Goal: Transaction & Acquisition: Obtain resource

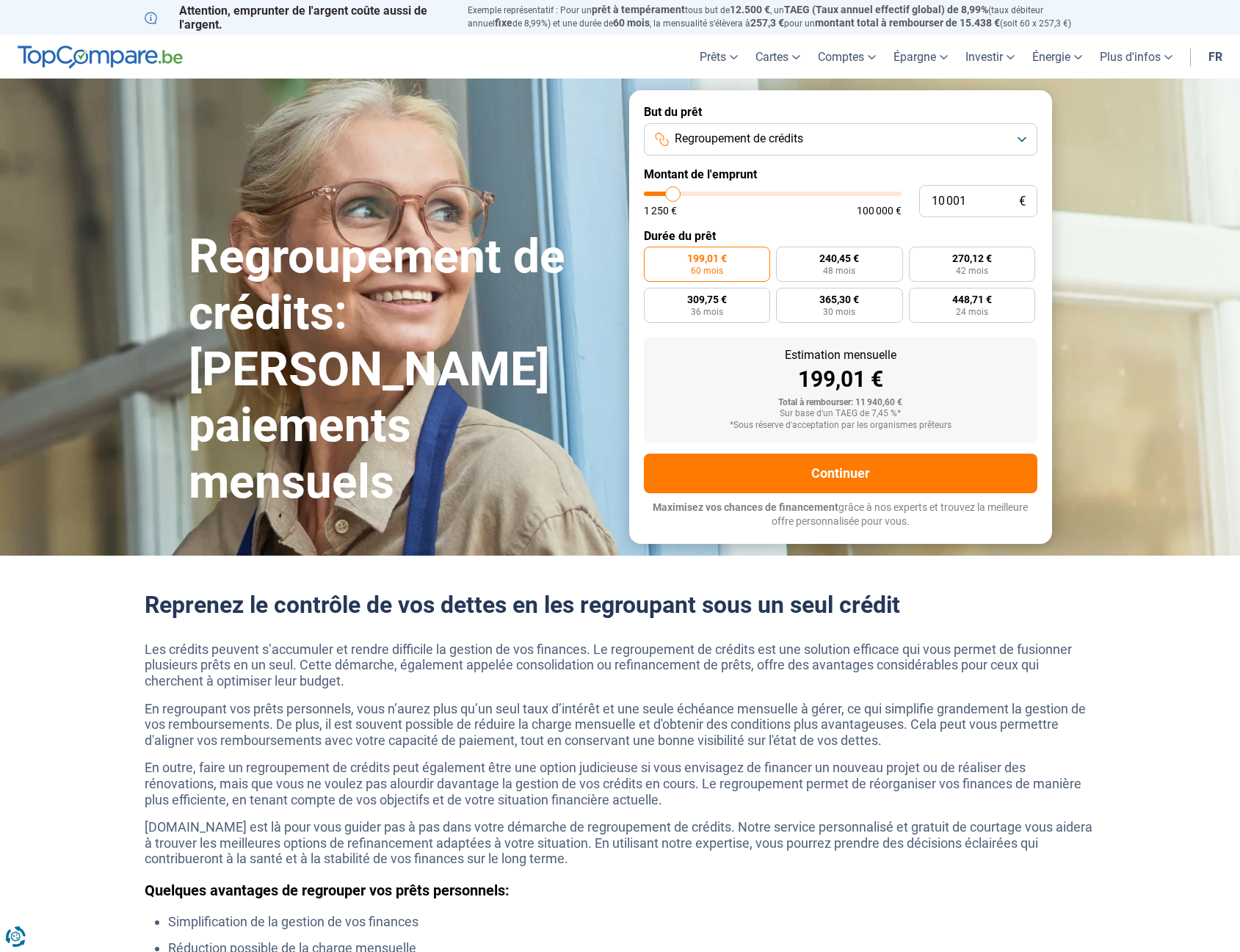
type input "14 750"
type input "14750"
type input "28 750"
type input "28750"
type input "35 500"
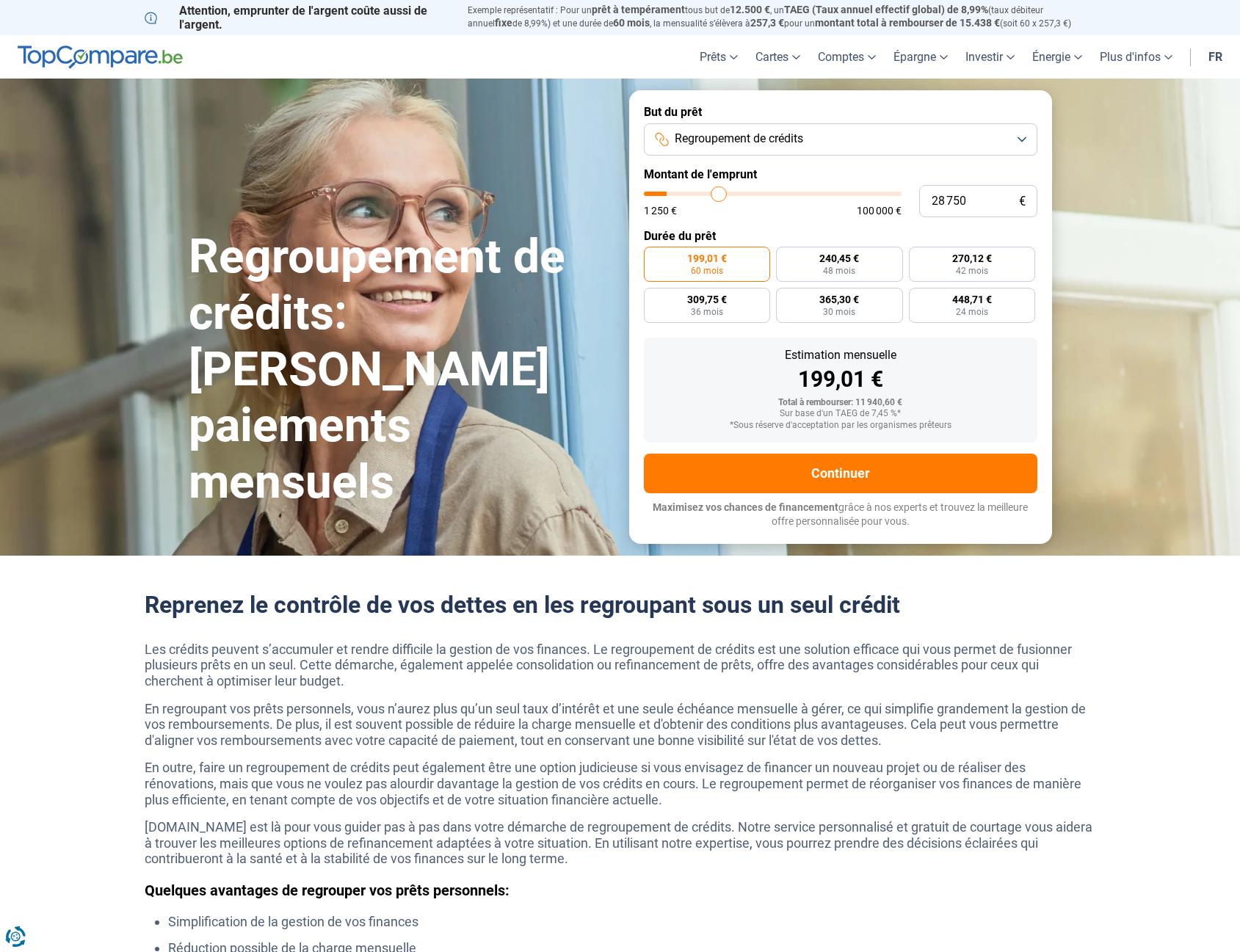
type input "35500"
type input "46 000"
type input "46000"
type input "61 000"
type input "61000"
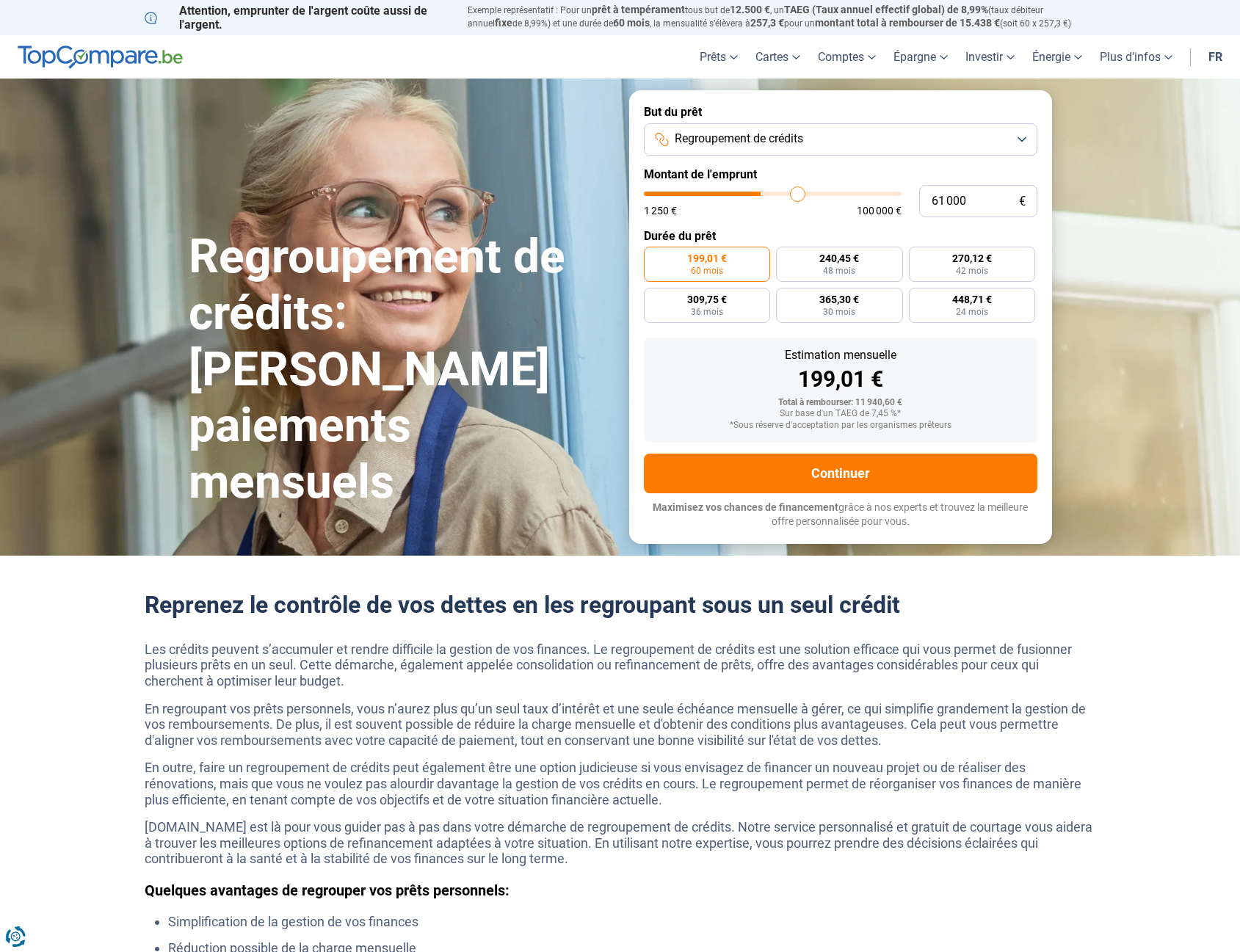
type input "65 000"
type input "65000"
type input "79 500"
type input "79500"
type input "89 000"
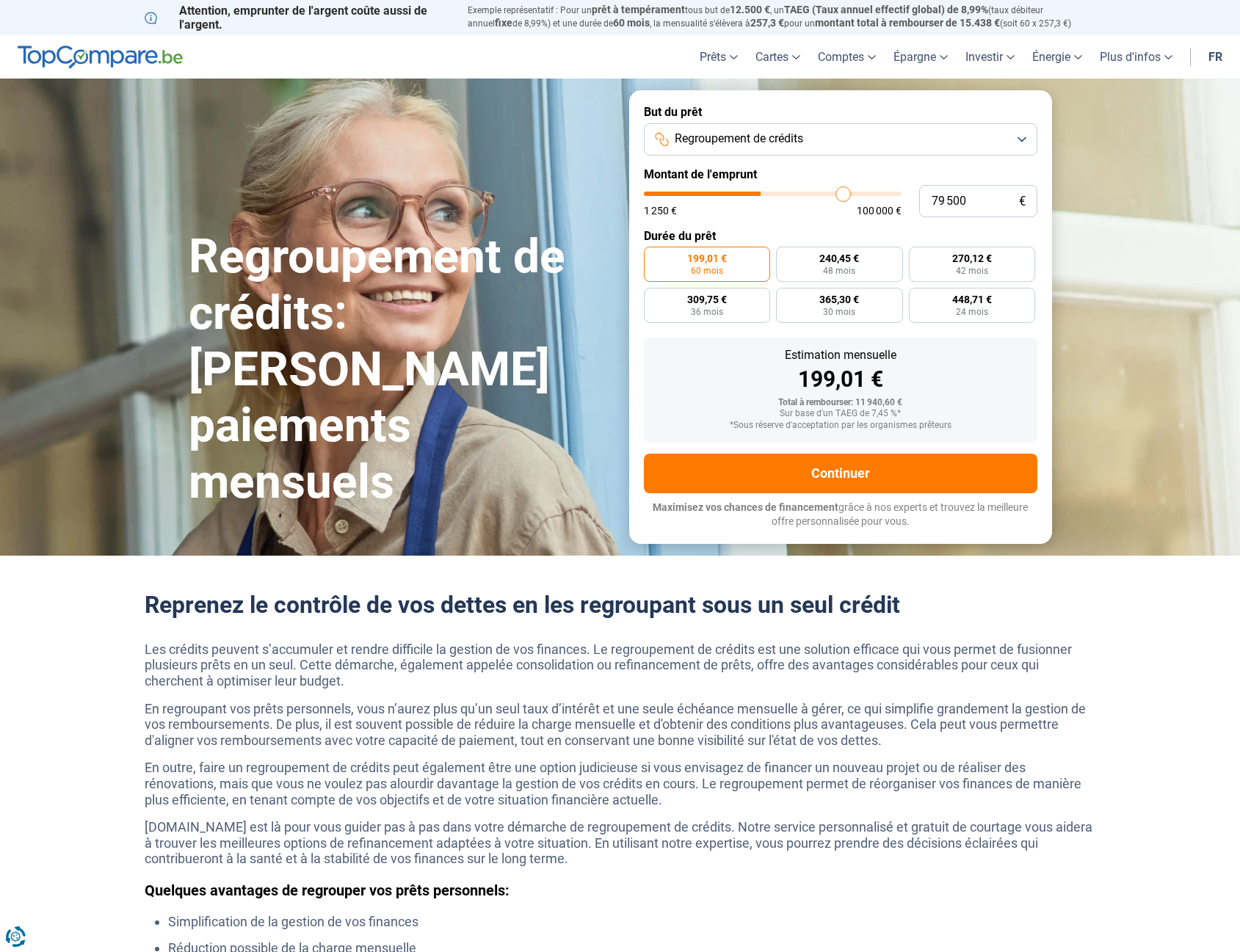
type input "89000"
type input "95 000"
type input "95000"
type input "100 000"
drag, startPoint x: 677, startPoint y: 197, endPoint x: 914, endPoint y: 194, distance: 237.0
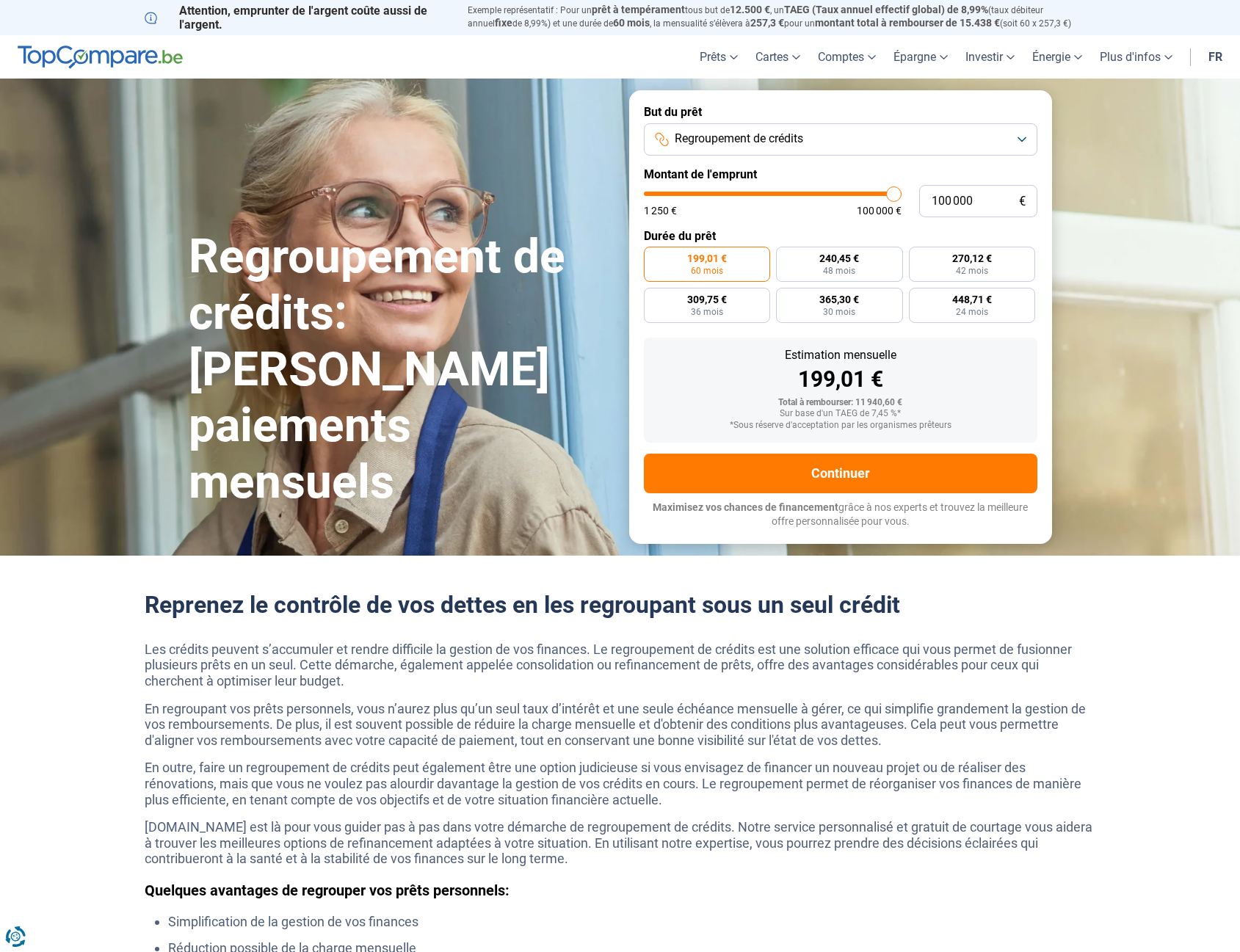
type input "100000"
click at [902, 194] on input "range" at bounding box center [773, 193] width 258 height 5
radio input "false"
click at [688, 259] on span "1 171,79 €" at bounding box center [681, 258] width 47 height 11
click at [653, 256] on input "1 171,79 € 120 mois" at bounding box center [649, 252] width 10 height 10
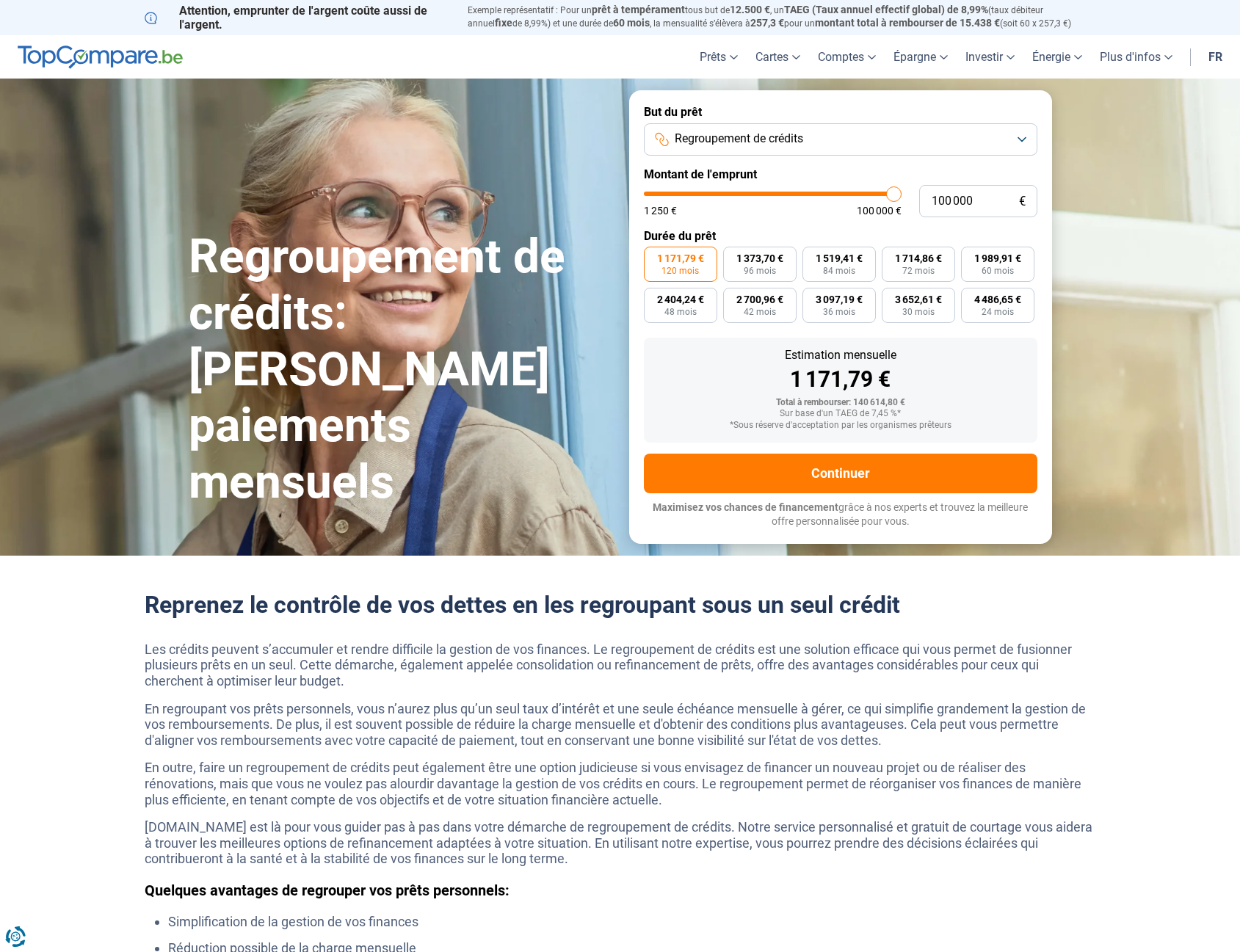
click at [962, 146] on button "Regroupement de crédits" at bounding box center [841, 139] width 393 height 32
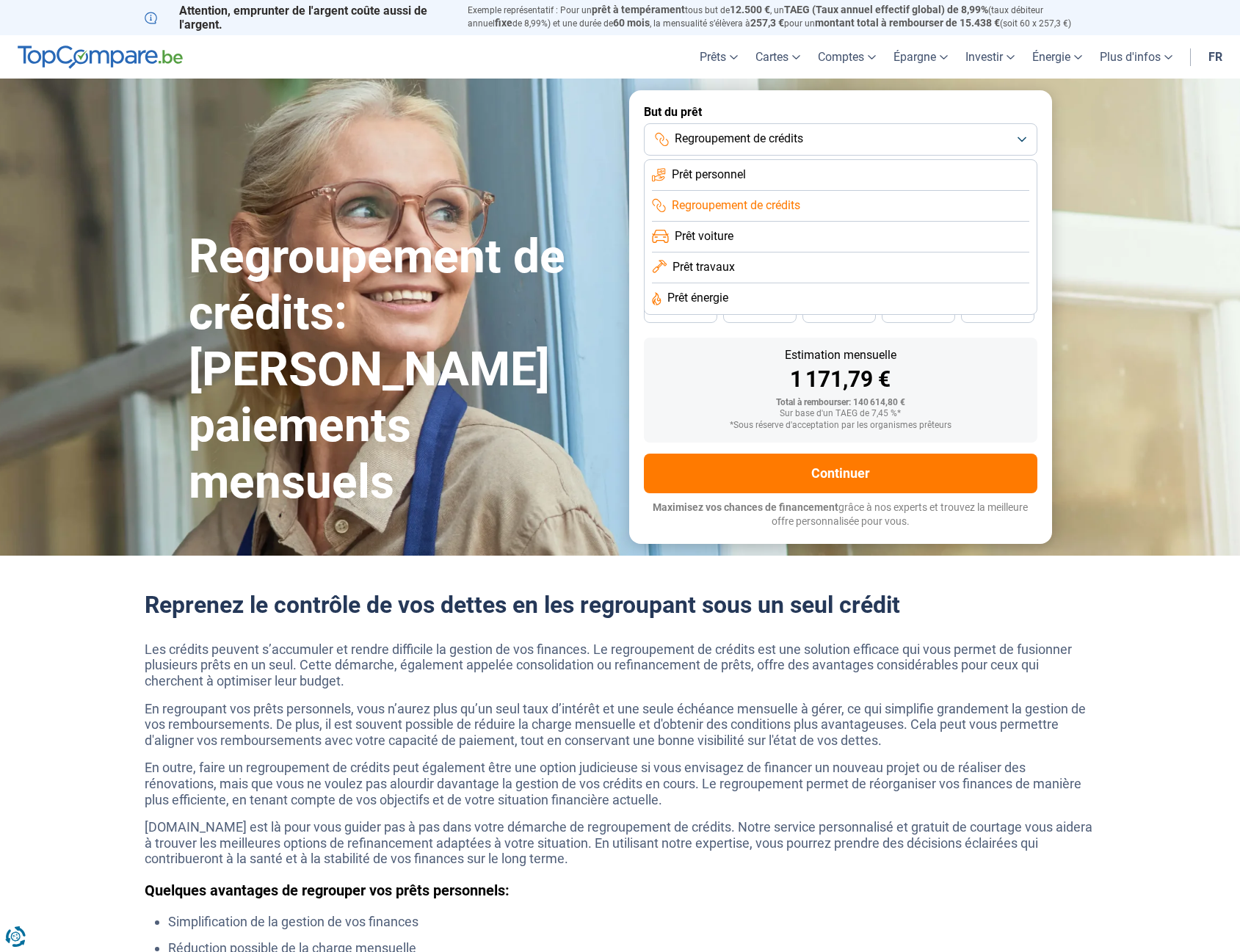
click at [962, 143] on button "Regroupement de crédits" at bounding box center [841, 139] width 393 height 32
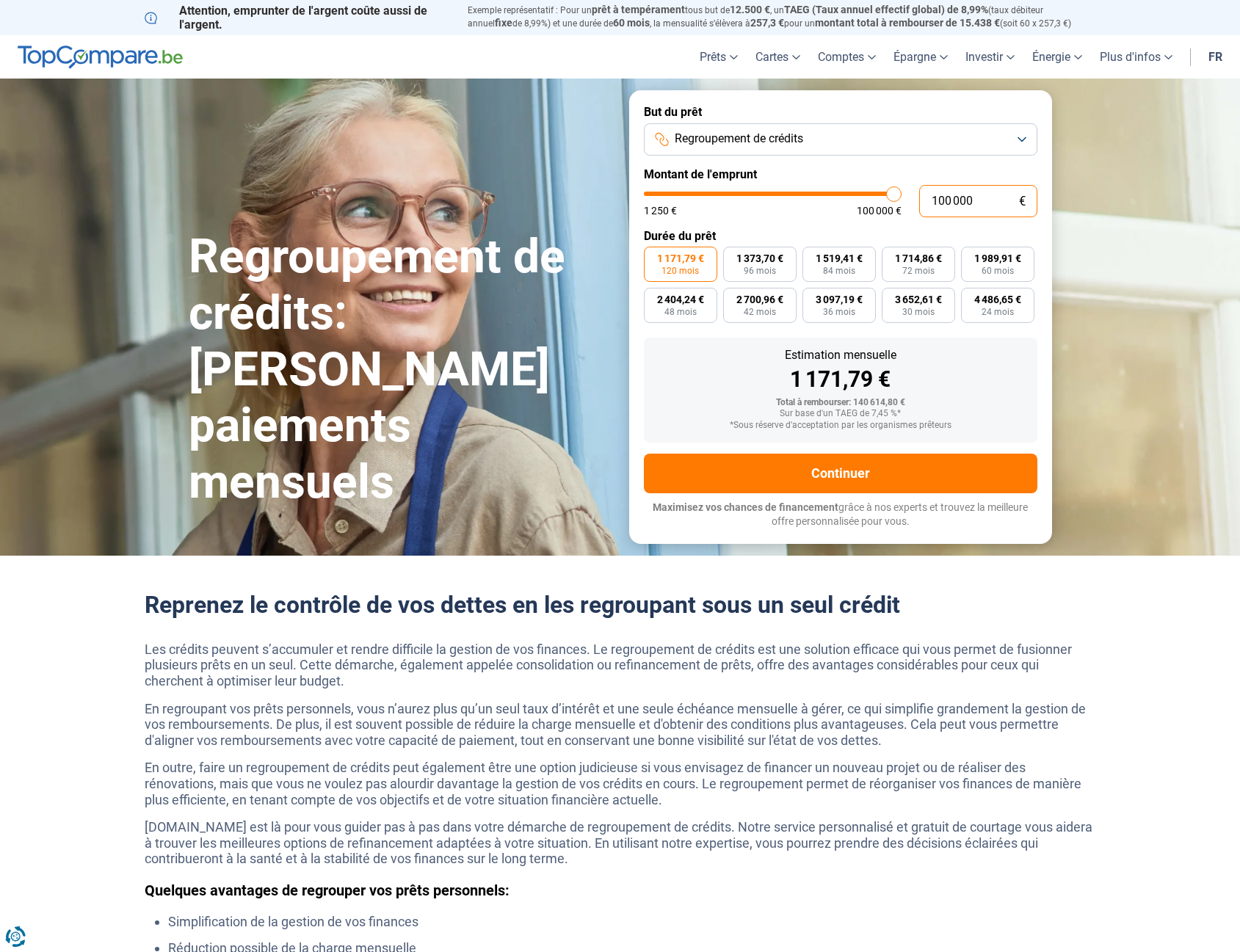
drag, startPoint x: 979, startPoint y: 200, endPoint x: 863, endPoint y: 204, distance: 116.1
click at [863, 204] on div "100 000 € 1 250 € 100 000 €" at bounding box center [841, 201] width 393 height 32
type input "9"
type input "1250"
type input "96"
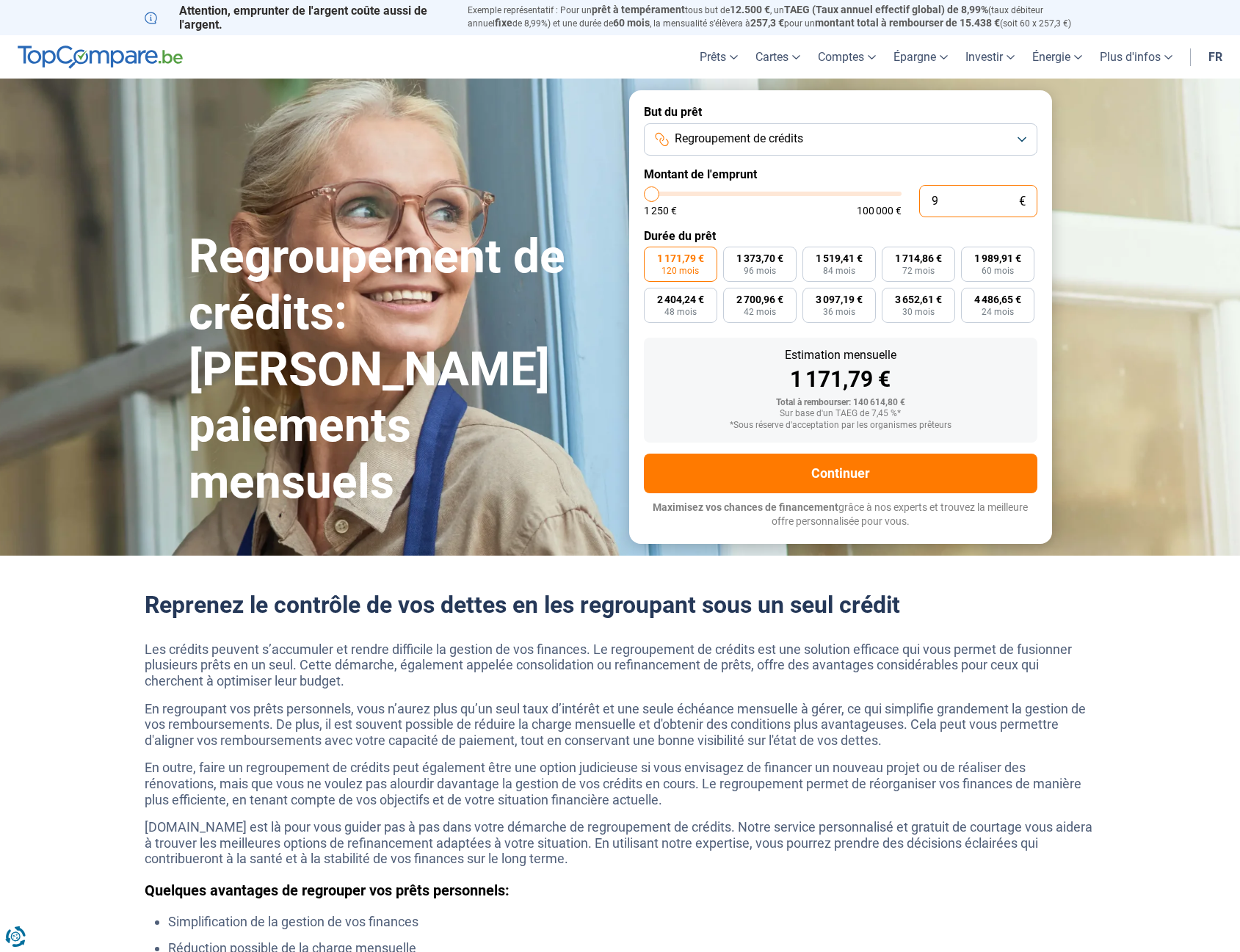
type input "1250"
type input "960"
type input "1250"
type input "9 600"
type input "9500"
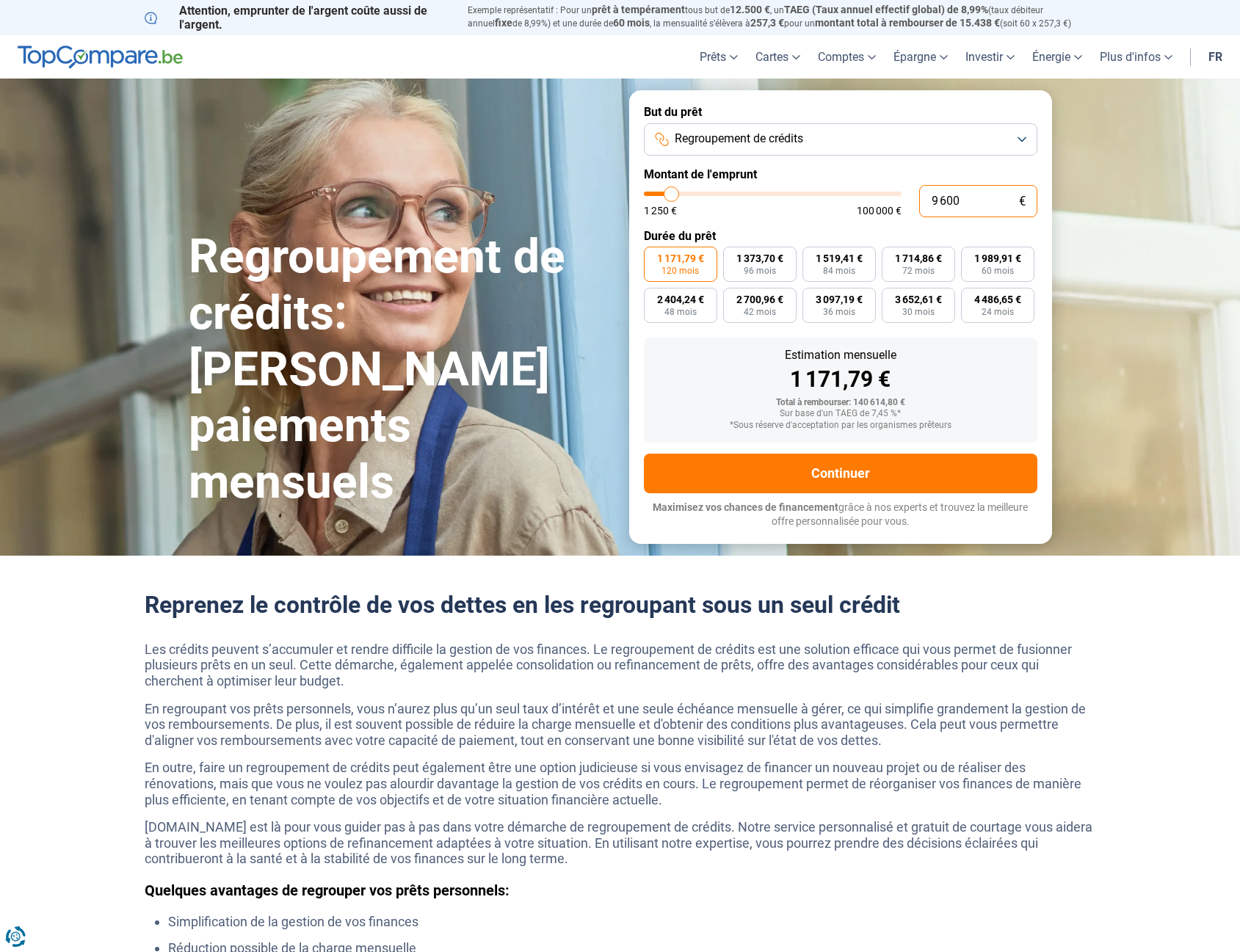
type input "96 000"
type input "96000"
click at [779, 218] on form "But du prêt Regroupement de crédits Montant de l'emprunt 96 000 € 1 250 € 100 0…" at bounding box center [841, 317] width 423 height 453
drag, startPoint x: 972, startPoint y: 203, endPoint x: 938, endPoint y: 200, distance: 34.1
click at [938, 200] on input "96 000" at bounding box center [978, 201] width 118 height 32
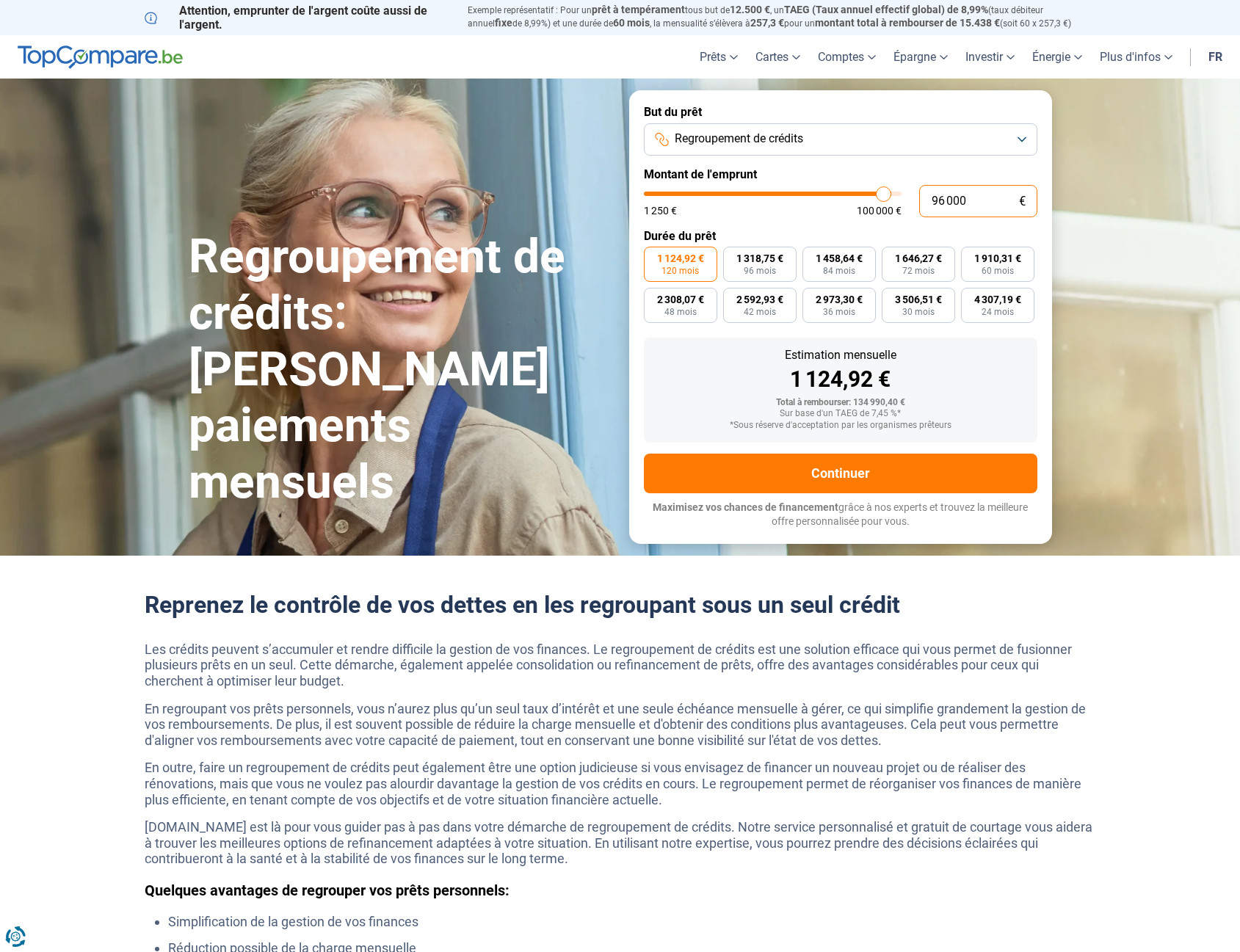
type input "95"
type input "1250"
type input "950"
type input "1250"
type input "9 500"
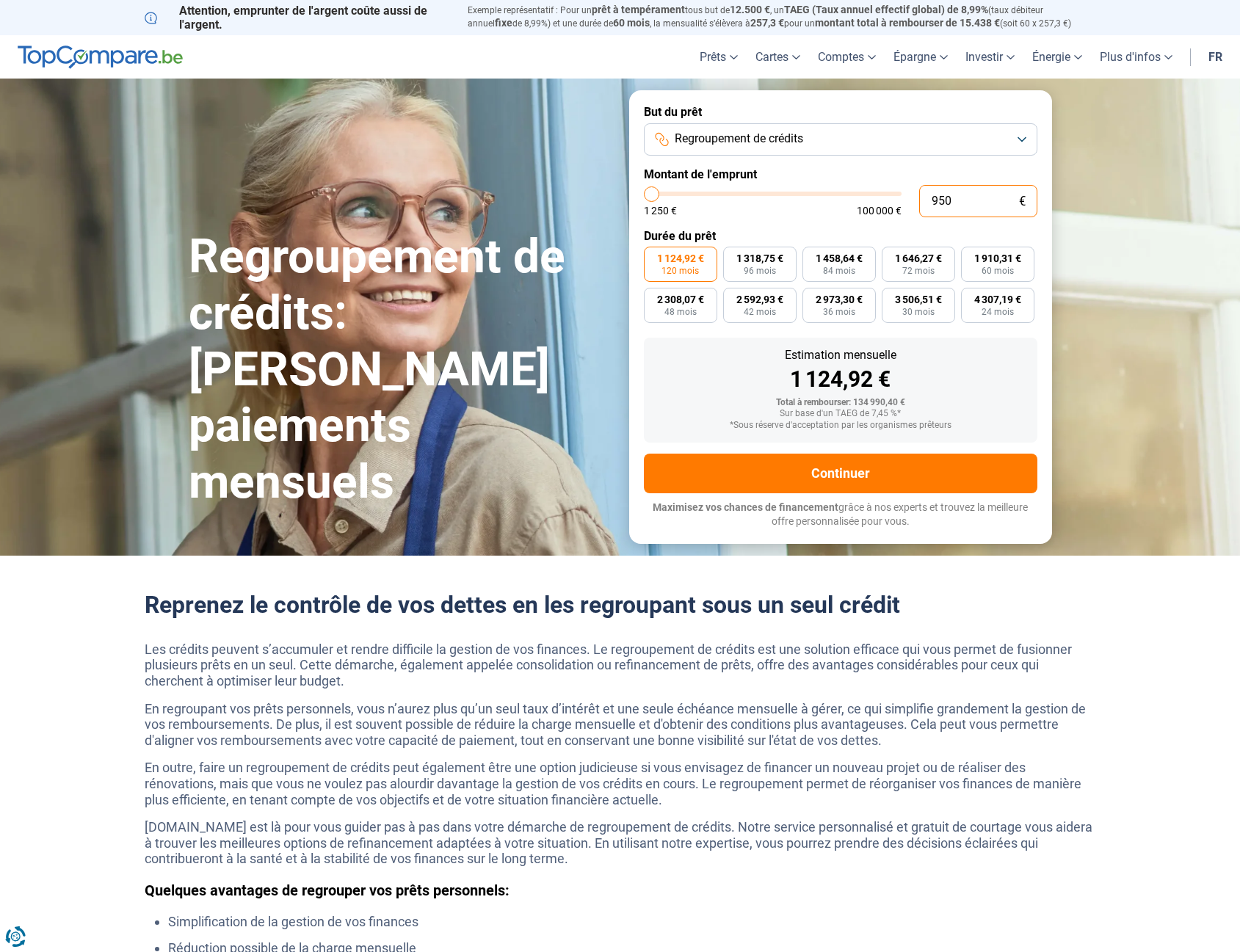
type input "9500"
type input "95 000"
type input "95000"
click at [936, 199] on input "95 000" at bounding box center [978, 201] width 118 height 32
type input "9 000"
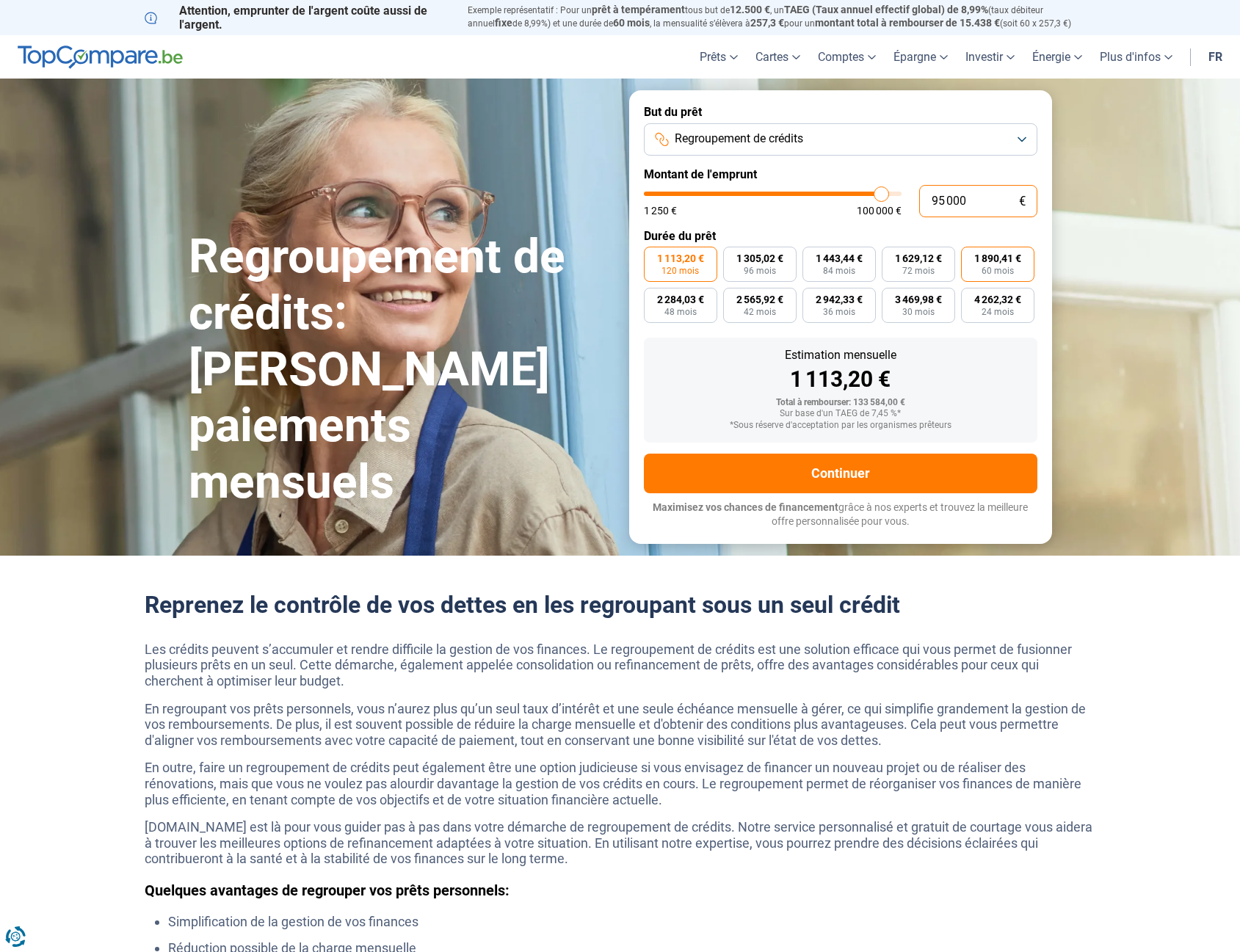
type input "9000"
type input "96 000"
type input "96000"
click at [992, 339] on div "Estimation mensuelle 1 124,92 € Total à rembourser: 134 990,40 € Sur base d'un …" at bounding box center [841, 391] width 393 height 105
click at [944, 201] on input "96 000" at bounding box center [978, 201] width 118 height 32
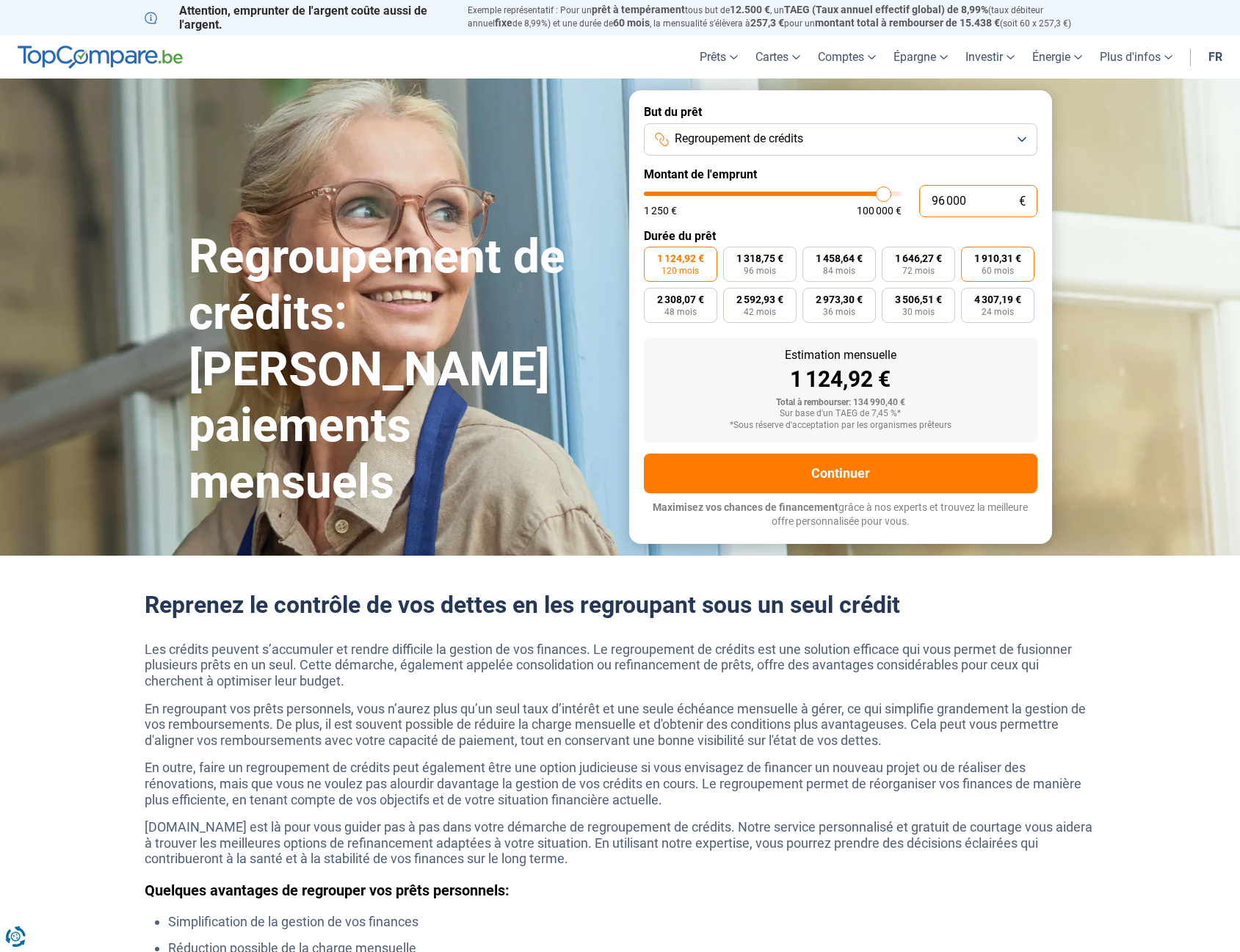
type input "97 000"
type input "97000"
type input "97 000"
click at [991, 365] on div "Estimation mensuelle 1 136,63 €" at bounding box center [841, 370] width 370 height 41
drag, startPoint x: 904, startPoint y: 401, endPoint x: 843, endPoint y: 411, distance: 61.8
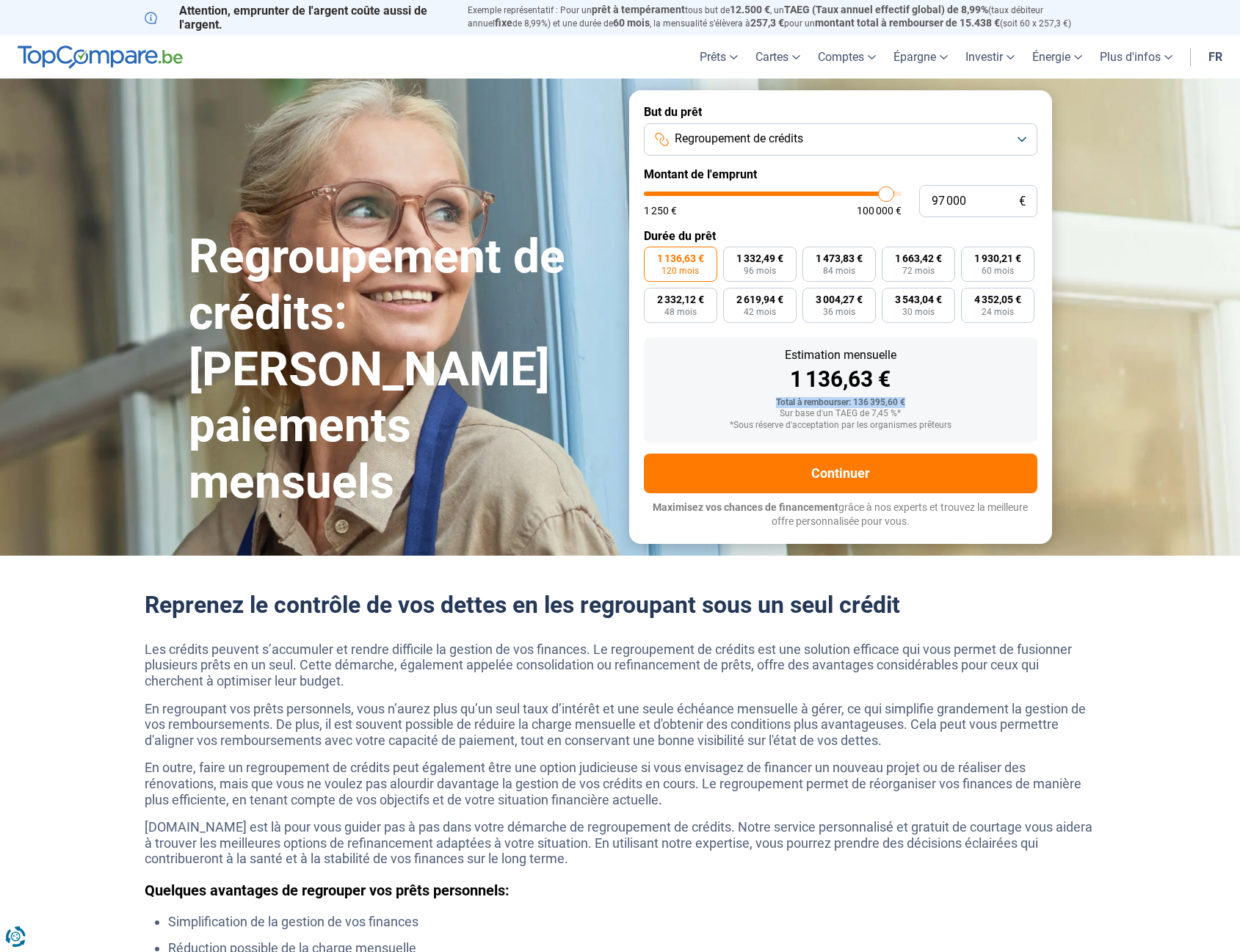
click at [774, 405] on div "Total à rembourser: 136 395,60 €" at bounding box center [841, 403] width 370 height 11
click at [951, 393] on div "Estimation mensuelle 1 136,63 € Total à rembourser: 136 395,60 € Sur base d'un …" at bounding box center [841, 391] width 393 height 105
drag, startPoint x: 792, startPoint y: 410, endPoint x: 971, endPoint y: 401, distance: 179.2
click at [965, 430] on div "Total à rembourser: 136 395,60 € Sur base d'un TAEG de 7,45 %* *Sous réserve d'…" at bounding box center [841, 415] width 370 height 33
click at [977, 378] on div "1 136,63 €" at bounding box center [841, 380] width 370 height 22
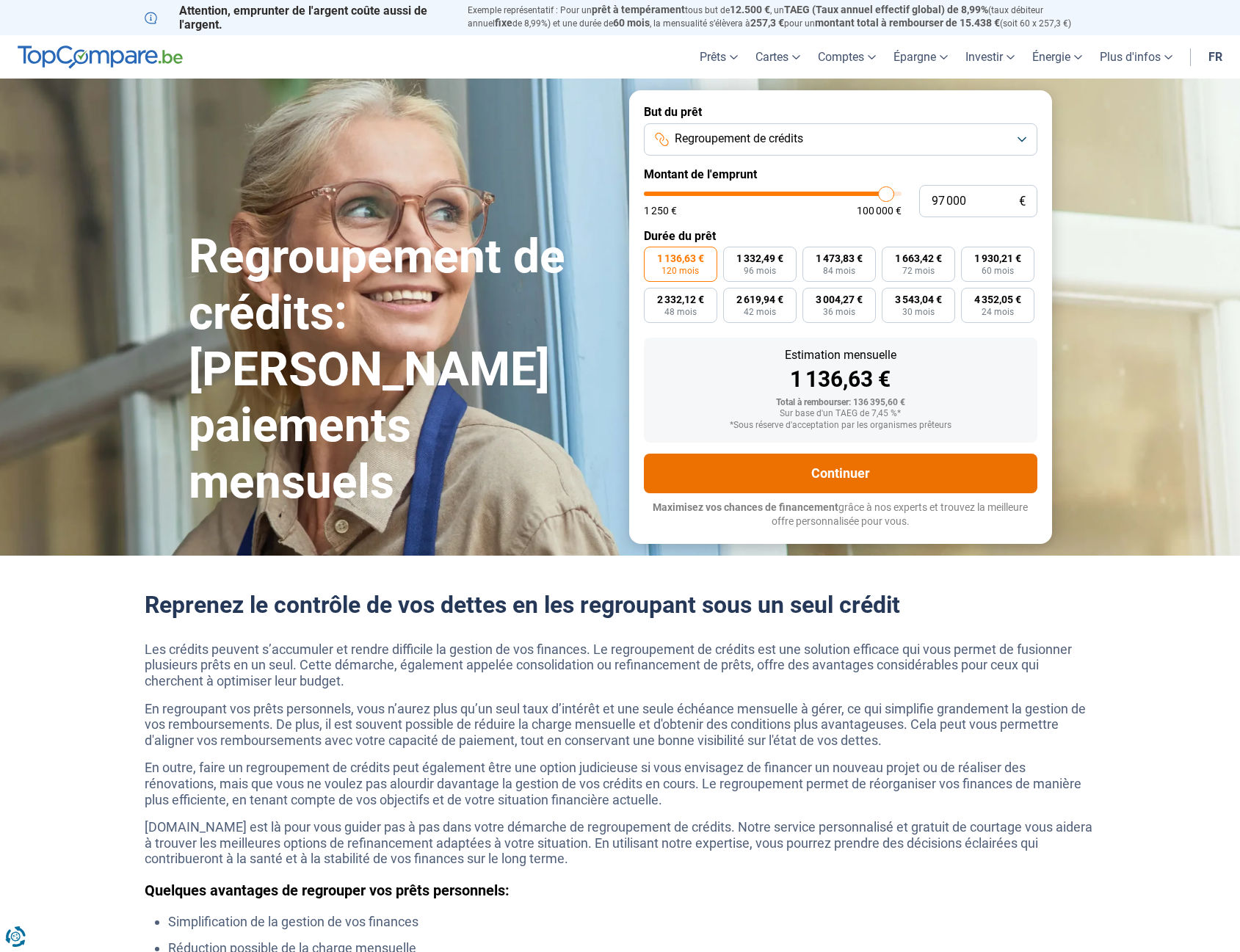
click at [866, 470] on button "Continuer" at bounding box center [841, 474] width 393 height 40
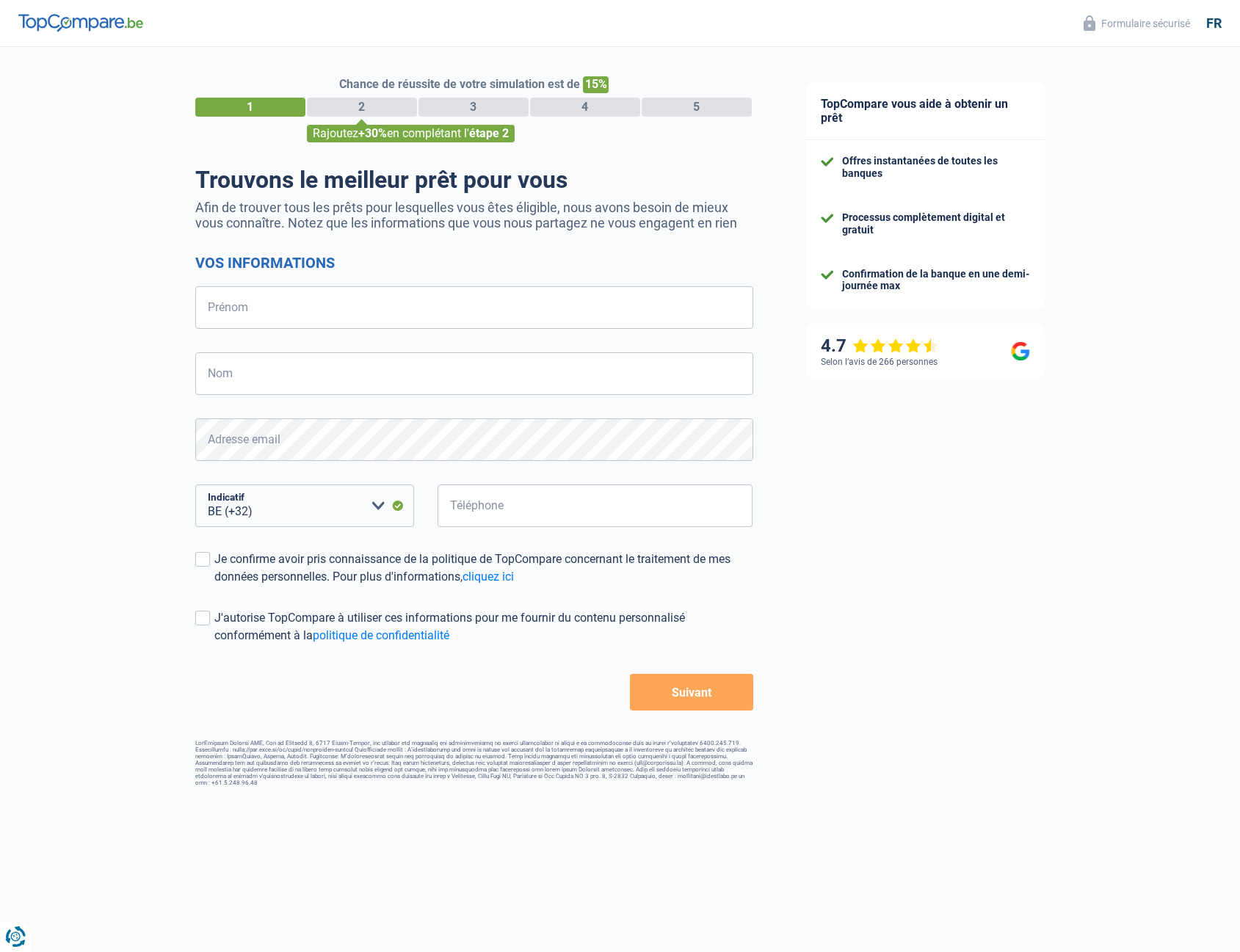
select select "32"
click at [311, 312] on input "Prénom" at bounding box center [475, 308] width 558 height 43
type input "[PERSON_NAME]"
type input "Dou-el-fikar"
type input "470200375"
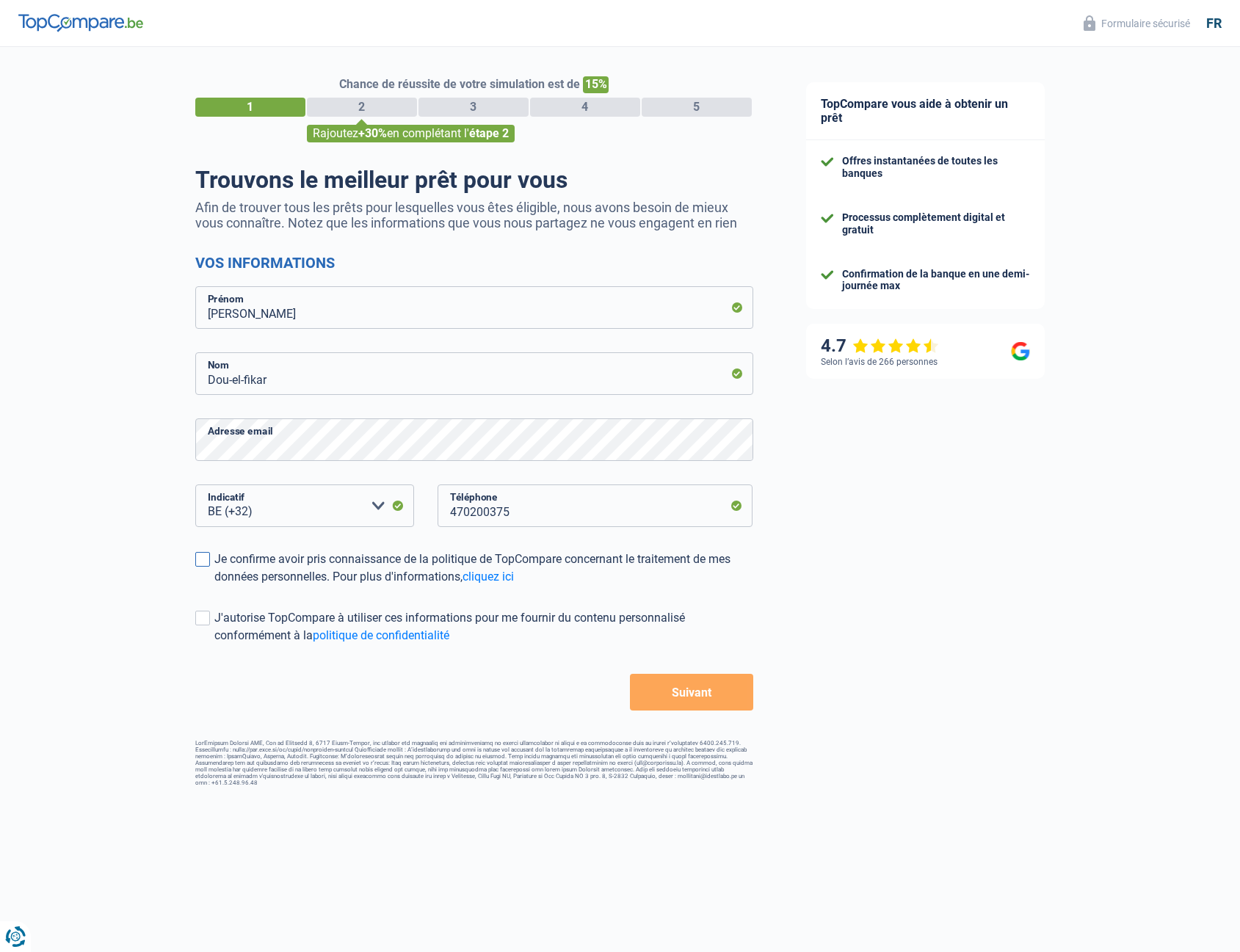
click at [212, 559] on label "Je confirme avoir pris connaissance de la politique de TopCompare concernant le…" at bounding box center [475, 568] width 558 height 35
click at [215, 586] on input "Je confirme avoir pris connaissance de la politique de TopCompare concernant le…" at bounding box center [215, 586] width 0 height 0
click at [209, 618] on span at bounding box center [202, 618] width 15 height 15
click at [215, 644] on input "J'autorise TopCompare à utiliser ces informations pour me fournir du contenu pe…" at bounding box center [215, 644] width 0 height 0
click at [713, 685] on button "Suivant" at bounding box center [691, 692] width 123 height 37
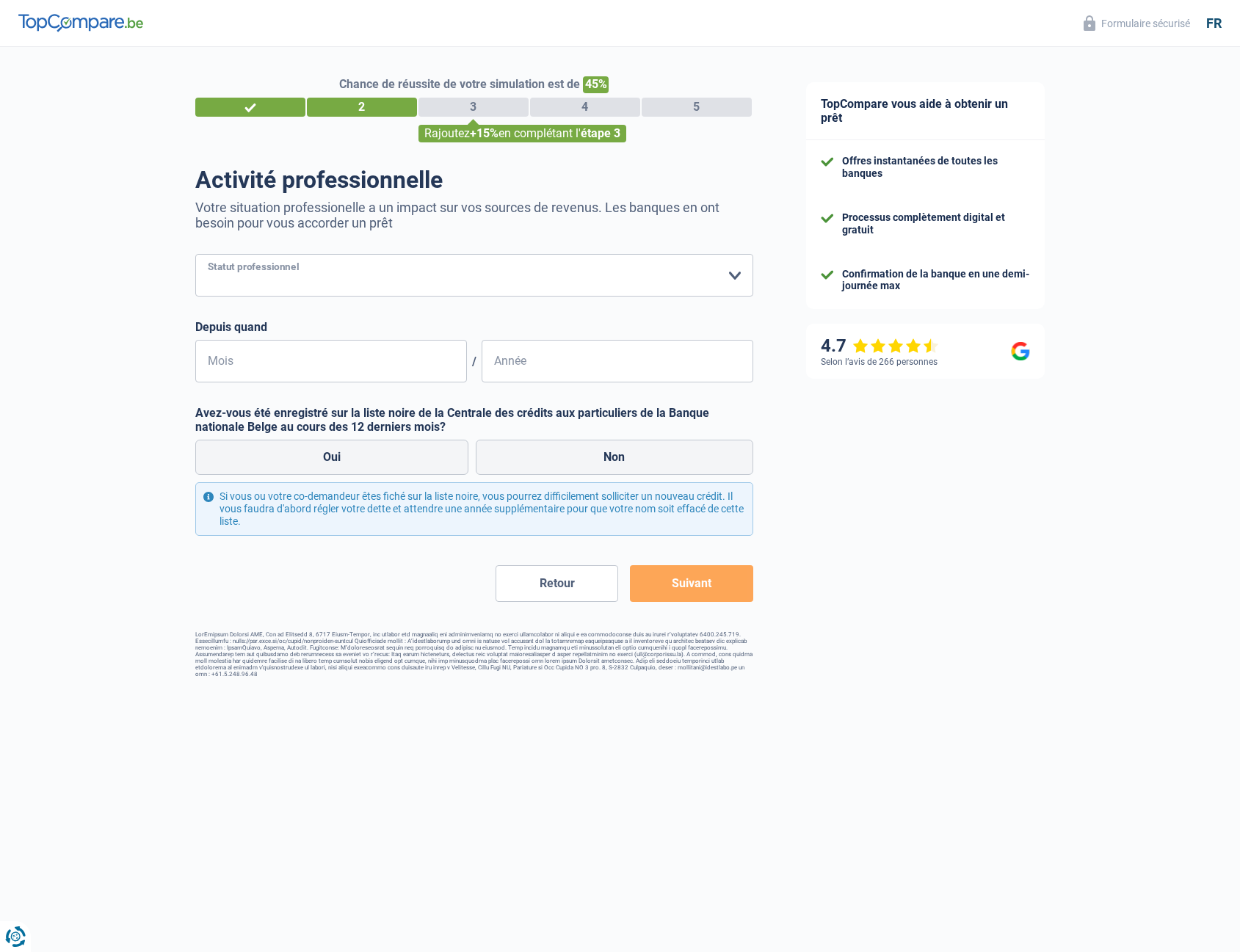
click at [286, 279] on select "Ouvrier Employé privé Employé public Invalide Indépendant Pensionné Chômeur Mut…" at bounding box center [475, 275] width 558 height 43
select select "privateEmployee"
click at [195, 256] on select "Ouvrier Employé privé Employé public Invalide Indépendant Pensionné Chômeur Mut…" at bounding box center [475, 275] width 558 height 43
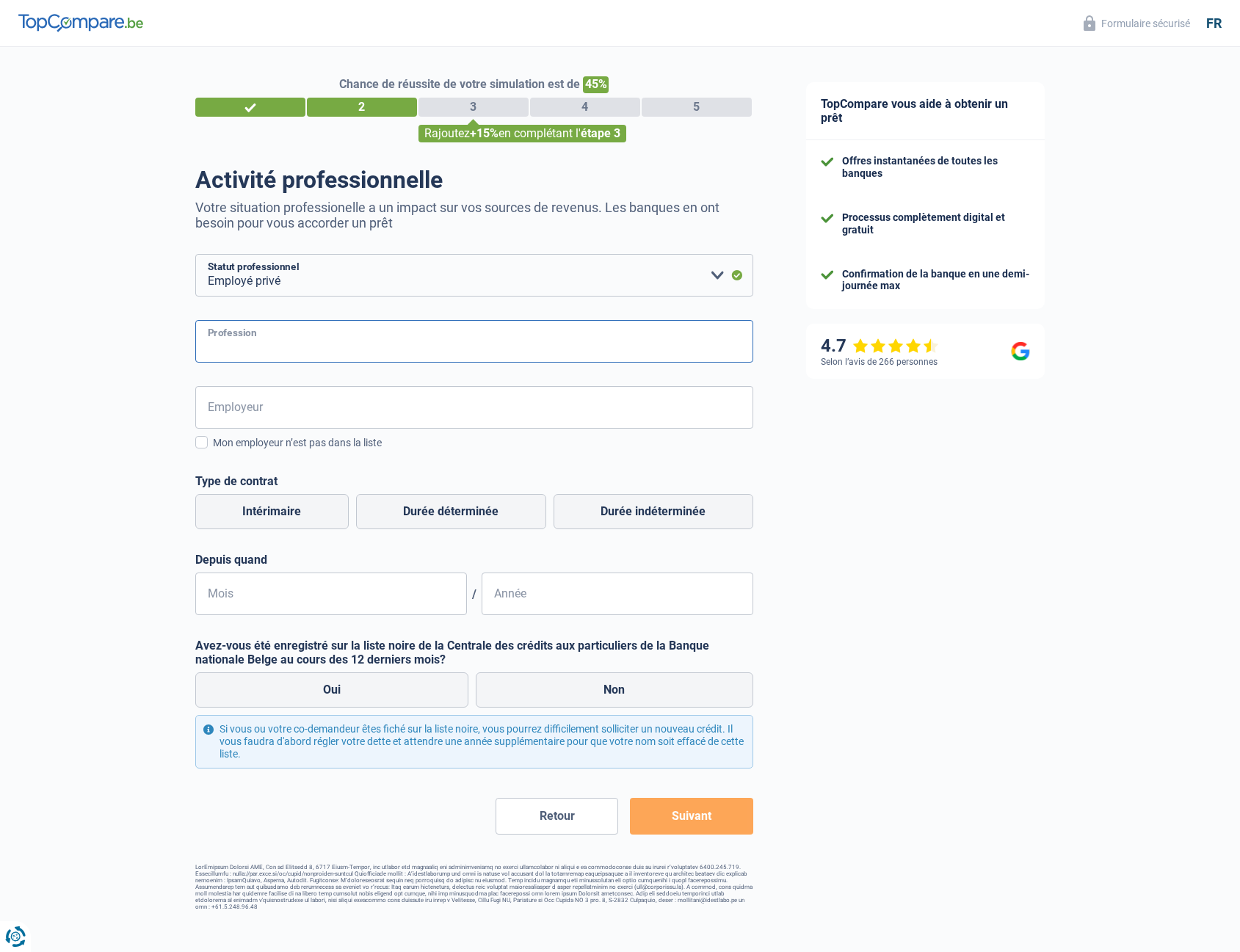
click at [283, 352] on input "Profession" at bounding box center [475, 342] width 558 height 43
type input "Staff Dev tableau de bord"
click at [368, 401] on input "Employeur" at bounding box center [475, 408] width 558 height 43
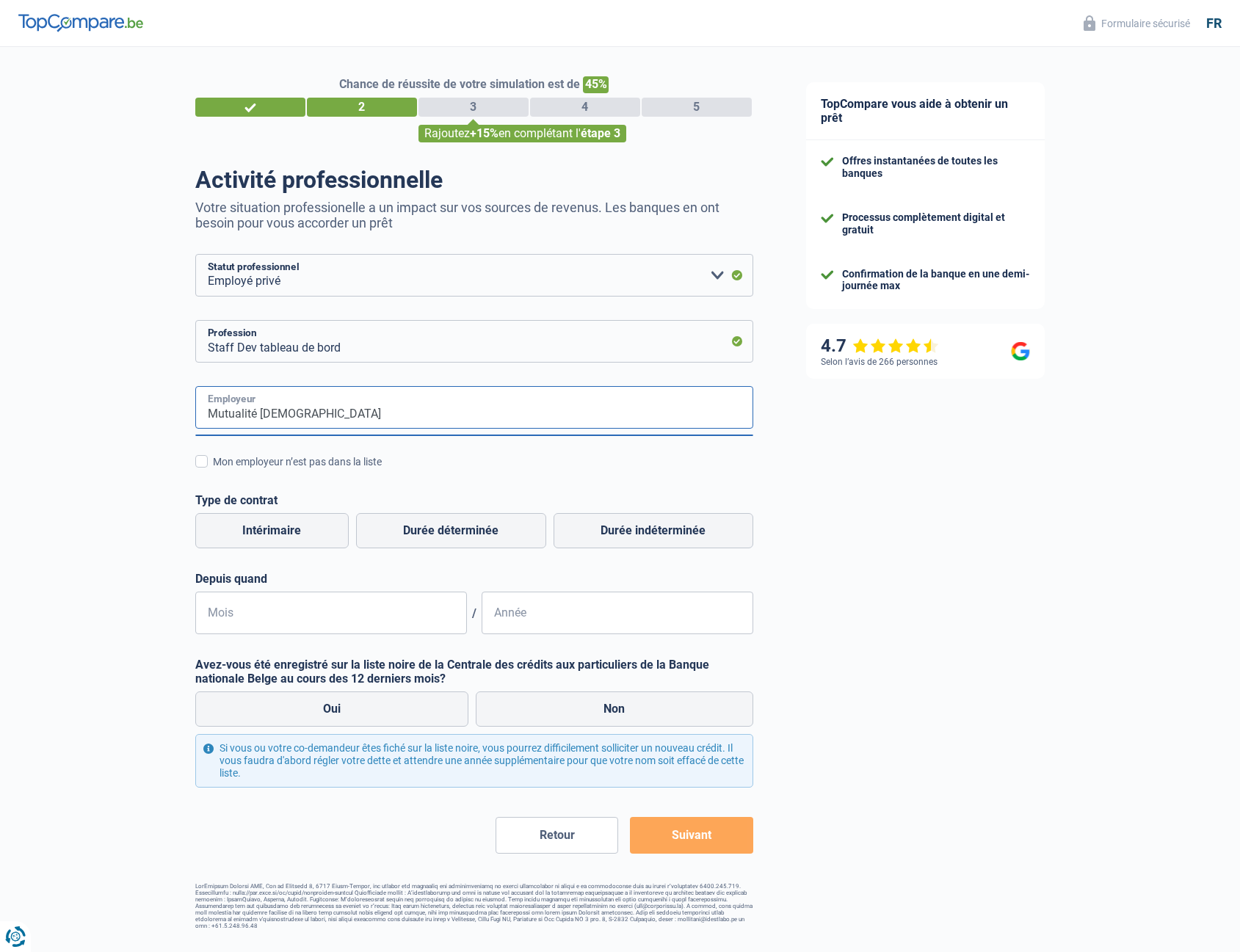
type input "Mutualité chrétienne"
click at [431, 452] on div "Mutualité chrétienne Employeur Mon employeur n’est pas dans la liste" at bounding box center [475, 429] width 558 height 84
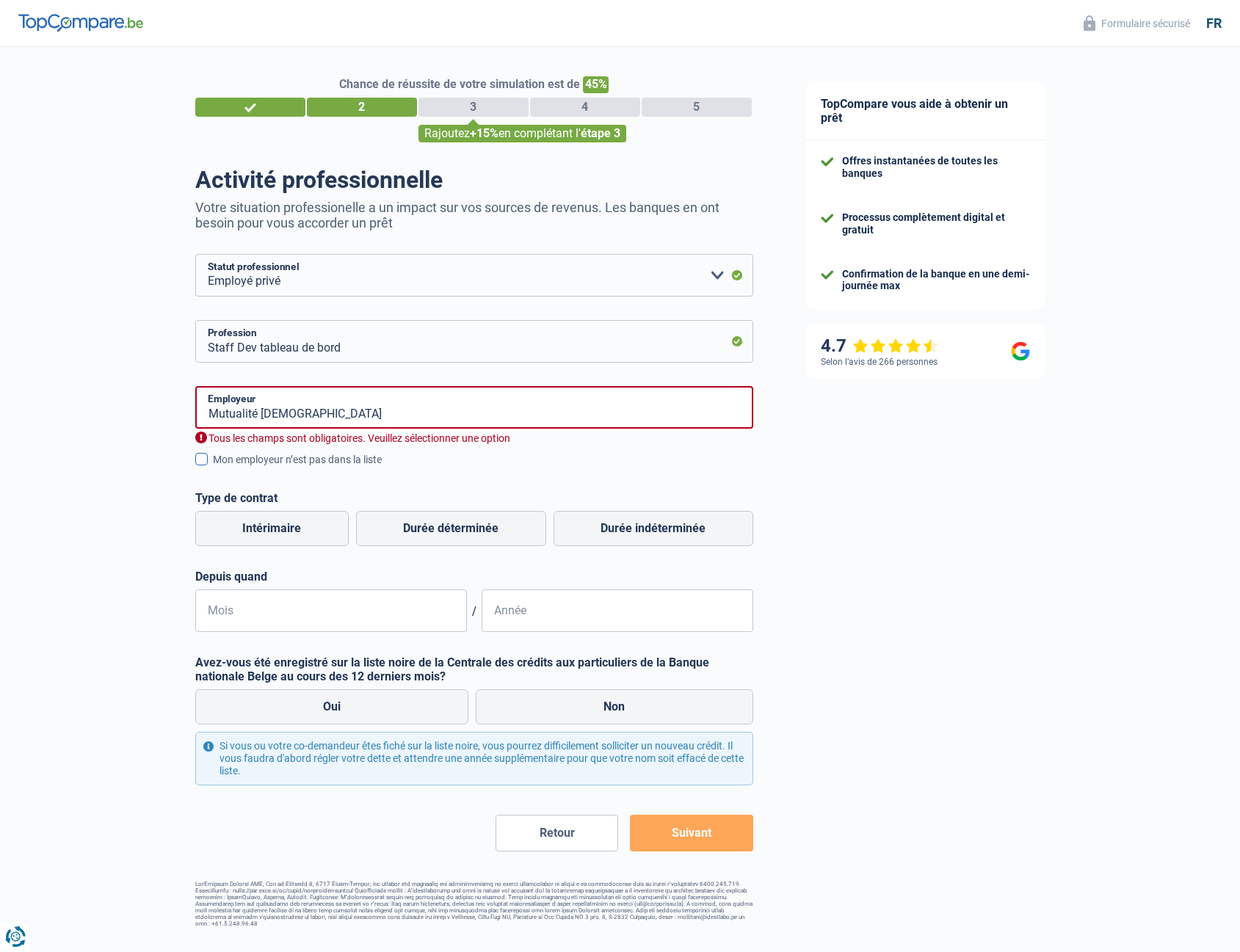
click at [227, 461] on div "Mon employeur n’est pas dans la liste" at bounding box center [483, 460] width 541 height 16
click at [213, 468] on input "Mon employeur n’est pas dans la liste" at bounding box center [213, 468] width 0 height 0
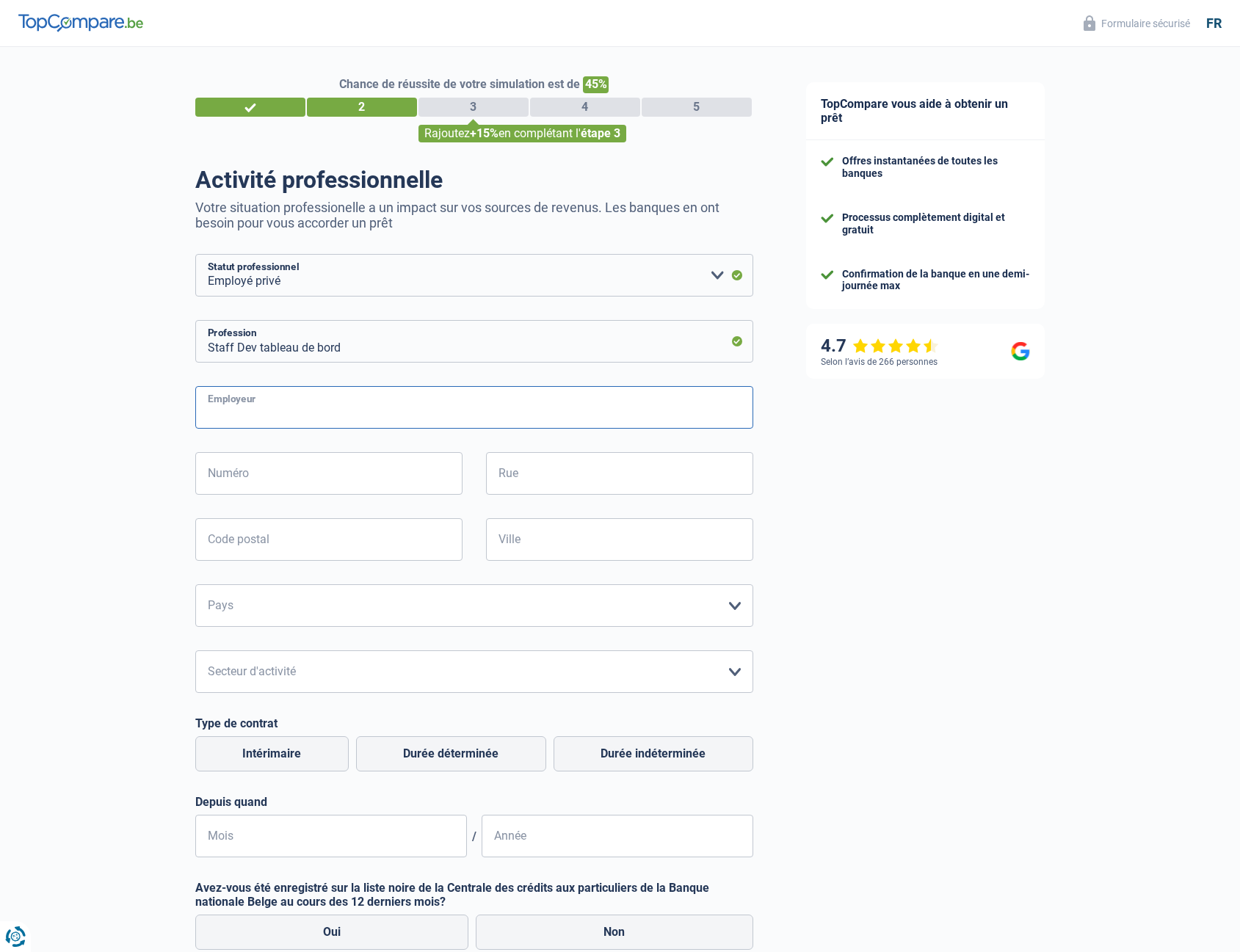
click at [304, 414] on input "Employeur" at bounding box center [475, 408] width 558 height 43
type input "Mutualité Chrétienne"
click at [250, 478] on input "Numéro" at bounding box center [329, 474] width 268 height 43
type input "Chaussée de Haecht"
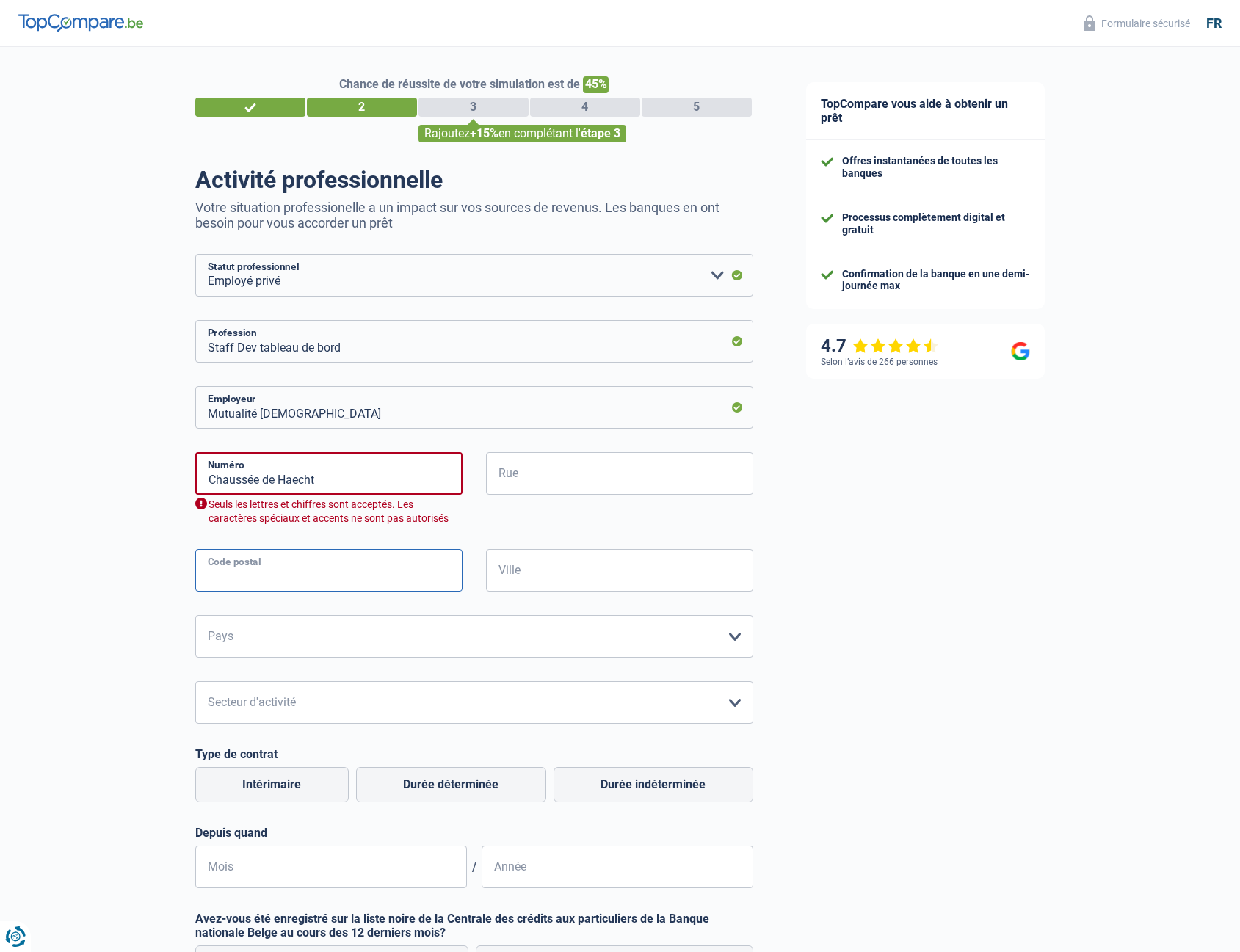
click at [354, 550] on div "Chaussée de Haecht Numéro Seuls les lettres et chiffres sont acceptés. Les cara…" at bounding box center [475, 555] width 558 height 206
drag, startPoint x: 330, startPoint y: 482, endPoint x: 119, endPoint y: 486, distance: 211.0
click at [113, 486] on div "Chance de réussite de votre simulation est de 45% 1 2 3 4 5 Rajoutez +15% en co…" at bounding box center [390, 615] width 780 height 1148
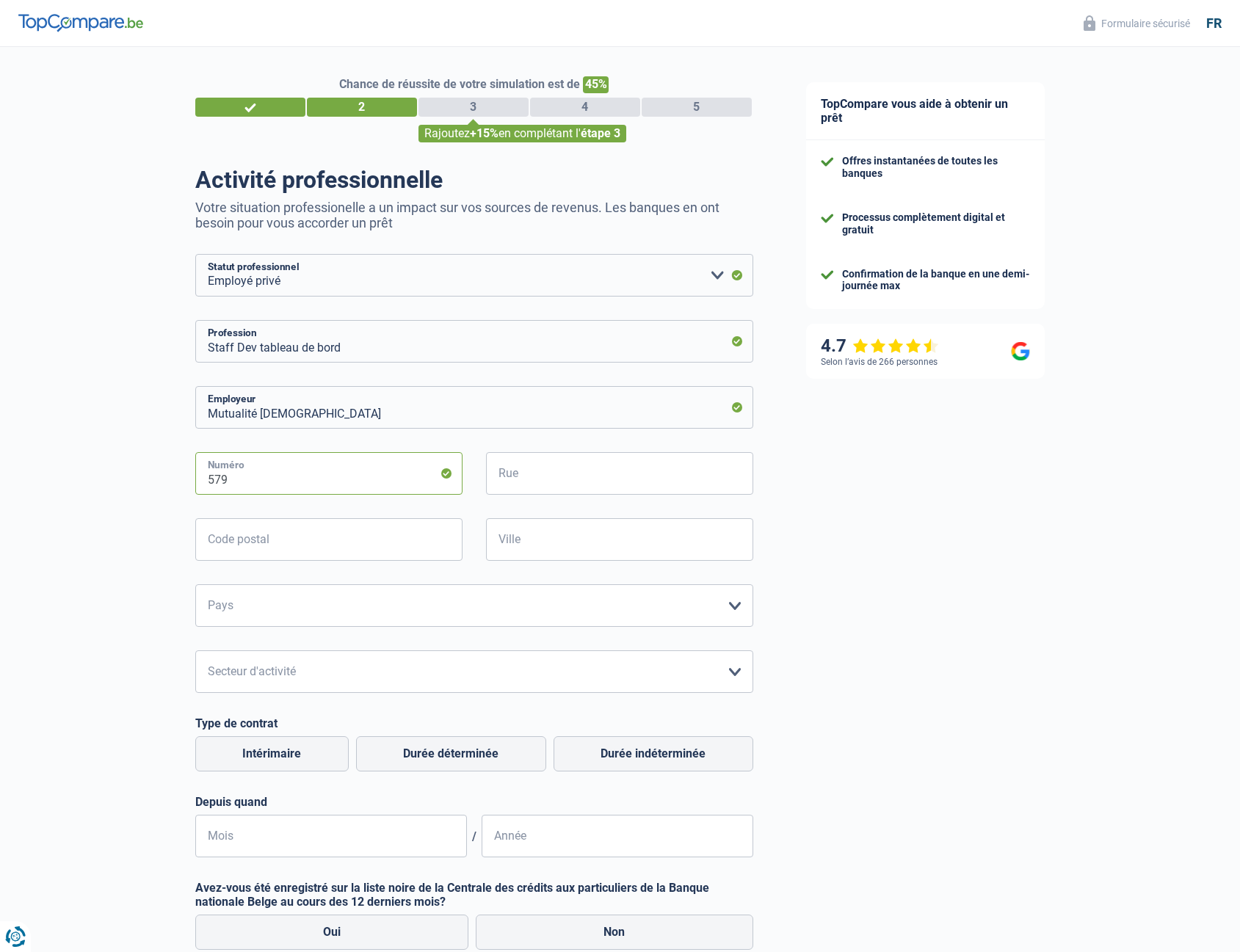
type input "579"
click at [519, 471] on input "Rue" at bounding box center [620, 474] width 268 height 43
paste input "Chaussée de Haecht"
type input "Chaussée de Haecht"
click at [336, 542] on input "Code postal" at bounding box center [329, 540] width 268 height 43
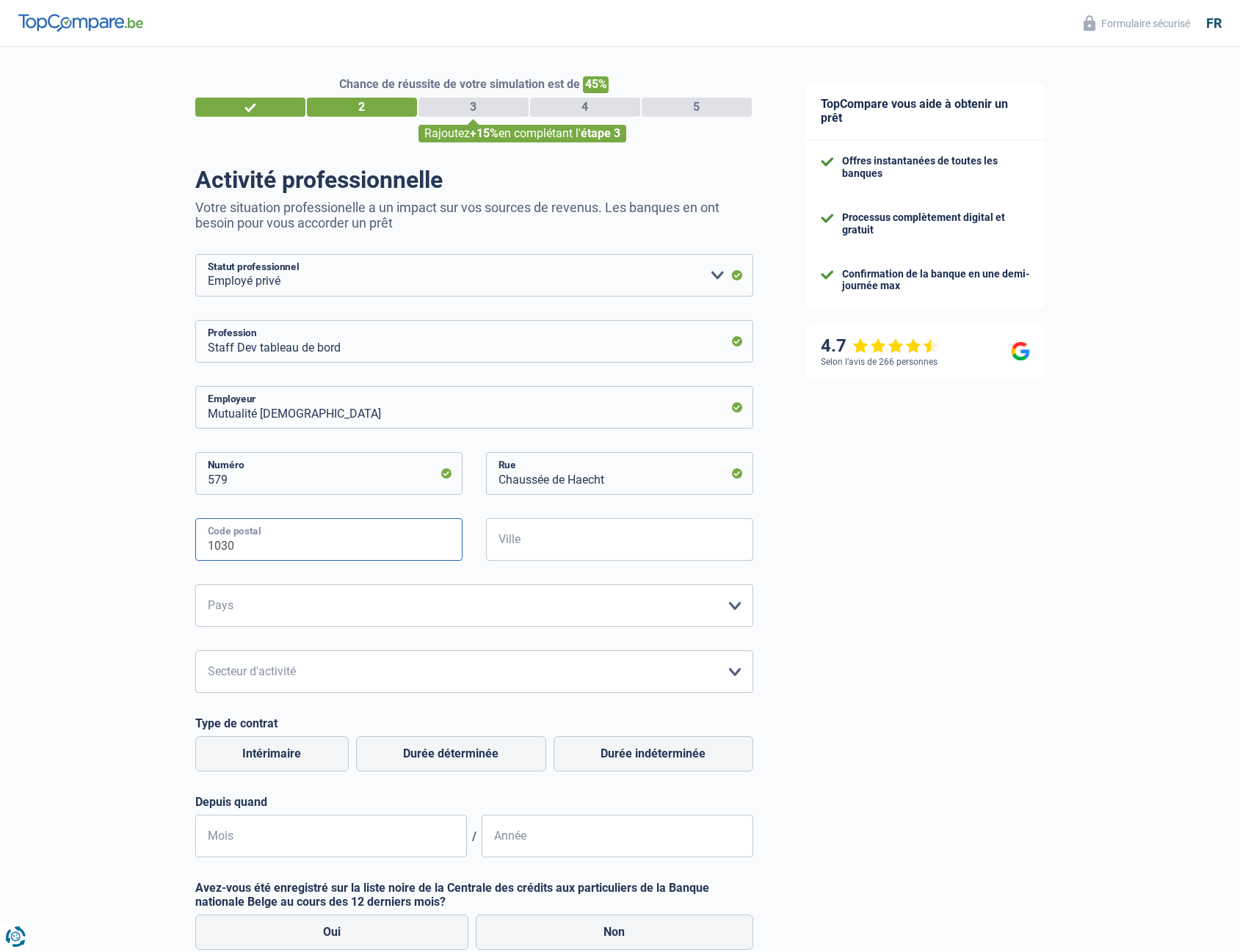
type input "1030"
click at [524, 534] on input "Ville" at bounding box center [620, 540] width 268 height 43
type input "S"
type input "Bruxelles"
drag, startPoint x: 317, startPoint y: 618, endPoint x: 330, endPoint y: 618, distance: 13.0
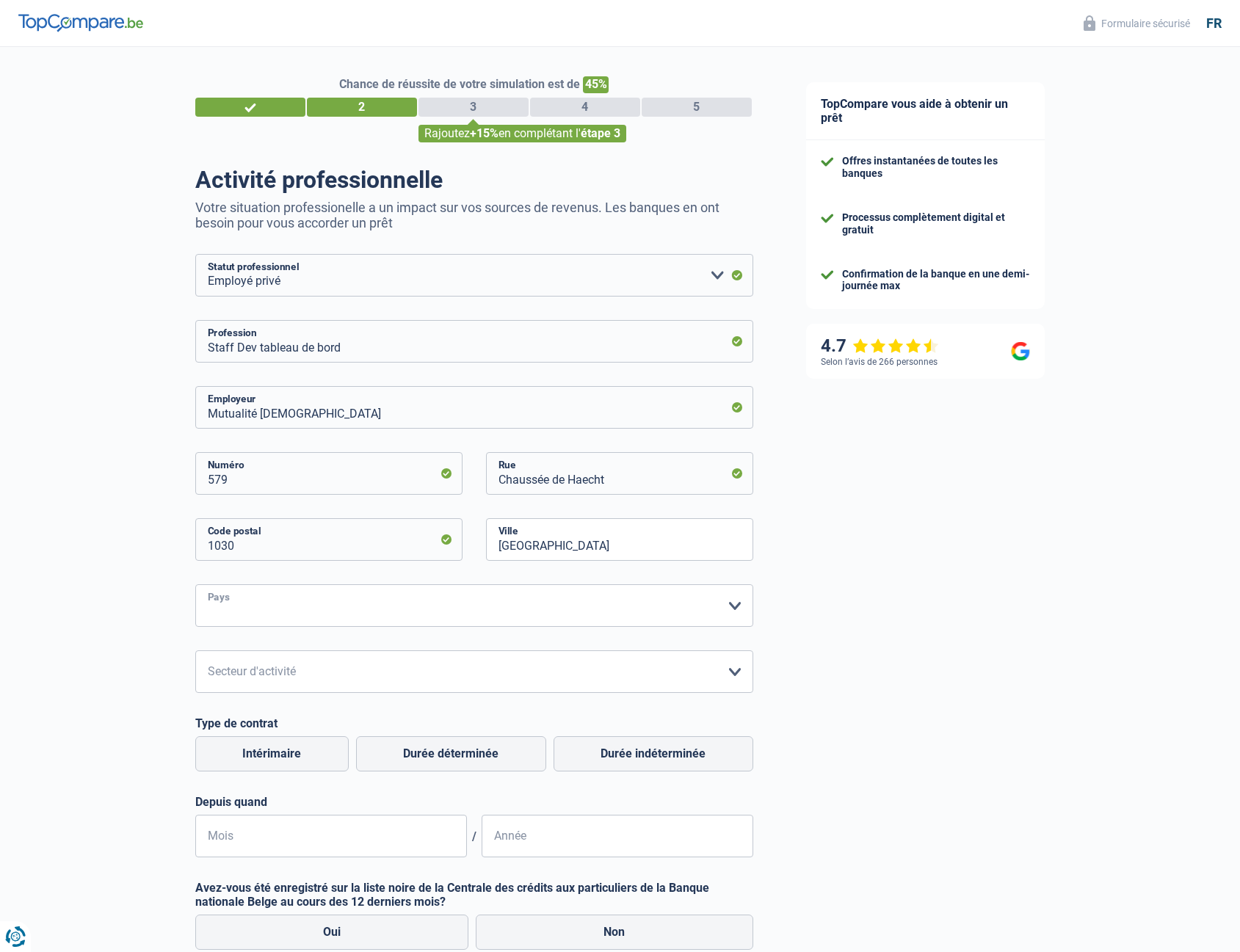
click at [317, 618] on select "Belgique France Allemagne Italie Luxembourg Pays-Bas Espagne Suisse Veuillez sé…" at bounding box center [475, 606] width 558 height 43
select select "BE"
click at [195, 586] on select "Belgique France Allemagne Italie Luxembourg Pays-Bas Espagne Suisse Veuillez sé…" at bounding box center [475, 606] width 558 height 43
click at [322, 695] on div "Mutualité Chrétienne Employeur 579 Numéro Chaussée de Haecht Rue 1030 Code post…" at bounding box center [475, 622] width 558 height 472
click at [315, 683] on select "Agriculture/Pêche Industrie Horeca Courier/Fitness/Taxi Construction Banques/As…" at bounding box center [475, 672] width 558 height 43
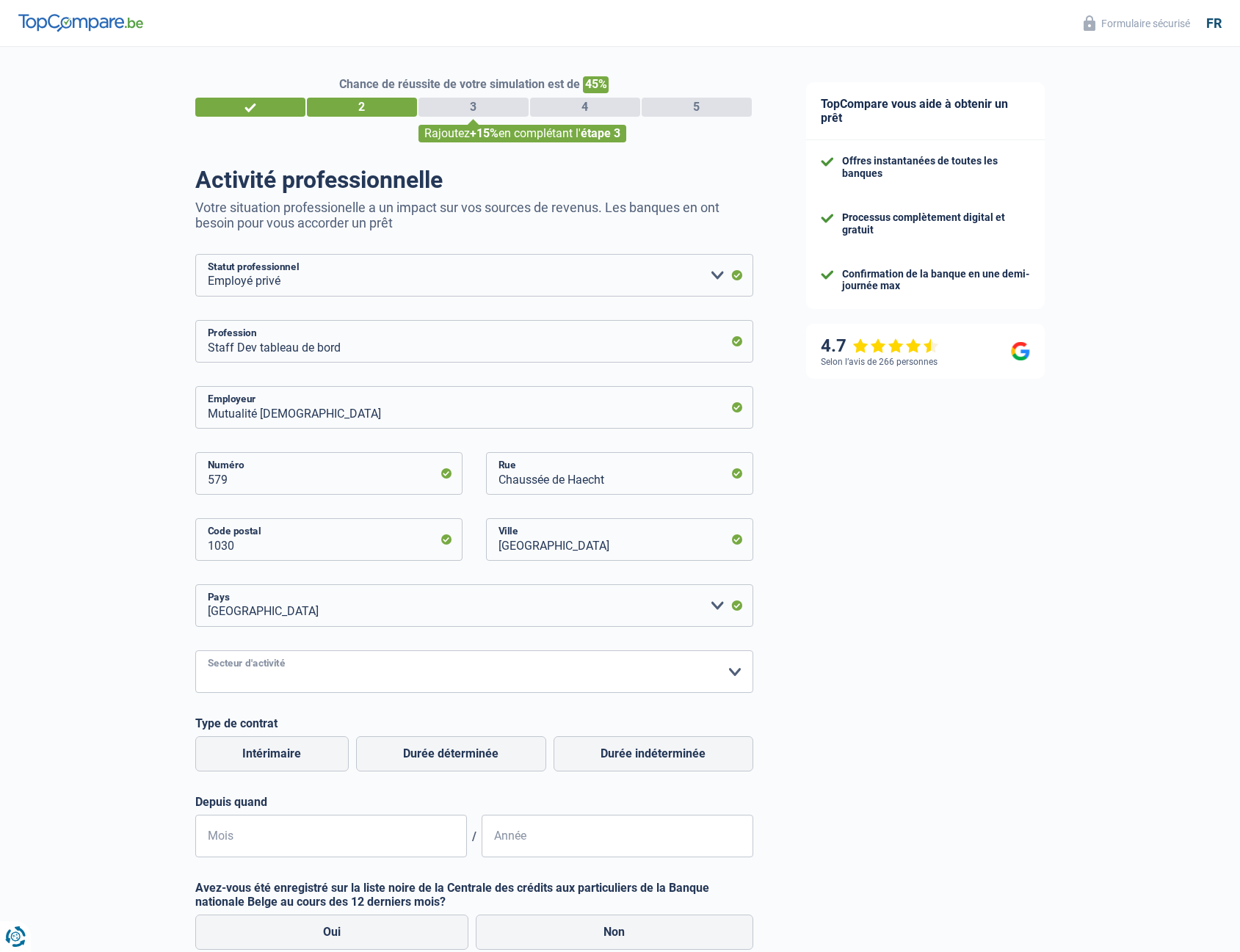
select select "bigCompanies"
click at [195, 652] on select "Agriculture/Pêche Industrie Horeca Courier/Fitness/Taxi Construction Banques/As…" at bounding box center [475, 672] width 558 height 43
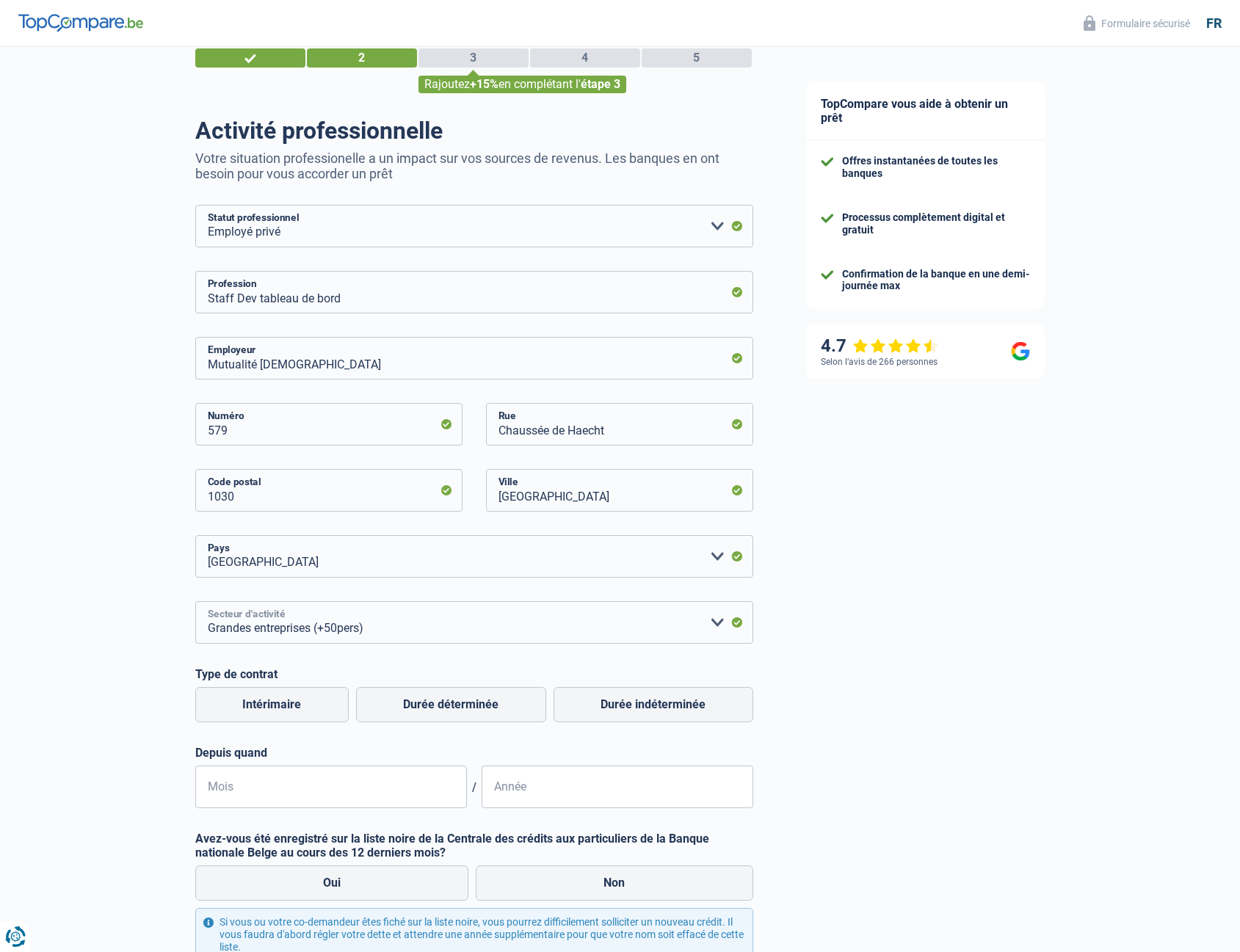
scroll to position [73, 0]
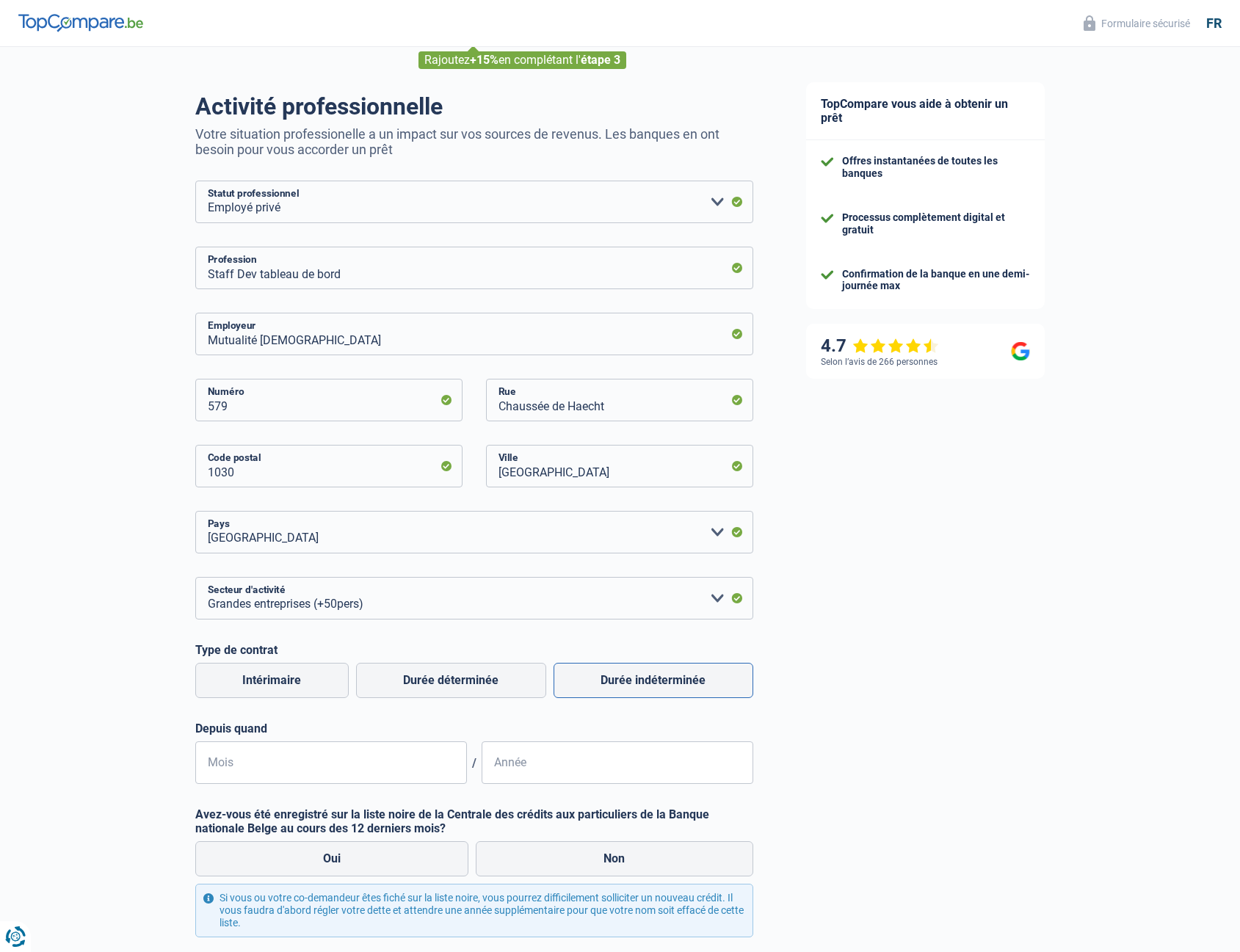
click at [641, 678] on label "Durée indéterminée" at bounding box center [653, 681] width 200 height 35
click at [641, 678] on input "Durée indéterminée" at bounding box center [653, 681] width 200 height 35
radio input "true"
click at [321, 768] on input "Mois" at bounding box center [331, 764] width 271 height 43
type input "07"
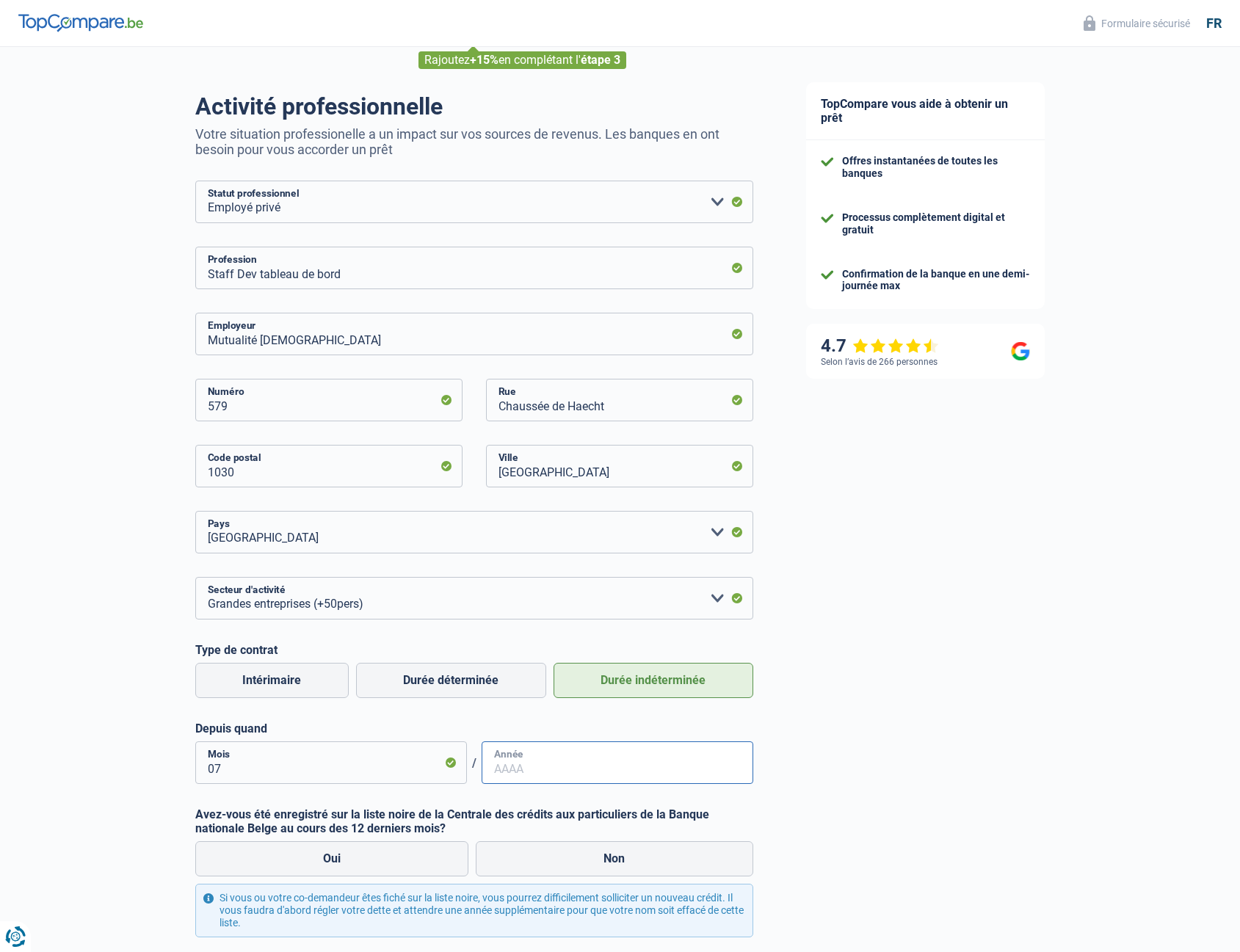
click at [563, 769] on input "Année" at bounding box center [617, 764] width 271 height 43
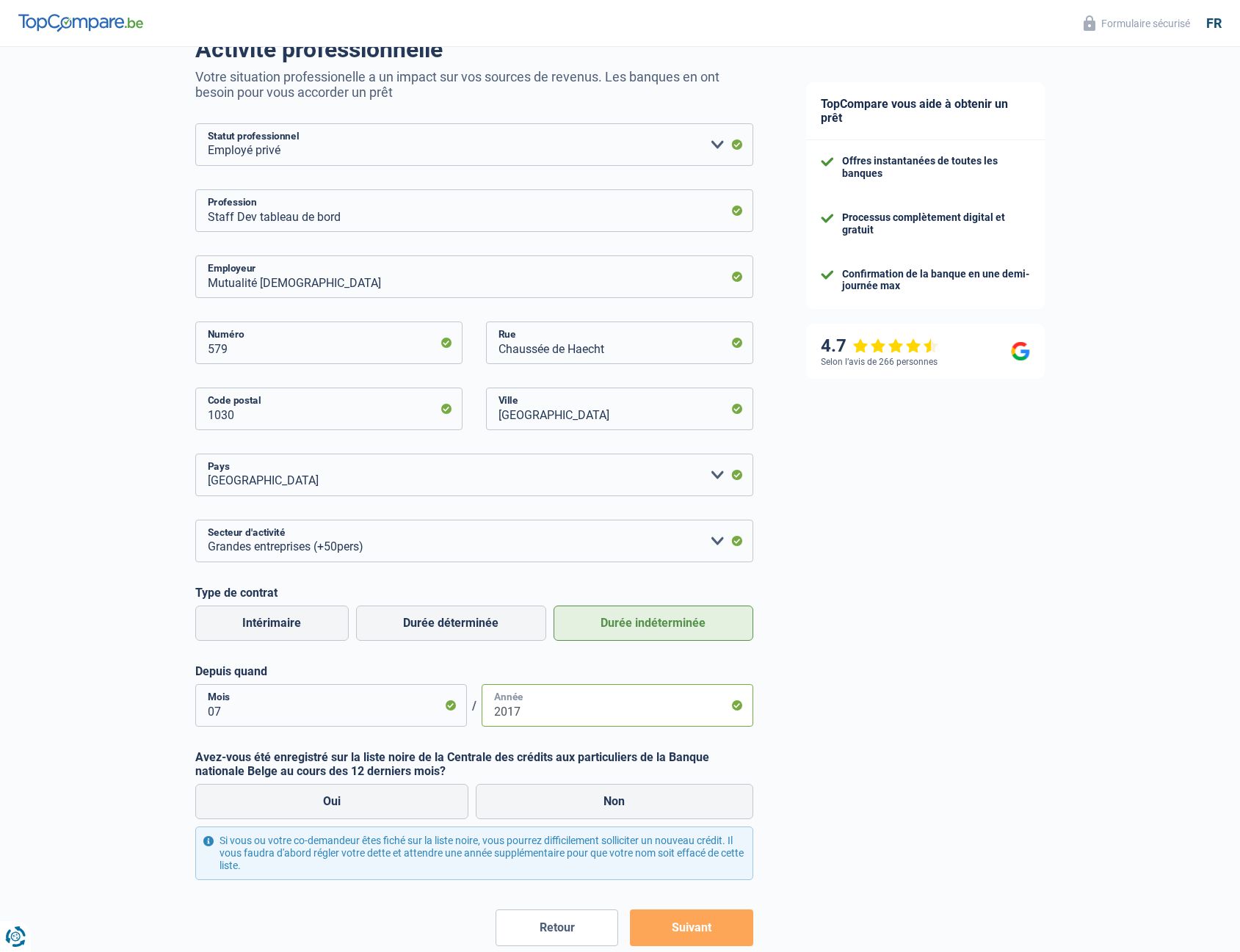
scroll to position [212, 0]
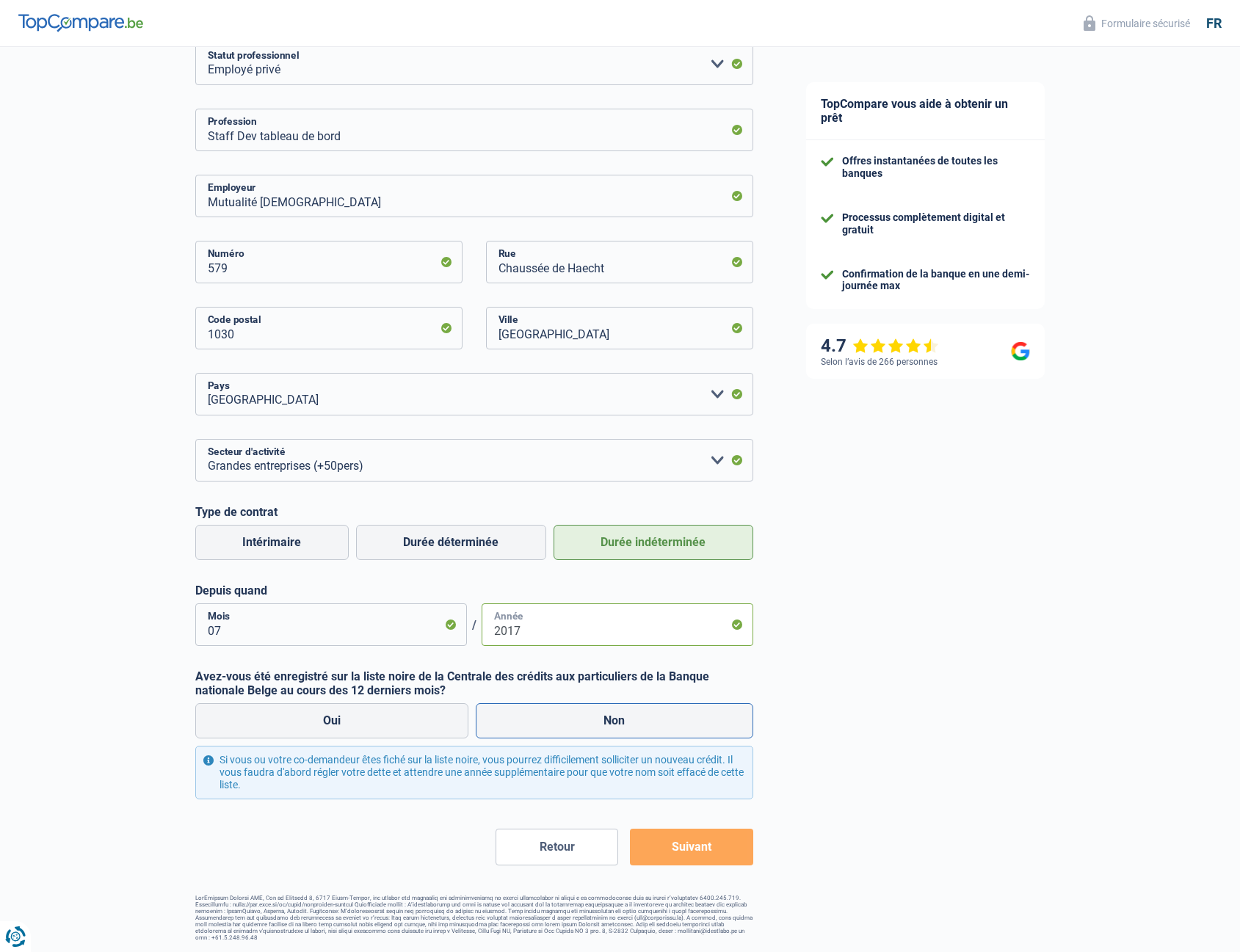
type input "2017"
click at [541, 724] on label "Non" at bounding box center [614, 722] width 277 height 35
click at [541, 724] on input "Non" at bounding box center [614, 722] width 277 height 35
radio input "true"
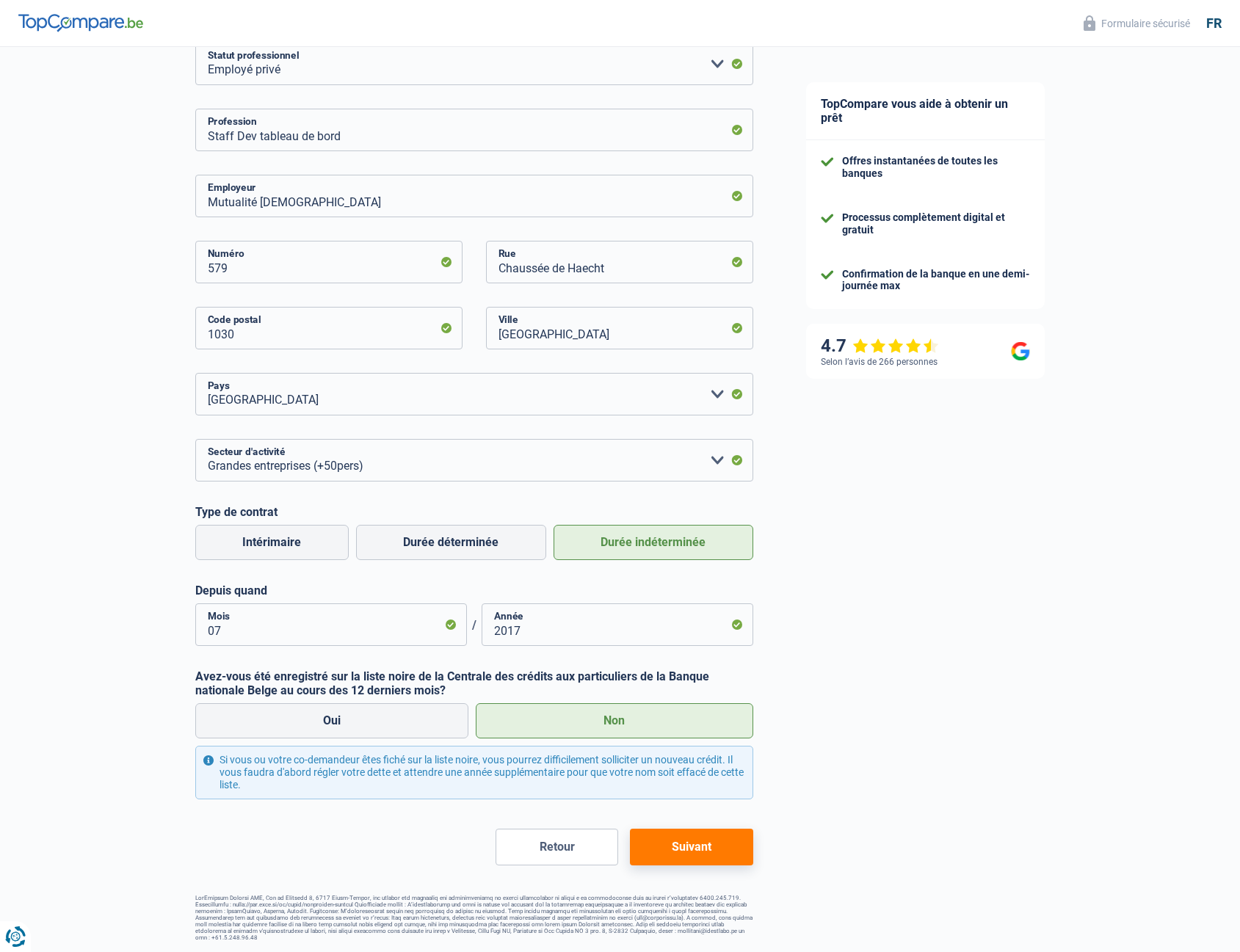
click at [667, 849] on button "Suivant" at bounding box center [691, 848] width 123 height 37
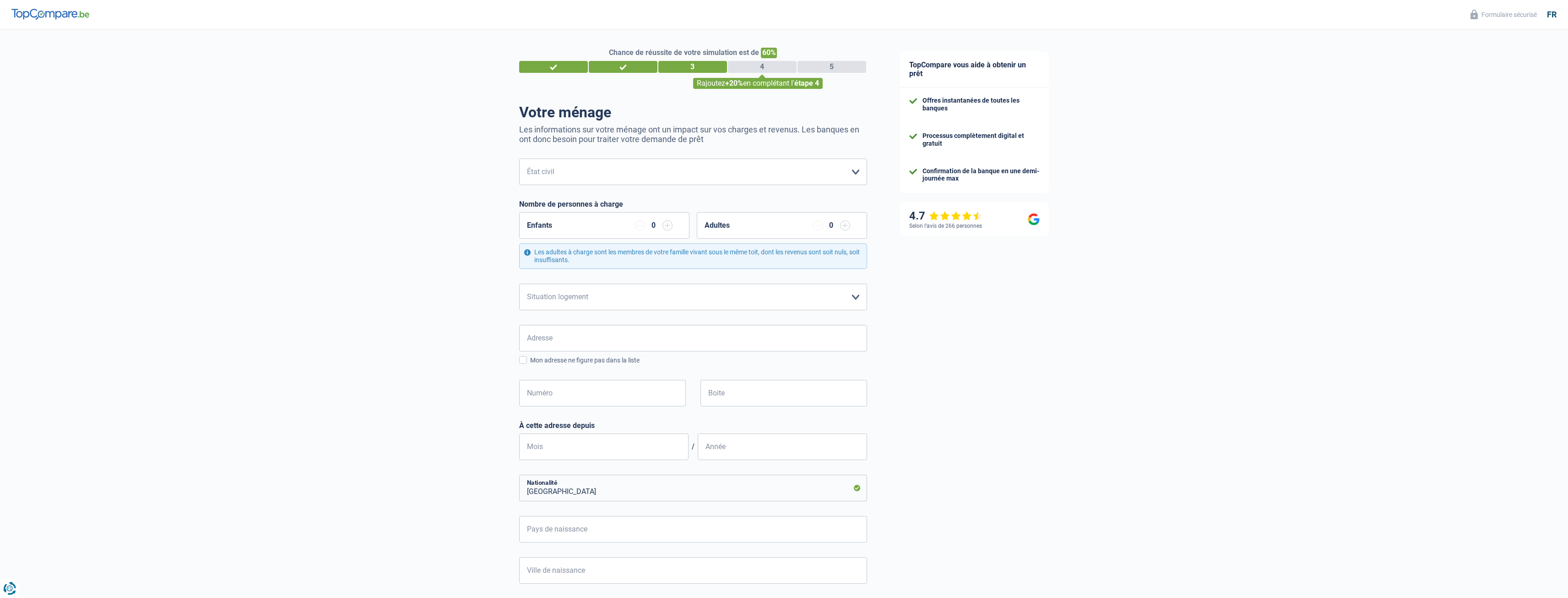
click at [666, 225] on input "button" at bounding box center [667, 225] width 10 height 10
click at [773, 225] on input "button" at bounding box center [845, 225] width 10 height 10
click at [697, 289] on select "Locataire Propriétaire avec prêt hypothécaire Propriétaire sans prêt hypothécai…" at bounding box center [693, 297] width 348 height 27
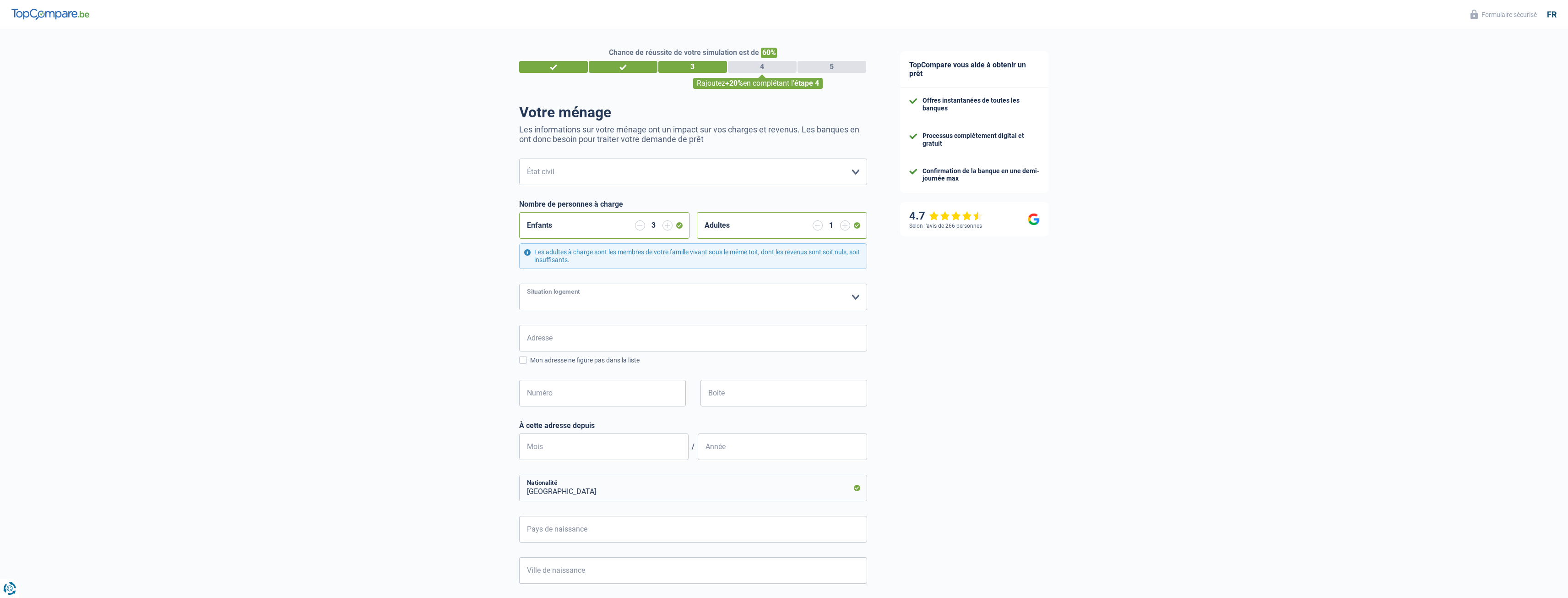
select select "ownerWithMortgage"
click at [519, 284] on select "Locataire Propriétaire avec prêt hypothécaire Propriétaire sans prêt hypothécai…" at bounding box center [693, 297] width 348 height 27
click at [675, 337] on input "Adresse" at bounding box center [693, 338] width 348 height 27
type input "62 Rue Jean Caluwaert"
type input "Belgique"
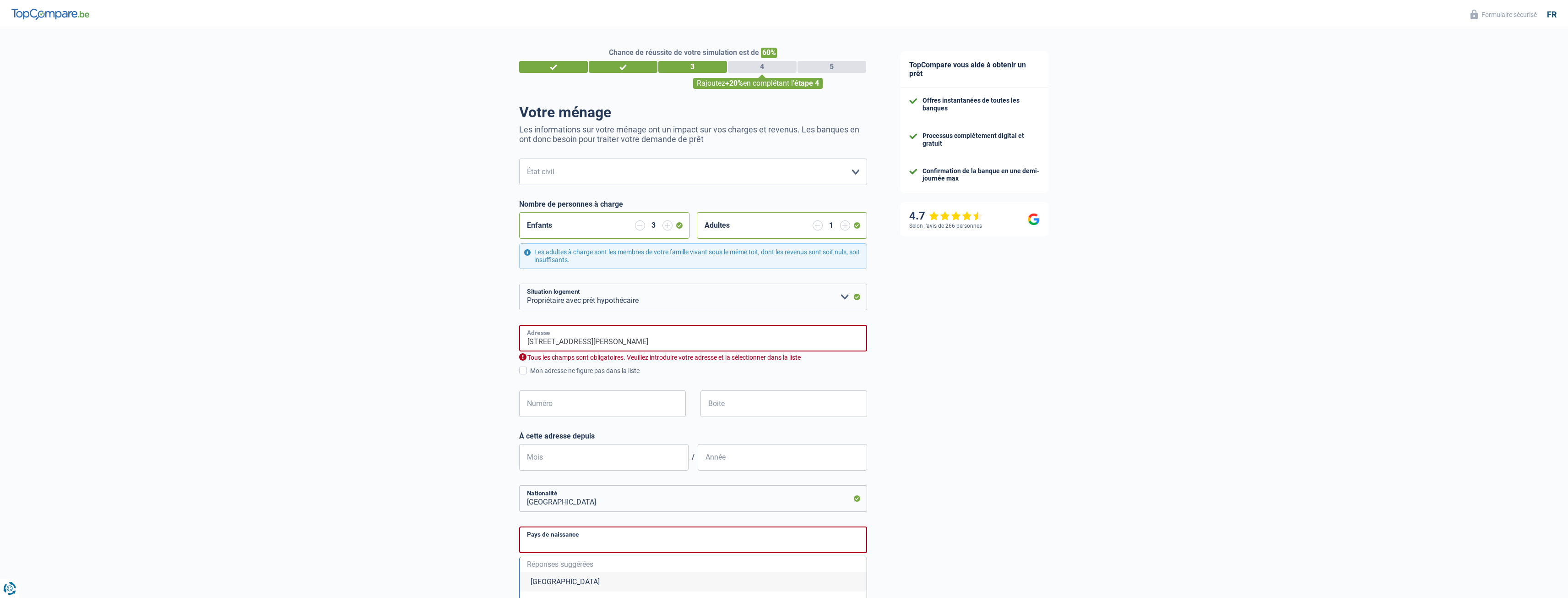
type input "Belgique"
drag, startPoint x: 533, startPoint y: 342, endPoint x: 499, endPoint y: 346, distance: 34.2
click at [508, 344] on div "Chance de réussite de votre simulation est de 60% 1 2 3 4 5 Rajoutez +20% en co…" at bounding box center [442, 431] width 884 height 811
type input "Rue Jean Caluwaert, 6042, Charleroi, BE"
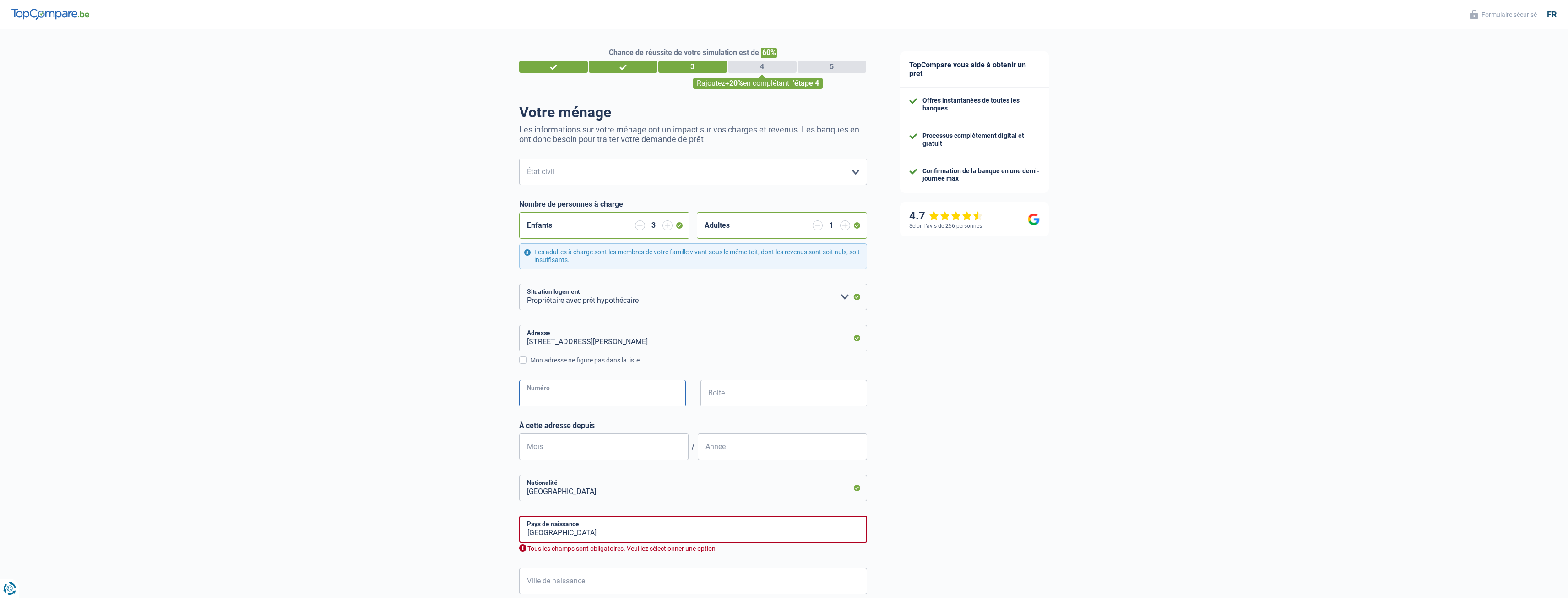
click at [568, 398] on input "Numéro" at bounding box center [603, 393] width 167 height 27
type input "62"
click at [704, 392] on input "Boite" at bounding box center [784, 393] width 167 height 27
click at [568, 445] on input "Mois" at bounding box center [604, 447] width 169 height 27
type input "07"
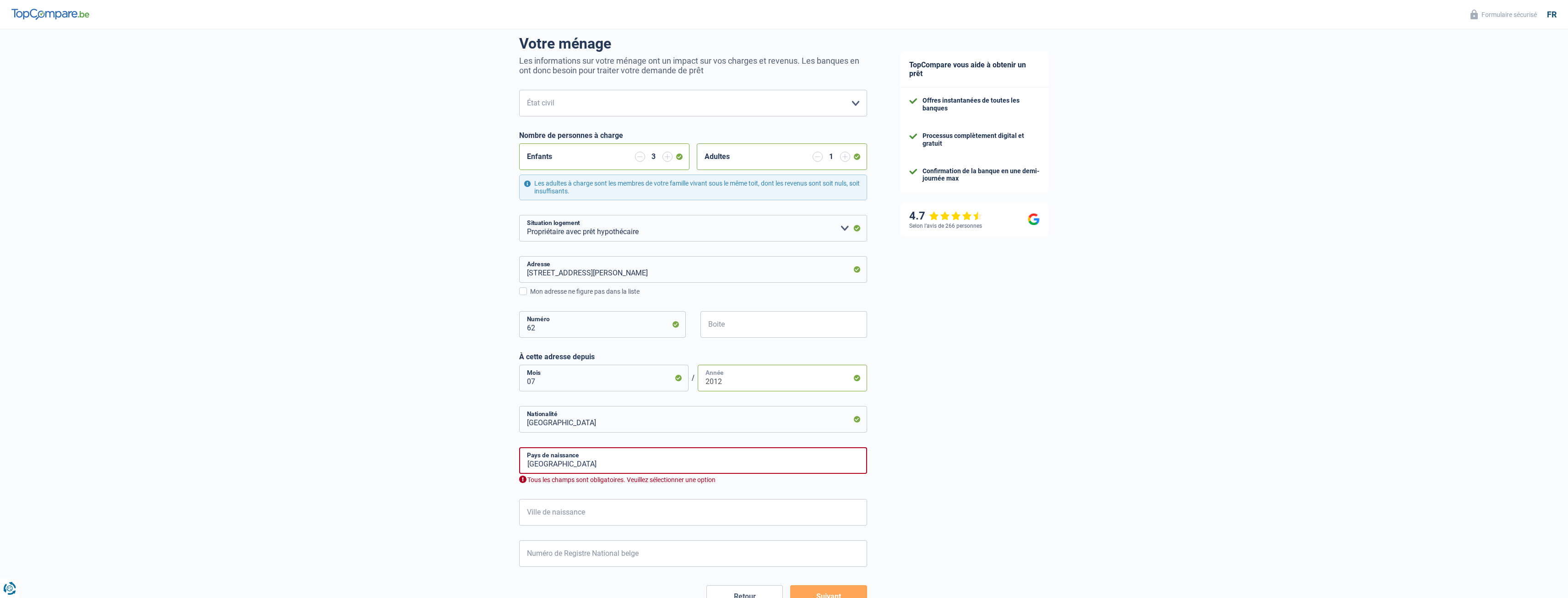
scroll to position [133, 0]
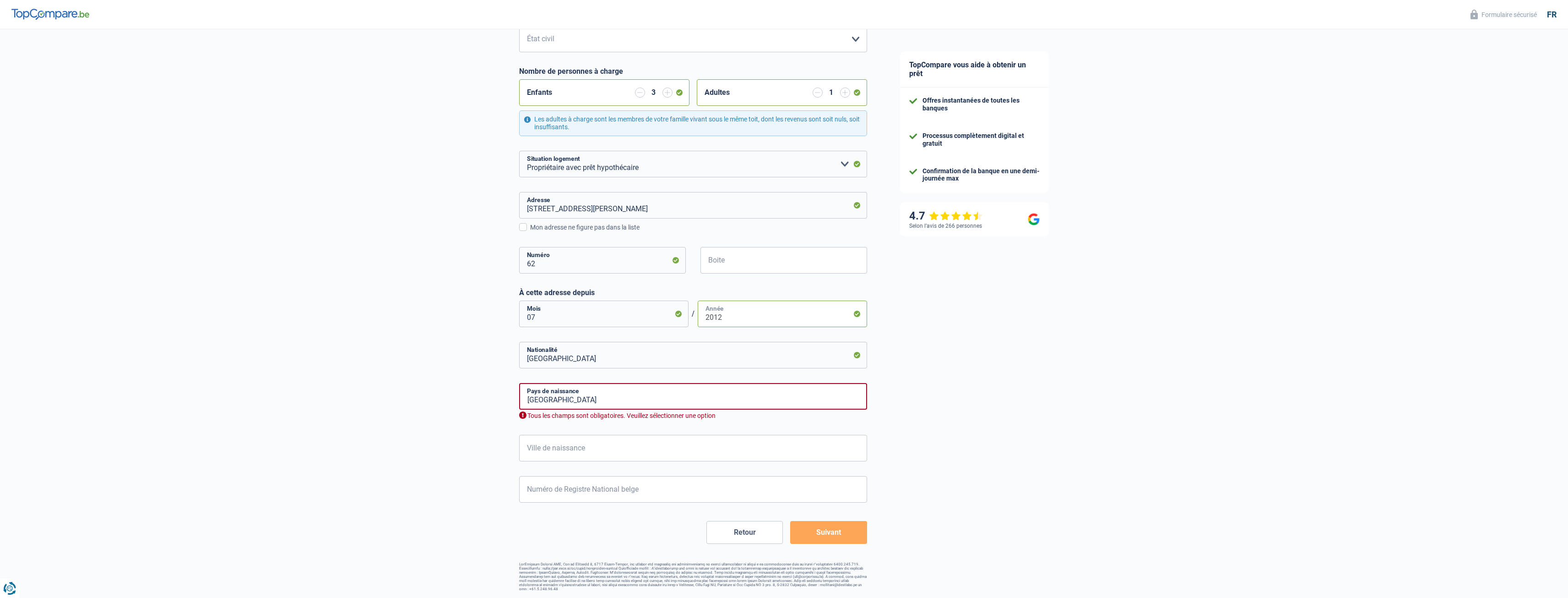
type input "2012"
drag, startPoint x: 607, startPoint y: 398, endPoint x: 513, endPoint y: 396, distance: 94.0
click at [513, 396] on div "Chance de réussite de votre simulation est de 60% 1 2 3 4 5 Rajoutez +20% en co…" at bounding box center [442, 244] width 884 height 702
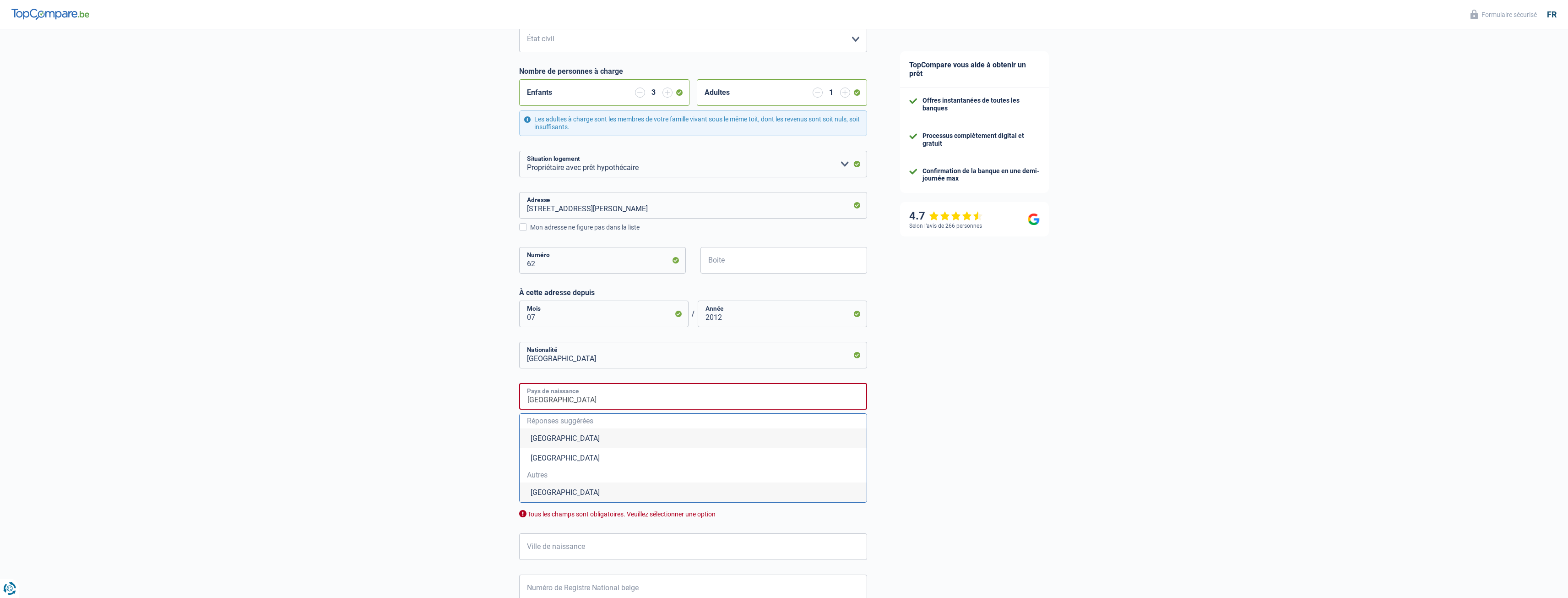
type input "Maroc"
click at [547, 497] on li "Maroc" at bounding box center [693, 492] width 347 height 19
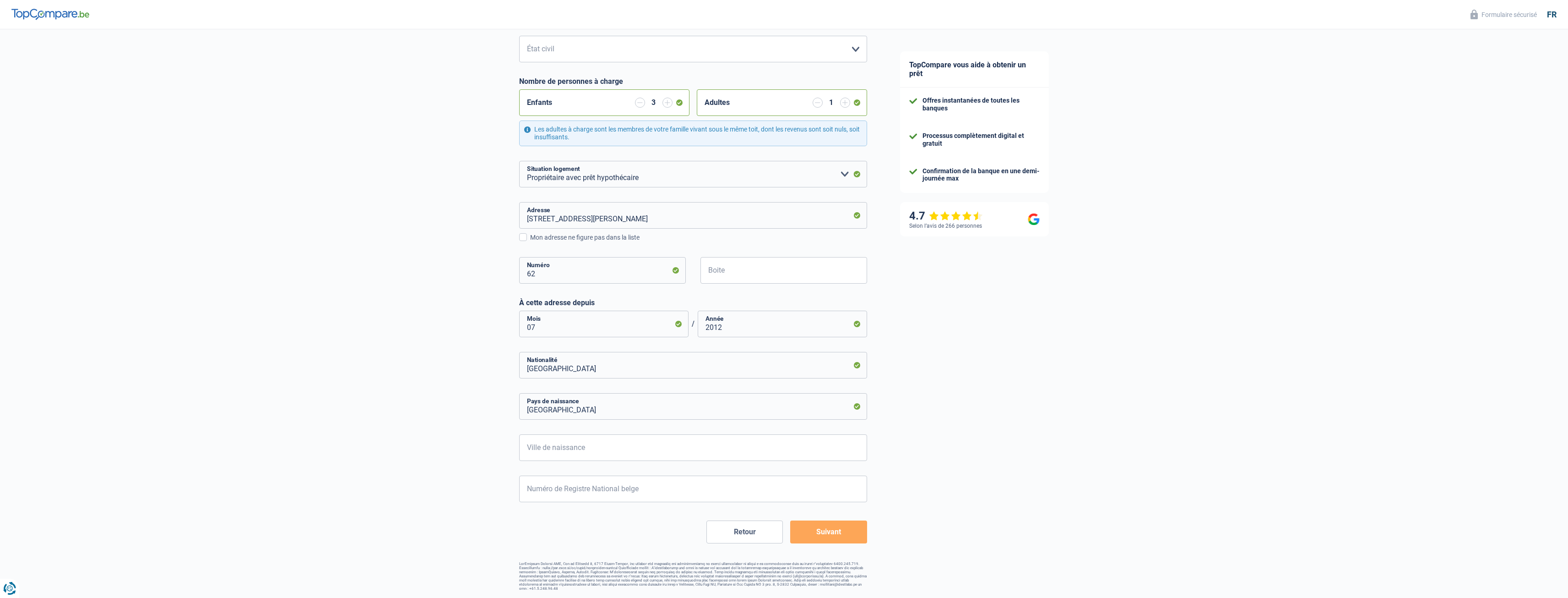
scroll to position [122, 0]
click at [634, 447] on input "Ville de naissance" at bounding box center [693, 448] width 348 height 27
type input "Casablanca"
click at [619, 498] on input "Numéro de Registre National belge" at bounding box center [693, 489] width 348 height 27
type input "79.10.15-489.14"
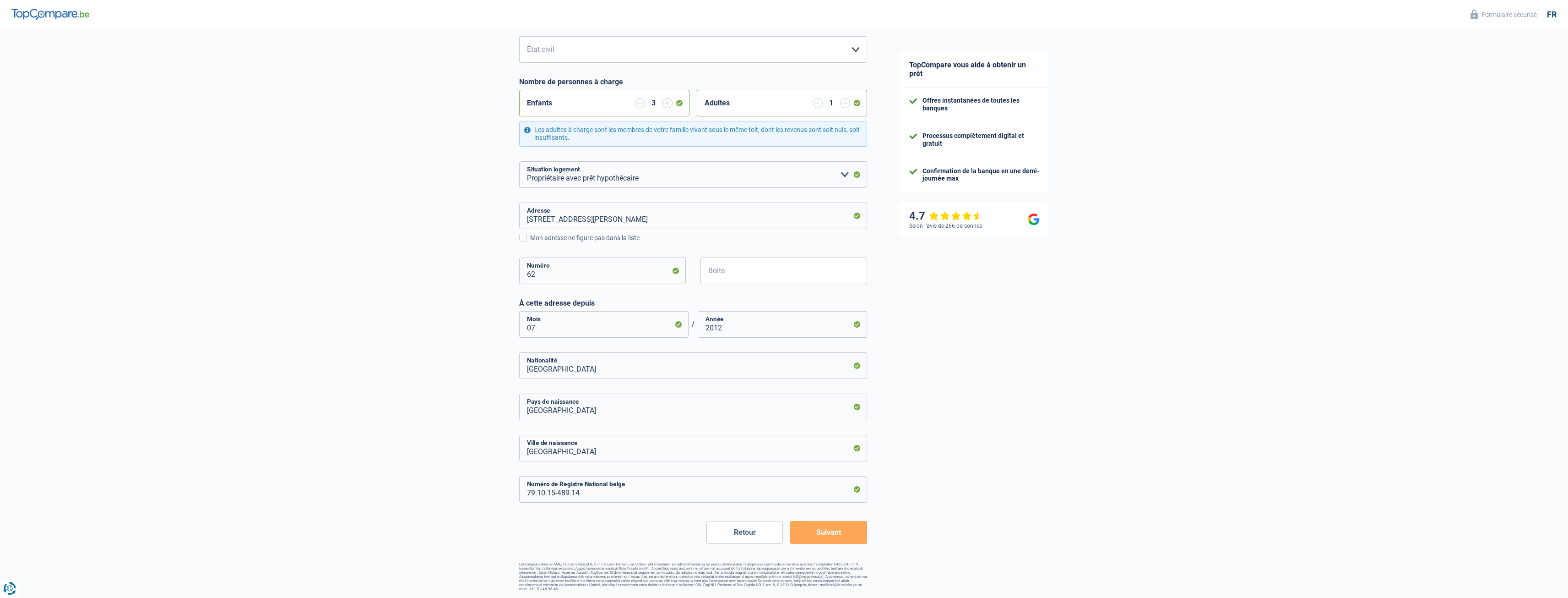
click at [773, 531] on button "Suivant" at bounding box center [828, 532] width 77 height 23
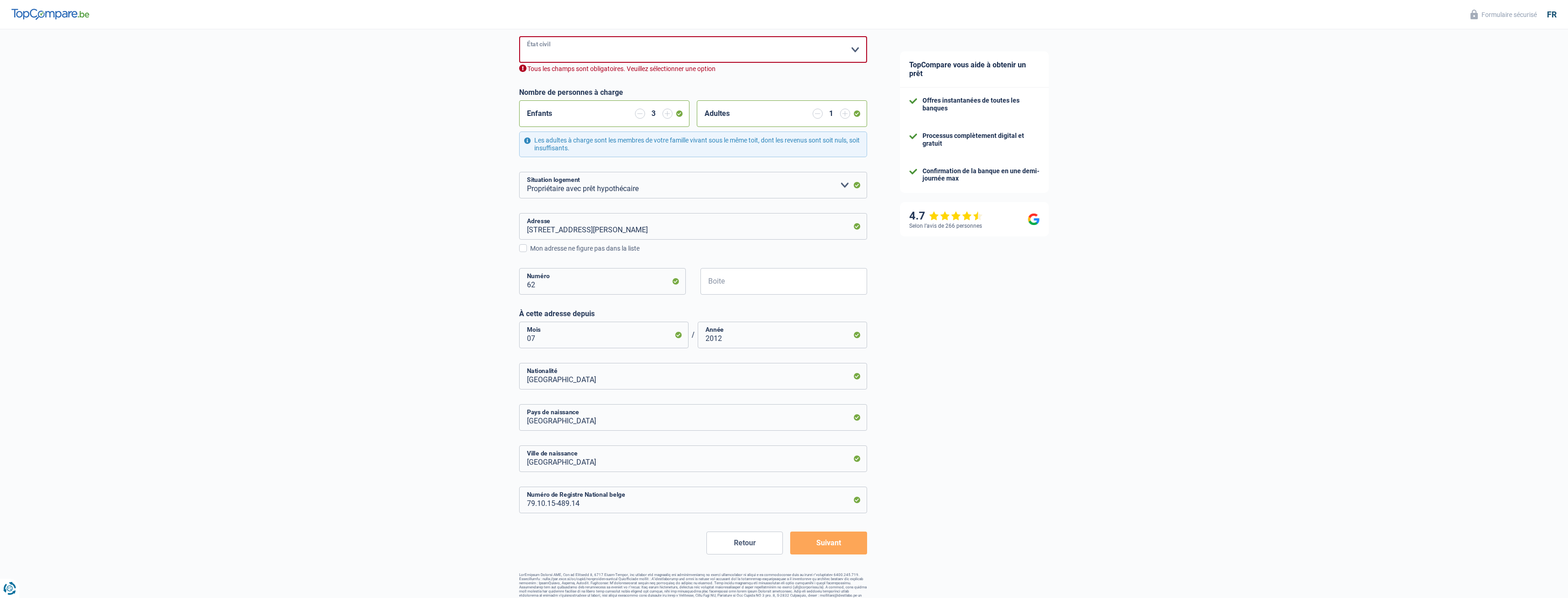
drag, startPoint x: 690, startPoint y: 47, endPoint x: 684, endPoint y: 49, distance: 6.3
click at [687, 46] on select "Célibataire Marié(e) Cohabitant(e) légal(e) Divorcé(e) Veuf(ve) Séparé (de fait…" at bounding box center [693, 49] width 348 height 27
select select "married"
click at [519, 37] on select "Célibataire Marié(e) Cohabitant(e) légal(e) Divorcé(e) Veuf(ve) Séparé (de fait…" at bounding box center [693, 49] width 348 height 27
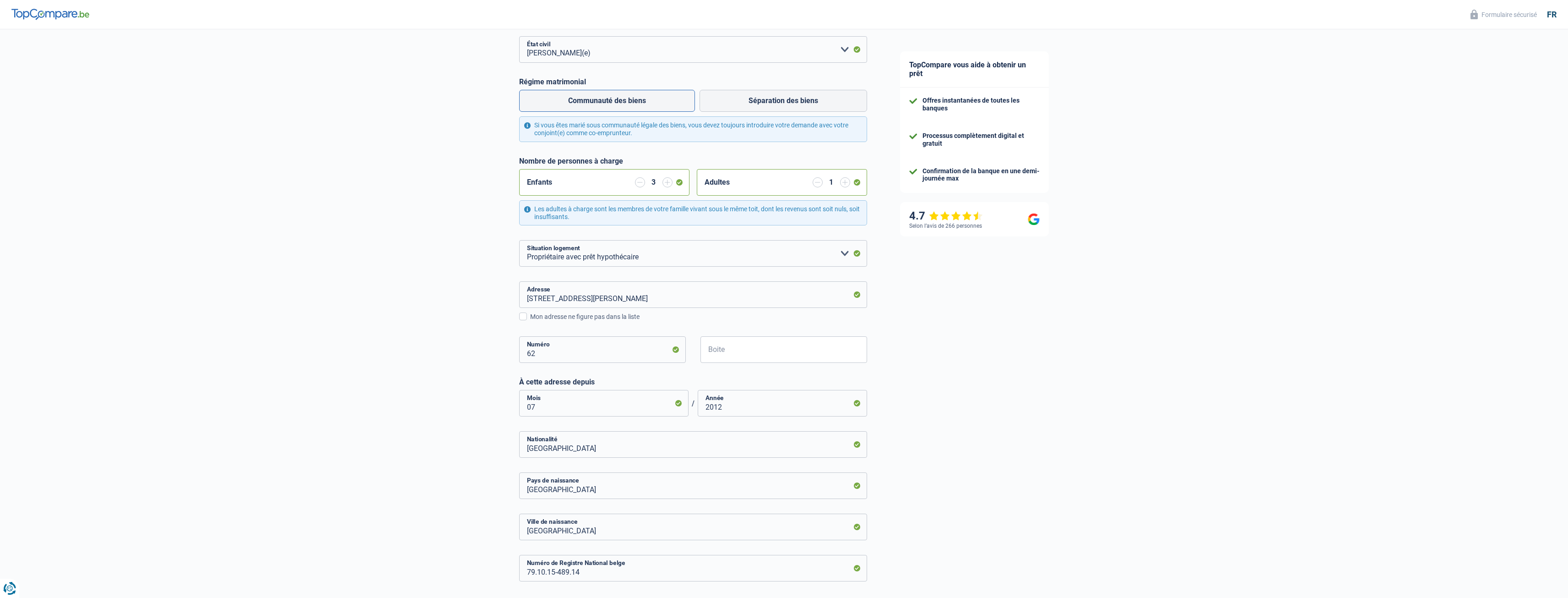
click at [642, 102] on label "Communauté des biens" at bounding box center [607, 100] width 176 height 22
click at [642, 102] on input "Communauté des biens" at bounding box center [607, 100] width 176 height 22
radio input "true"
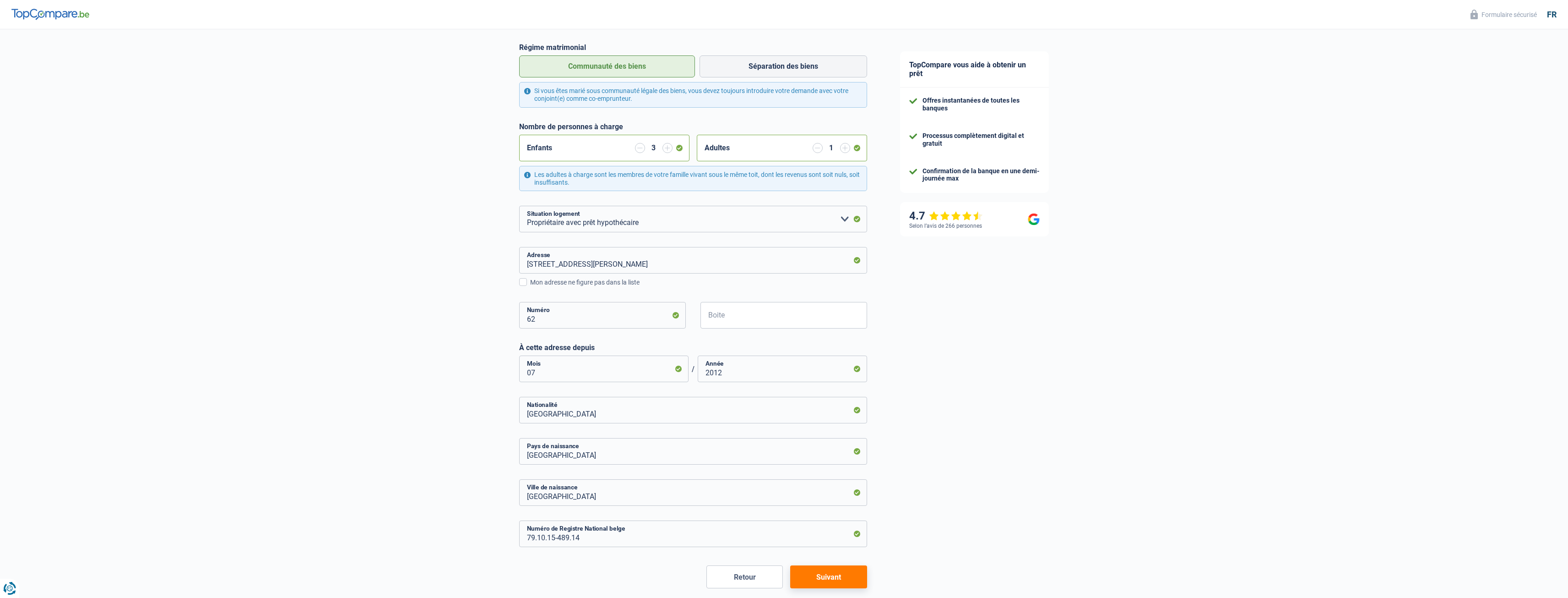
scroll to position [201, 0]
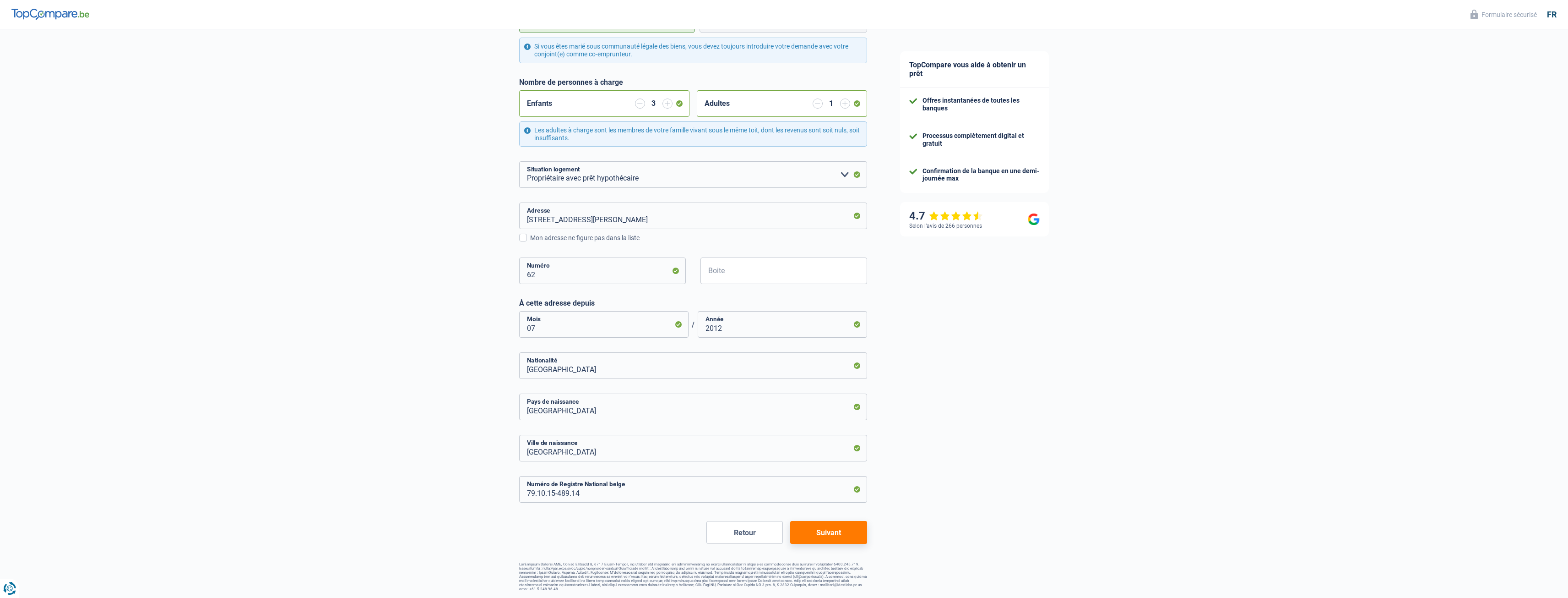
click at [773, 527] on button "Suivant" at bounding box center [828, 532] width 77 height 23
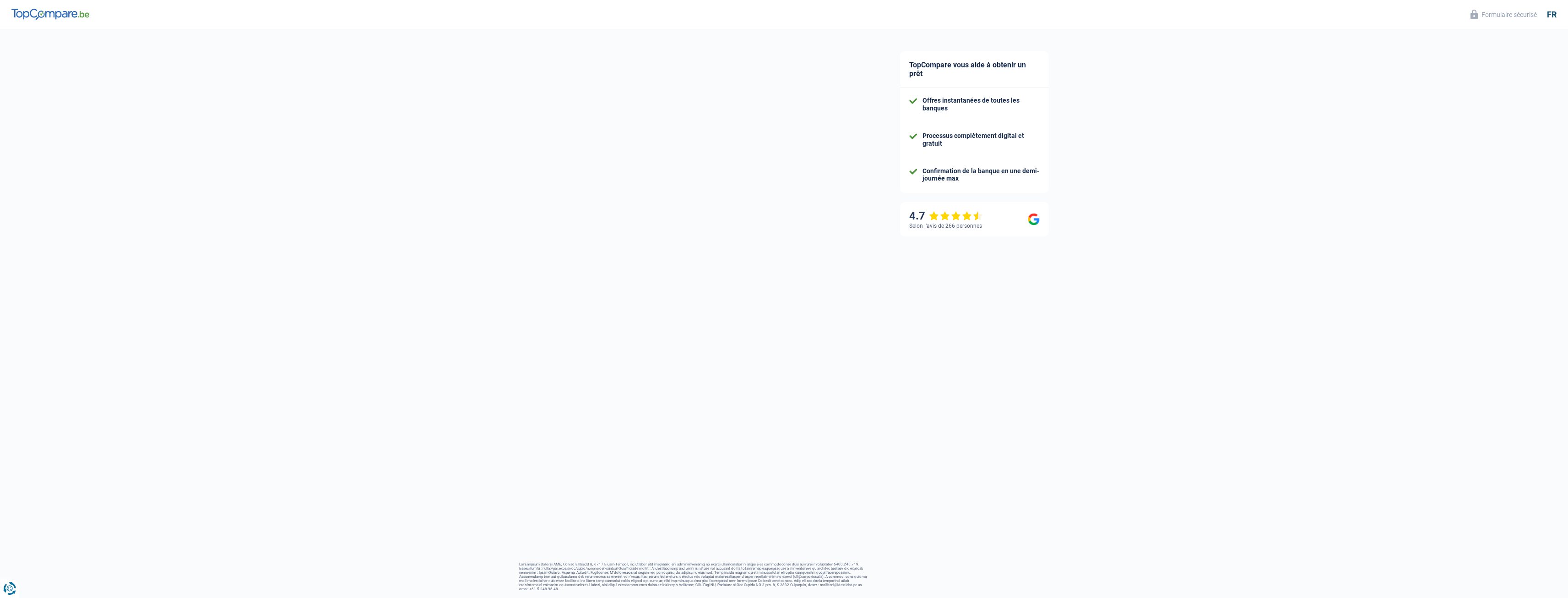
select select "familyAllowances"
select select "netSalary"
select select "mealVouchers"
select select "mortgage"
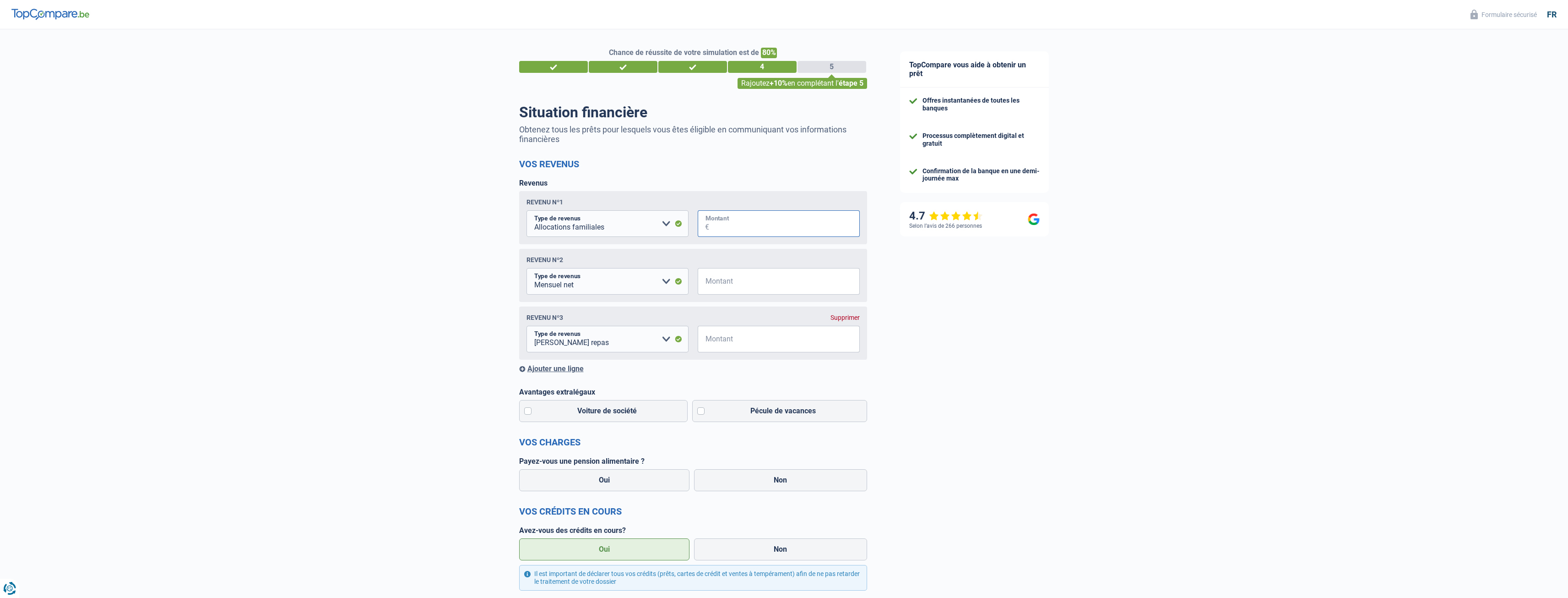
click at [712, 223] on input "Montant" at bounding box center [784, 223] width 150 height 27
type input "594"
click at [768, 278] on input "Montant" at bounding box center [784, 281] width 150 height 27
type input "4.300"
click at [723, 346] on input "Montant" at bounding box center [784, 339] width 150 height 27
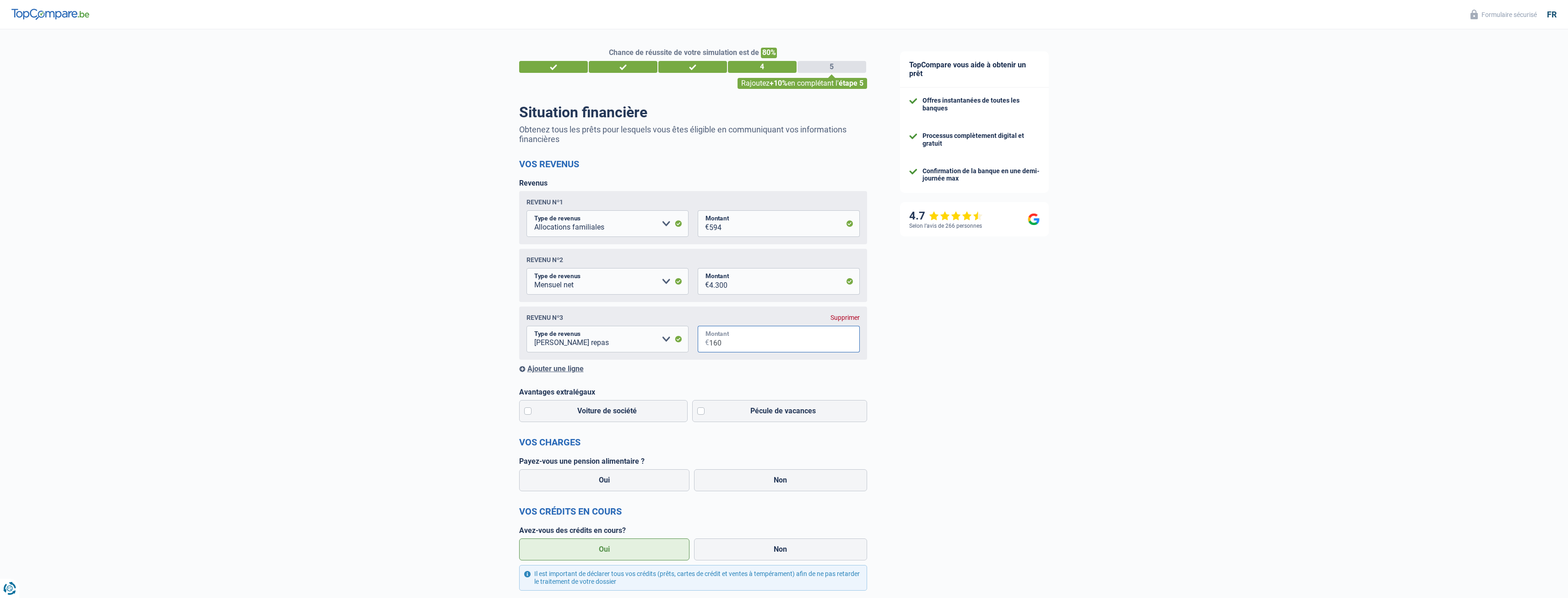
type input "160"
click at [773, 349] on div "TopCompare vous aide à obtenir un prêt Offres instantanées de toutes les banque…" at bounding box center [1226, 468] width 685 height 879
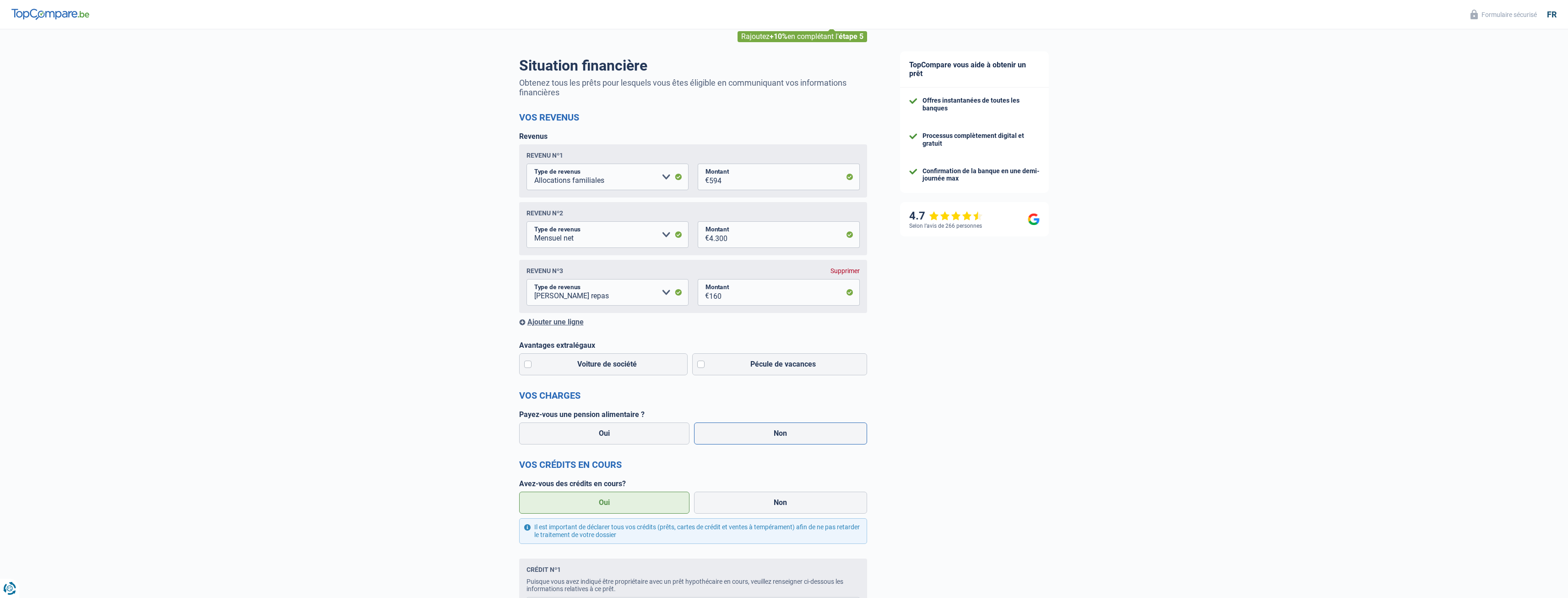
scroll to position [138, 0]
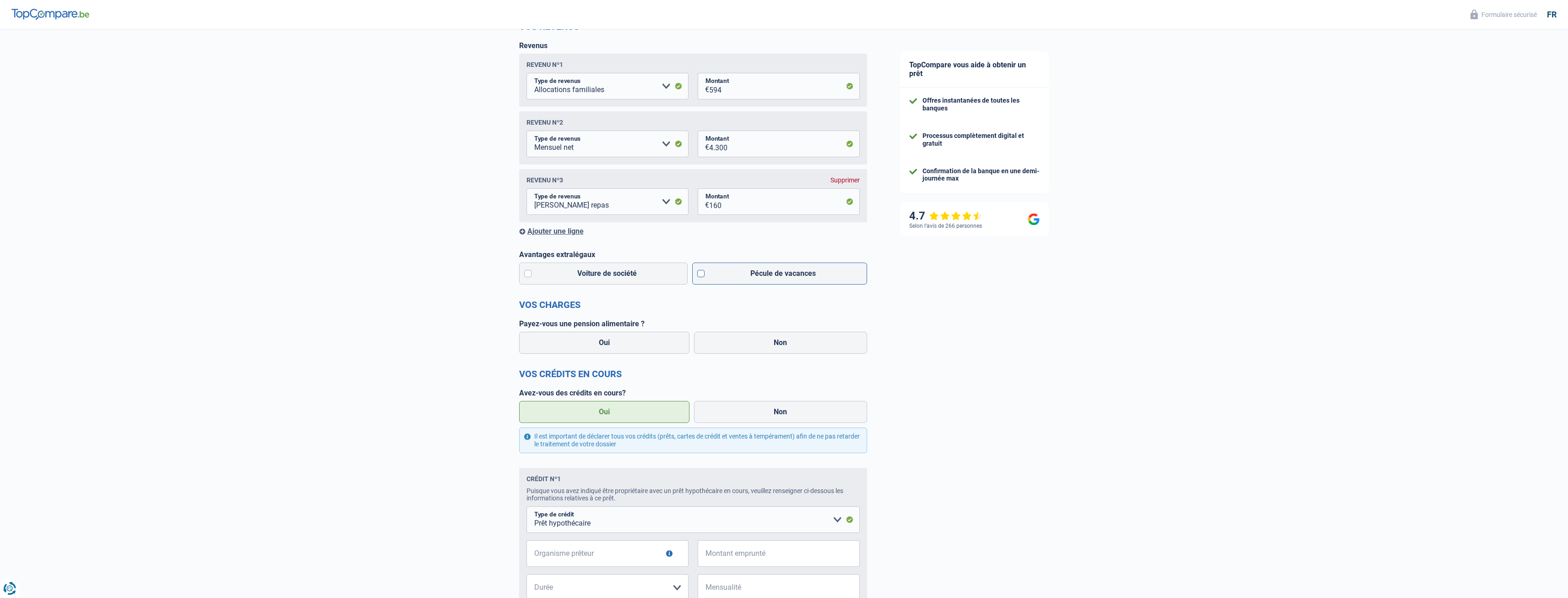
click at [700, 275] on label "Pécule de vacances" at bounding box center [779, 273] width 175 height 22
click at [700, 275] on input "Pécule de vacances" at bounding box center [779, 273] width 175 height 22
checkbox input "true"
click at [773, 343] on label "Non" at bounding box center [780, 343] width 173 height 22
click at [773, 343] on input "Non" at bounding box center [780, 343] width 173 height 22
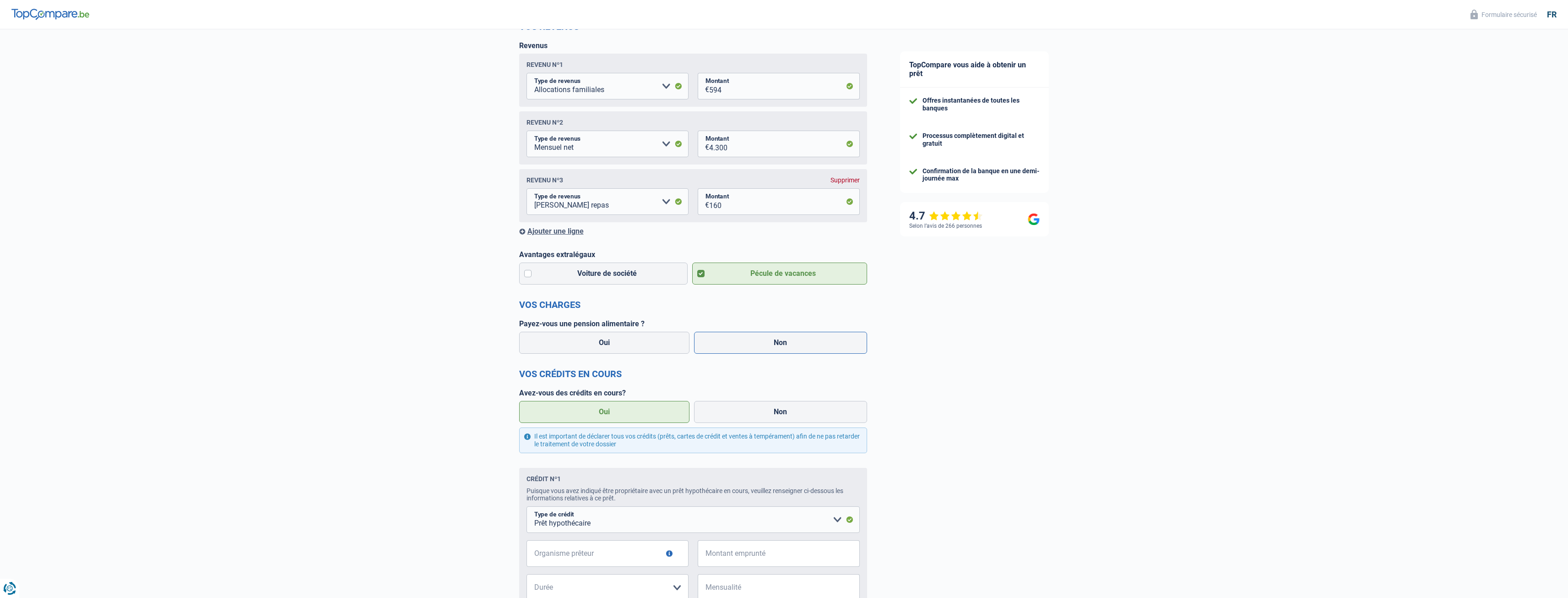
radio input "true"
click at [634, 413] on label "Oui" at bounding box center [604, 412] width 171 height 22
click at [634, 413] on input "Oui" at bounding box center [604, 412] width 171 height 22
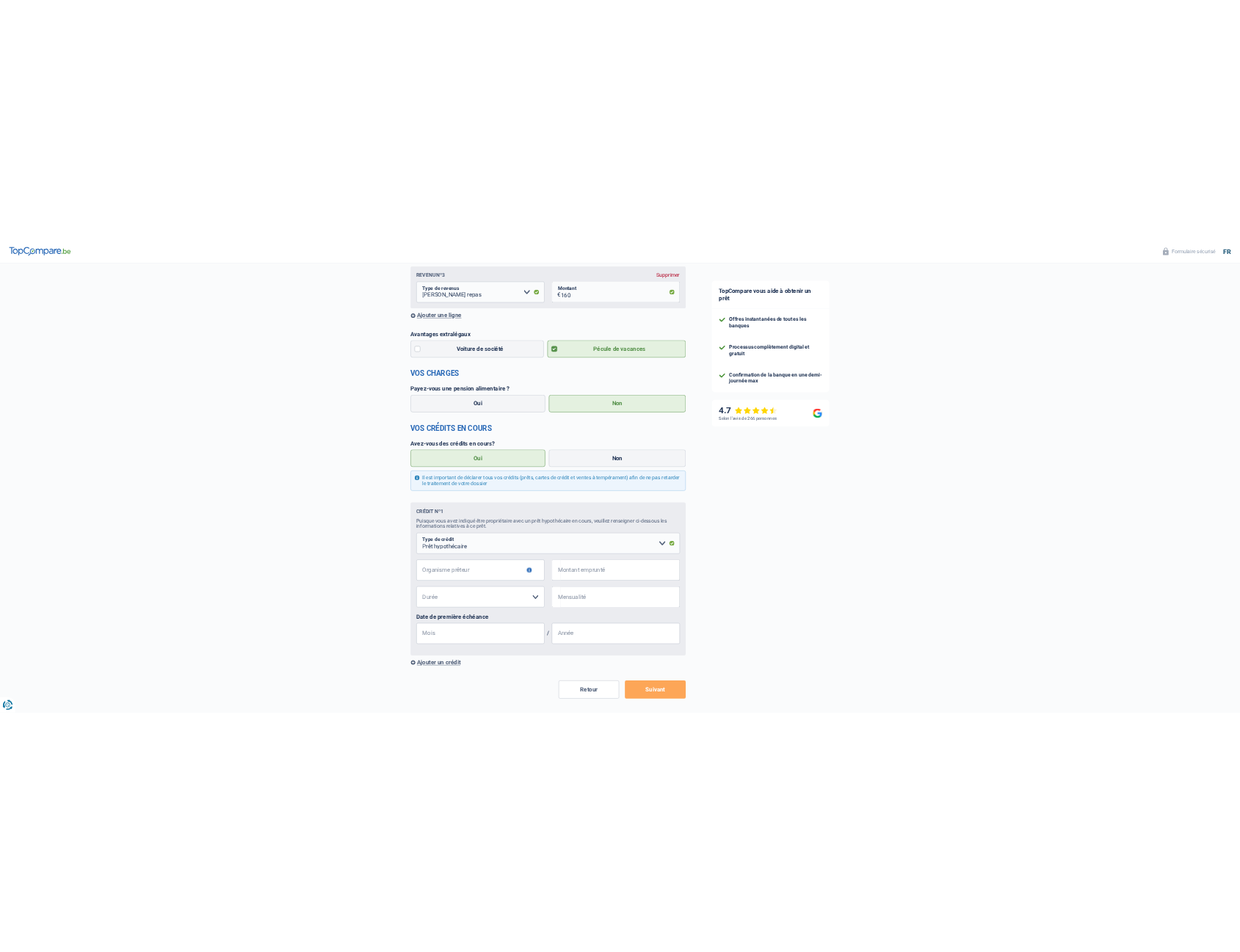
scroll to position [440, 0]
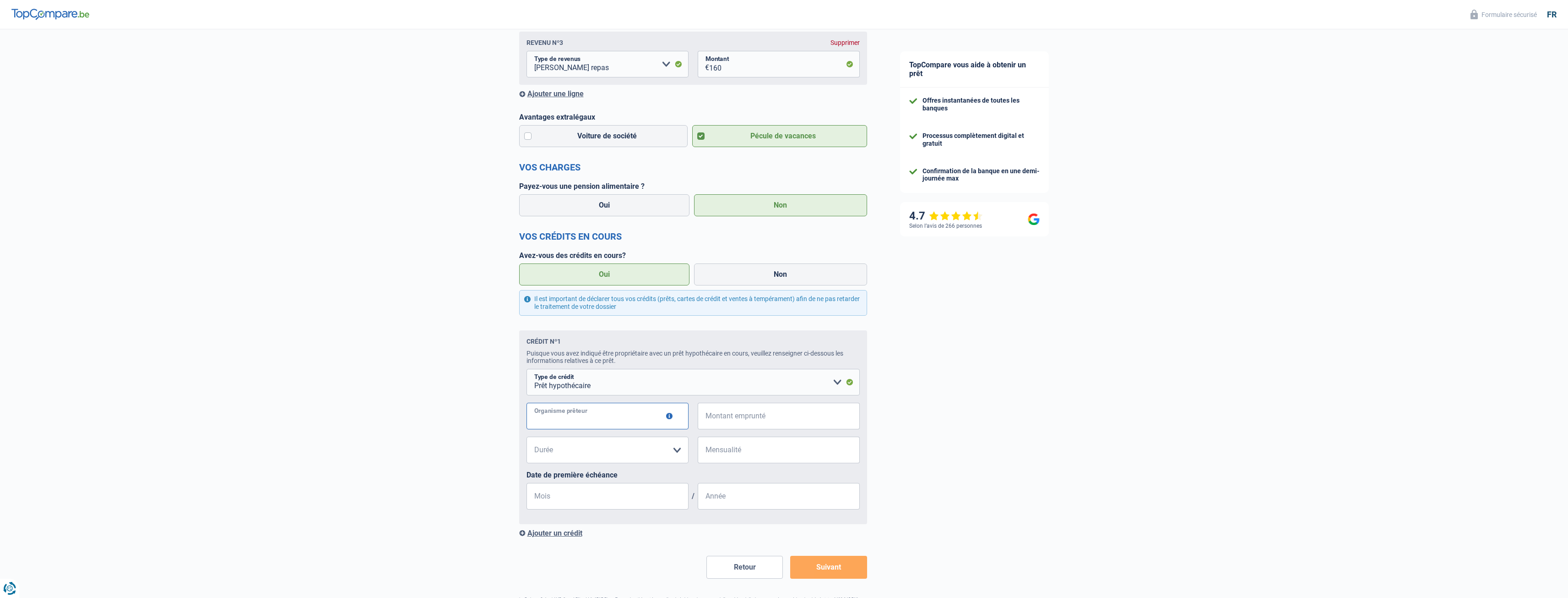
drag, startPoint x: 607, startPoint y: 418, endPoint x: 614, endPoint y: 423, distance: 8.6
click at [607, 418] on input "Organisme prêteur" at bounding box center [607, 416] width 162 height 27
type input "Fond du logement"
click at [637, 457] on select "120 mois 180 mois 240 mois 300 mois 360 mois 420 mois Veuillez sélectionner une…" at bounding box center [607, 450] width 162 height 27
select select "360"
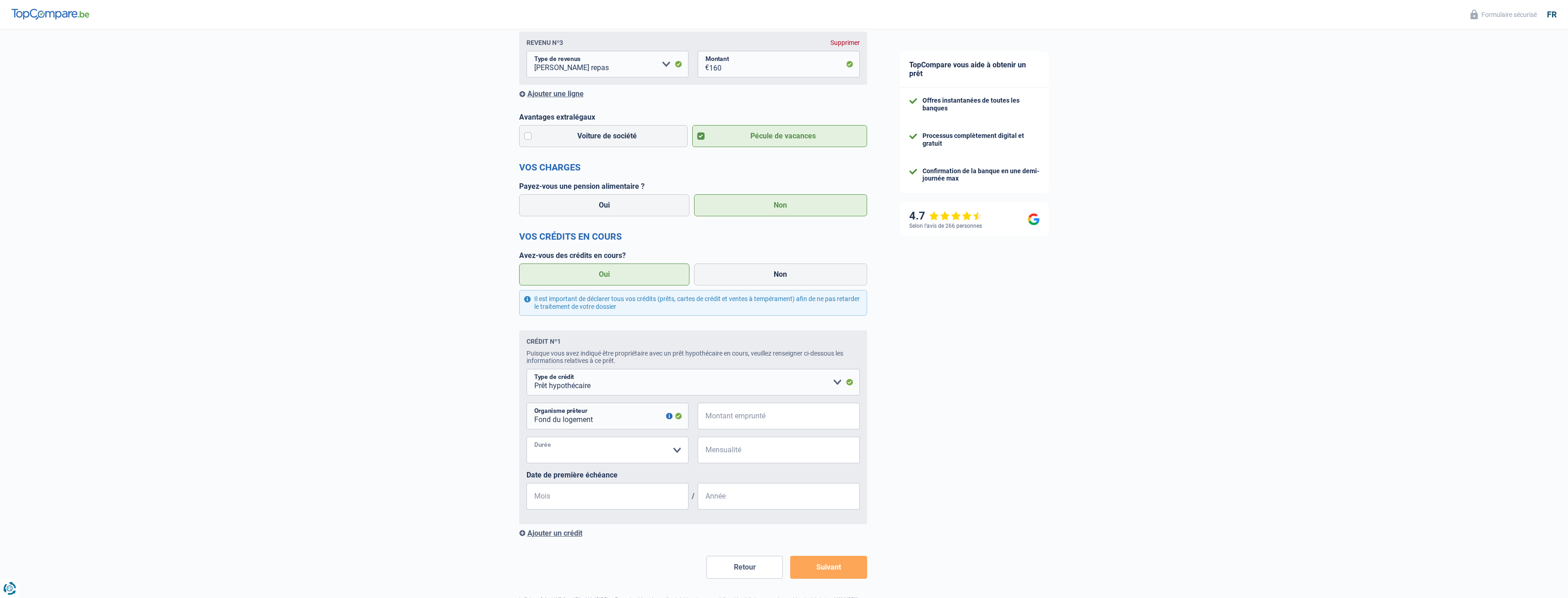
click at [527, 440] on select "120 mois 180 mois 240 mois 300 mois 360 mois 420 mois Veuillez sélectionner une…" at bounding box center [607, 450] width 162 height 27
click at [607, 503] on input "Mois" at bounding box center [607, 496] width 162 height 27
type input "05"
type input "2022"
click at [718, 458] on input "Mensualité" at bounding box center [784, 450] width 150 height 27
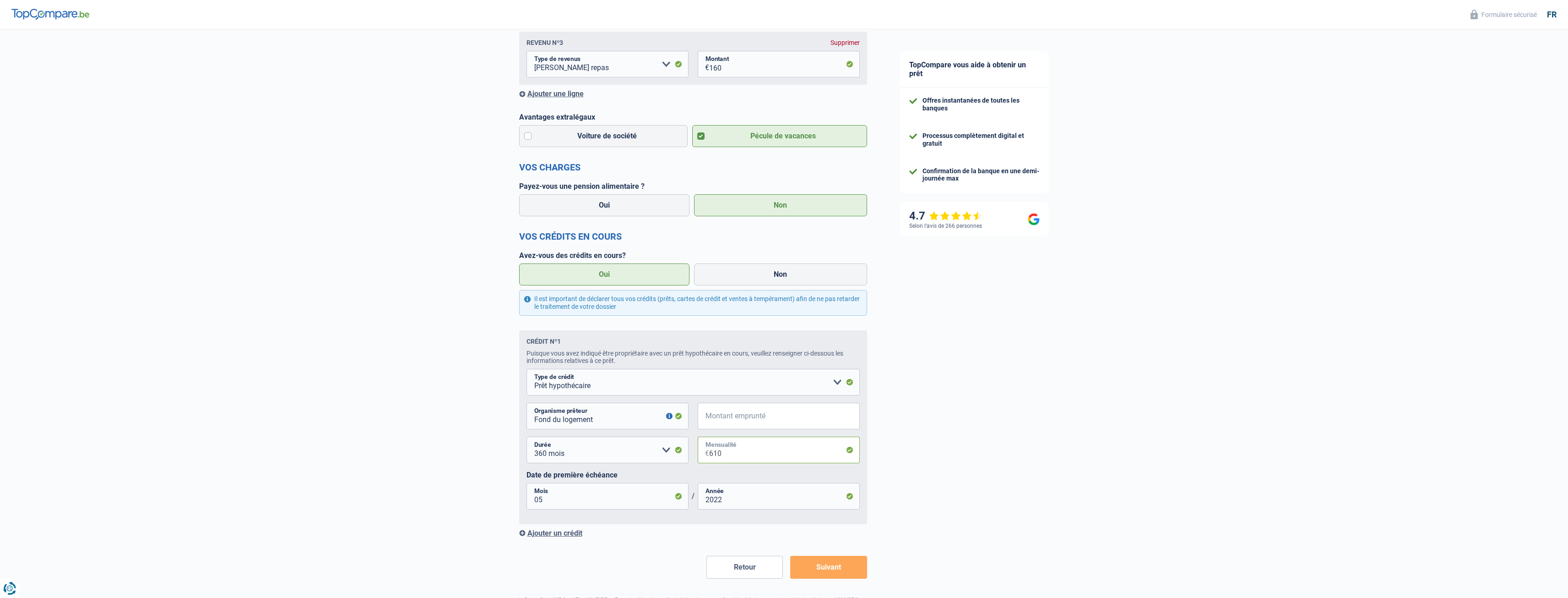
type input "610"
click at [764, 429] on input "Montant emprunté" at bounding box center [784, 416] width 150 height 27
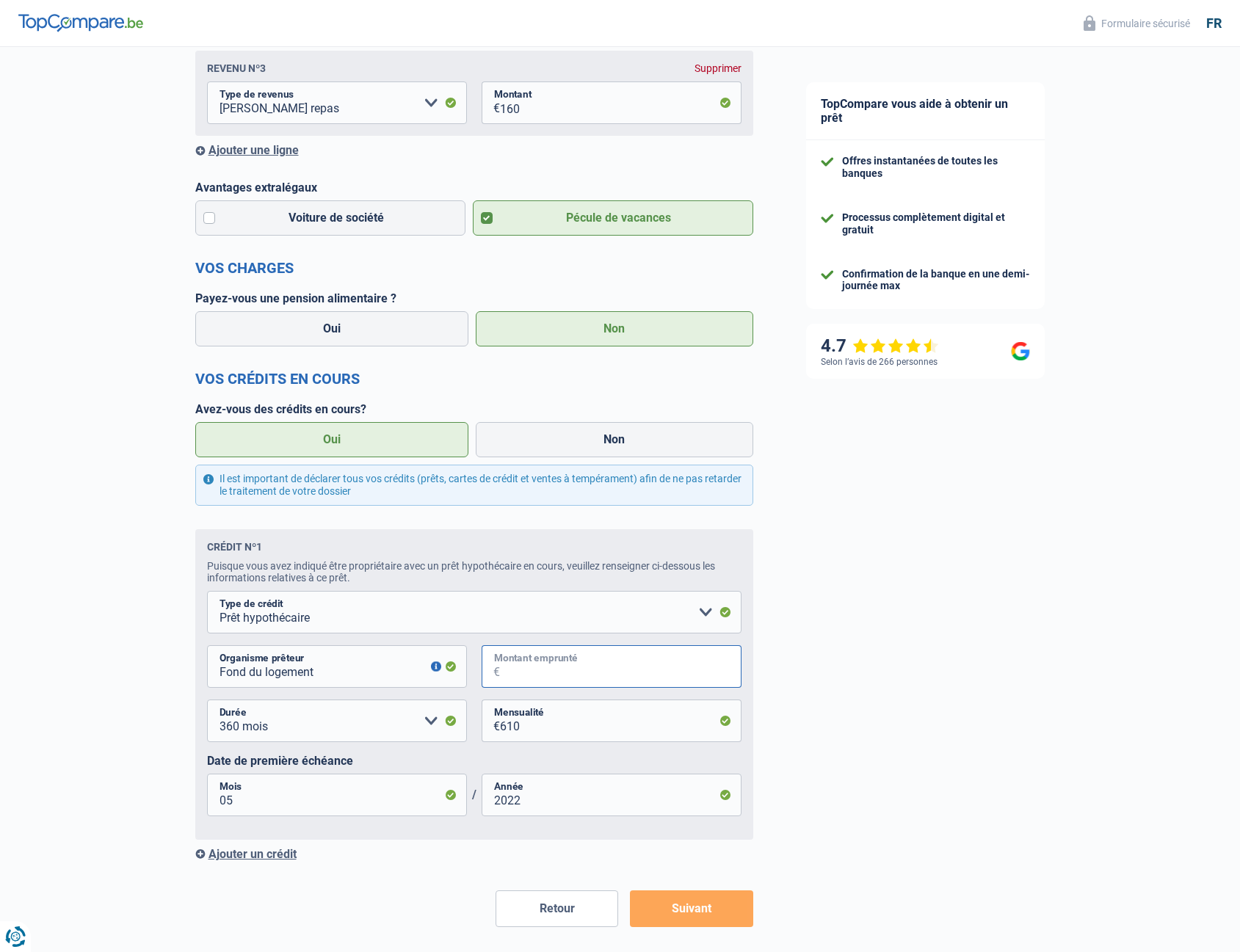
click at [613, 671] on input "Montant emprunté" at bounding box center [620, 667] width 241 height 43
type input "2"
select select
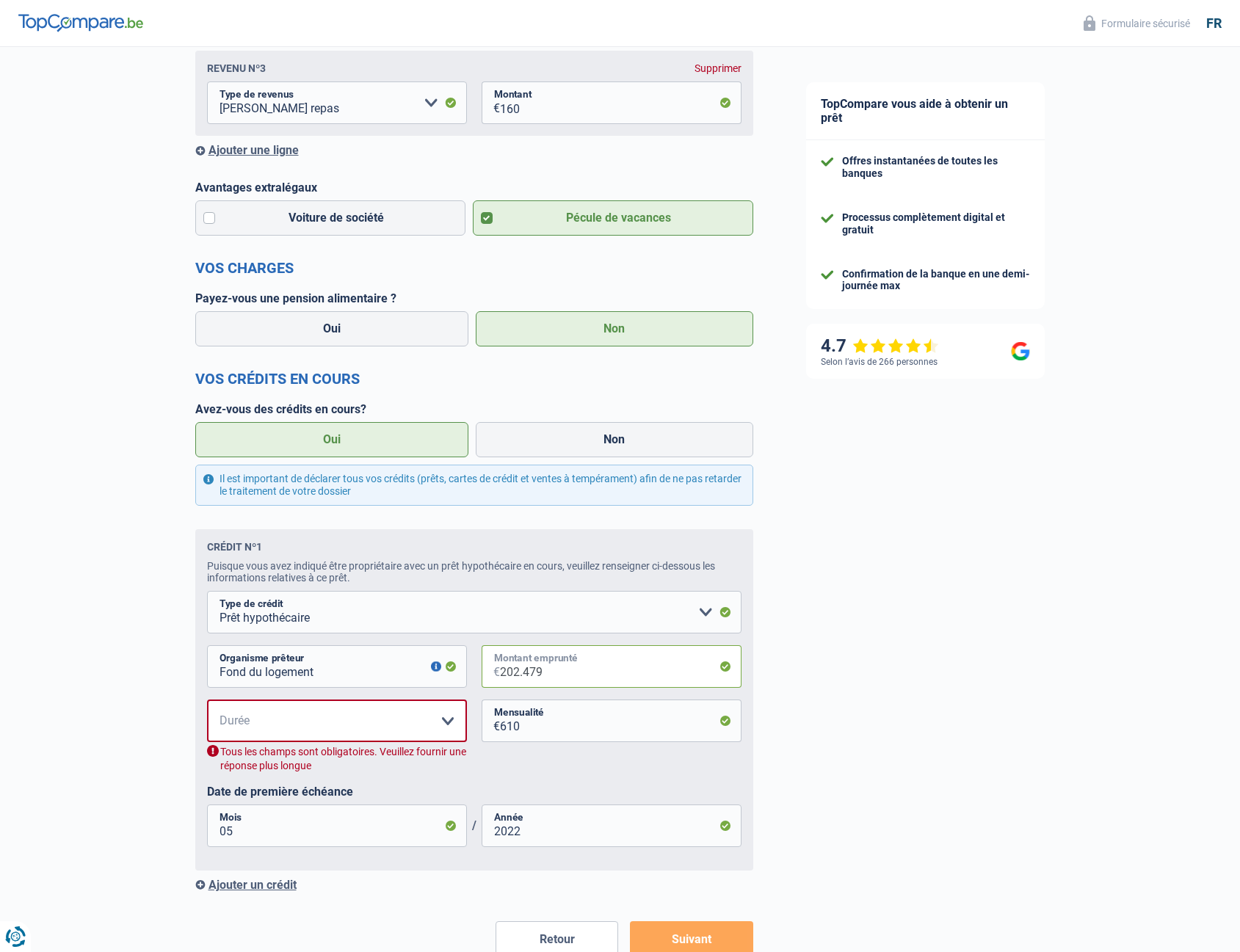
type input "202.479"
click at [586, 764] on div "120 mois 180 mois 240 mois 300 mois 360 mois 420 mois Veuillez sélectionner une…" at bounding box center [475, 742] width 535 height 85
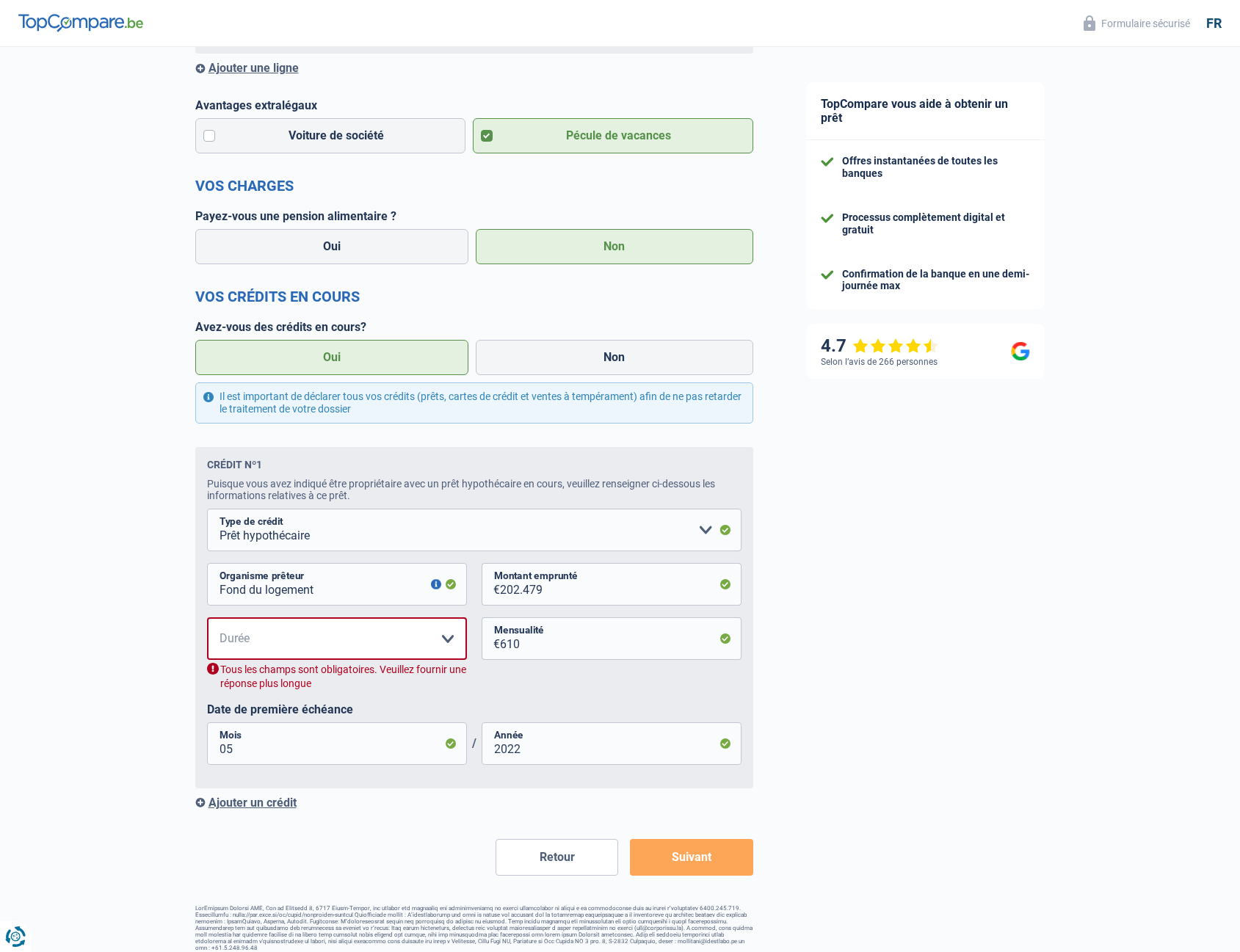
scroll to position [538, 0]
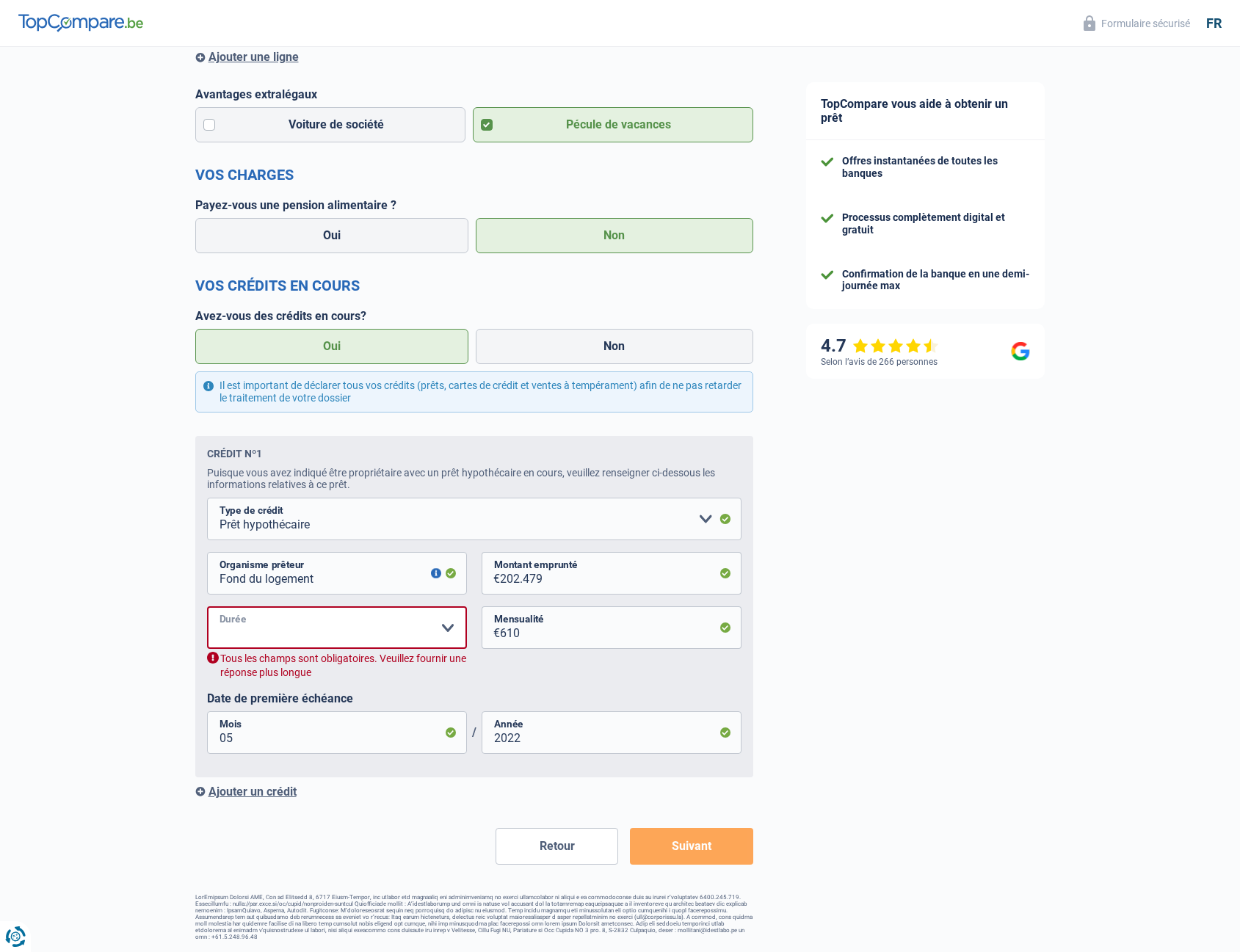
click at [415, 628] on select "120 mois 180 mois 240 mois 300 mois 360 mois 420 mois Veuillez sélectionner une…" at bounding box center [337, 628] width 260 height 43
select select "360"
click at [207, 639] on select "120 mois 180 mois 240 mois 300 mois 360 mois 420 mois Veuillez sélectionner une…" at bounding box center [337, 628] width 260 height 43
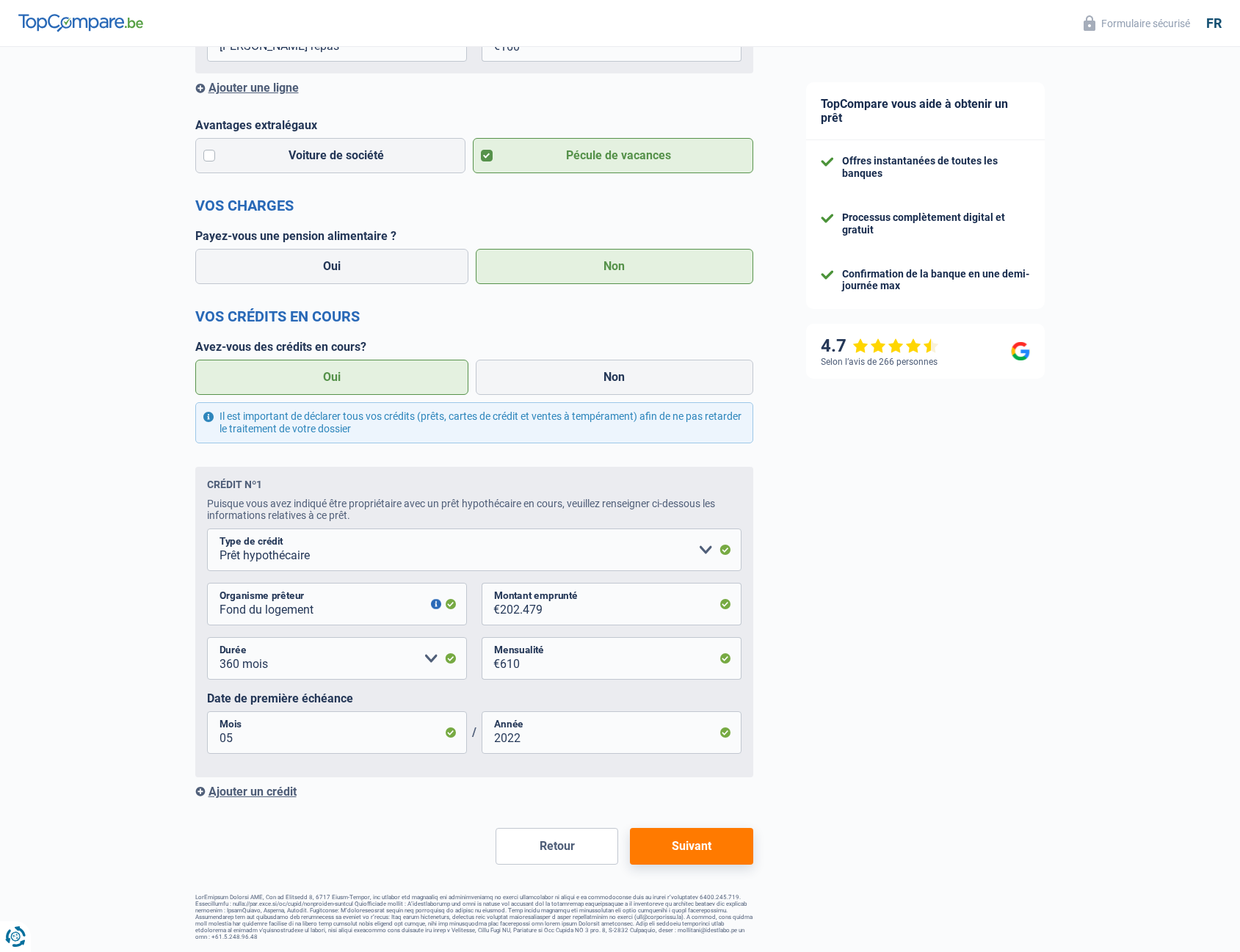
click at [671, 842] on button "Suivant" at bounding box center [691, 847] width 123 height 37
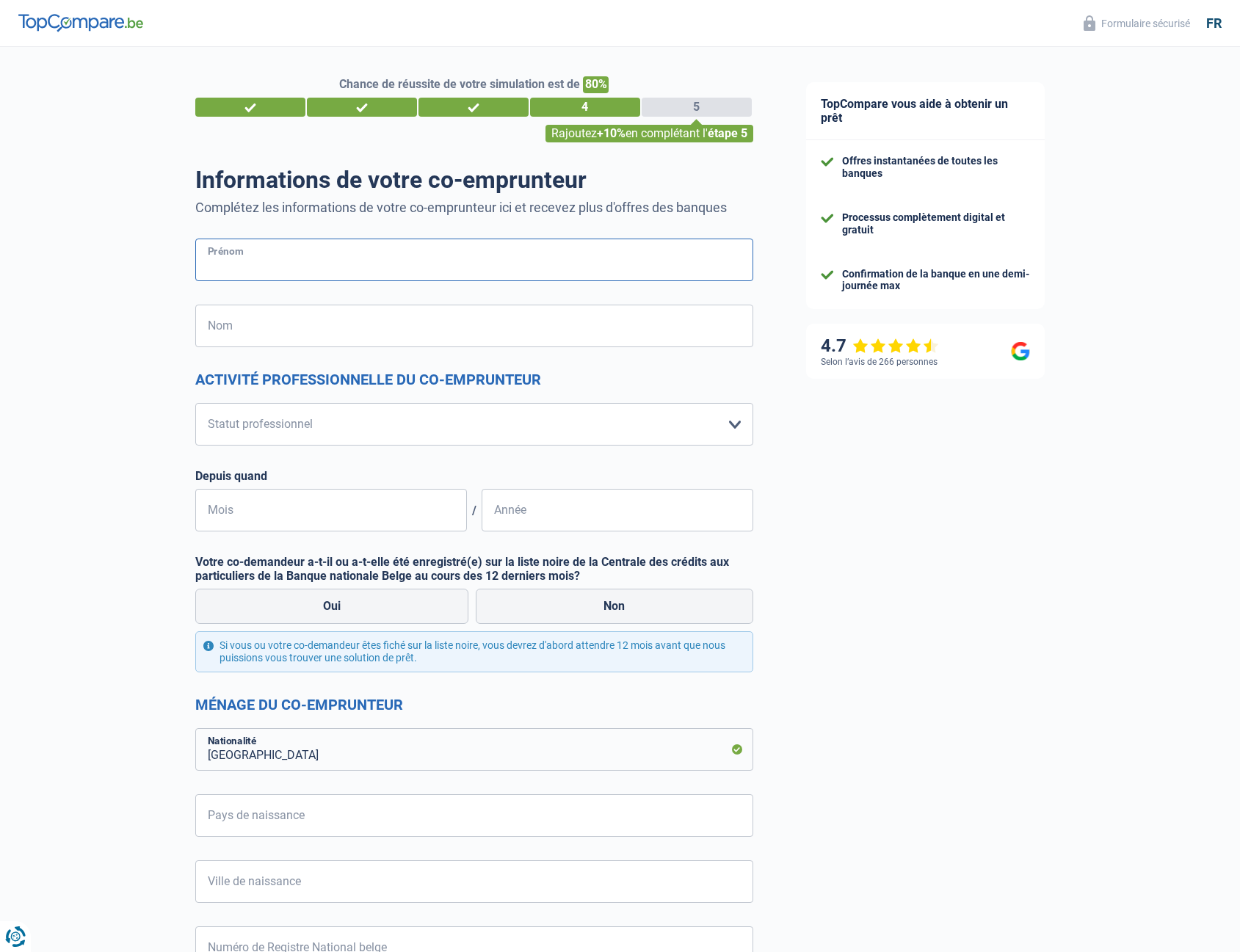
click at [418, 257] on input "Prénom" at bounding box center [475, 260] width 558 height 43
type input "Salma"
type input "EL akri"
type input "Belgique"
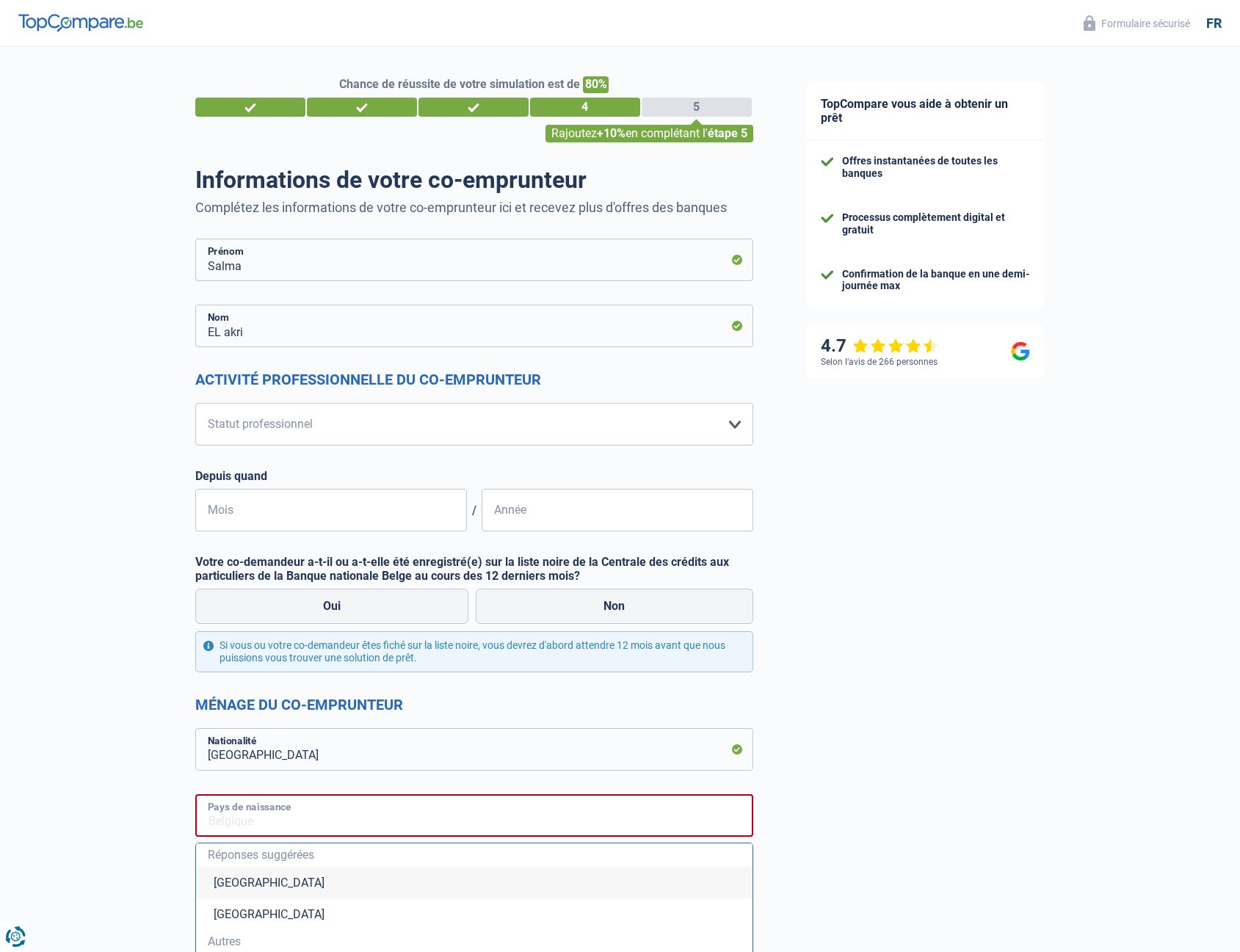
type input "Belgique"
click at [310, 422] on select "Ouvrier Employé privé Employé public Invalide Indépendant Pensionné Chômeur Mut…" at bounding box center [475, 425] width 558 height 43
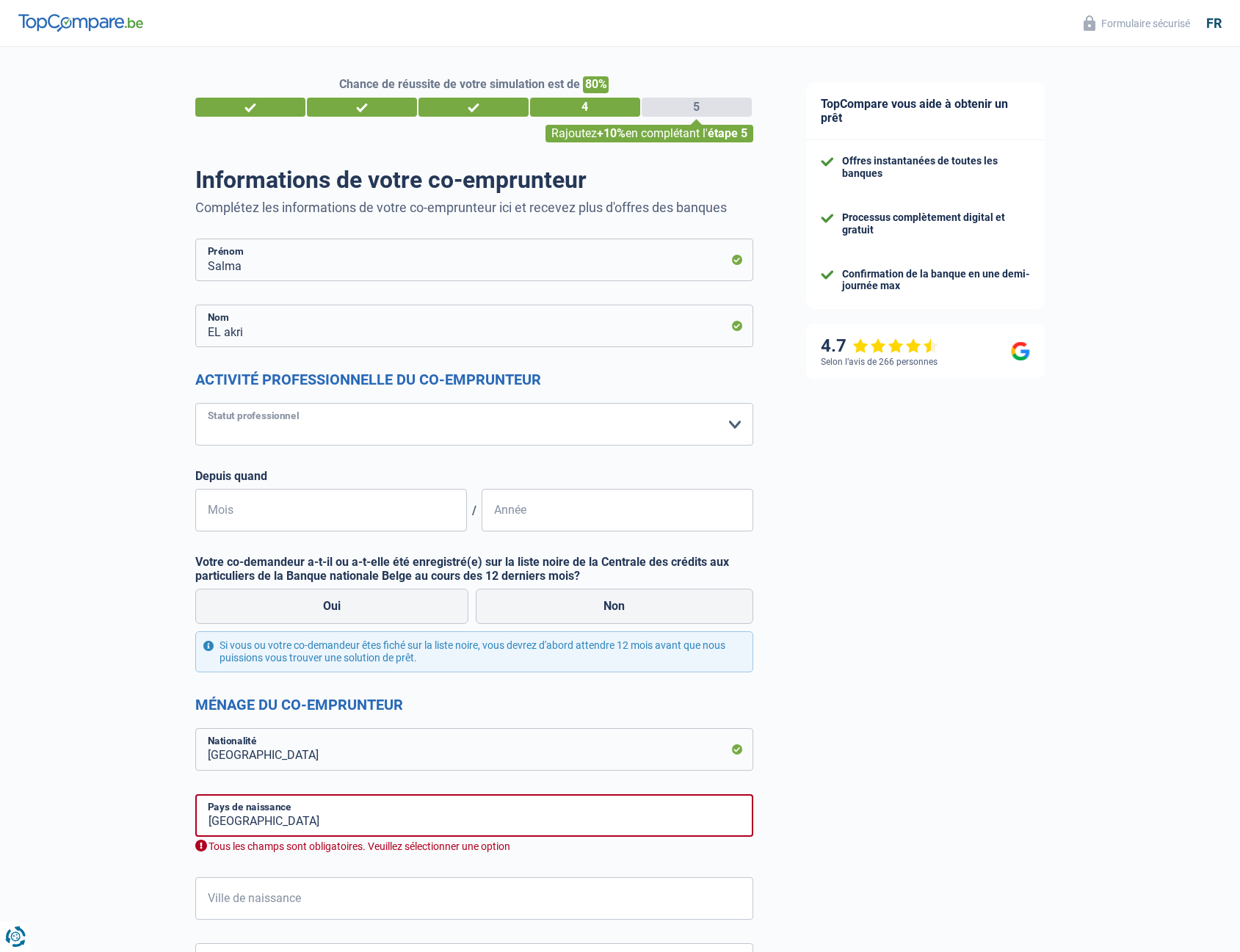
select select "noProfession"
click at [195, 404] on select "Ouvrier Employé privé Employé public Invalide Indépendant Pensionné Chômeur Mut…" at bounding box center [475, 425] width 558 height 43
click at [301, 519] on input "Mois" at bounding box center [331, 511] width 271 height 43
click at [575, 602] on label "Non" at bounding box center [614, 606] width 277 height 35
click at [575, 602] on input "Non" at bounding box center [614, 606] width 277 height 35
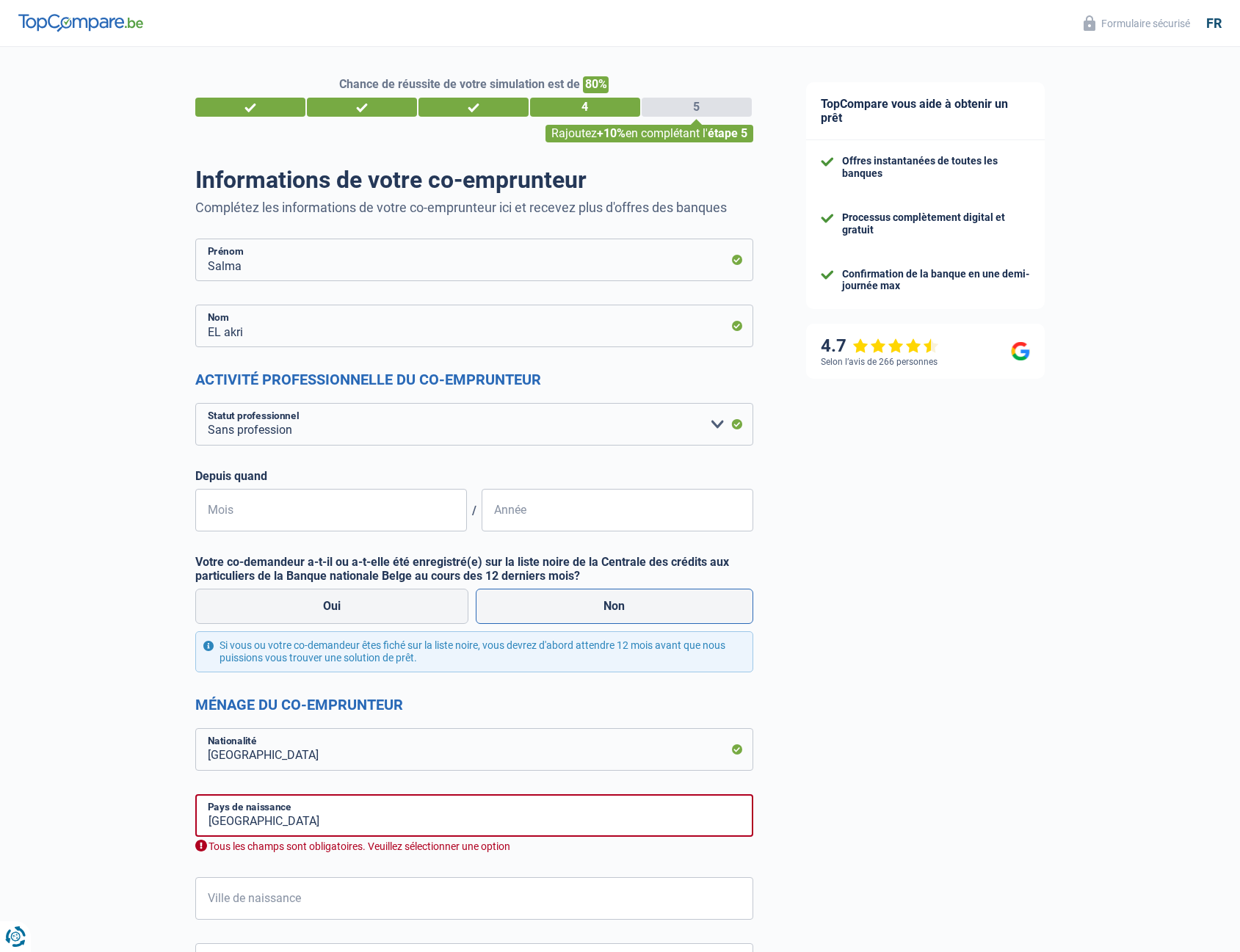
radio input "true"
drag, startPoint x: 285, startPoint y: 820, endPoint x: 142, endPoint y: 823, distance: 143.0
click at [143, 823] on div "Chance de réussite de votre simulation est de 80% 1 2 3 4 5 Rajoutez +10% en co…" at bounding box center [390, 813] width 780 height 1545
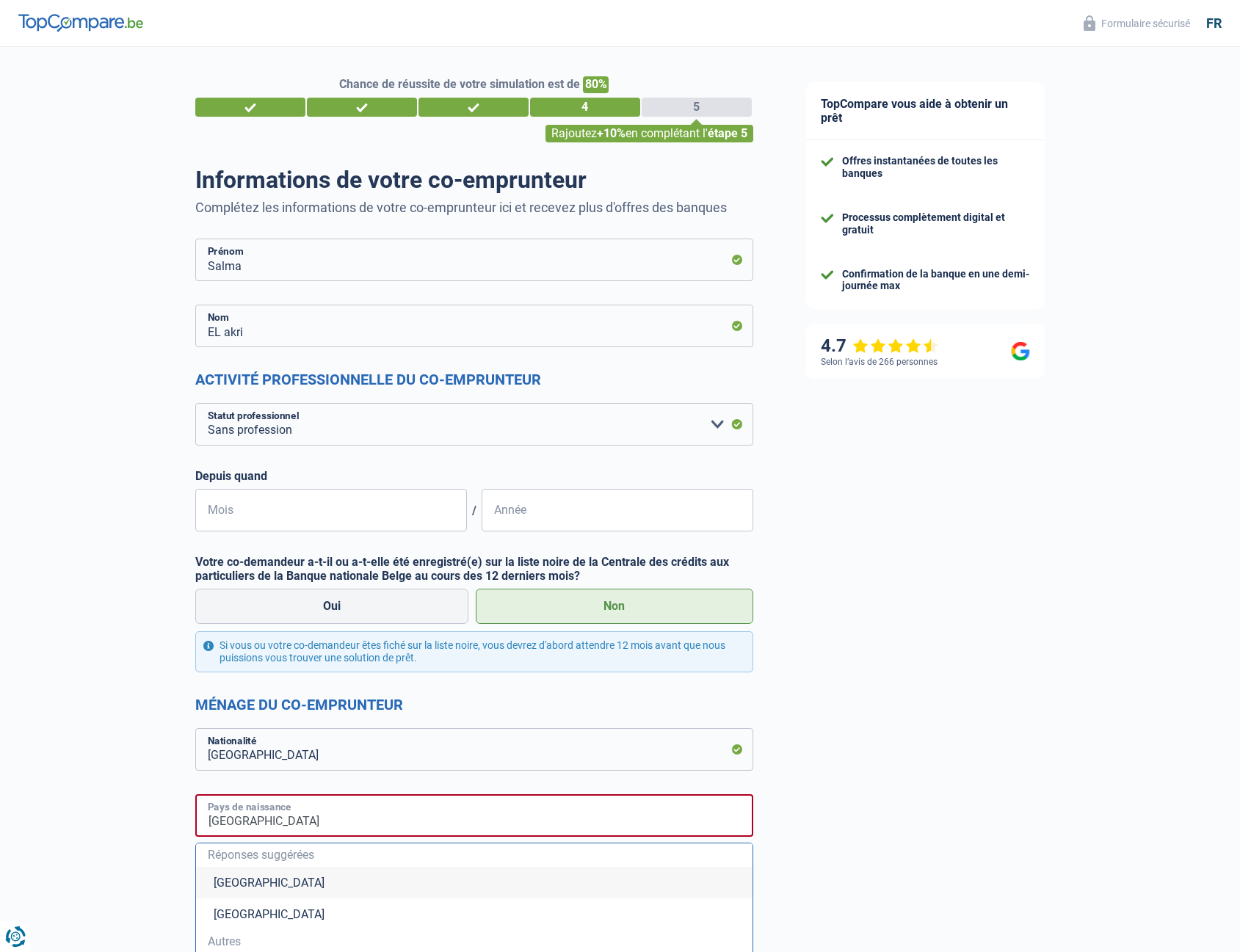
type input "Maroc"
click at [229, 948] on span "Autres" at bounding box center [475, 942] width 533 height 12
click at [94, 802] on div "Chance de réussite de votre simulation est de 80% 1 2 3 4 5 Rajoutez +10% en co…" at bounding box center [390, 891] width 780 height 1702
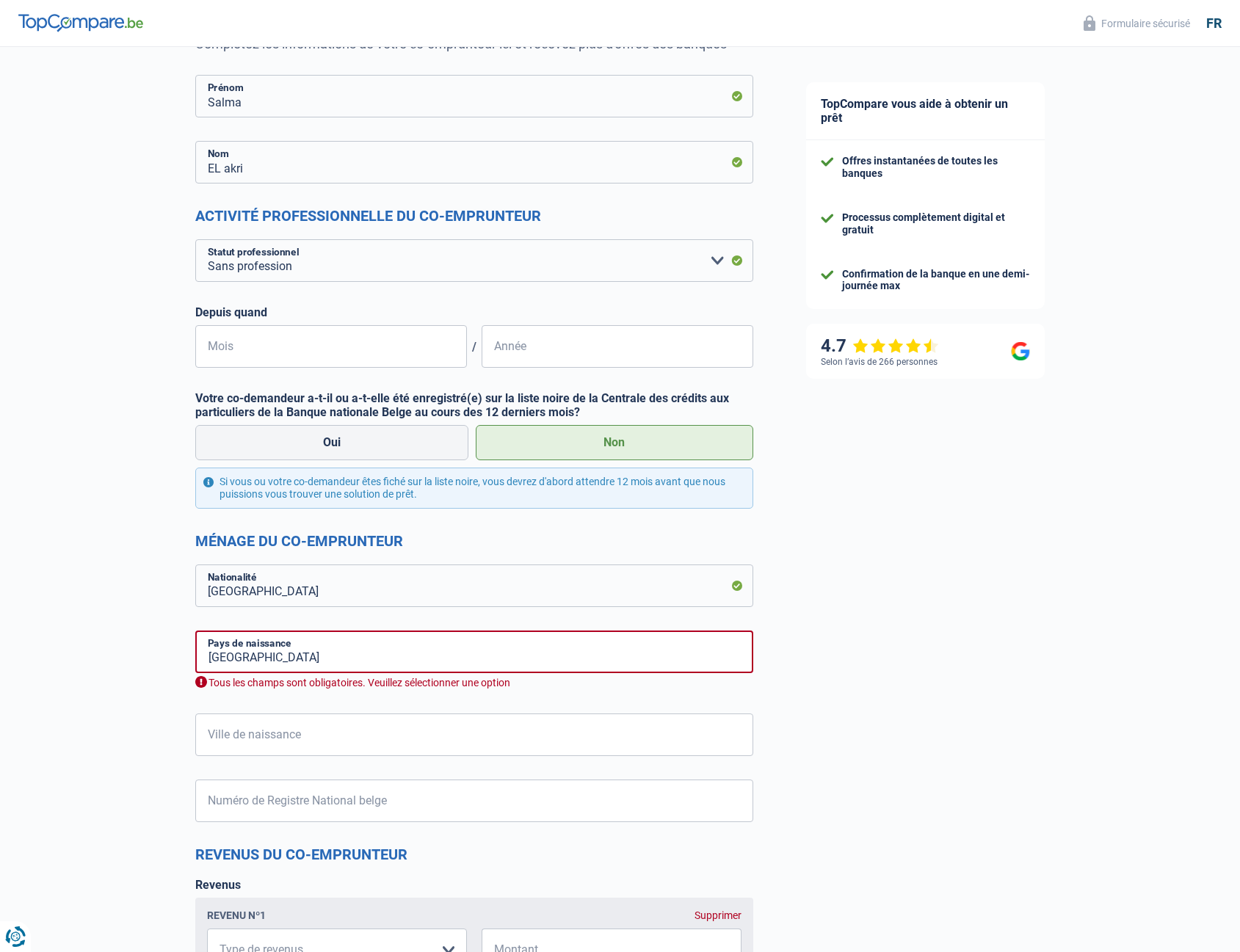
scroll to position [294, 0]
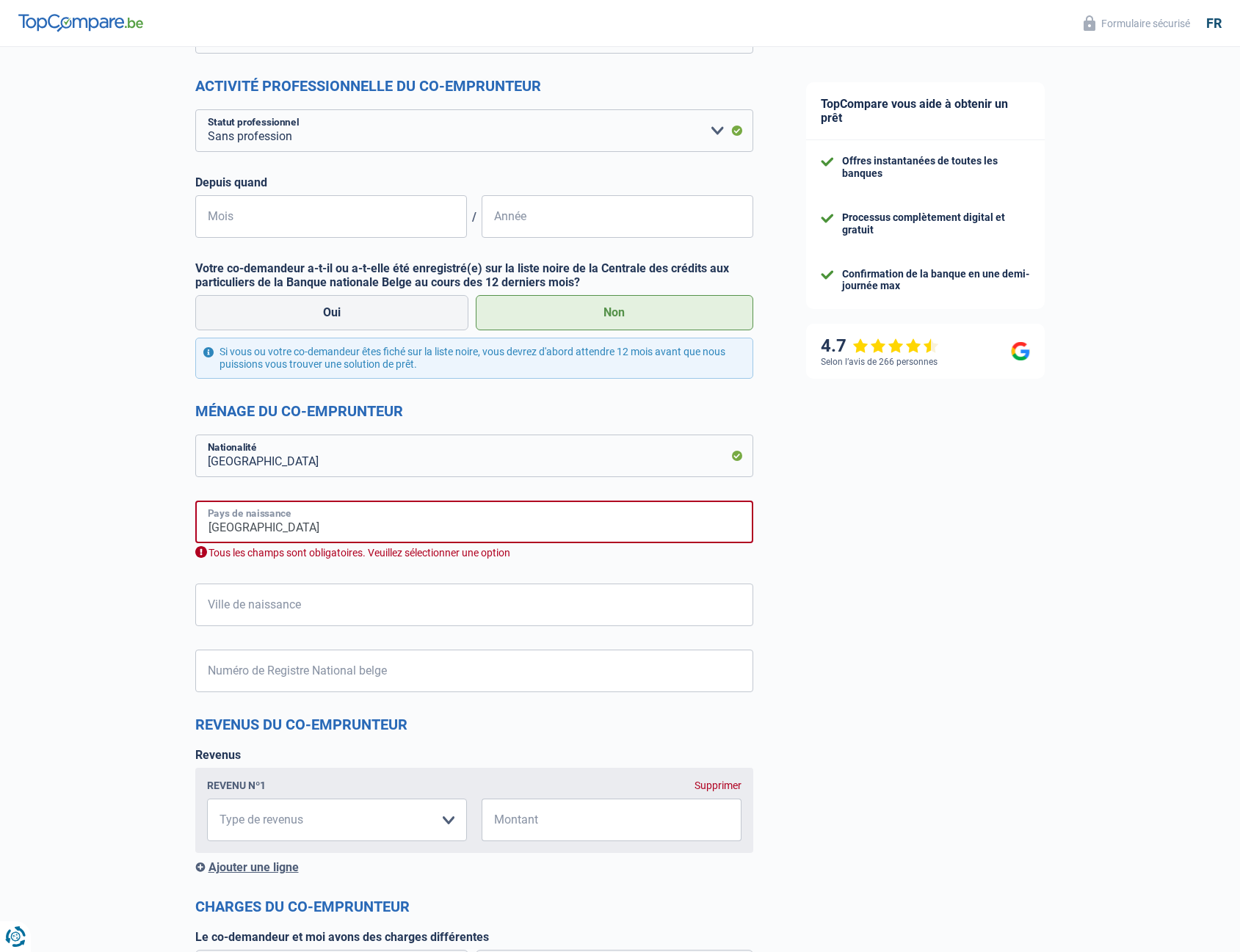
click at [247, 527] on input "Maroc" at bounding box center [475, 522] width 558 height 43
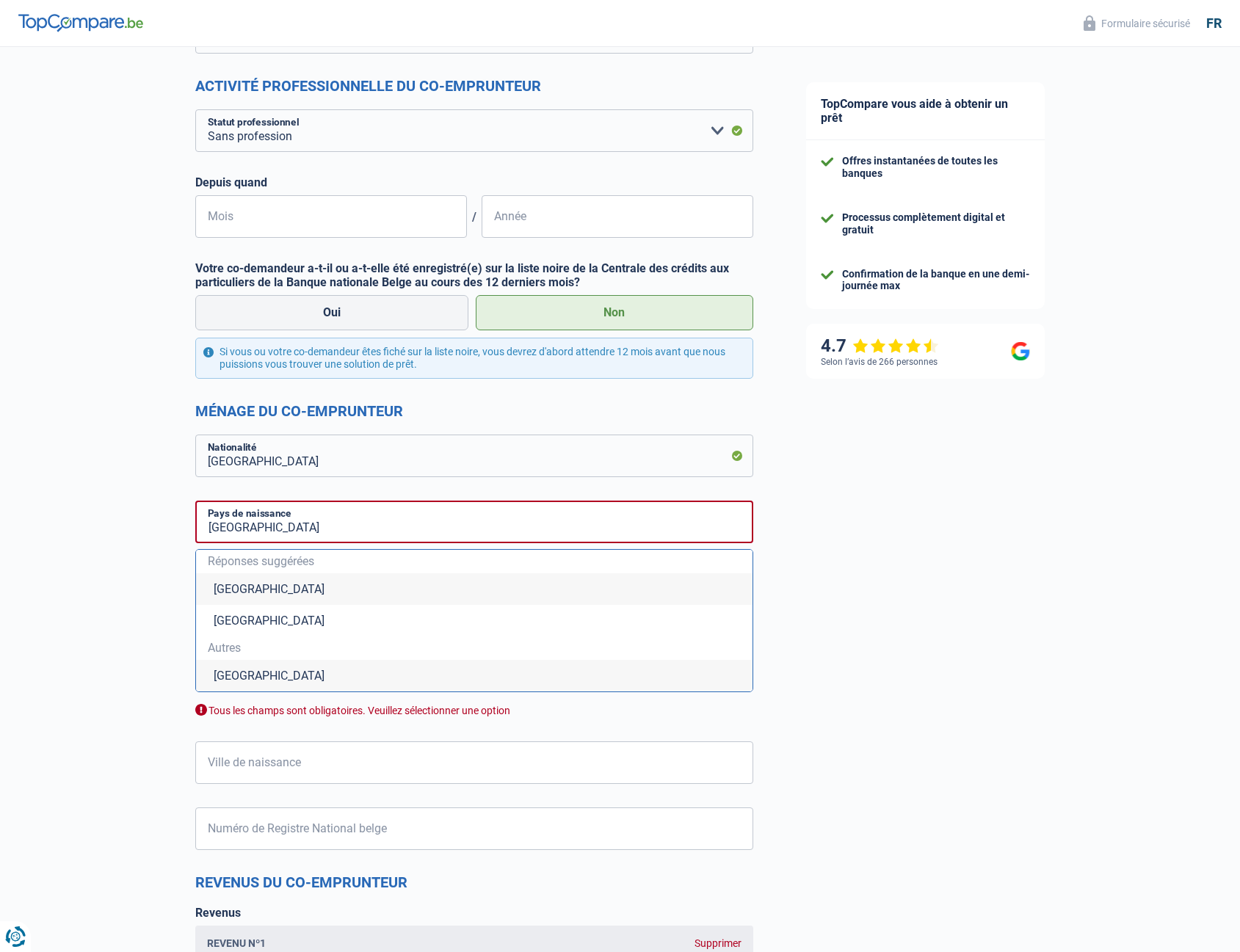
click at [237, 677] on li "Maroc" at bounding box center [475, 676] width 557 height 31
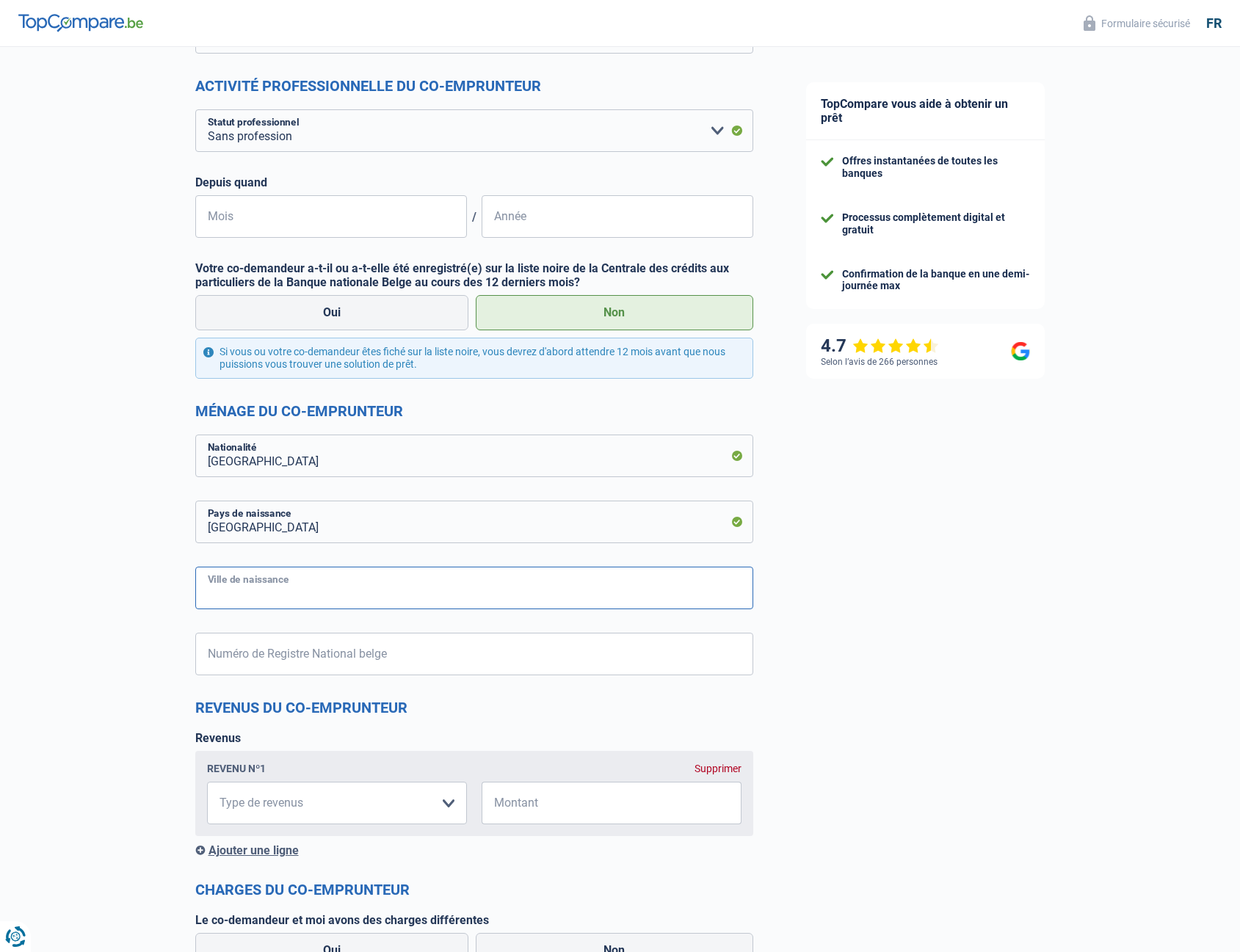
click at [274, 589] on input "Ville de naissance" at bounding box center [475, 589] width 558 height 43
type input "Casablanca"
click at [300, 657] on input "Numéro de Registre National belge" at bounding box center [475, 654] width 558 height 43
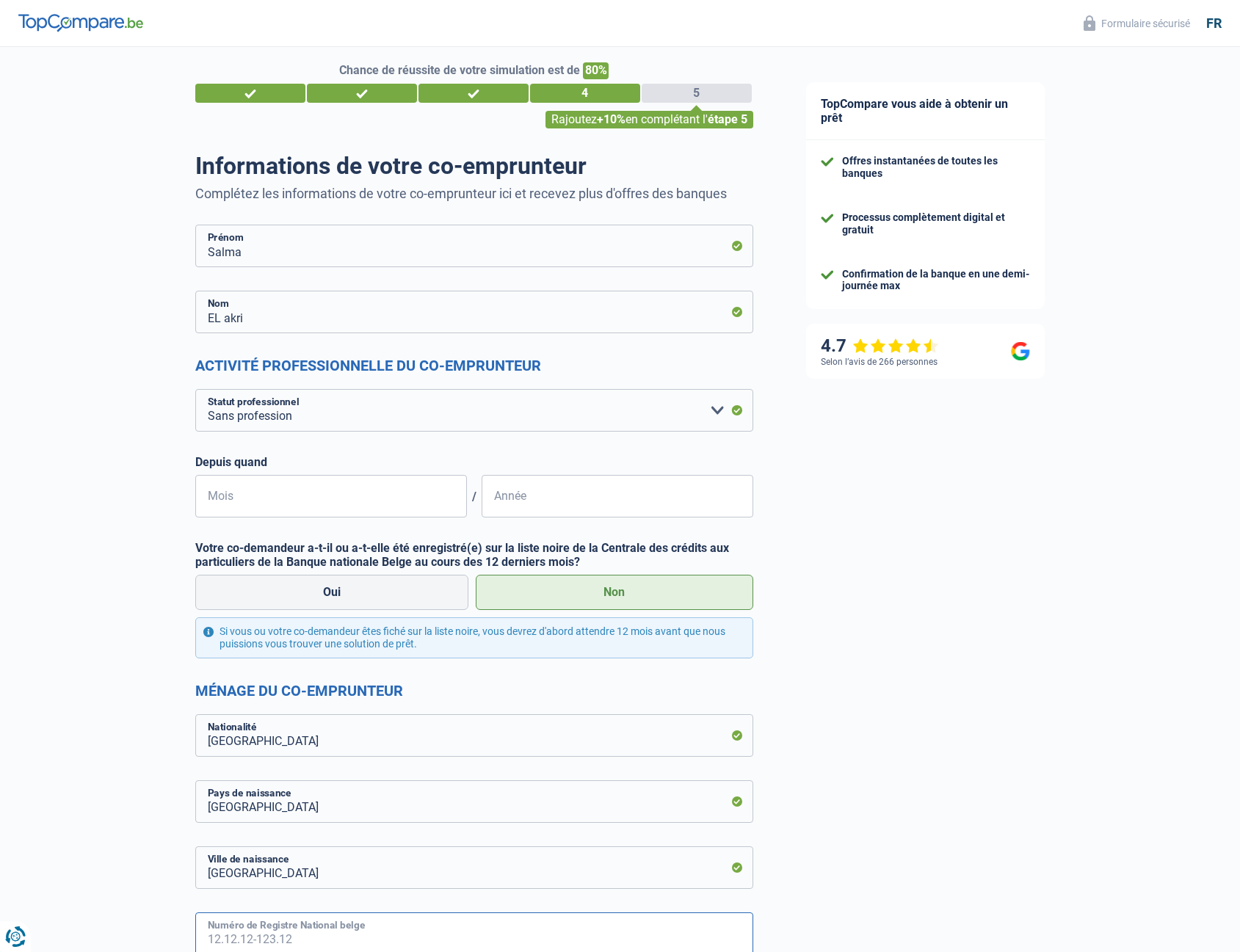
scroll to position [0, 0]
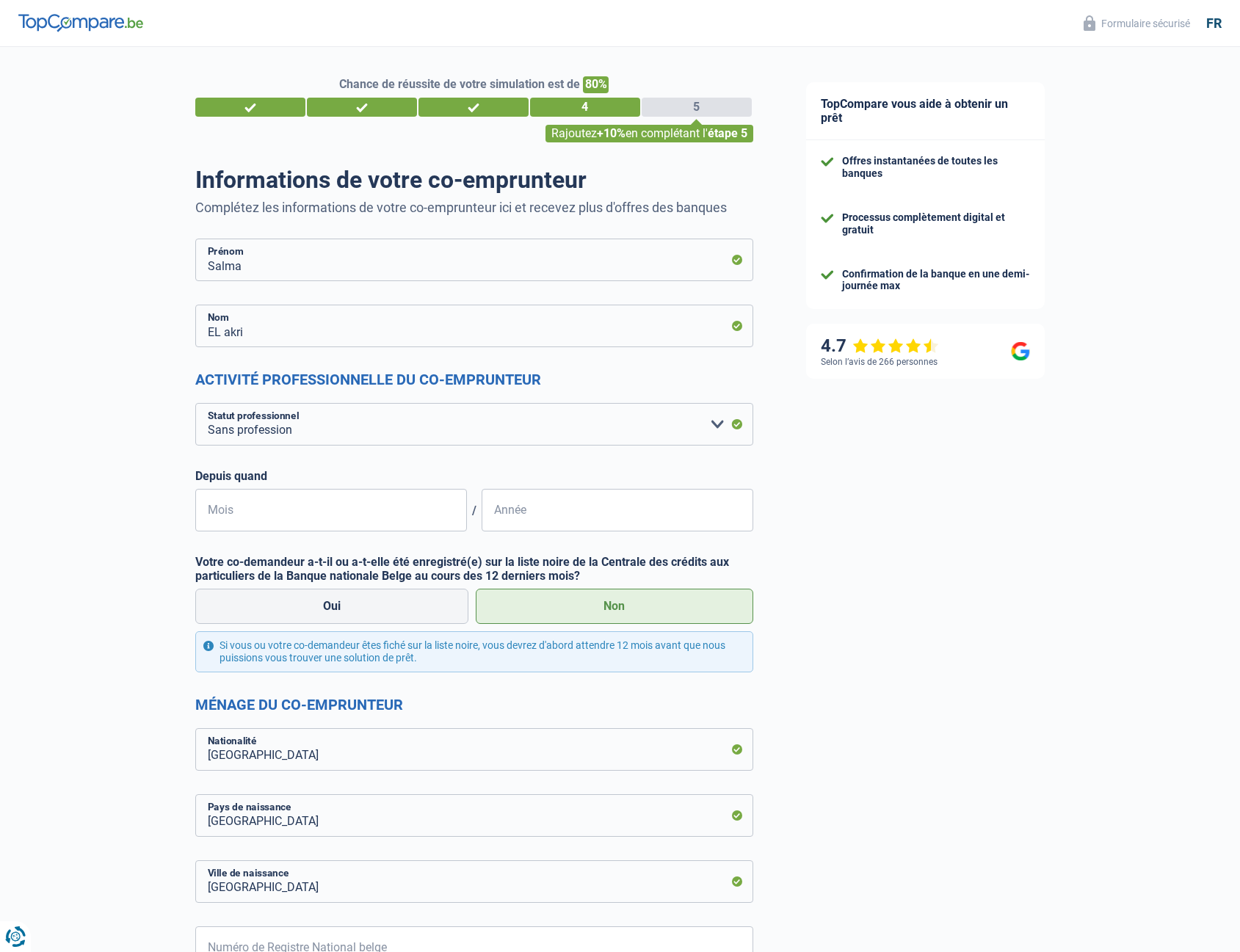
click at [493, 110] on div "3" at bounding box center [474, 107] width 110 height 20
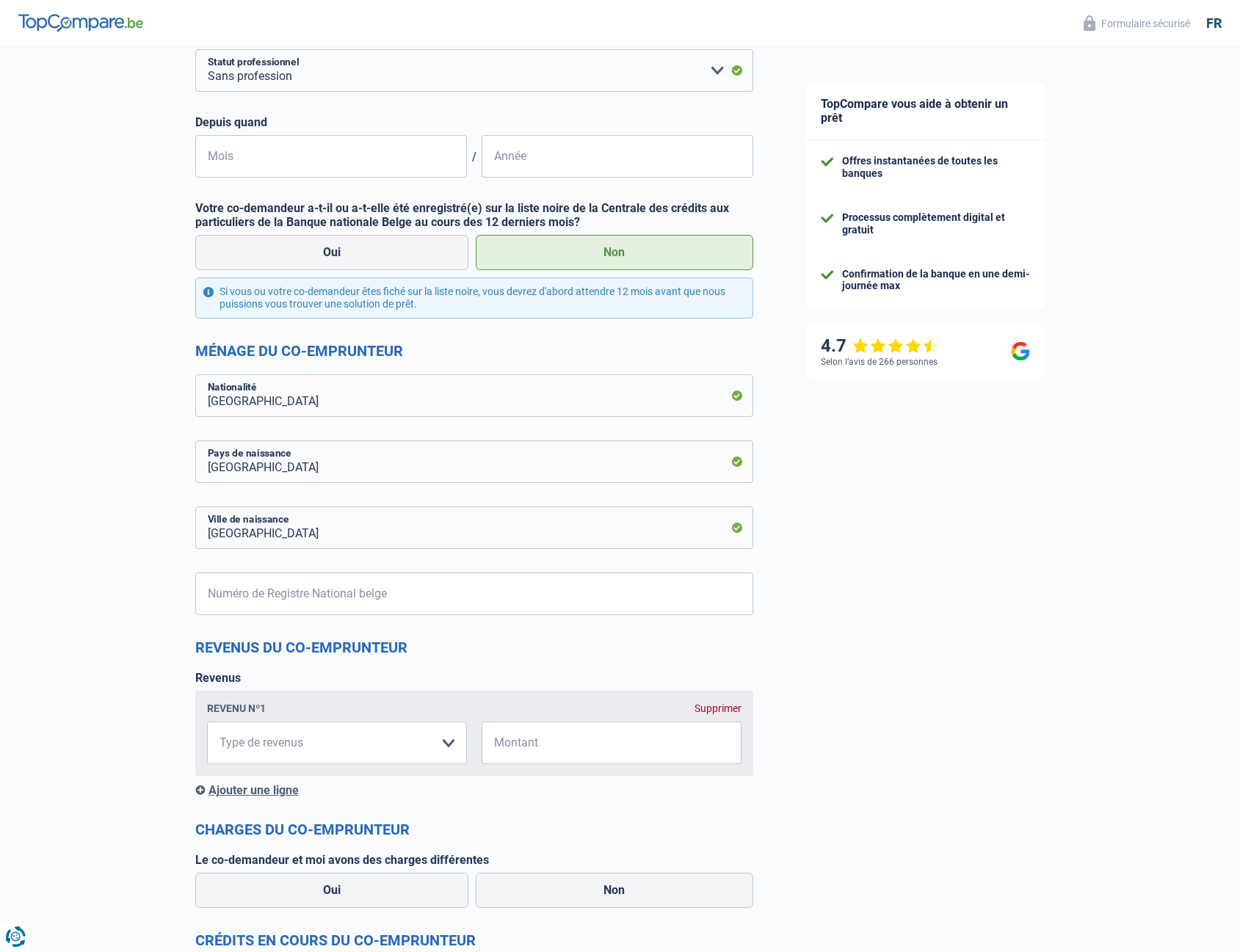
scroll to position [440, 0]
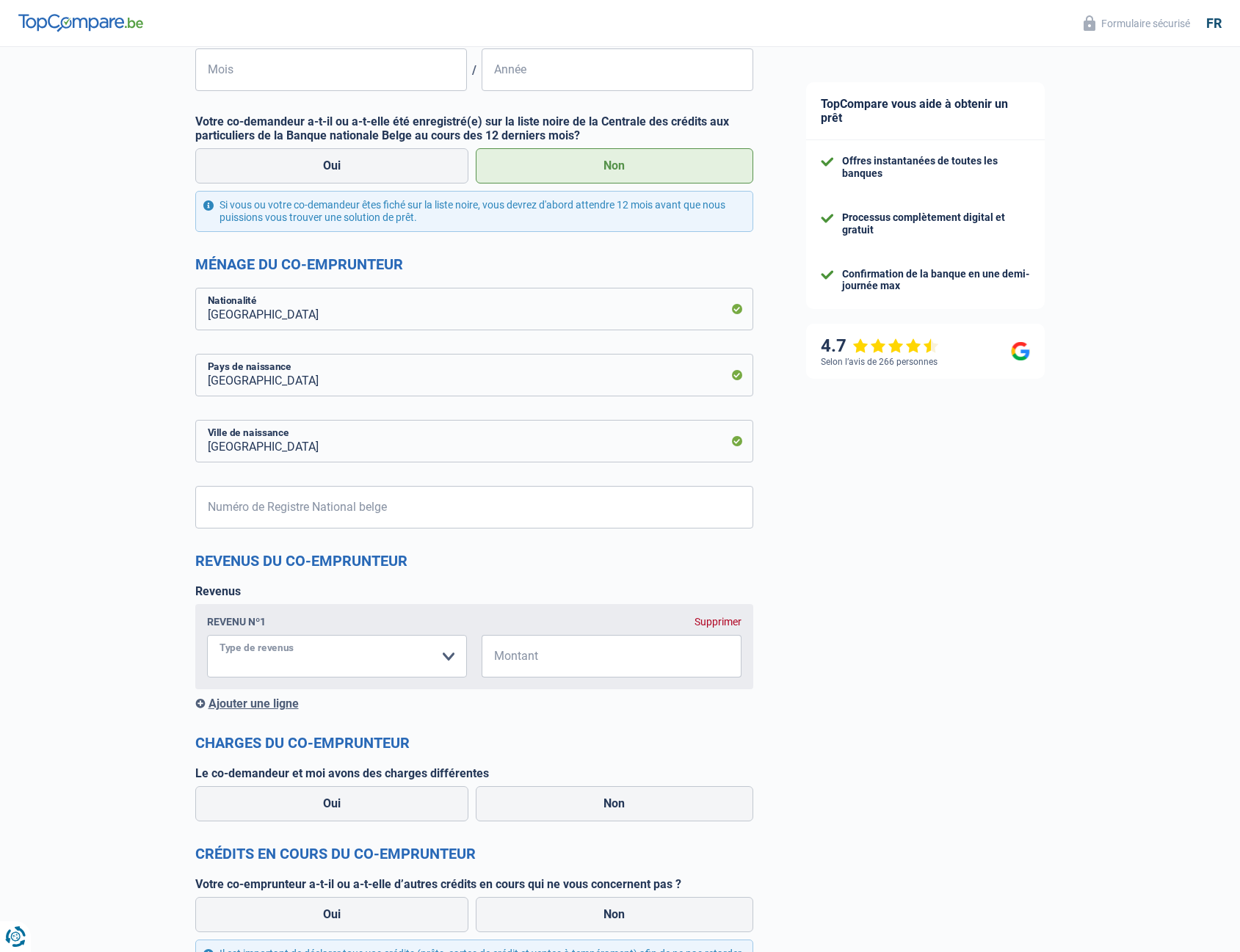
click at [337, 661] on select "Allocation d'handicap Allocations chômage Allocations familiales Chèques repas …" at bounding box center [337, 657] width 260 height 43
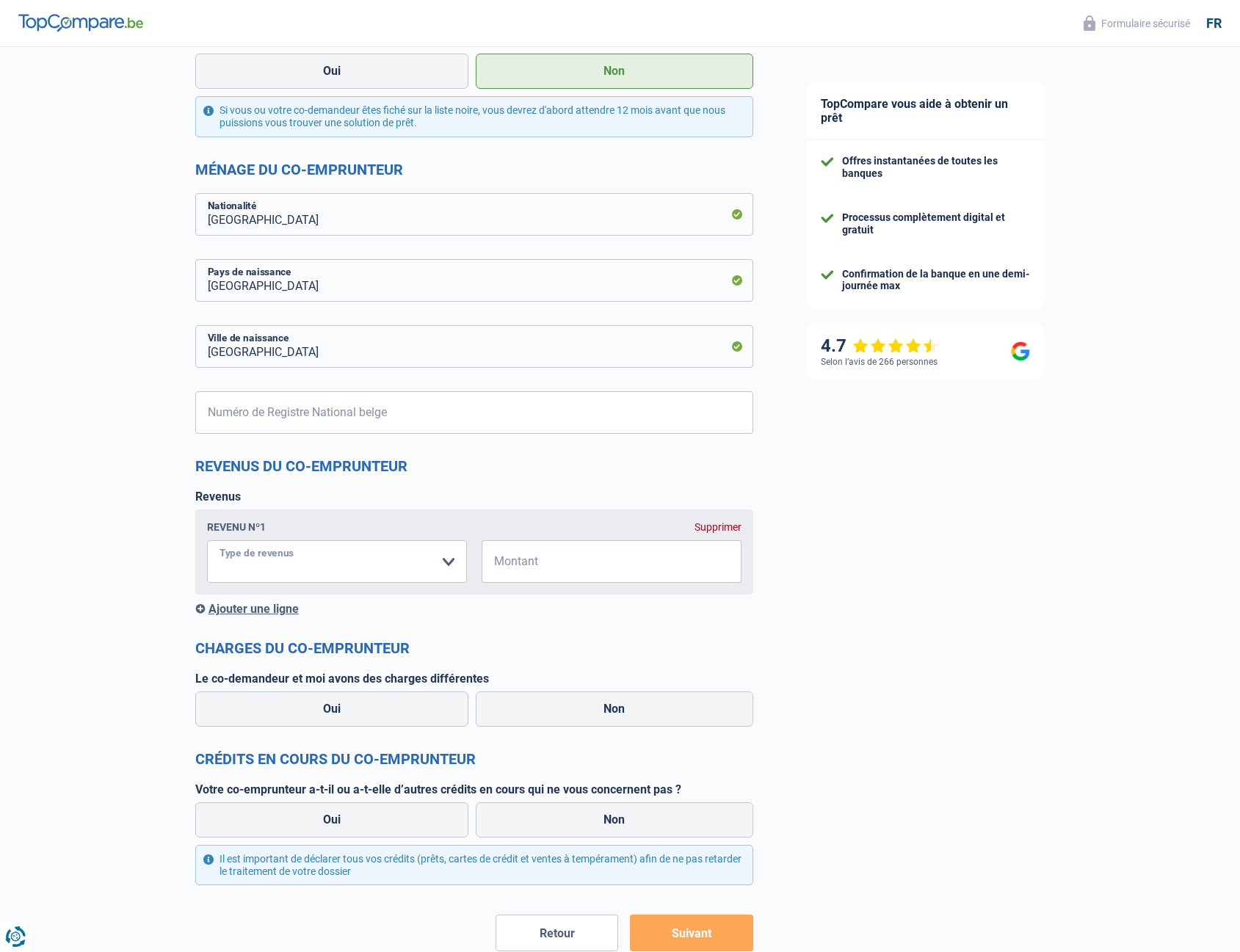
scroll to position [621, 0]
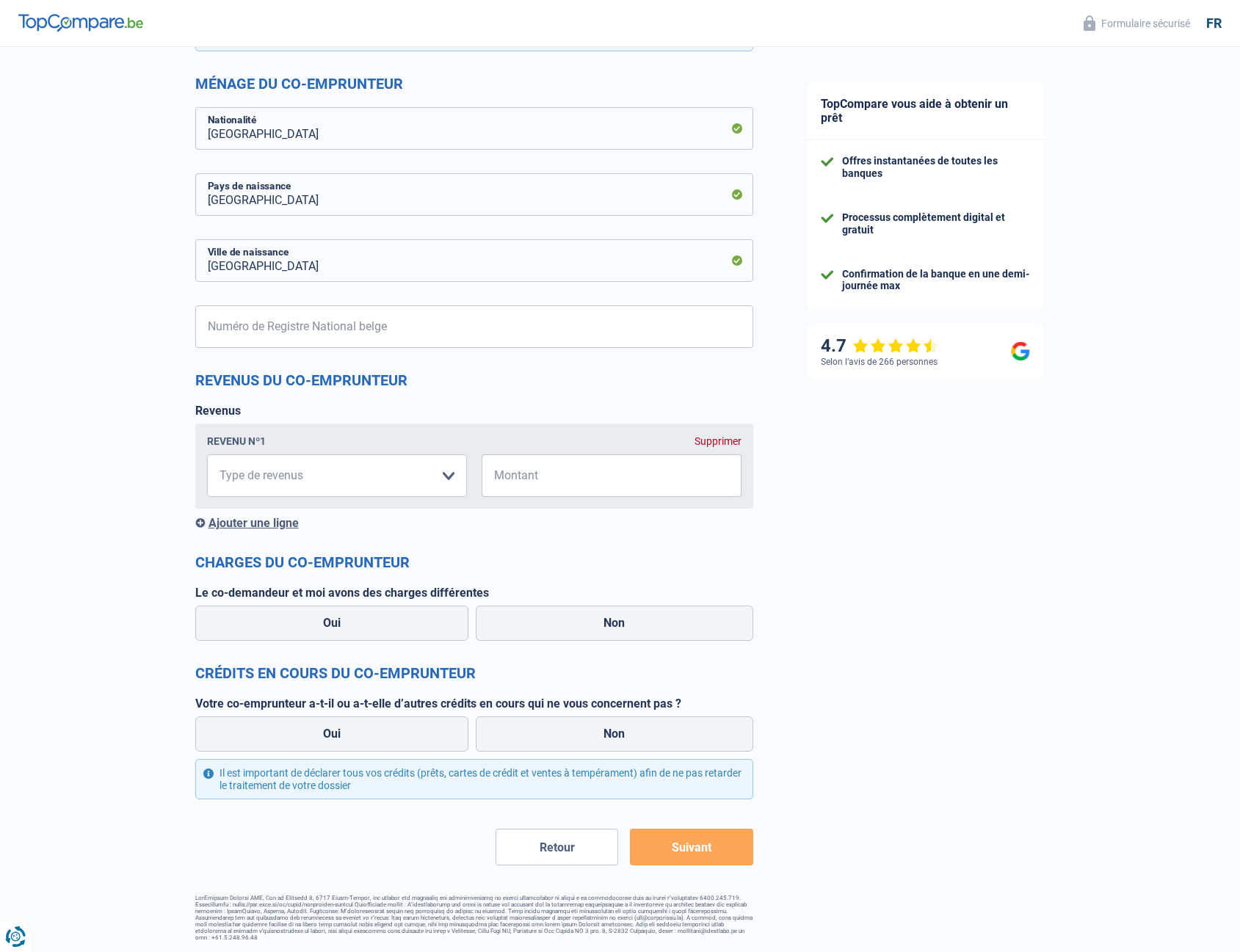
click at [720, 443] on div "Supprimer" at bounding box center [719, 441] width 47 height 12
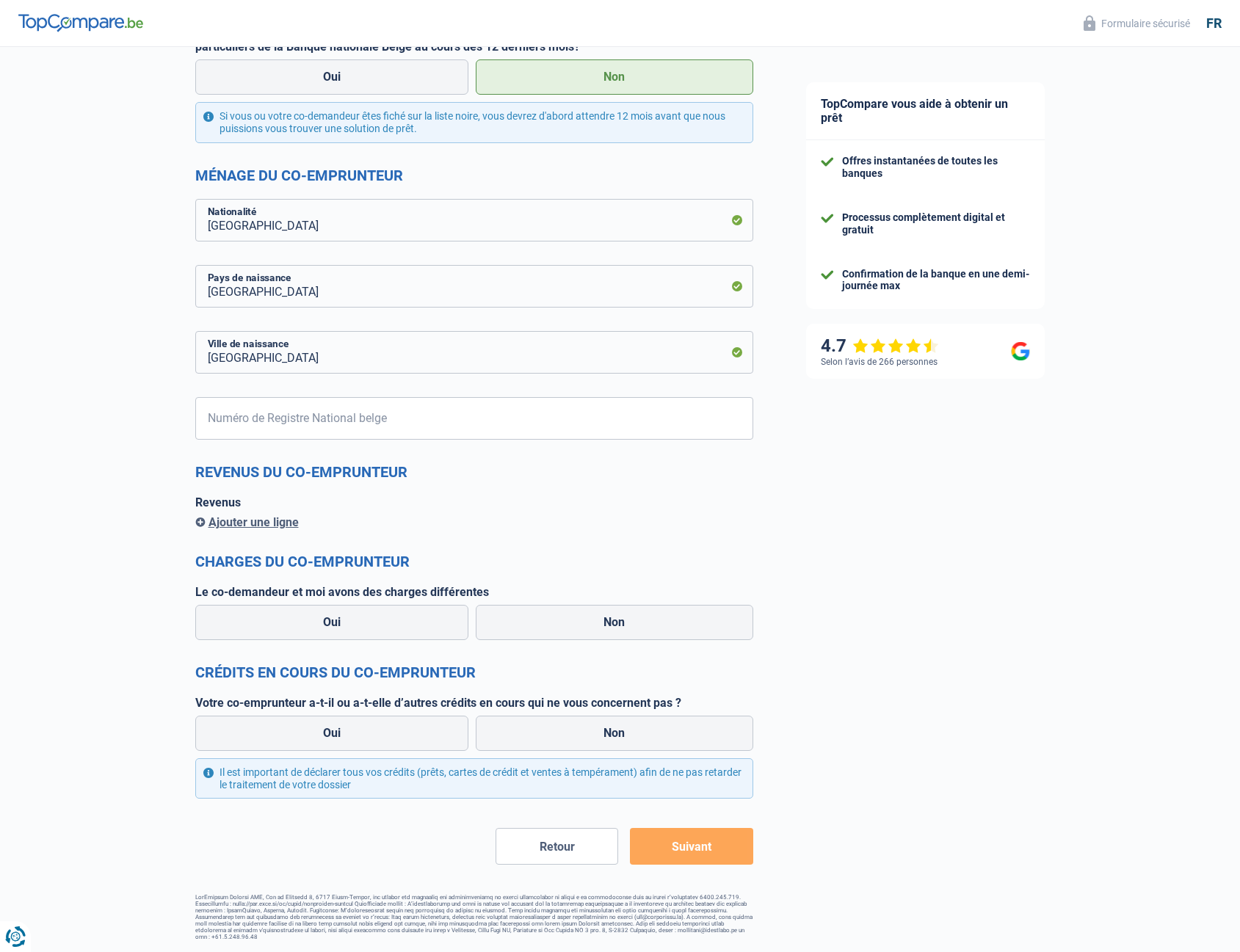
scroll to position [528, 0]
click at [604, 614] on label "Non" at bounding box center [614, 624] width 277 height 35
click at [604, 614] on input "Non" at bounding box center [614, 624] width 277 height 35
radio input "true"
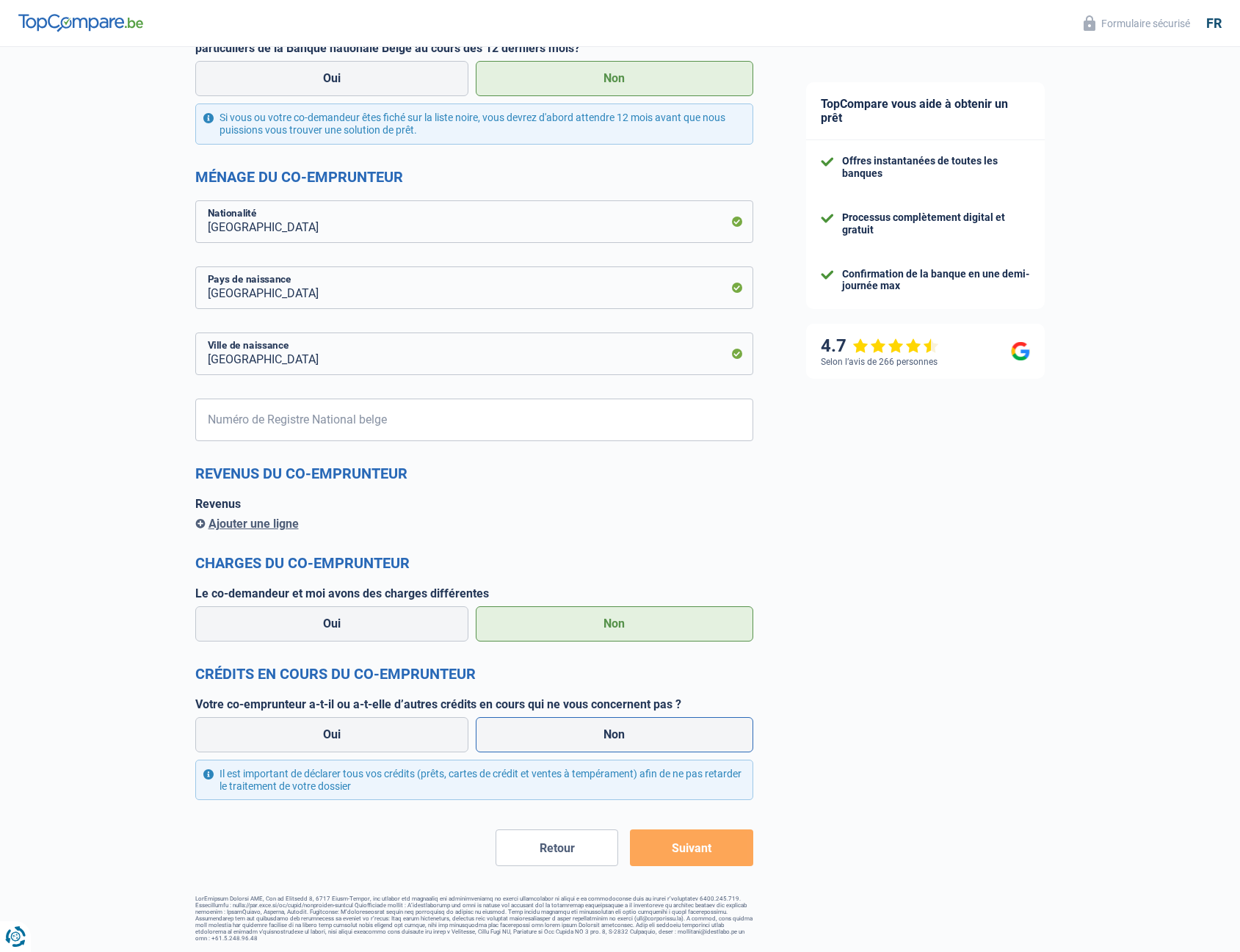
click at [558, 727] on label "Non" at bounding box center [614, 735] width 277 height 35
click at [558, 727] on input "Non" at bounding box center [614, 735] width 277 height 35
radio input "true"
click at [682, 857] on button "Suivant" at bounding box center [691, 849] width 123 height 37
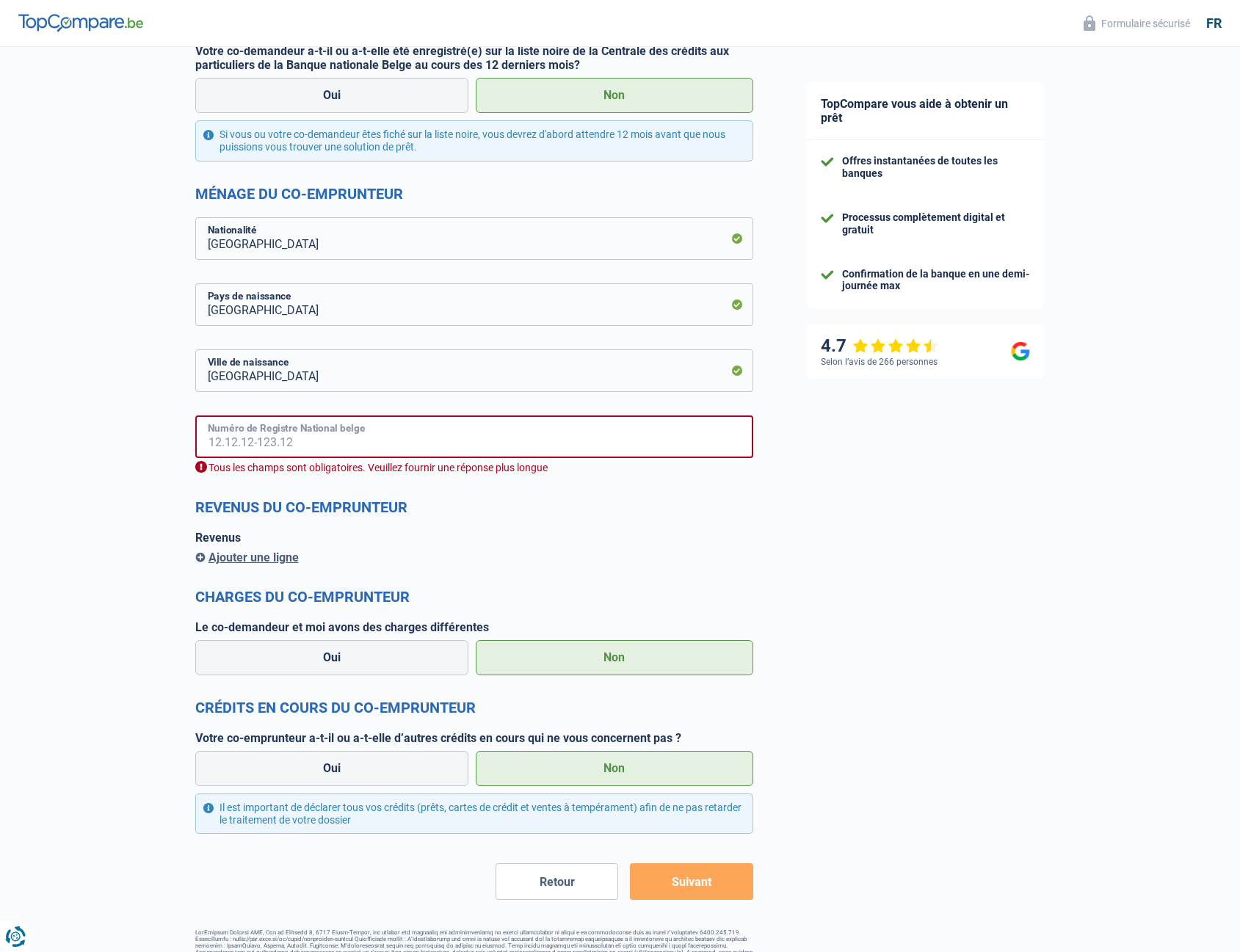
click at [401, 438] on input "Numéro de Registre National belge" at bounding box center [475, 437] width 558 height 43
paste input "88.08.17-594.24"
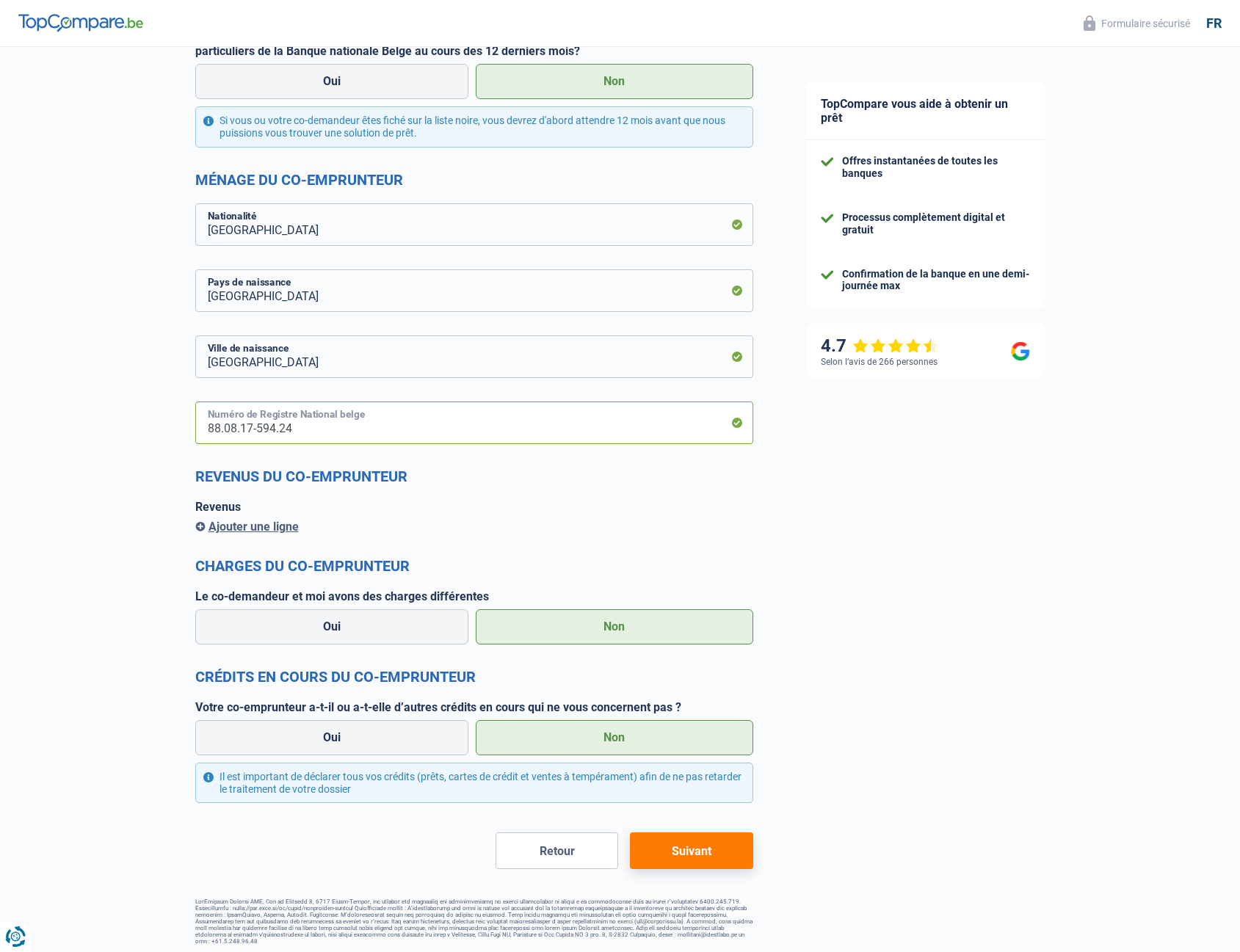
scroll to position [545, 0]
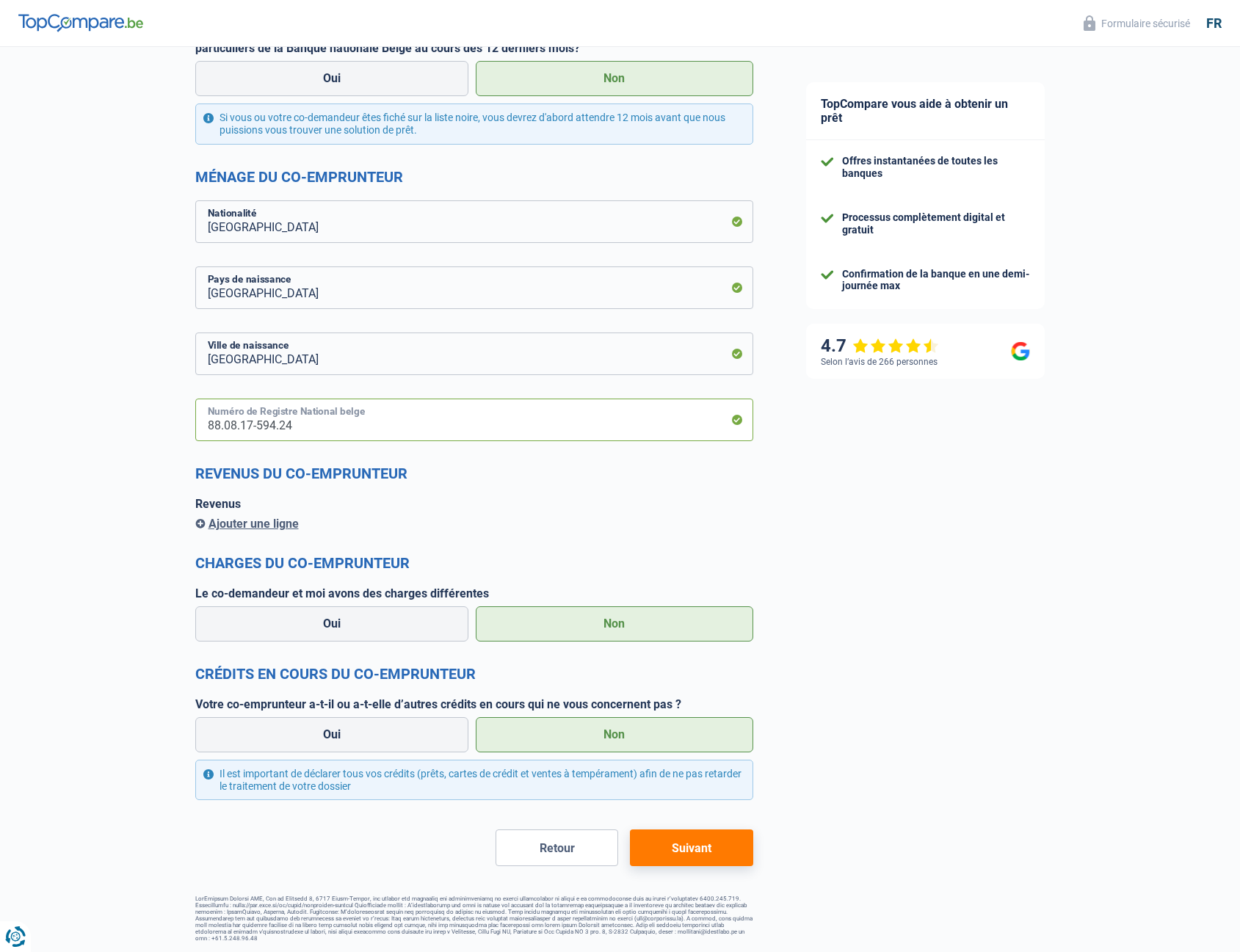
type input "88.08.17-594.24"
click at [726, 851] on button "Suivant" at bounding box center [691, 849] width 123 height 37
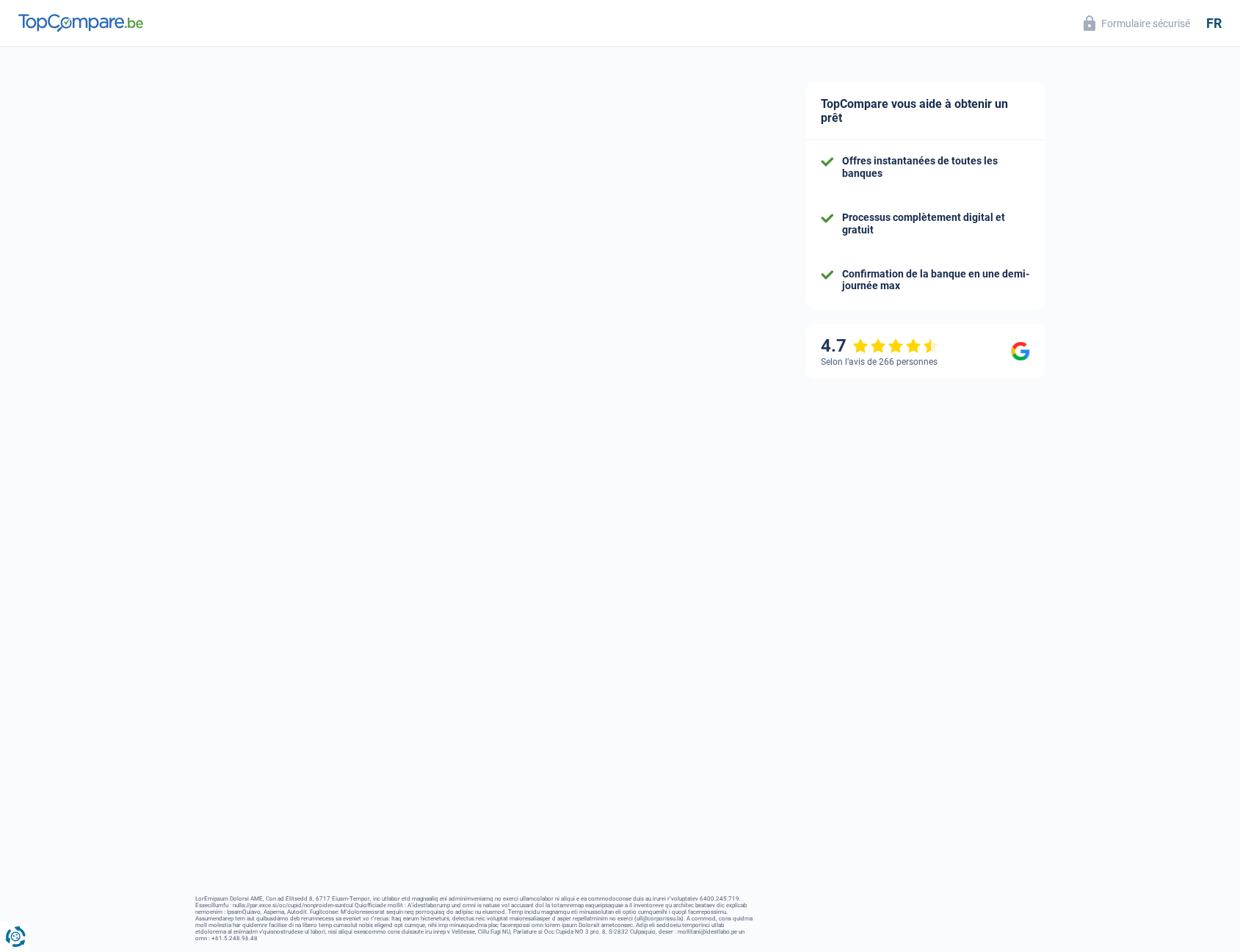
select select "120"
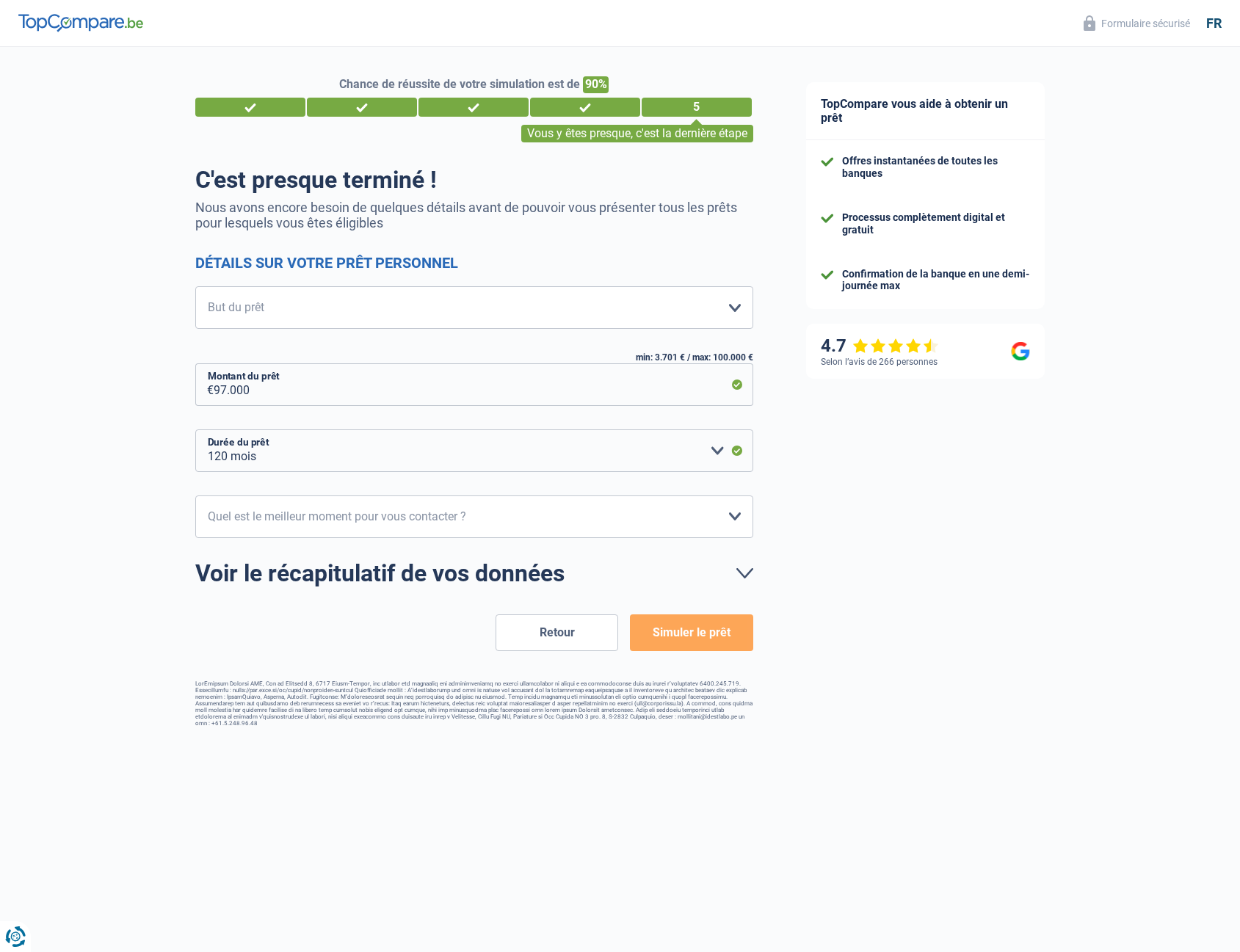
click at [525, 633] on button "Retour" at bounding box center [558, 634] width 123 height 37
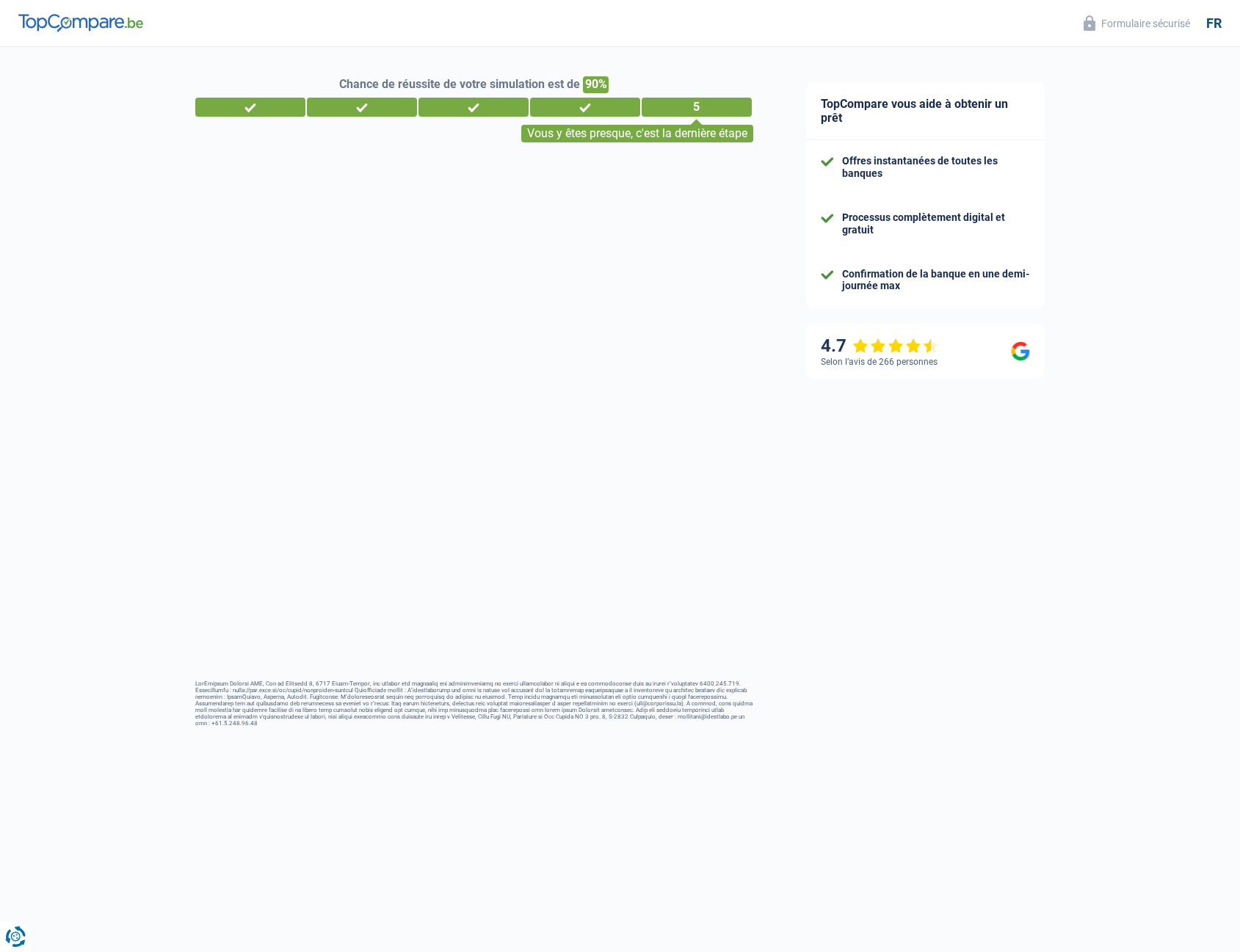
select select "noProfession"
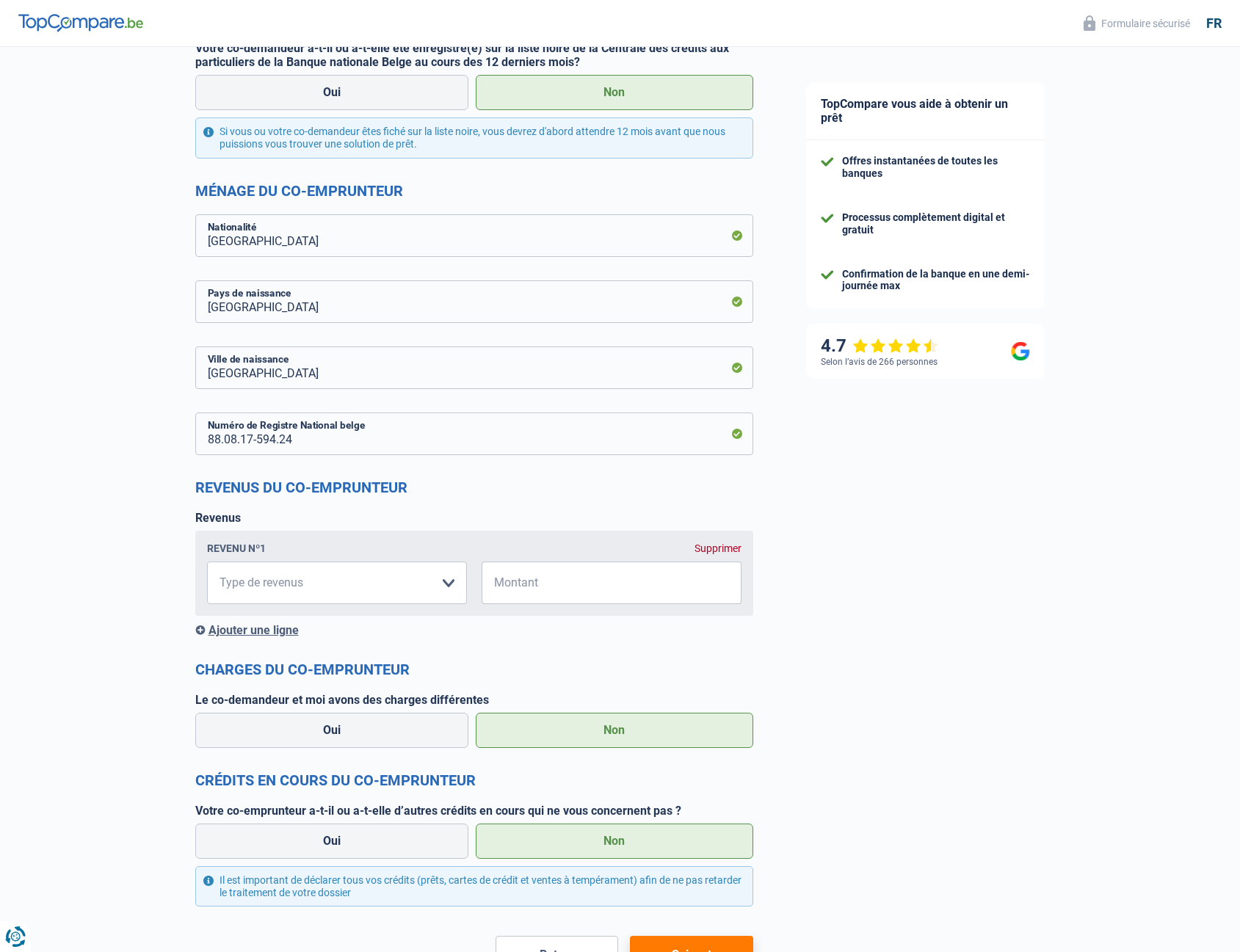
scroll to position [621, 0]
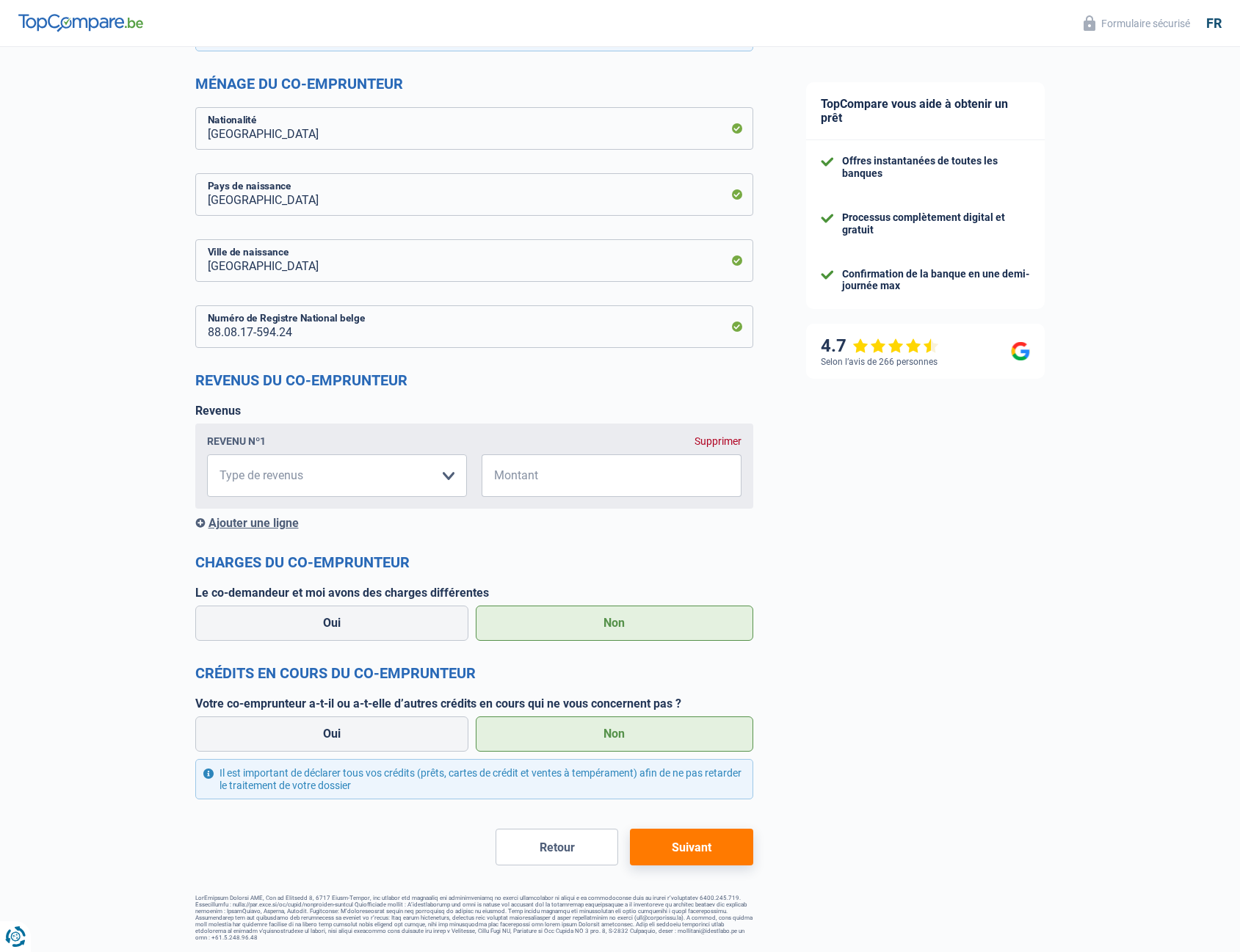
click at [560, 852] on button "Retour" at bounding box center [558, 848] width 123 height 37
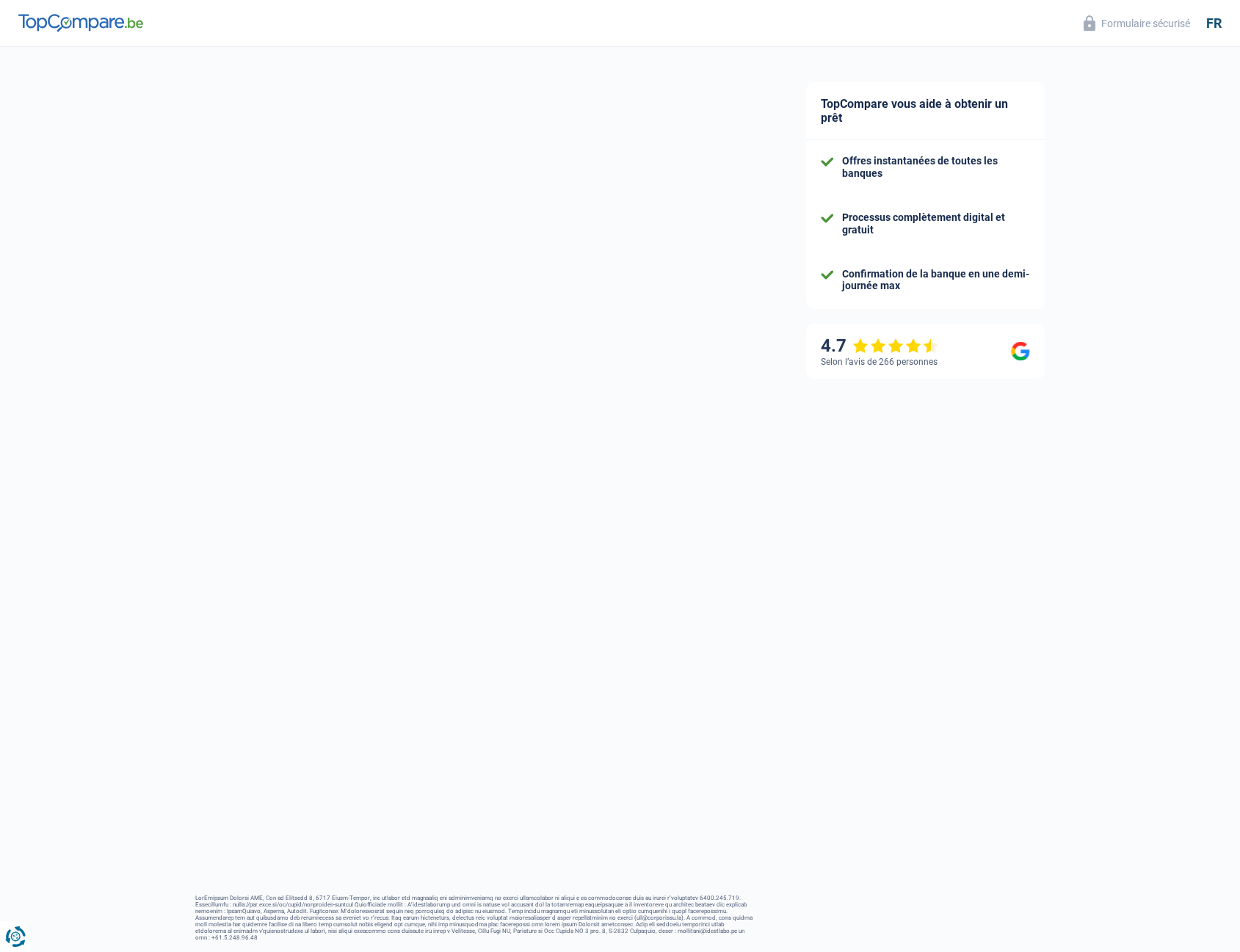
select select "familyAllowances"
select select "netSalary"
select select "mealVouchers"
select select "mortgage"
select select "360"
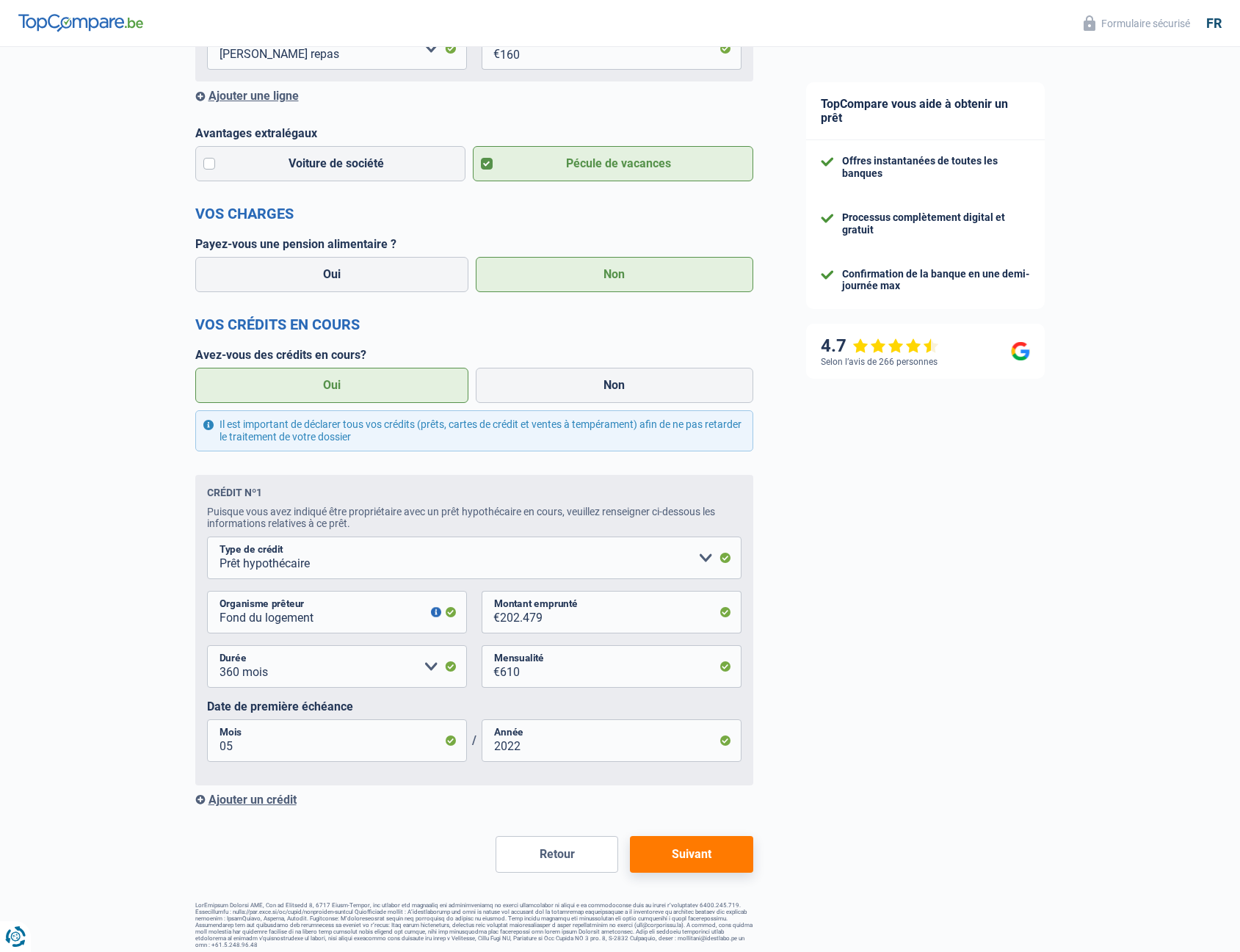
scroll to position [507, 0]
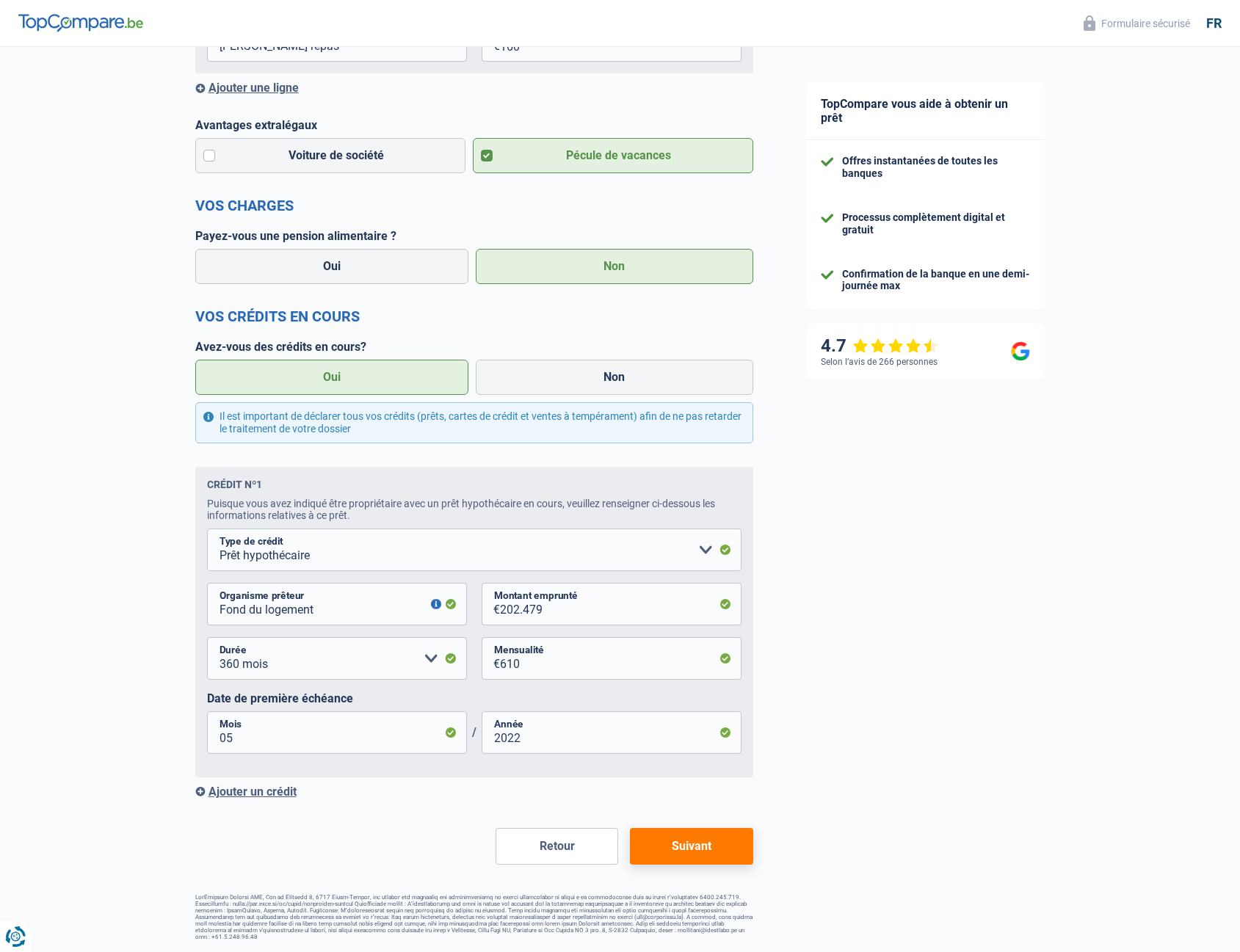
click at [277, 796] on div "Ajouter un crédit" at bounding box center [475, 792] width 558 height 14
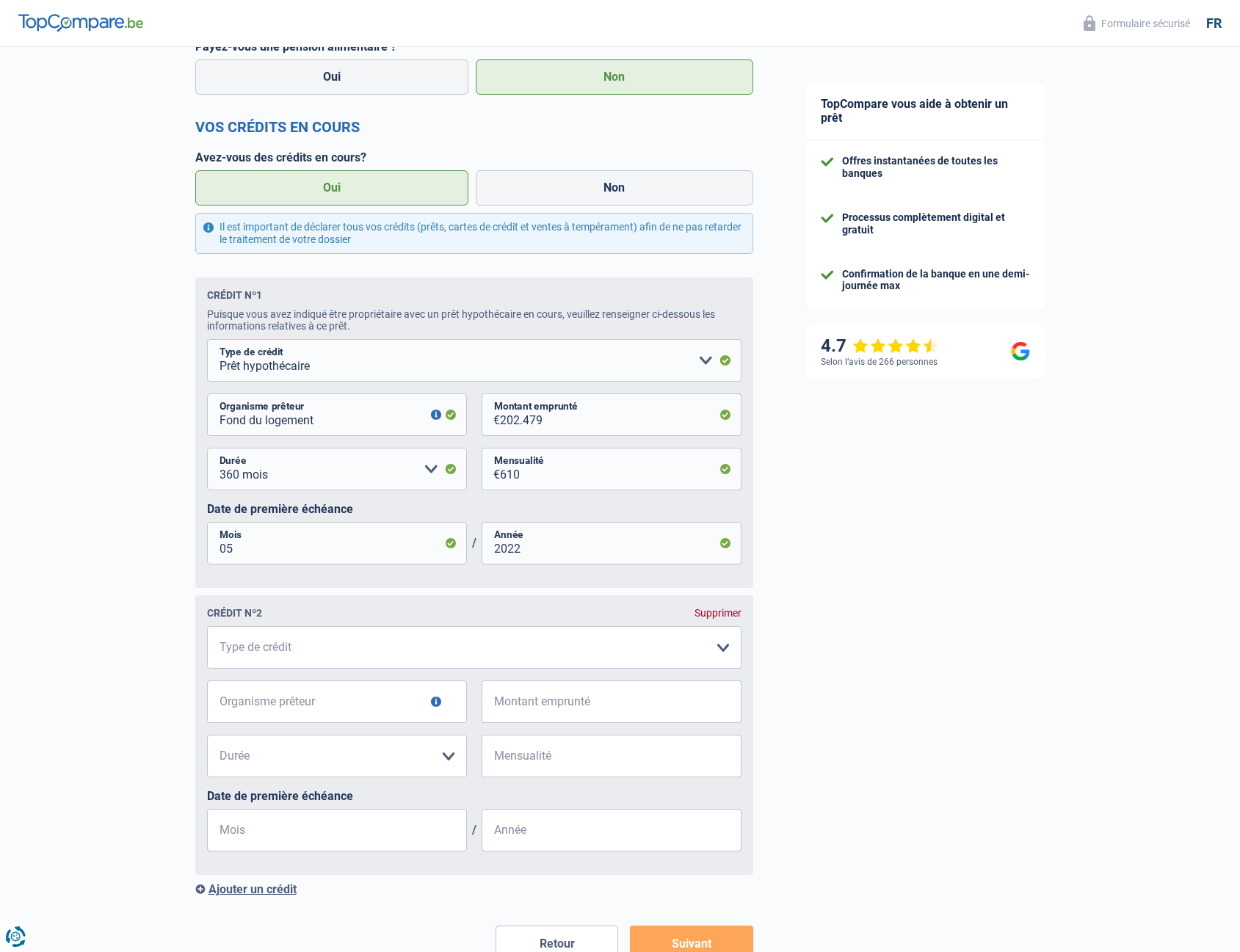
scroll to position [795, 0]
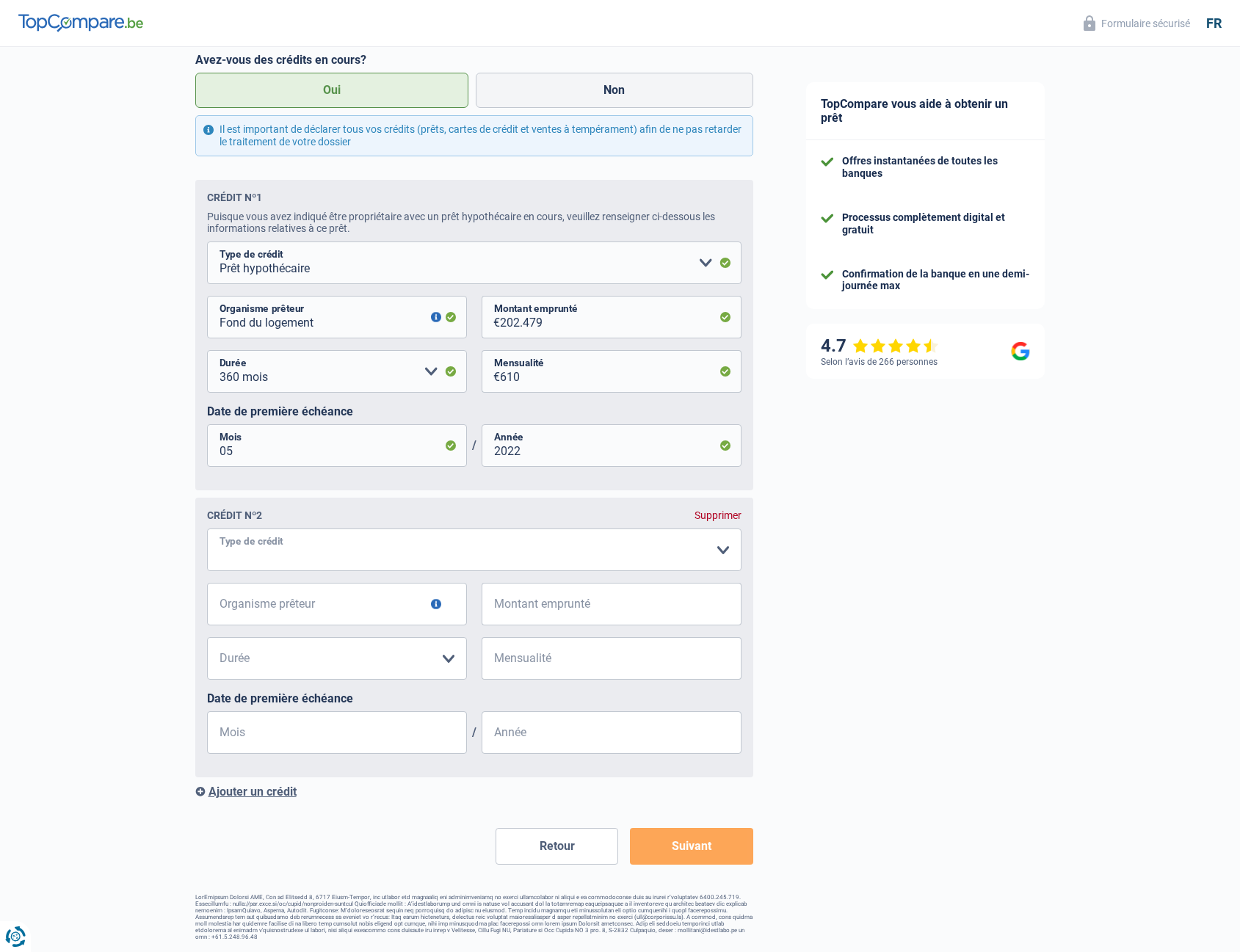
click at [292, 547] on select "Carte ou ouverture de crédit Prêt hypothécaire Vente à tempérament Prêt à tempé…" at bounding box center [475, 551] width 535 height 43
select select "renovationLoan"
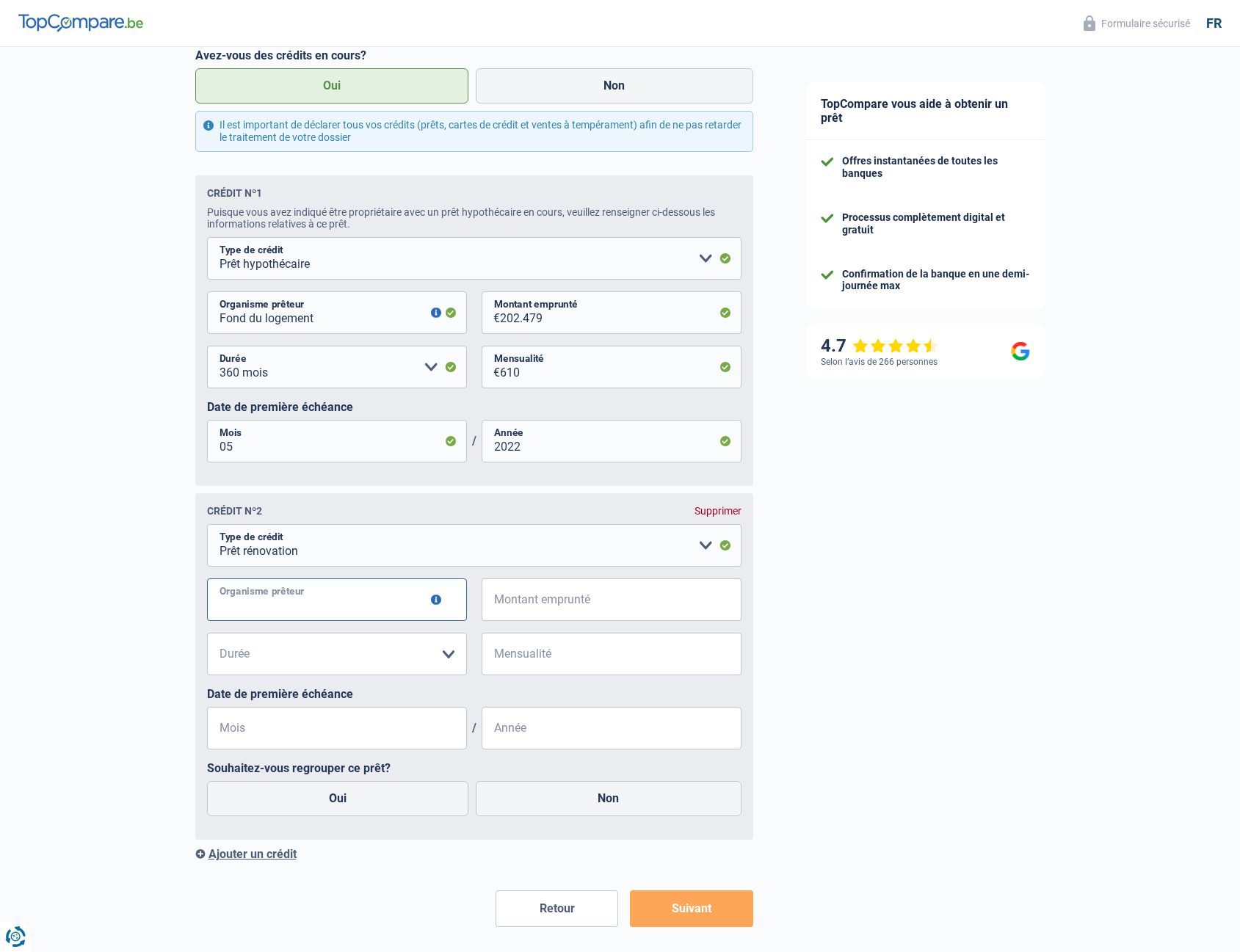
click at [308, 614] on input "Organisme prêteur" at bounding box center [337, 600] width 260 height 43
type input "Alpha crédit"
click at [597, 609] on input "Montant emprunté" at bounding box center [620, 600] width 241 height 43
click at [375, 647] on select "12 mois 18 mois 24 mois Veuillez sélectionner une option" at bounding box center [337, 654] width 260 height 43
click at [317, 555] on select "Carte ou ouverture de crédit Prêt hypothécaire Vente à tempérament Prêt à tempé…" at bounding box center [475, 546] width 535 height 43
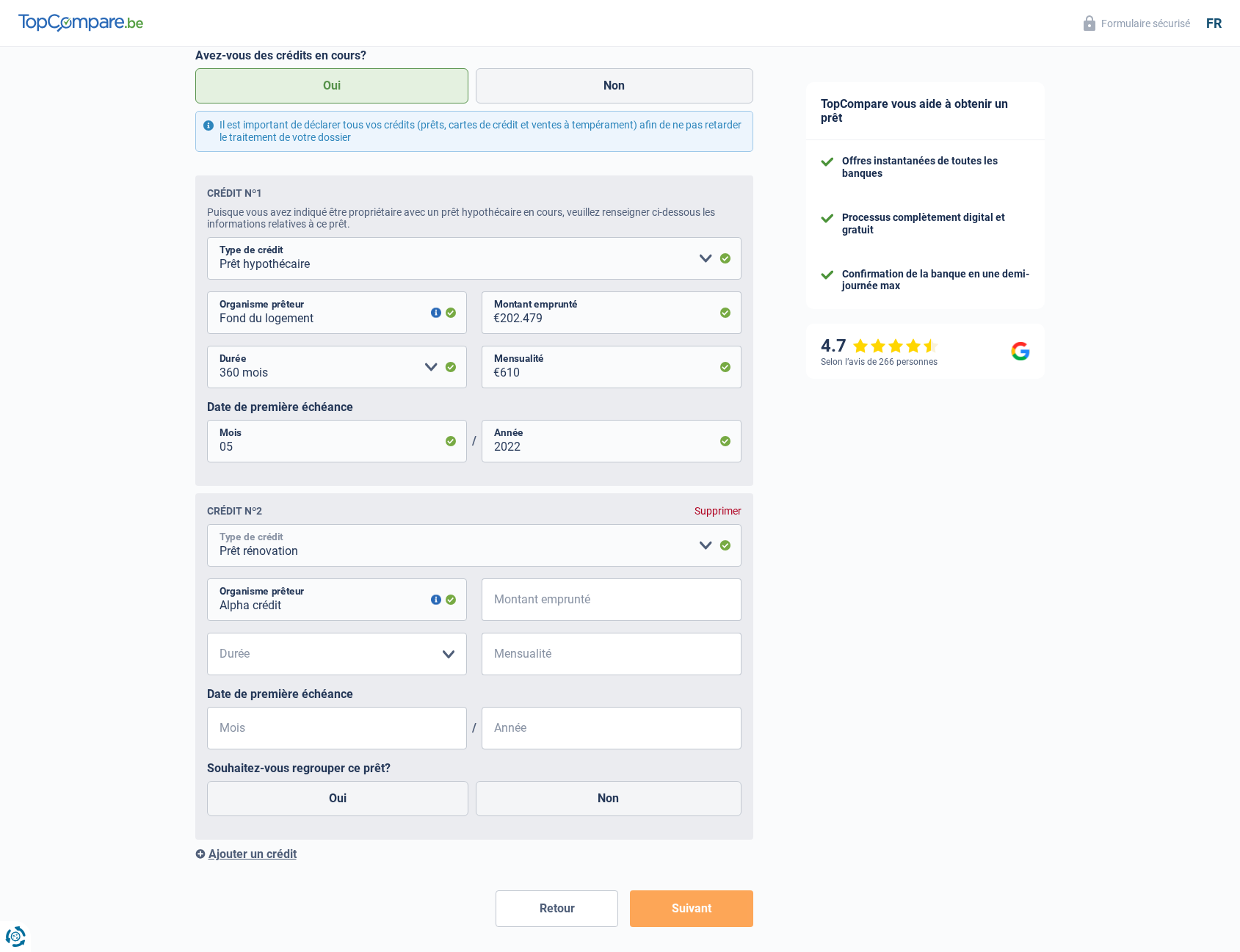
select select "personalLoan"
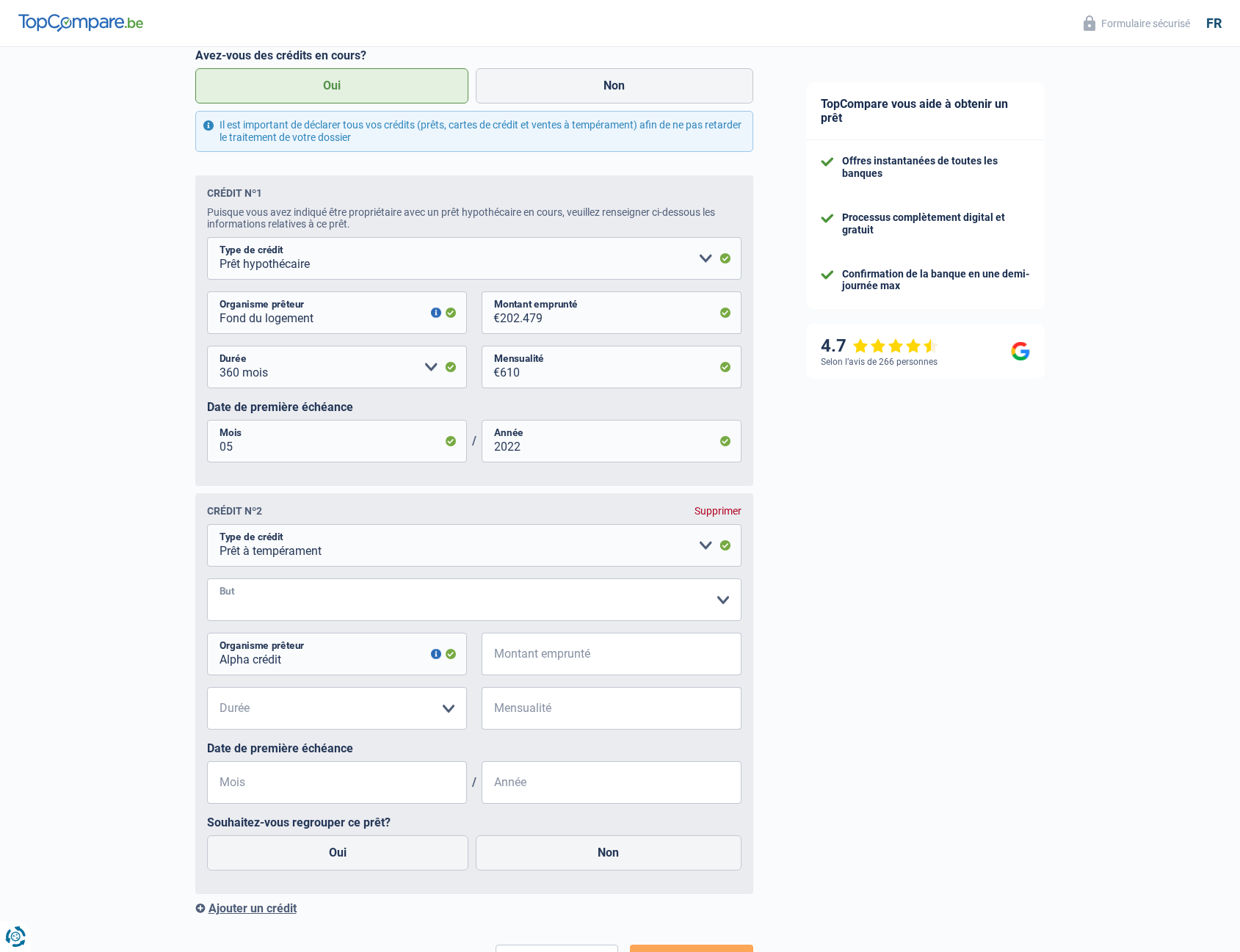
click at [305, 621] on select "Confort maison: meubles, textile, peinture, électroménager, outillage non-profe…" at bounding box center [475, 600] width 535 height 43
select select "other"
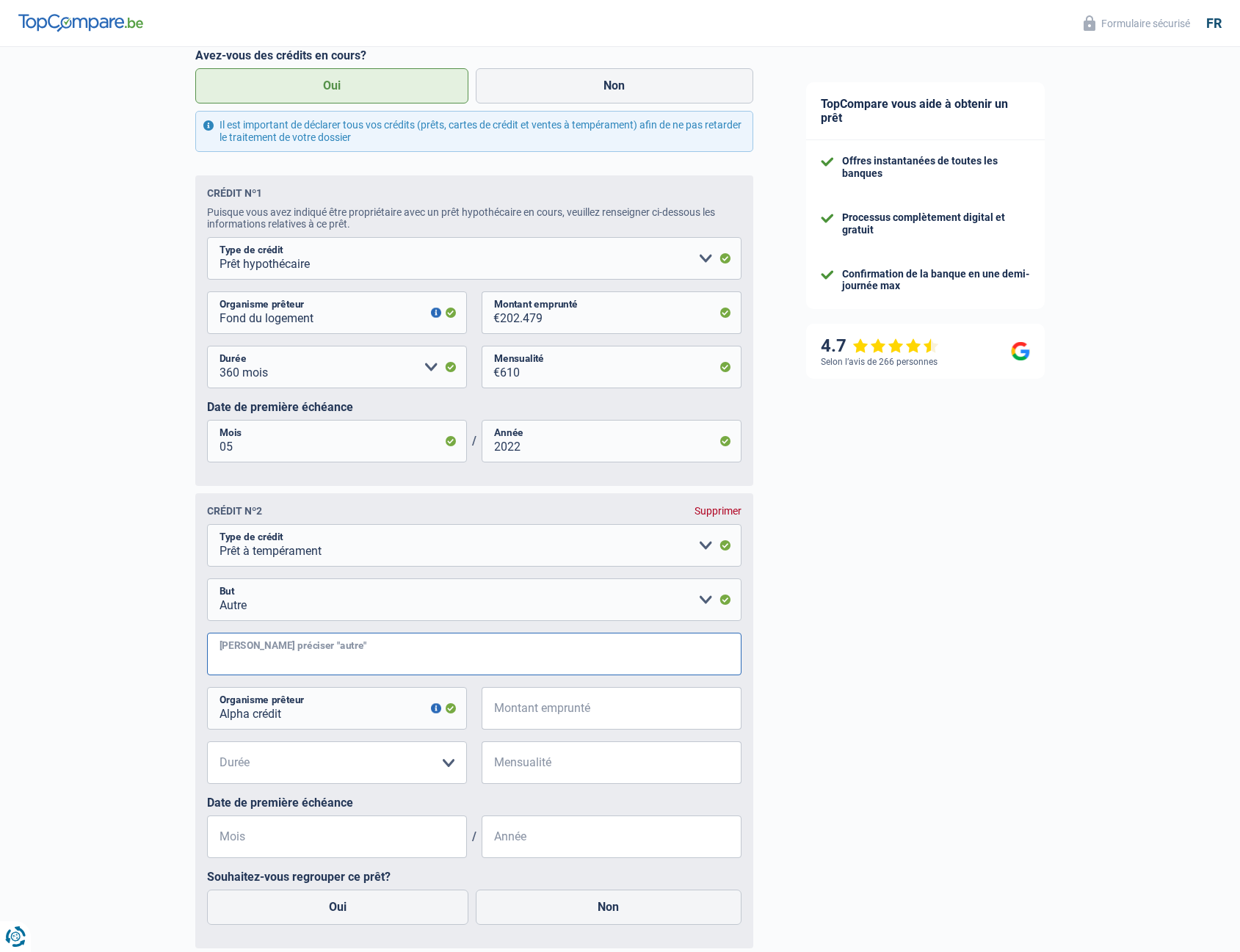
click at [287, 665] on input "Veuillez préciser "autre"" at bounding box center [475, 654] width 535 height 43
type input "Travaux"
click at [324, 763] on select "12 mois 18 mois 24 mois Veuillez sélectionner une option" at bounding box center [337, 764] width 260 height 43
click at [306, 769] on select "12 mois 18 mois 24 mois Veuillez sélectionner une option" at bounding box center [337, 764] width 260 height 43
click at [559, 765] on input "Mensualité" at bounding box center [620, 764] width 241 height 43
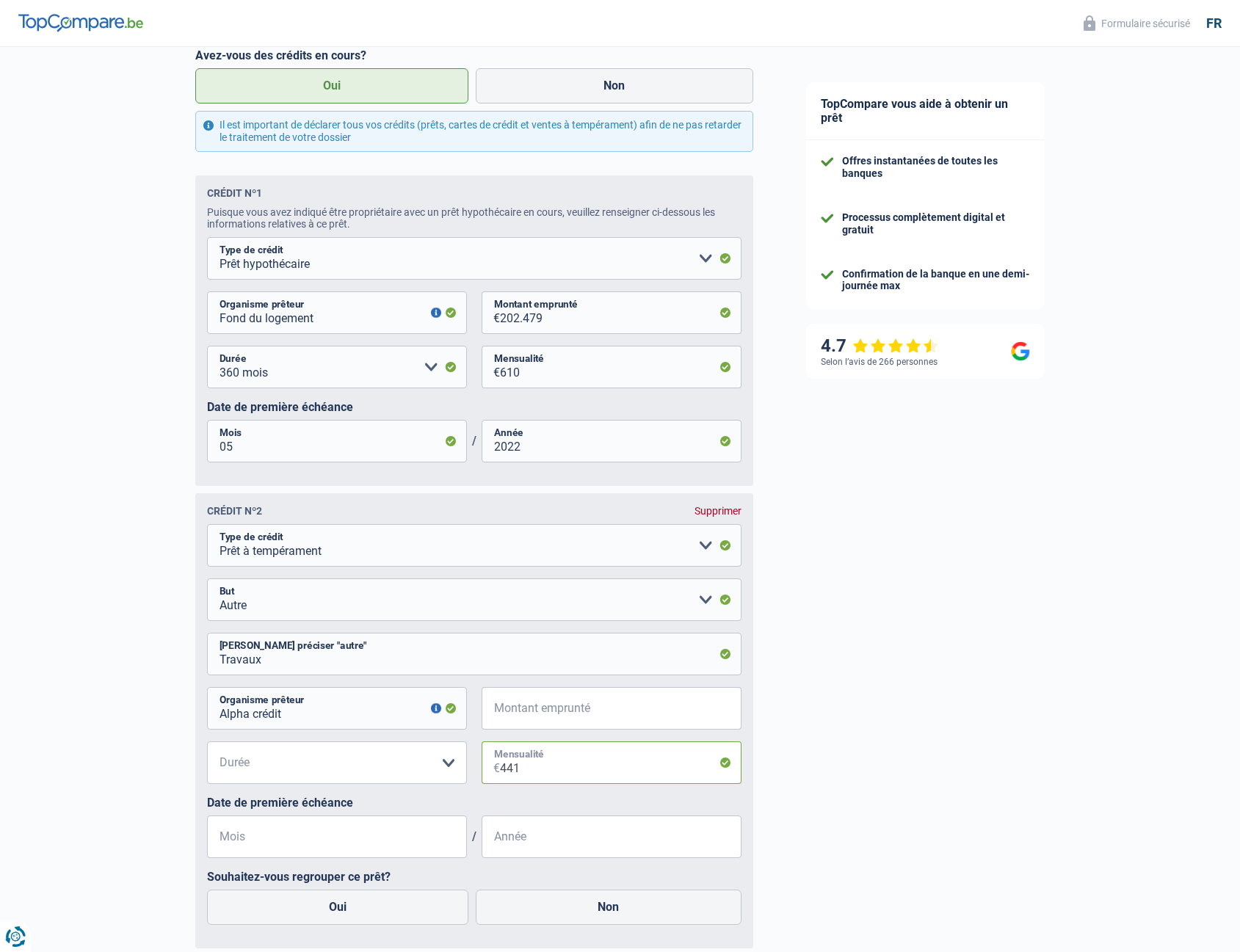
type input "441"
click at [310, 764] on select "12 mois 18 mois 24 mois Veuillez sélectionner une option" at bounding box center [337, 764] width 260 height 43
click at [309, 769] on select "12 mois 18 mois 24 mois Veuillez sélectionner une option" at bounding box center [337, 764] width 260 height 43
click at [556, 720] on input "Montant emprunté" at bounding box center [620, 709] width 241 height 43
type input "52.000"
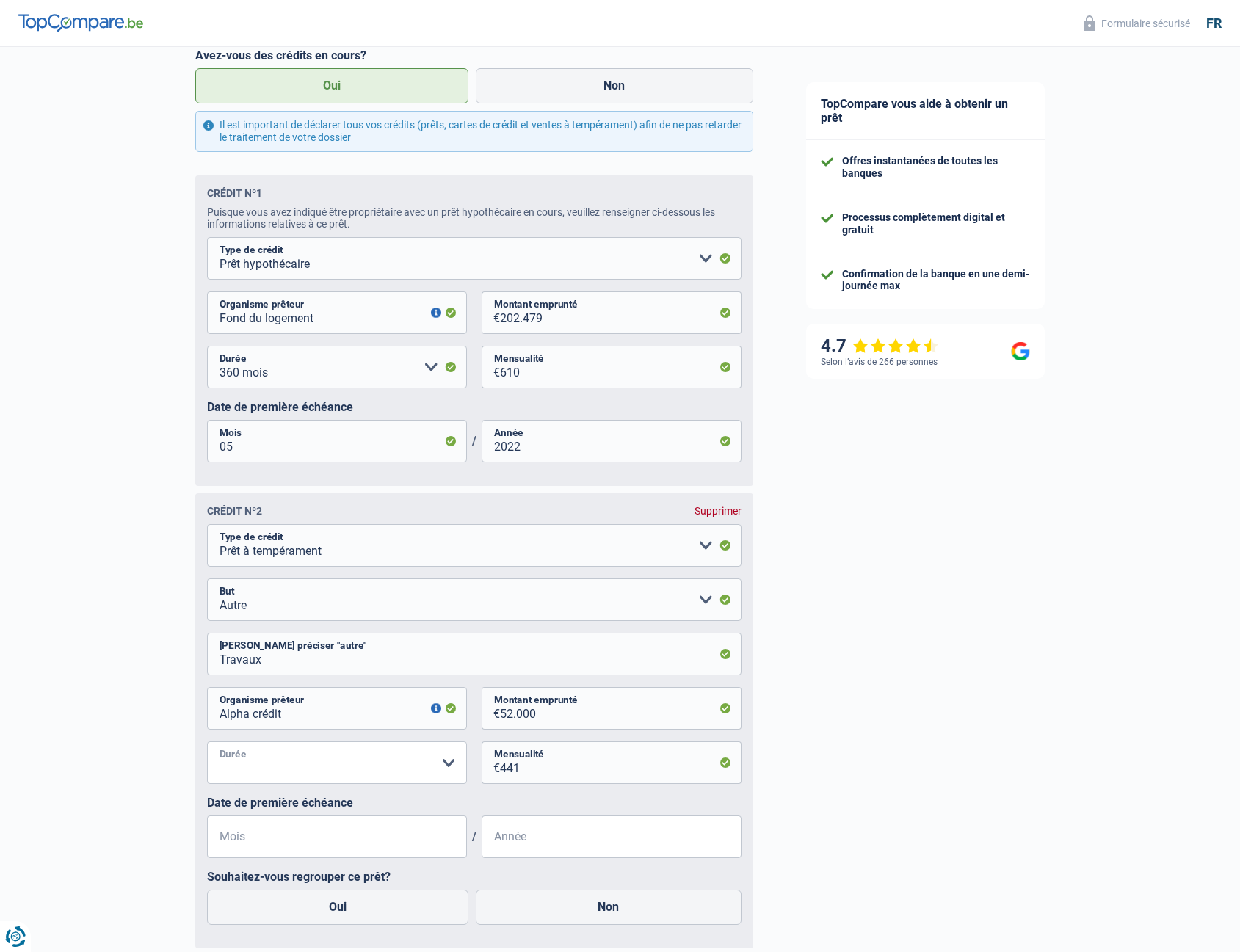
click at [355, 770] on select "12 mois 18 mois 24 mois 30 mois 36 mois 42 mois 48 mois 60 mois 72 mois 84 mois…" at bounding box center [337, 764] width 260 height 43
click at [567, 684] on fieldset "Carte ou ouverture de crédit Prêt hypothécaire Vente à tempérament Prêt à tempé…" at bounding box center [475, 730] width 535 height 413
click at [529, 661] on input "Travaux" at bounding box center [475, 654] width 535 height 43
click at [500, 602] on select "Confort maison: meubles, textile, peinture, électroménager, outillage non-profe…" at bounding box center [475, 600] width 535 height 43
click at [372, 561] on select "Carte ou ouverture de crédit Prêt hypothécaire Vente à tempérament Prêt à tempé…" at bounding box center [475, 546] width 535 height 43
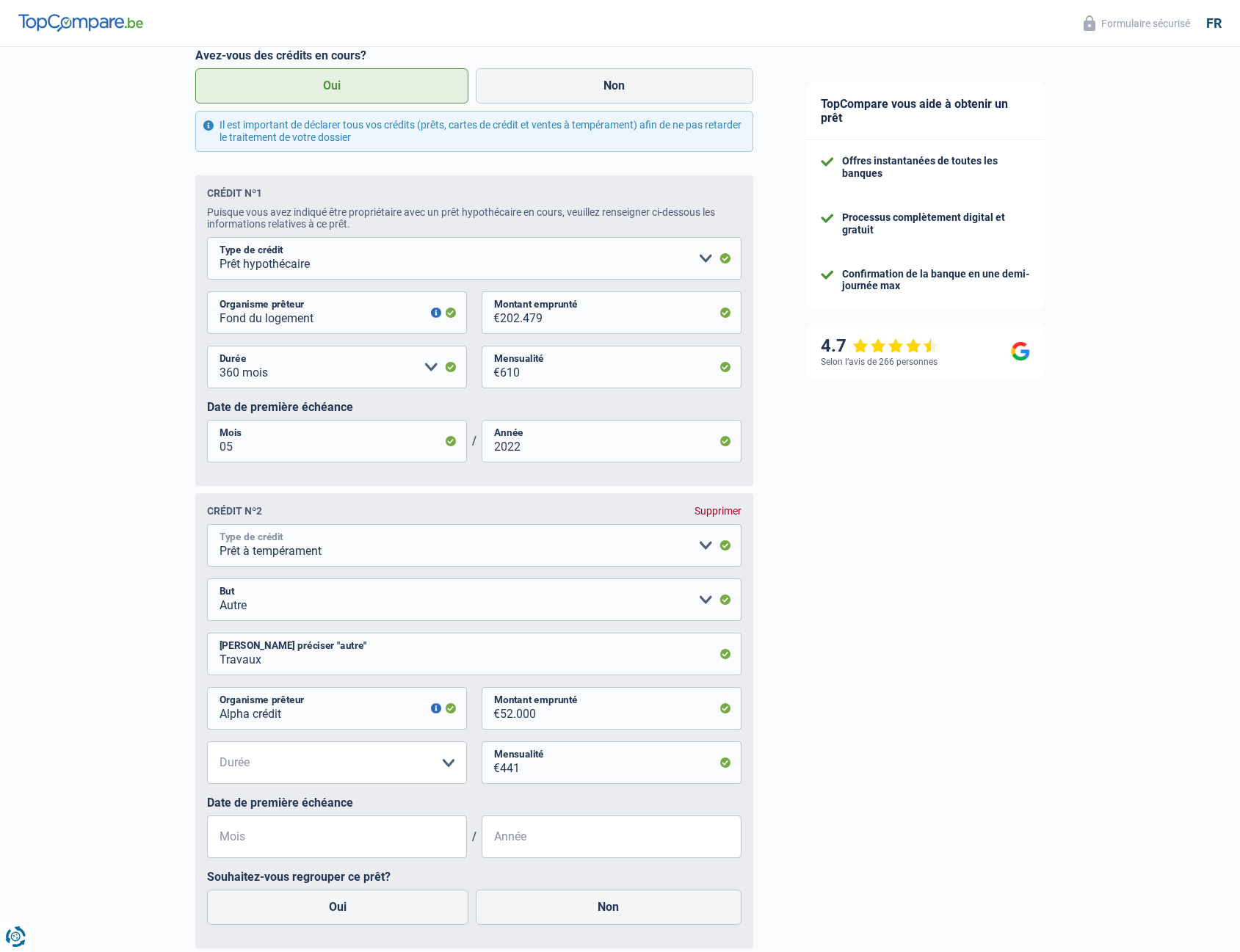
select select "renovationLoan"
click at [207, 530] on select "Carte ou ouverture de crédit Prêt hypothécaire Vente à tempérament Prêt à tempé…" at bounding box center [475, 546] width 535 height 43
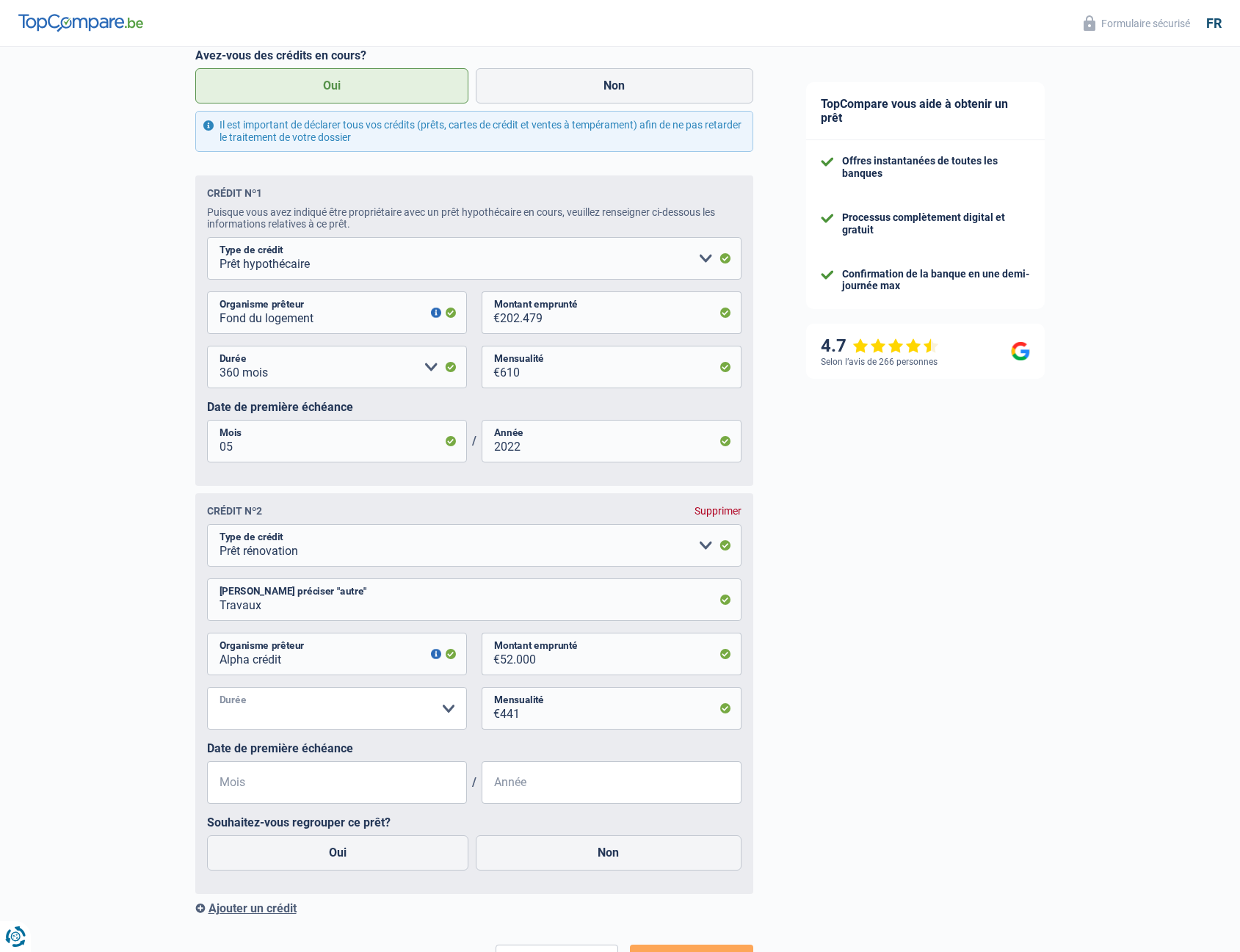
click at [384, 717] on select "12 mois 18 mois 24 mois 30 mois 36 mois 42 mois 48 mois 60 mois 72 mois 84 mois…" at bounding box center [337, 709] width 260 height 43
select select "120"
click at [207, 693] on select "12 mois 18 mois 24 mois 30 mois 36 mois 42 mois 48 mois 60 mois 72 mois 84 mois…" at bounding box center [337, 709] width 260 height 43
click at [307, 549] on select "Carte ou ouverture de crédit Prêt hypothécaire Vente à tempérament Prêt à tempé…" at bounding box center [475, 546] width 535 height 43
select select "personalLoan"
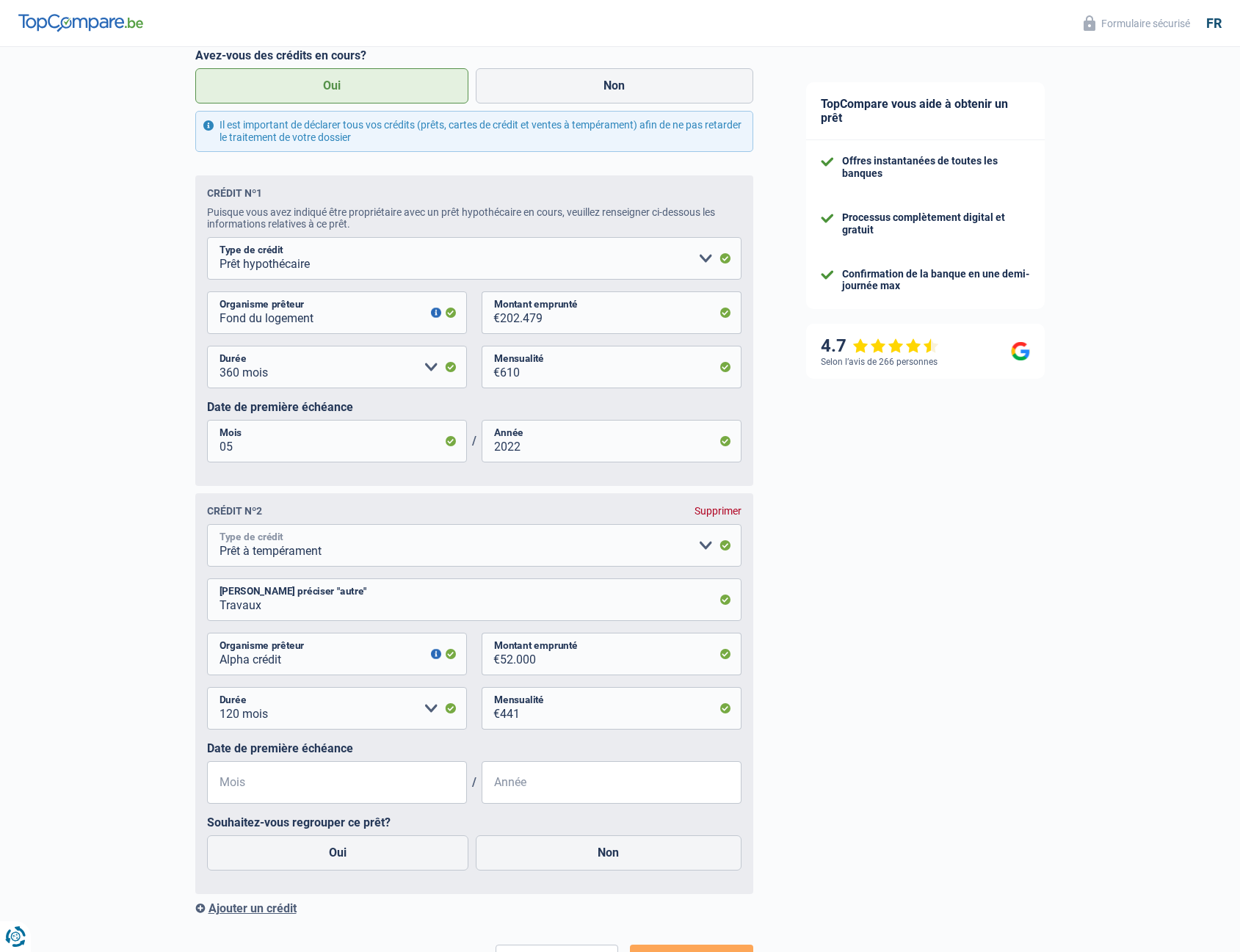
select select
select select "other"
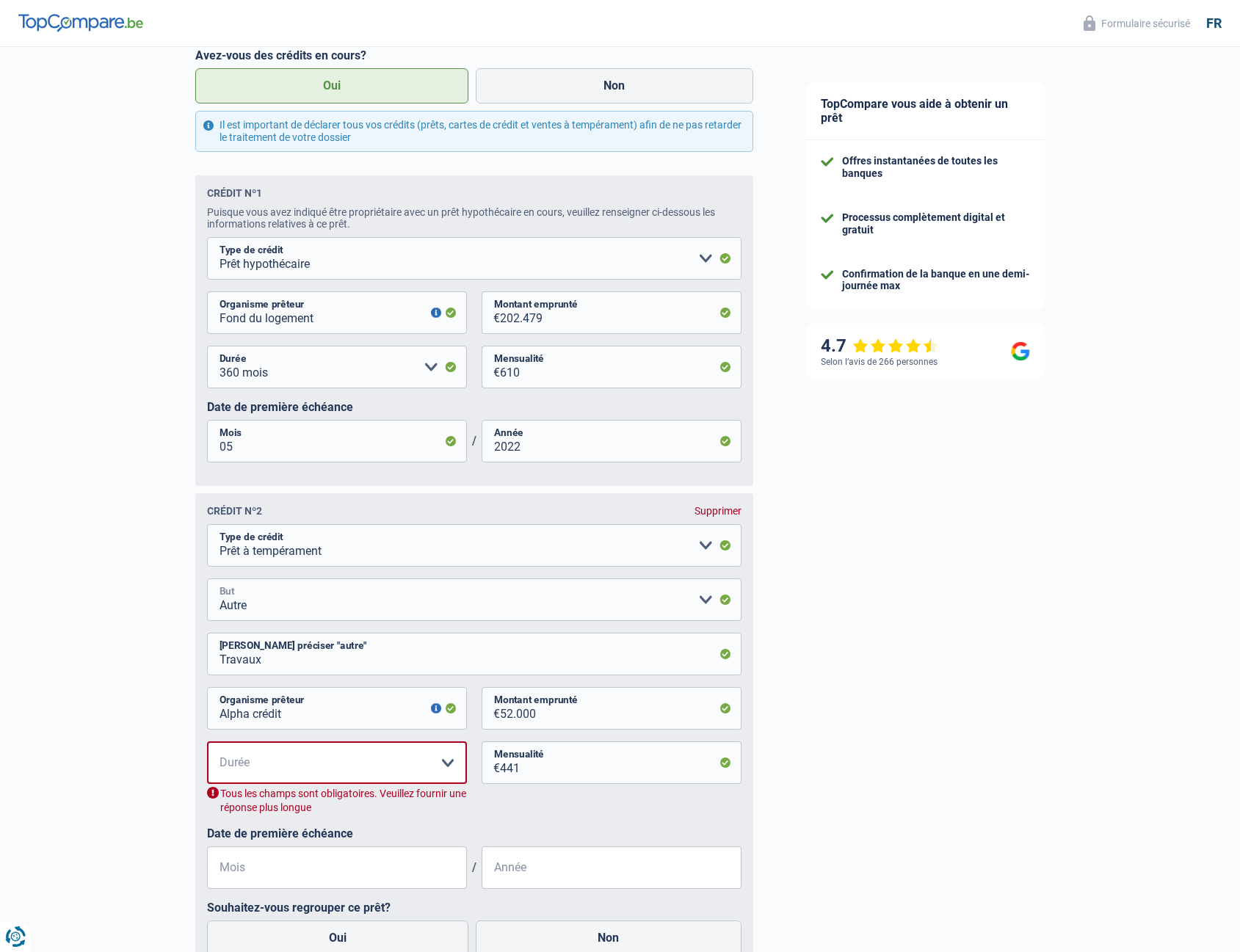
click at [296, 607] on select "Confort maison: meubles, textile, peinture, électroménager, outillage non-profe…" at bounding box center [475, 600] width 535 height 43
click at [207, 585] on select "Confort maison: meubles, textile, peinture, électroménager, outillage non-profe…" at bounding box center [475, 600] width 535 height 43
click at [302, 559] on select "Carte ou ouverture de crédit Prêt hypothécaire Vente à tempérament Prêt à tempé…" at bounding box center [475, 546] width 535 height 43
click at [138, 552] on div "Chance de réussite de votre simulation est de 90% 1 2 3 4 5 Vous y êtes presque…" at bounding box center [390, 197] width 780 height 1902
click at [312, 654] on input "Travaux" at bounding box center [475, 654] width 535 height 43
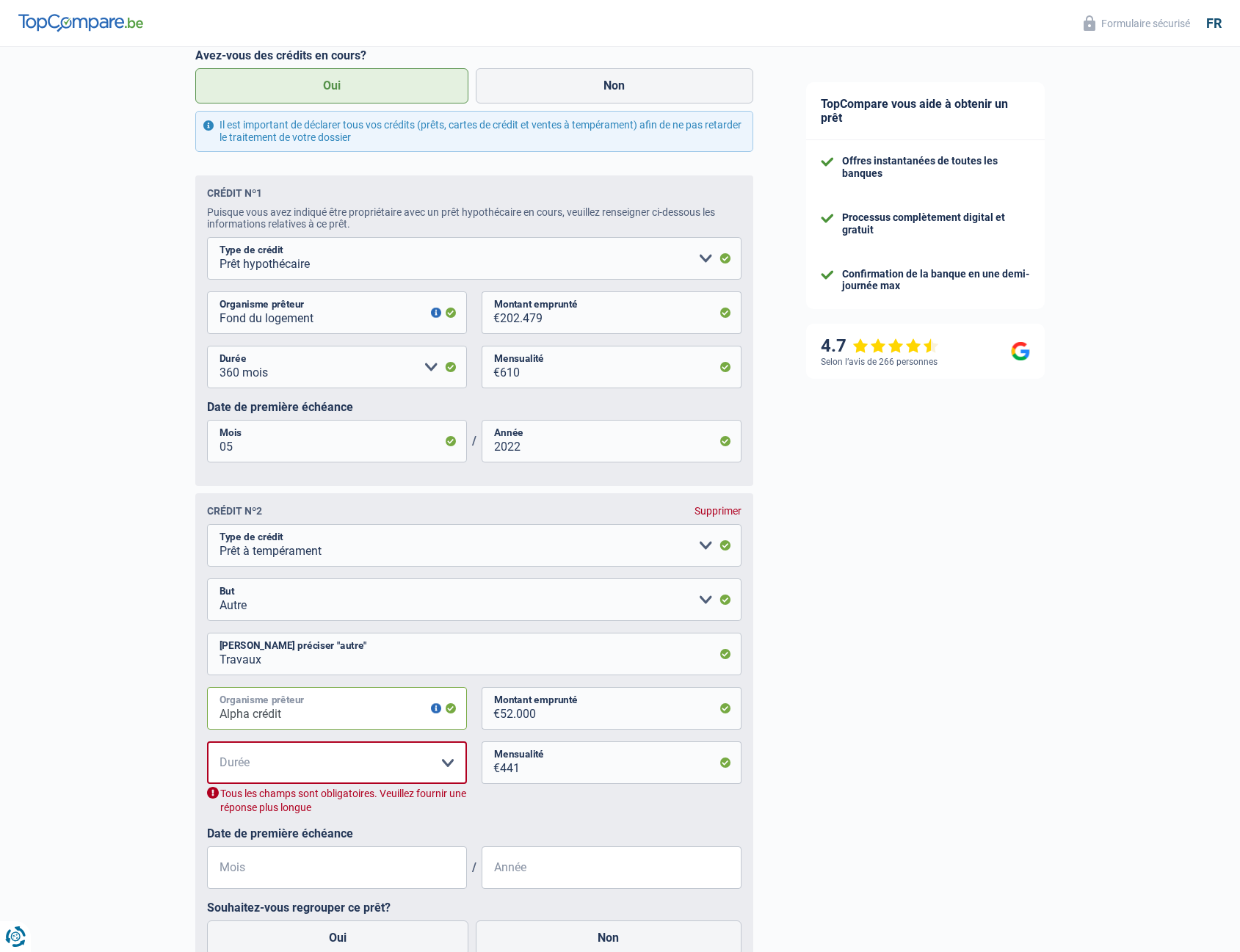
click at [323, 722] on input "Alpha crédit" at bounding box center [337, 709] width 260 height 43
type input "D"
type input "Fond du logement"
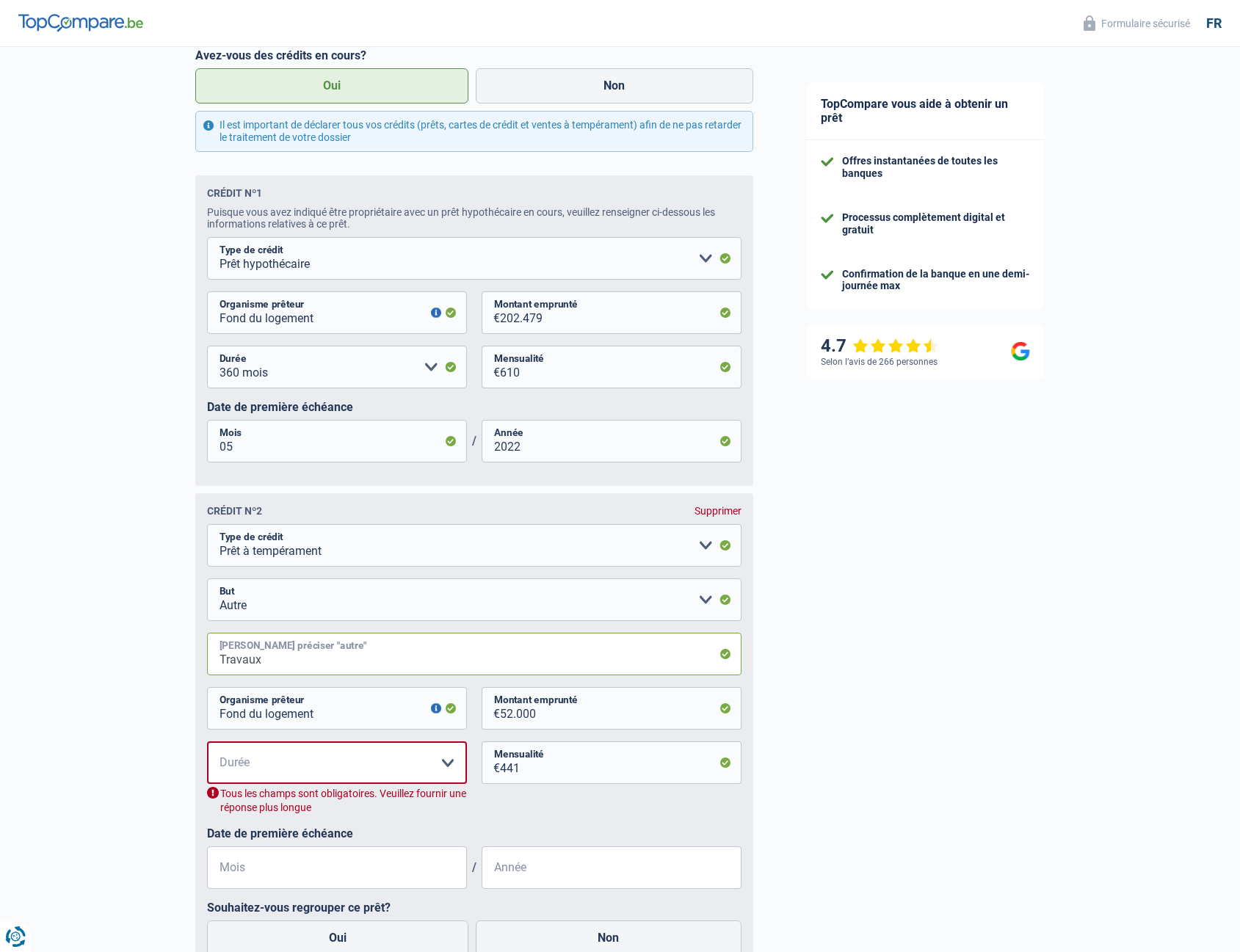
click at [395, 676] on input "Travaux" at bounding box center [475, 654] width 535 height 43
click at [336, 553] on select "Carte ou ouverture de crédit Prêt hypothécaire Vente à tempérament Prêt à tempé…" at bounding box center [475, 546] width 535 height 43
select select "renovationLoan"
click at [207, 530] on select "Carte ou ouverture de crédit Prêt hypothécaire Vente à tempérament Prêt à tempé…" at bounding box center [475, 546] width 535 height 43
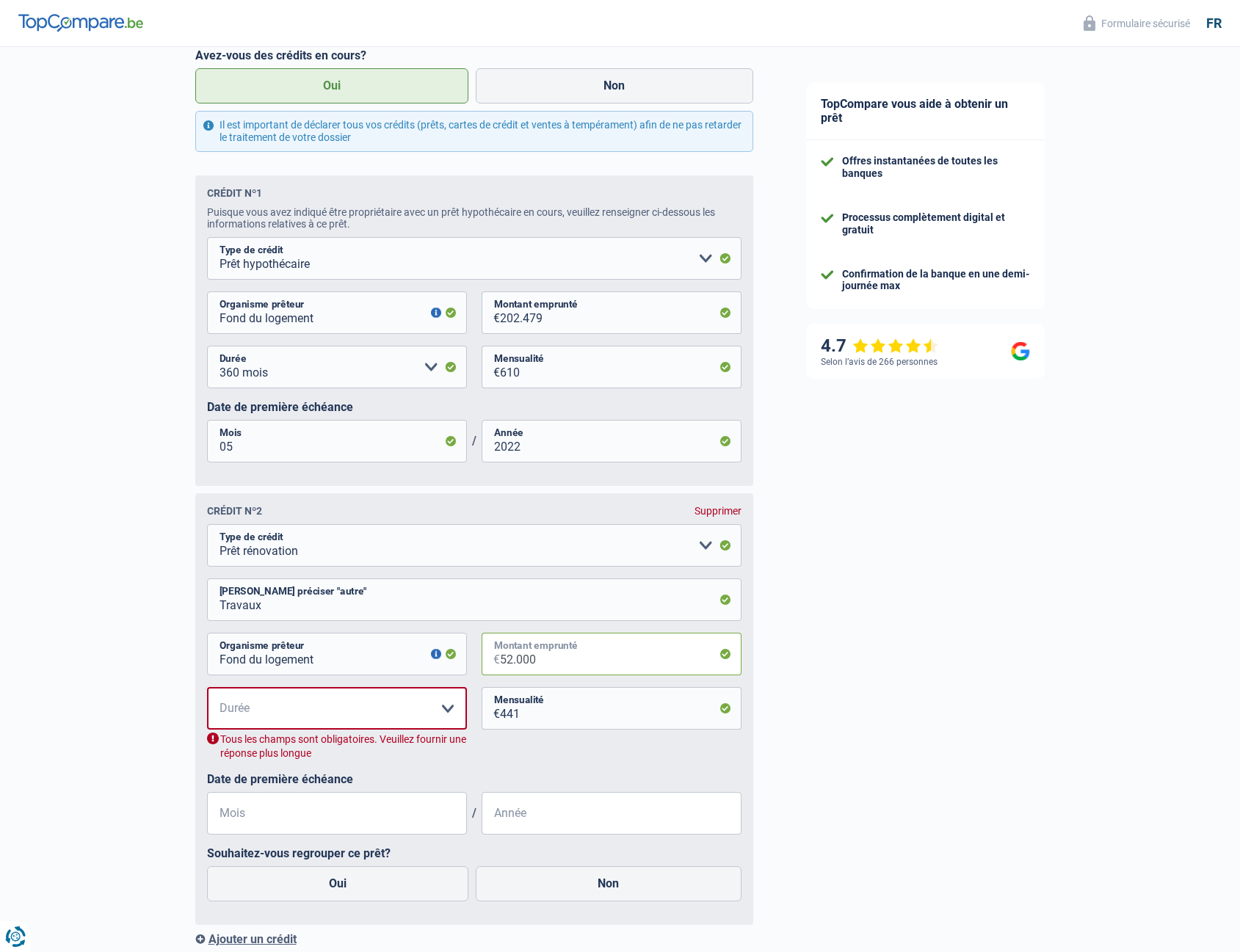
drag, startPoint x: 556, startPoint y: 663, endPoint x: 422, endPoint y: 676, distance: 134.6
click at [416, 676] on div "Fond du logement Organisme prêteur Veillez à ne pas indiquer le nom du courtier…" at bounding box center [475, 660] width 535 height 55
drag, startPoint x: 509, startPoint y: 667, endPoint x: 597, endPoint y: 656, distance: 88.7
click at [588, 656] on input "308.358" at bounding box center [620, 654] width 241 height 43
type input "30.835"
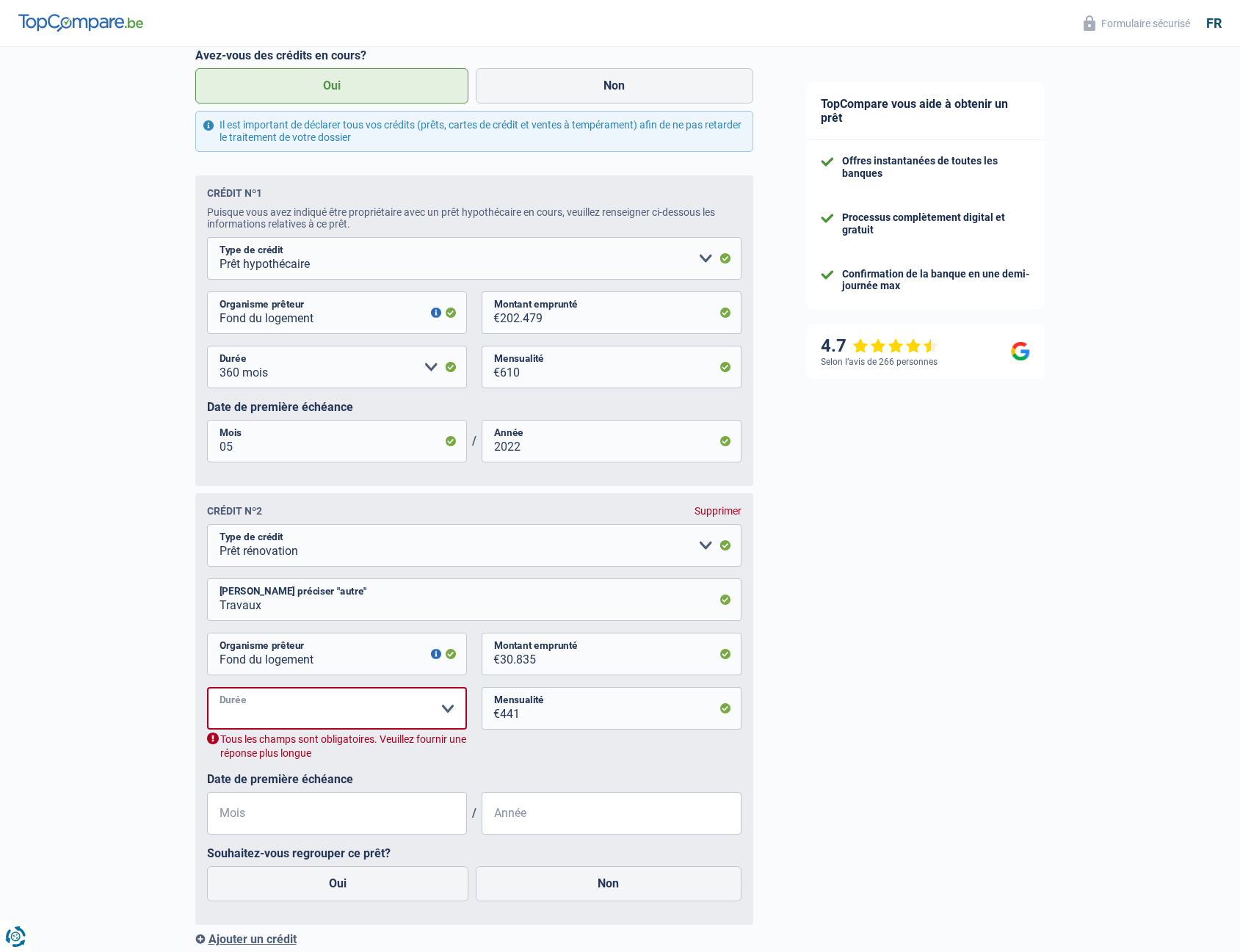
click at [348, 722] on select "12 mois 18 mois 24 mois 30 mois 36 mois 42 mois 48 mois 60 mois 72 mois 84 mois…" at bounding box center [337, 709] width 260 height 43
click at [558, 668] on input "30.835" at bounding box center [620, 654] width 241 height 43
click at [558, 667] on input "30.835" at bounding box center [620, 654] width 241 height 43
click at [596, 704] on input "441" at bounding box center [620, 709] width 241 height 43
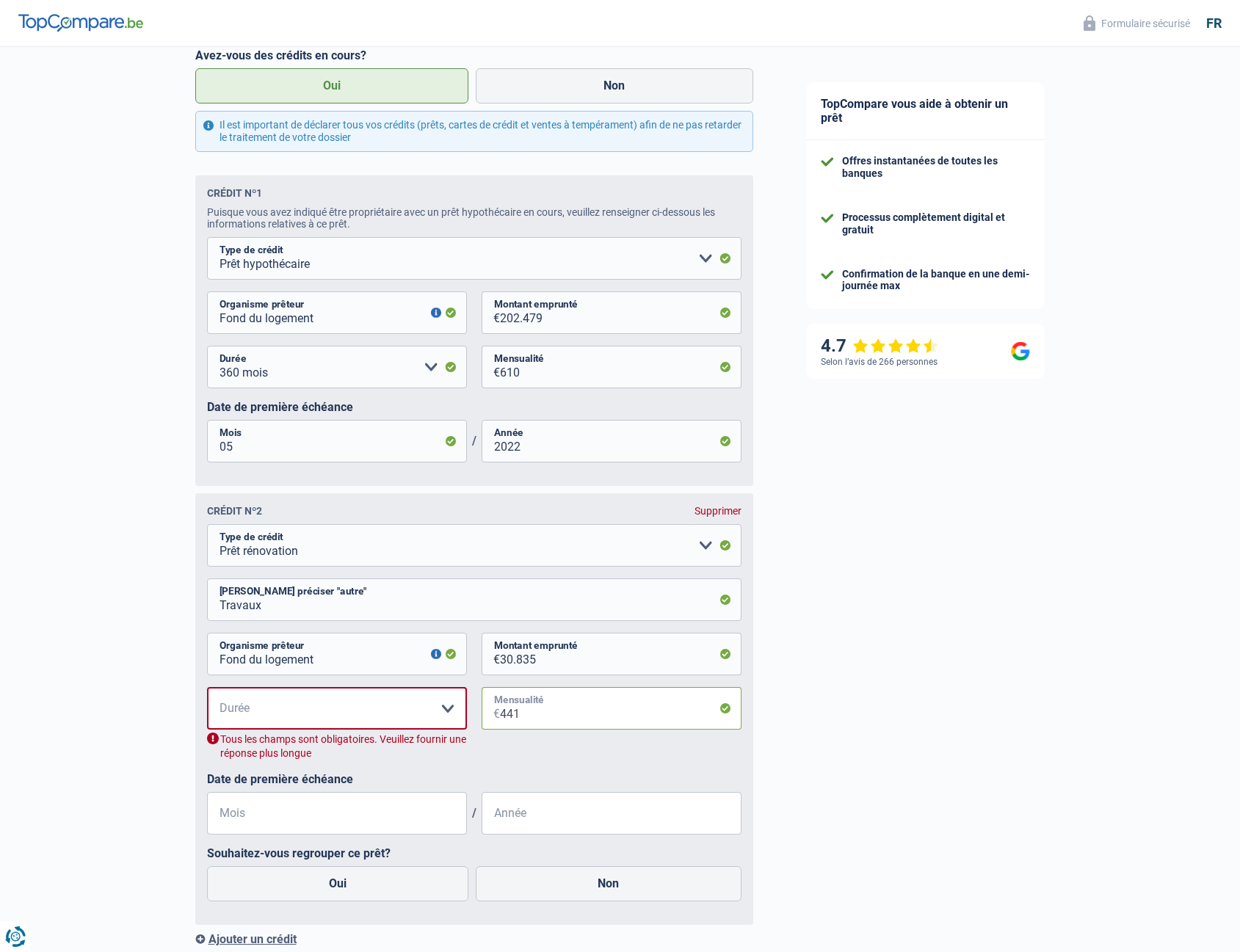
click at [588, 719] on input "441" at bounding box center [620, 709] width 241 height 43
click at [588, 717] on input "441" at bounding box center [620, 709] width 241 height 43
drag, startPoint x: 588, startPoint y: 717, endPoint x: 478, endPoint y: 742, distance: 112.8
click at [478, 742] on div "12 mois 18 mois 24 mois 30 mois 36 mois 42 mois 48 mois 60 mois 72 mois 84 mois…" at bounding box center [475, 729] width 535 height 85
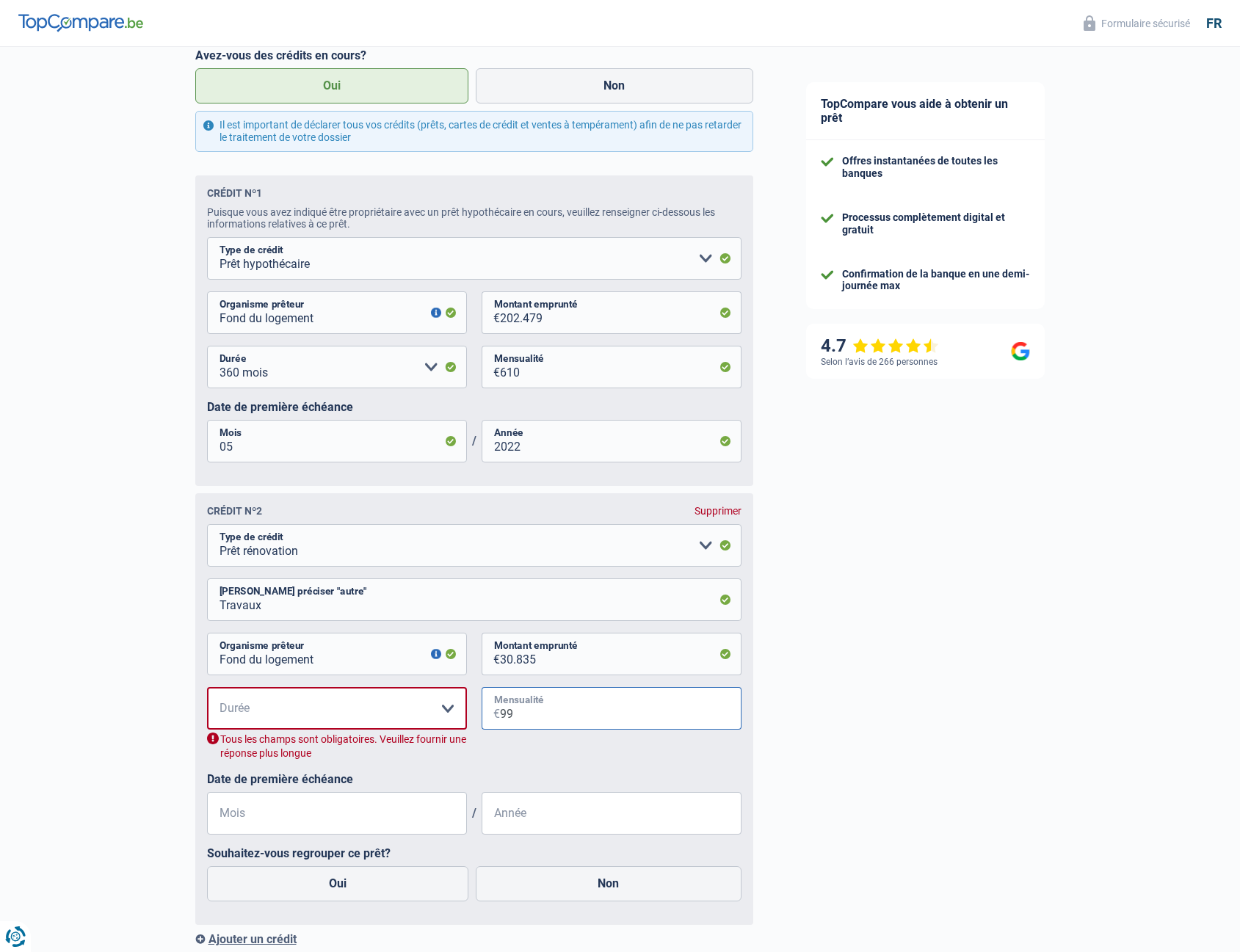
type input "99"
click at [567, 739] on div "12 mois 18 mois 24 mois 30 mois 36 mois 42 mois 48 mois 60 mois 72 mois 84 mois…" at bounding box center [475, 729] width 535 height 85
click at [401, 718] on select "12 mois 18 mois 24 mois 30 mois 36 mois 42 mois 48 mois 60 mois 72 mois 84 mois…" at bounding box center [337, 709] width 260 height 43
select select "120"
click at [207, 693] on select "12 mois 18 mois 24 mois 30 mois 36 mois 42 mois 48 mois 60 mois 72 mois 84 mois…" at bounding box center [337, 709] width 260 height 43
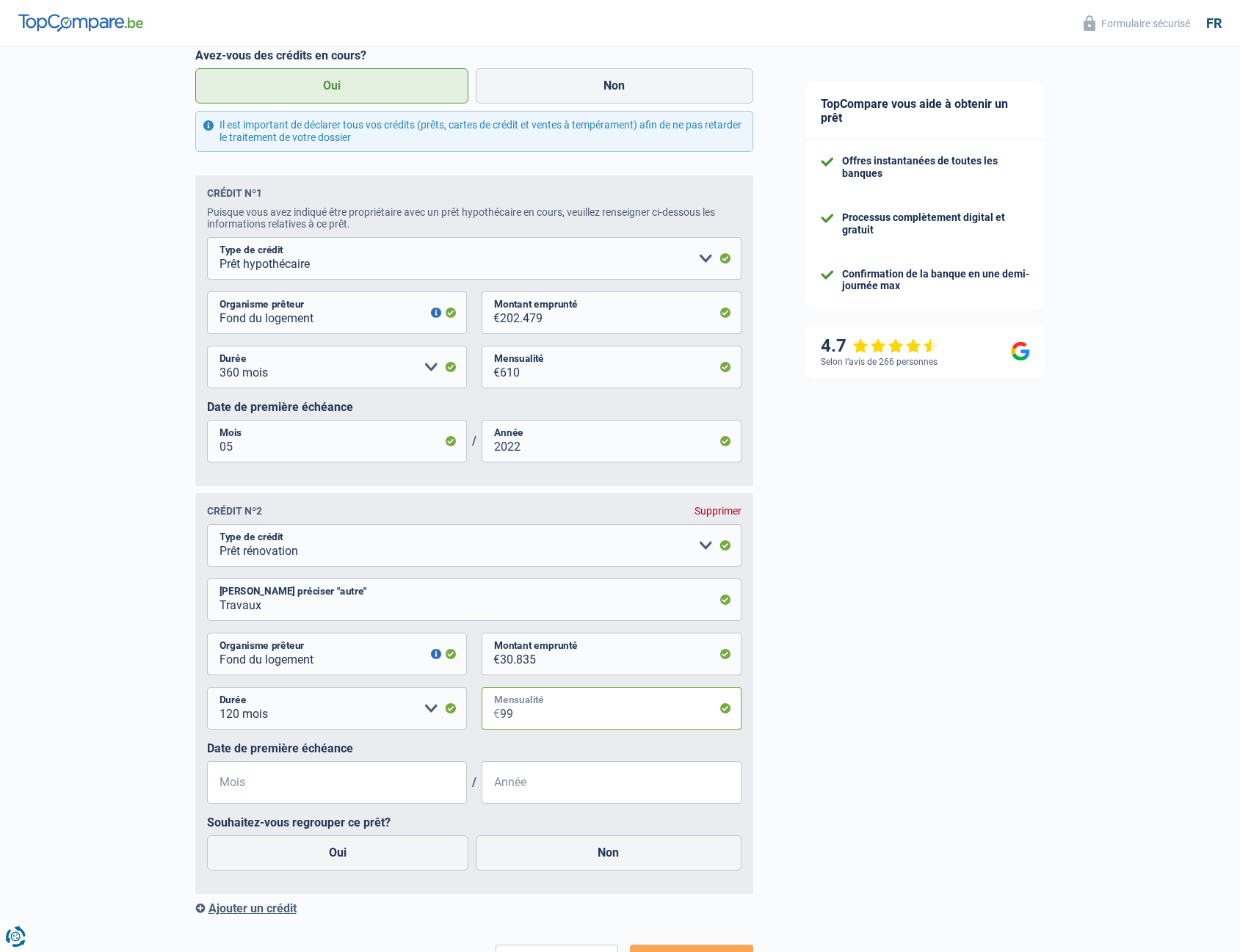
click at [544, 730] on input "99" at bounding box center [620, 709] width 241 height 43
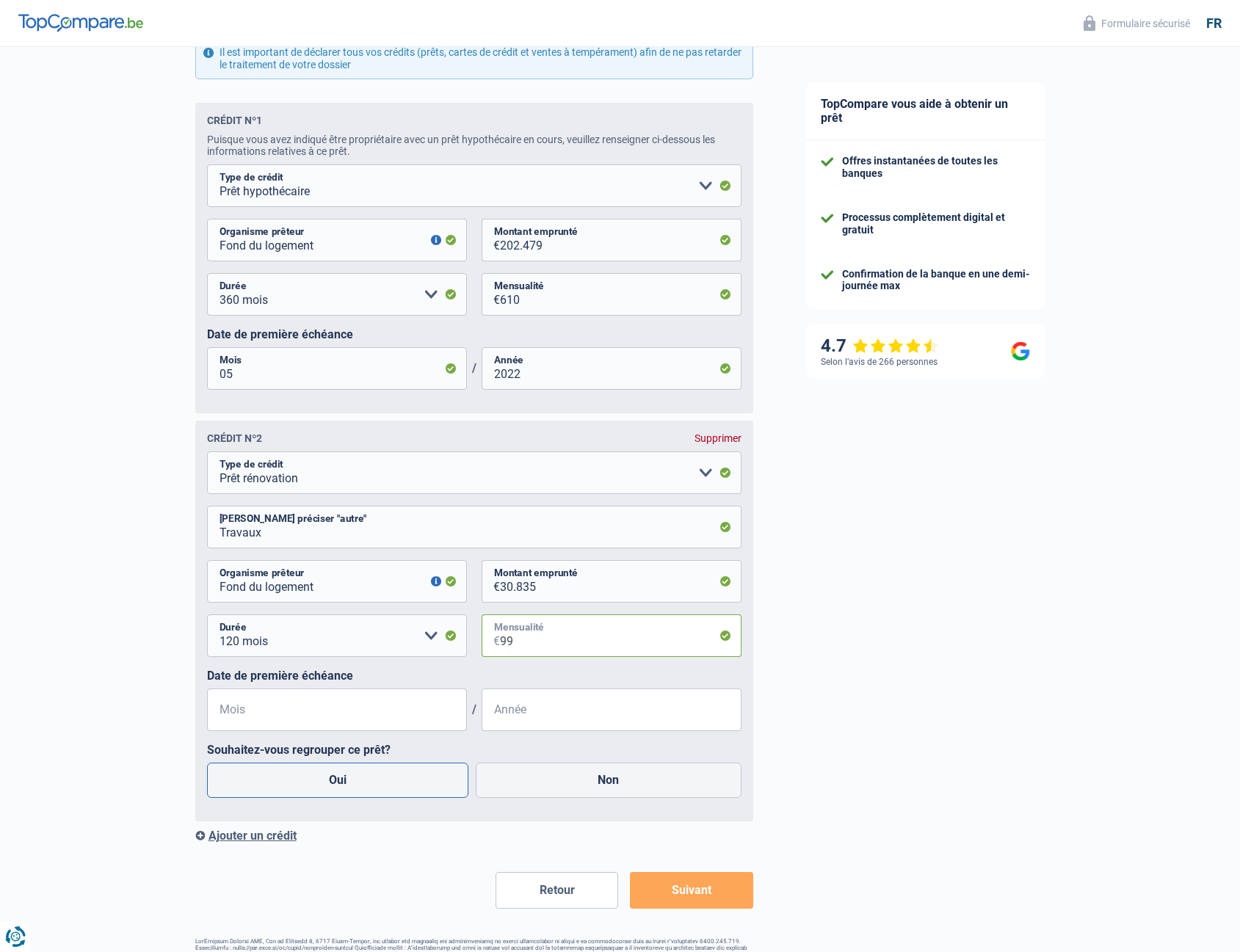
scroll to position [916, 0]
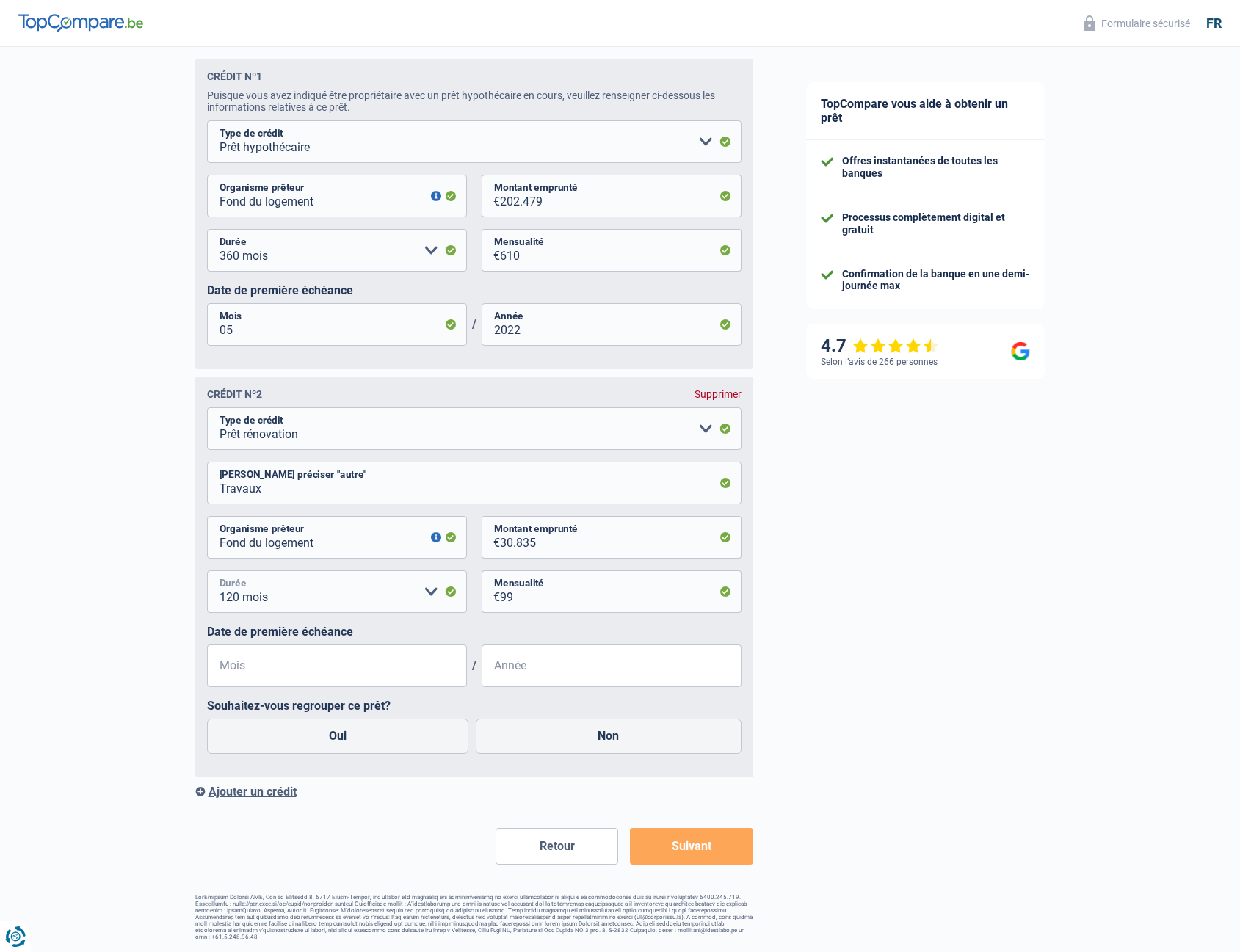
click at [376, 605] on select "12 mois 18 mois 24 mois 30 mois 36 mois 42 mois 48 mois 60 mois 72 mois 84 mois…" at bounding box center [337, 592] width 260 height 43
click at [522, 635] on label "Date de première échéance" at bounding box center [475, 632] width 535 height 14
click at [362, 674] on input "Mois" at bounding box center [337, 666] width 260 height 43
type input "05"
drag, startPoint x: 256, startPoint y: 666, endPoint x: 200, endPoint y: 672, distance: 56.3
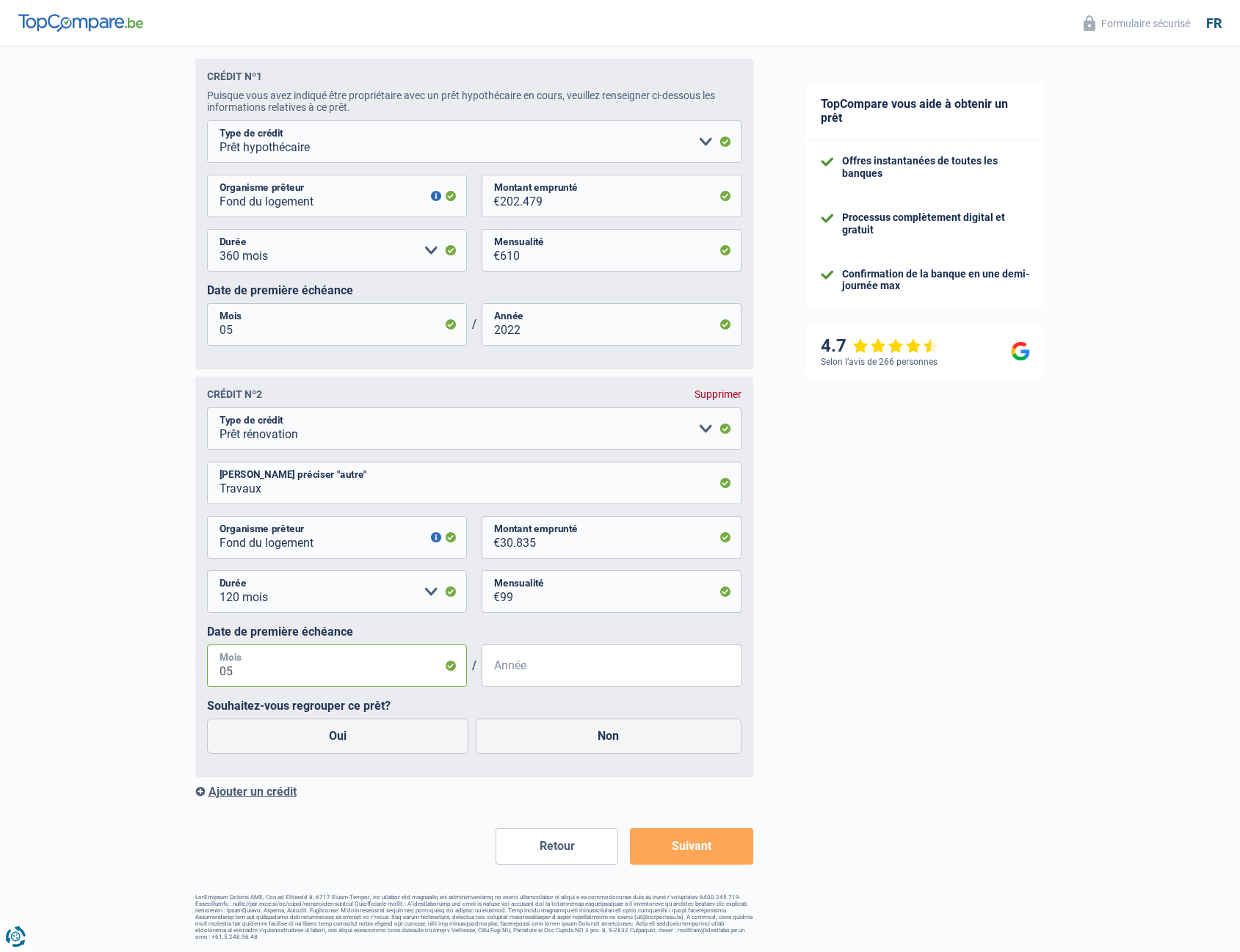
click at [201, 672] on div "Crédit nº2 Supprimer Carte ou ouverture de crédit Prêt hypothécaire Vente à tem…" at bounding box center [475, 577] width 558 height 401
click at [547, 671] on input "Année" at bounding box center [611, 666] width 260 height 43
type input "2022"
click at [608, 733] on label "Non" at bounding box center [608, 736] width 266 height 35
click at [608, 733] on input "Non" at bounding box center [608, 736] width 266 height 35
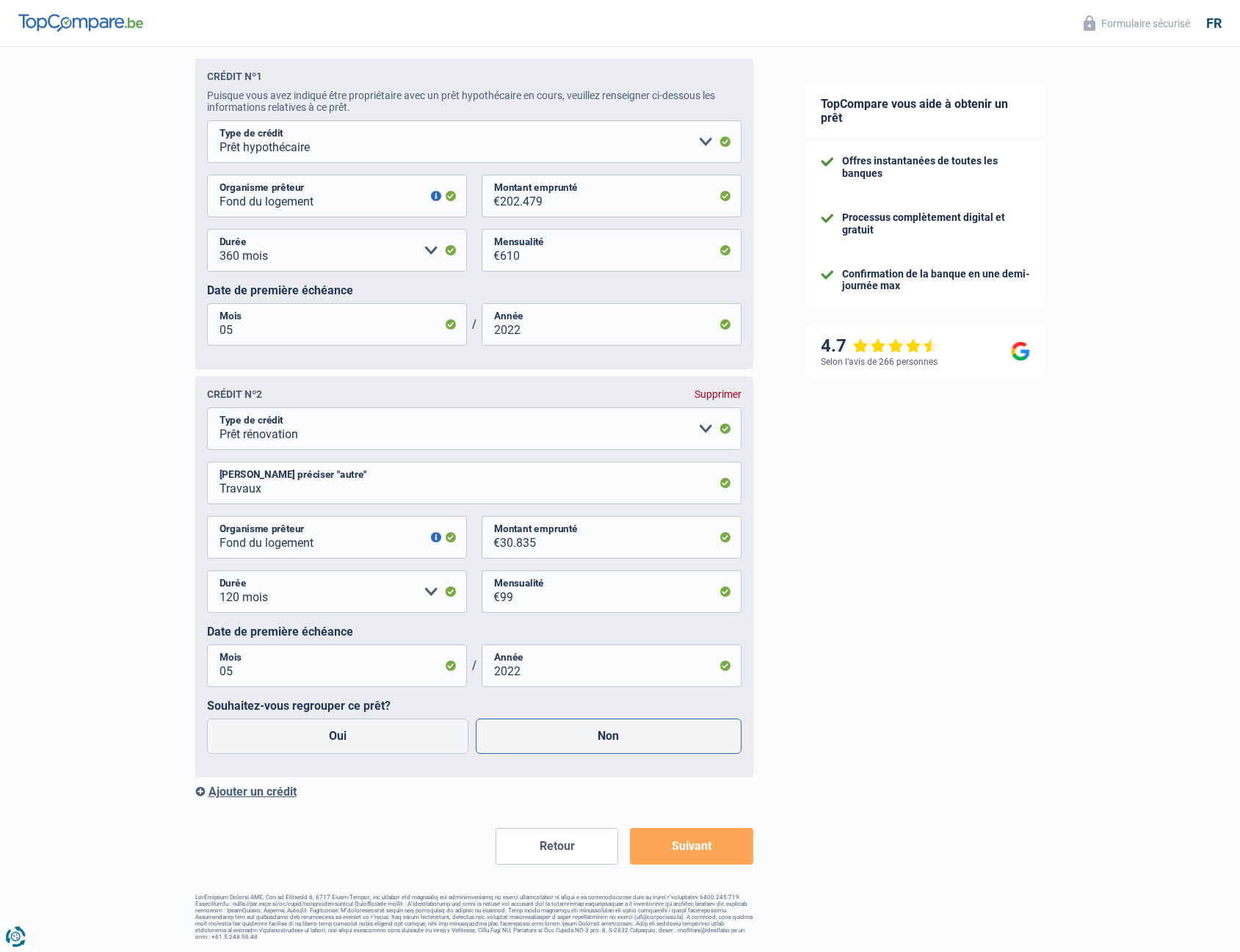
radio input "true"
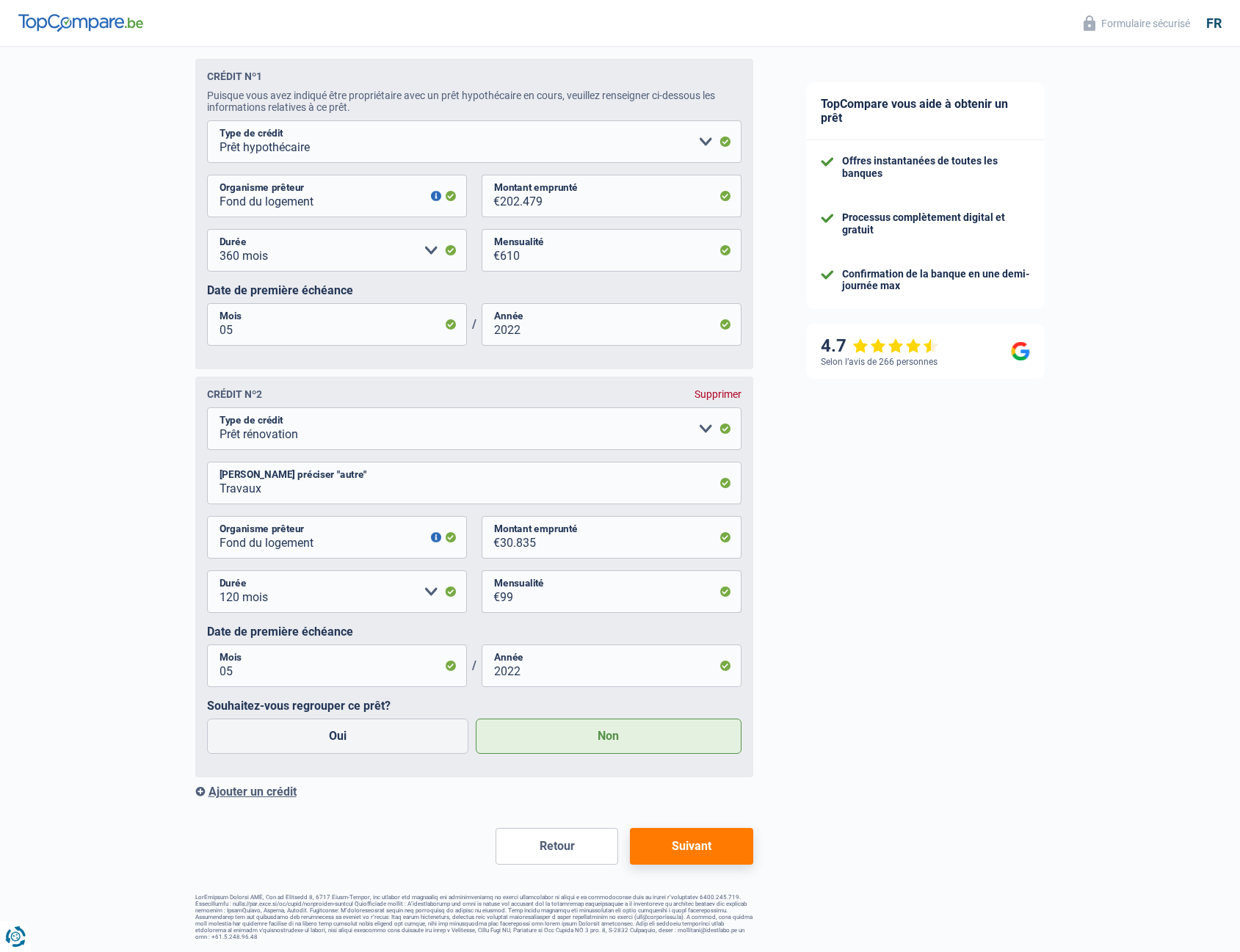
click at [260, 799] on div "Ajouter un crédit" at bounding box center [475, 792] width 558 height 14
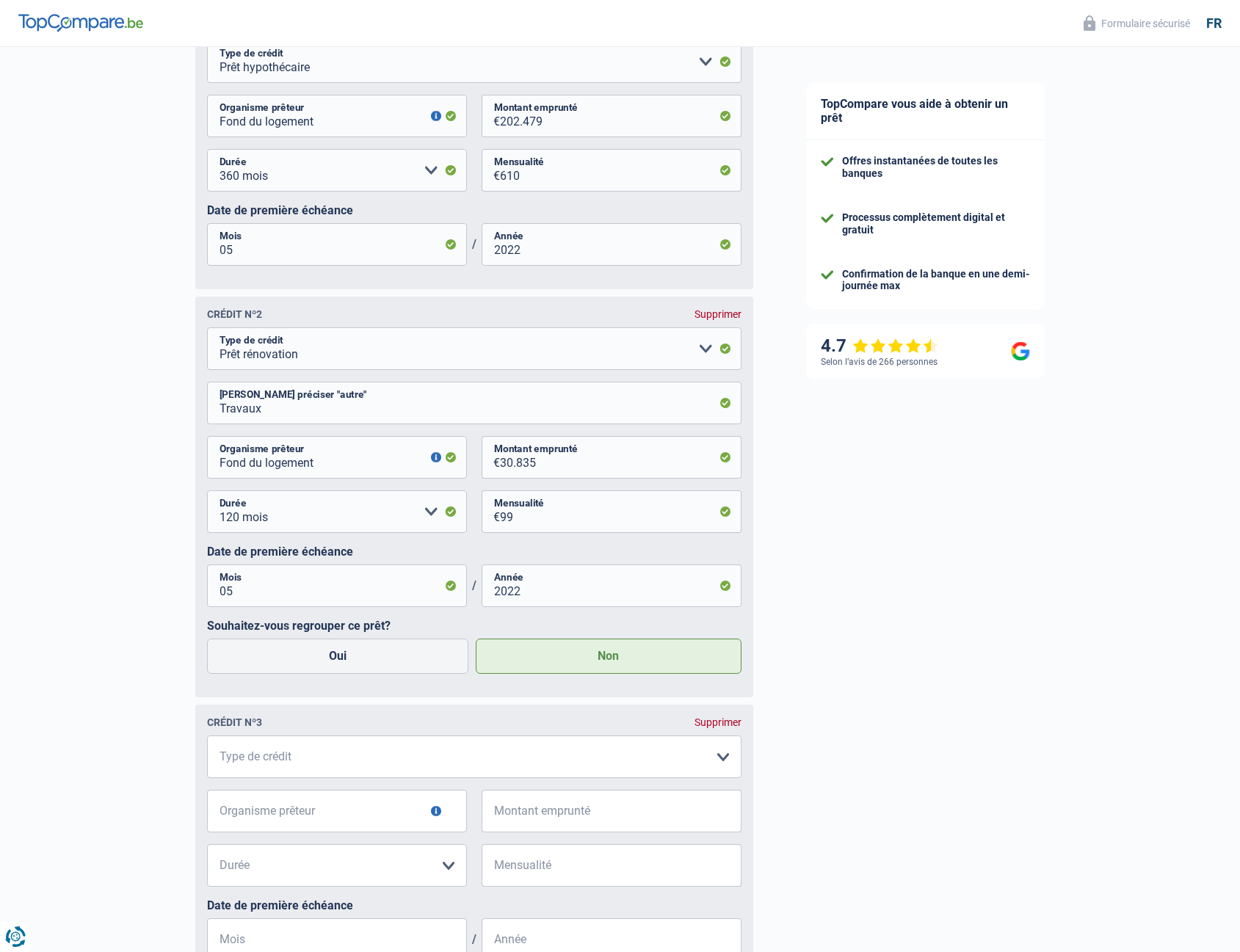
scroll to position [1204, 0]
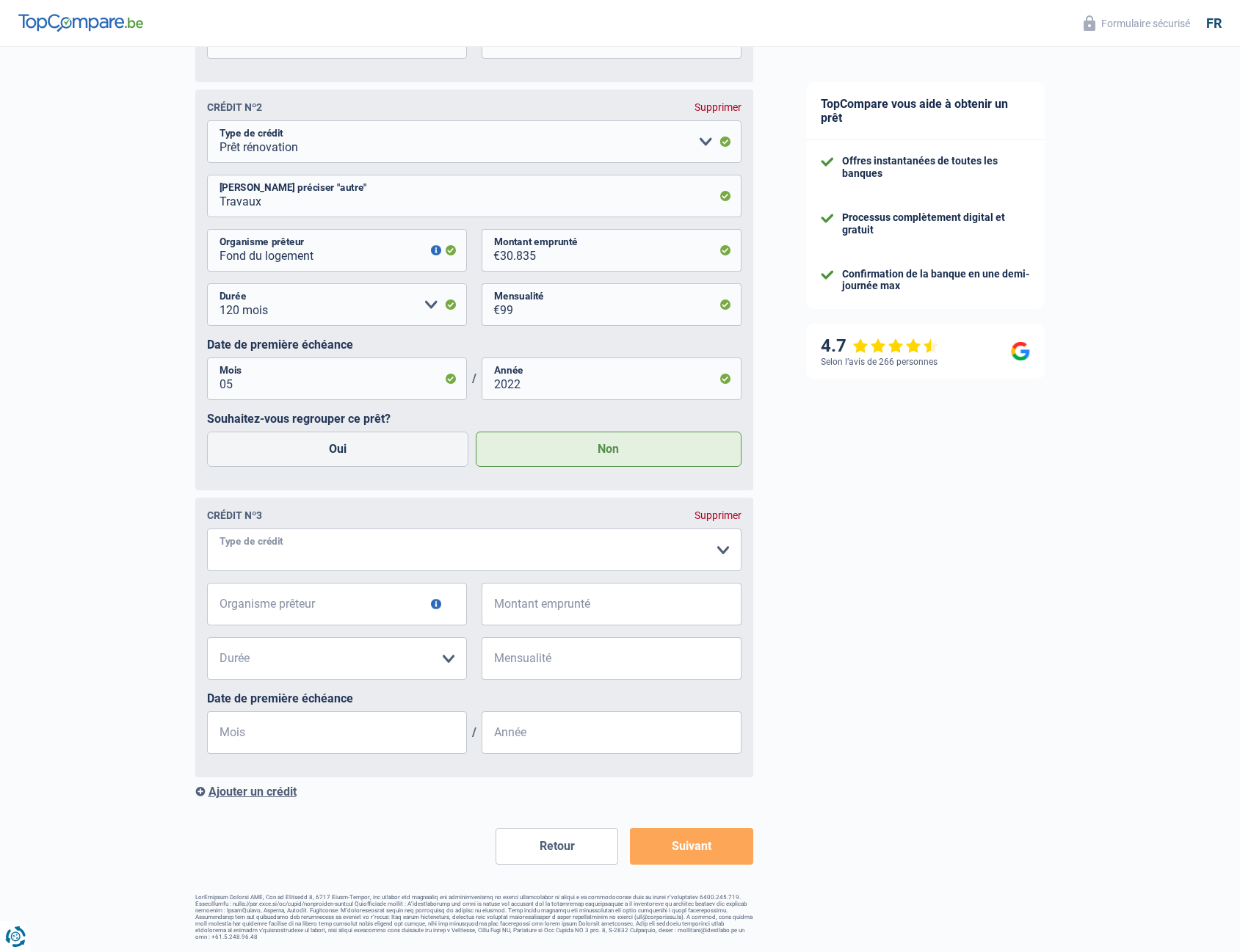
click at [307, 548] on select "Carte ou ouverture de crédit Prêt hypothécaire Vente à tempérament Prêt à tempé…" at bounding box center [475, 551] width 535 height 43
select select "personalLoan"
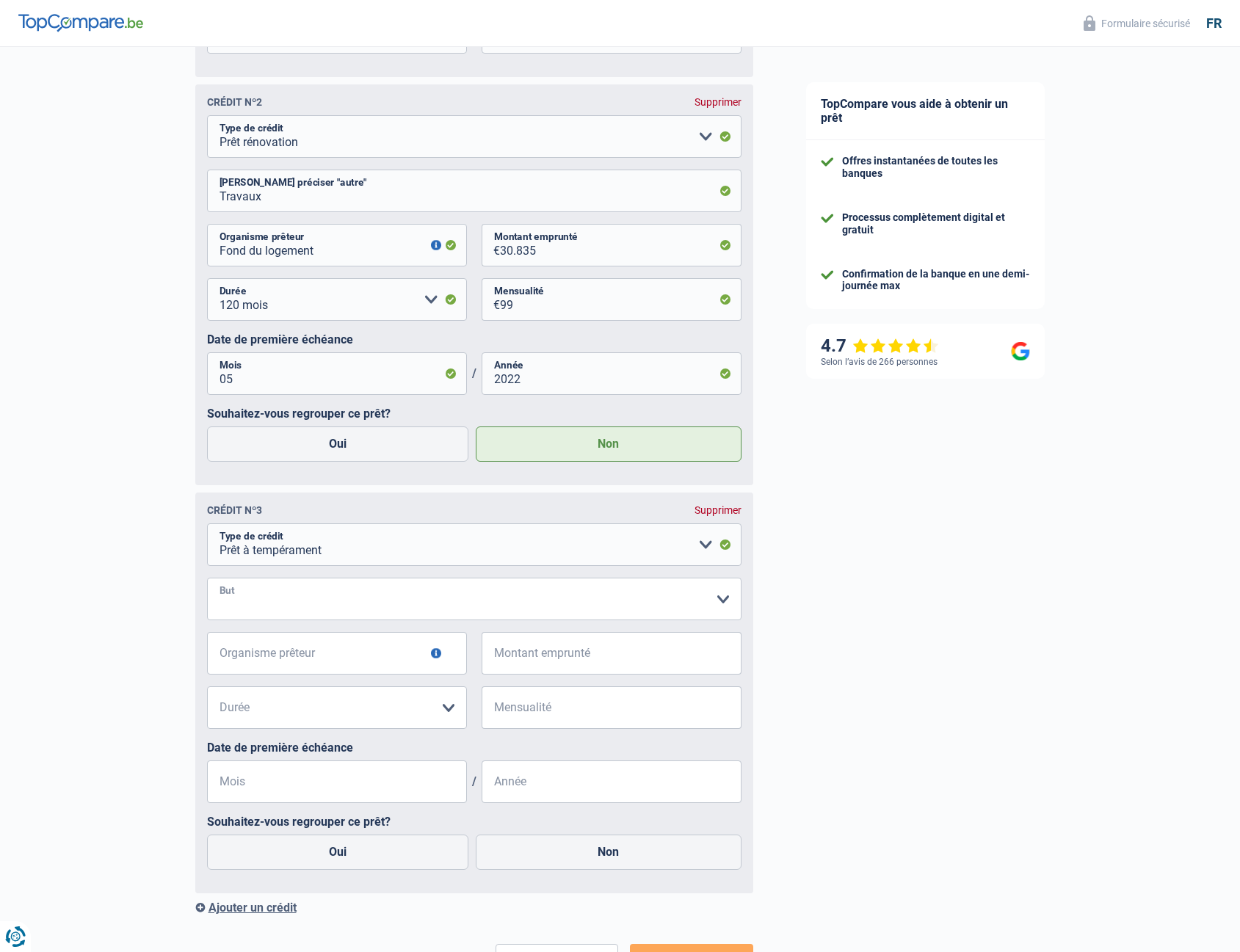
click at [297, 611] on select "Confort maison: meubles, textile, peinture, électroménager, outillage non-profe…" at bounding box center [475, 600] width 535 height 43
click at [207, 585] on select "Confort maison: meubles, textile, peinture, électroménager, outillage non-profe…" at bounding box center [475, 600] width 535 height 43
click at [304, 646] on input "Organisme prêteur" at bounding box center [337, 654] width 260 height 43
click at [306, 620] on select "Confort maison: meubles, textile, peinture, électroménager, outillage non-profe…" at bounding box center [475, 600] width 535 height 43
select select "other"
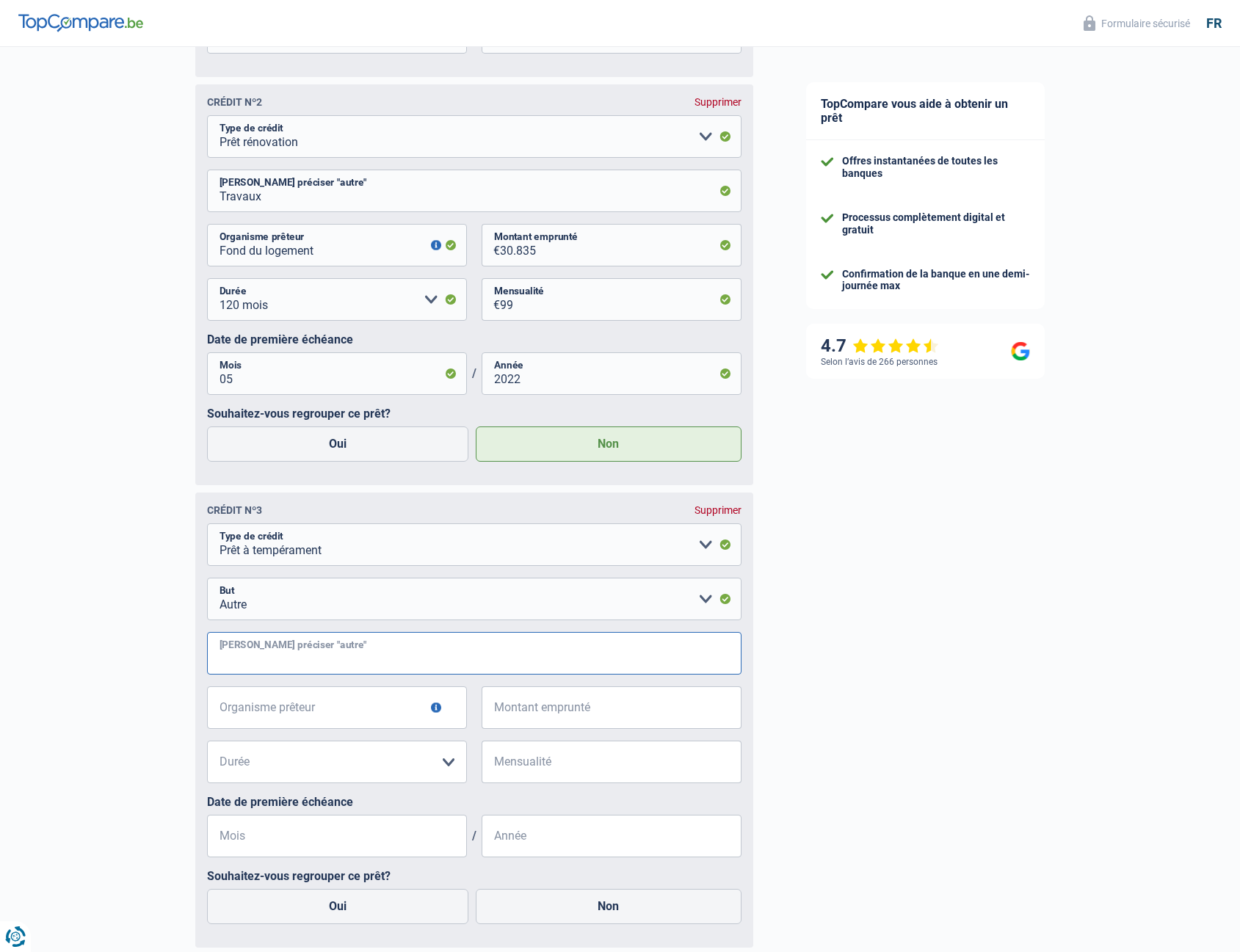
click at [277, 662] on input "Veuillez préciser "autre"" at bounding box center [475, 654] width 535 height 43
type input "Remb prêt + achat de meubles + voiture"
click at [313, 722] on input "Organisme prêteur" at bounding box center [337, 708] width 260 height 43
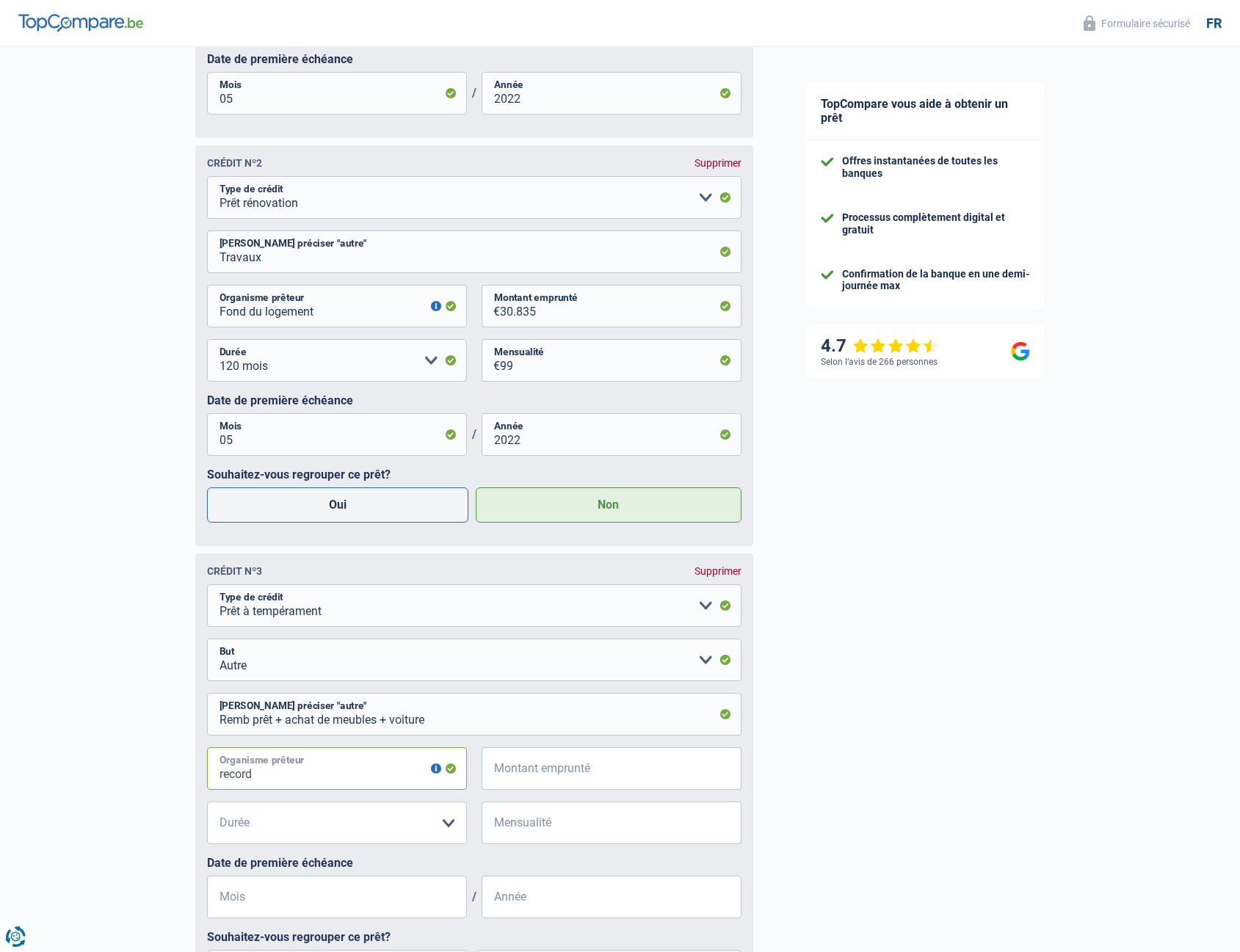
scroll to position [1056, 0]
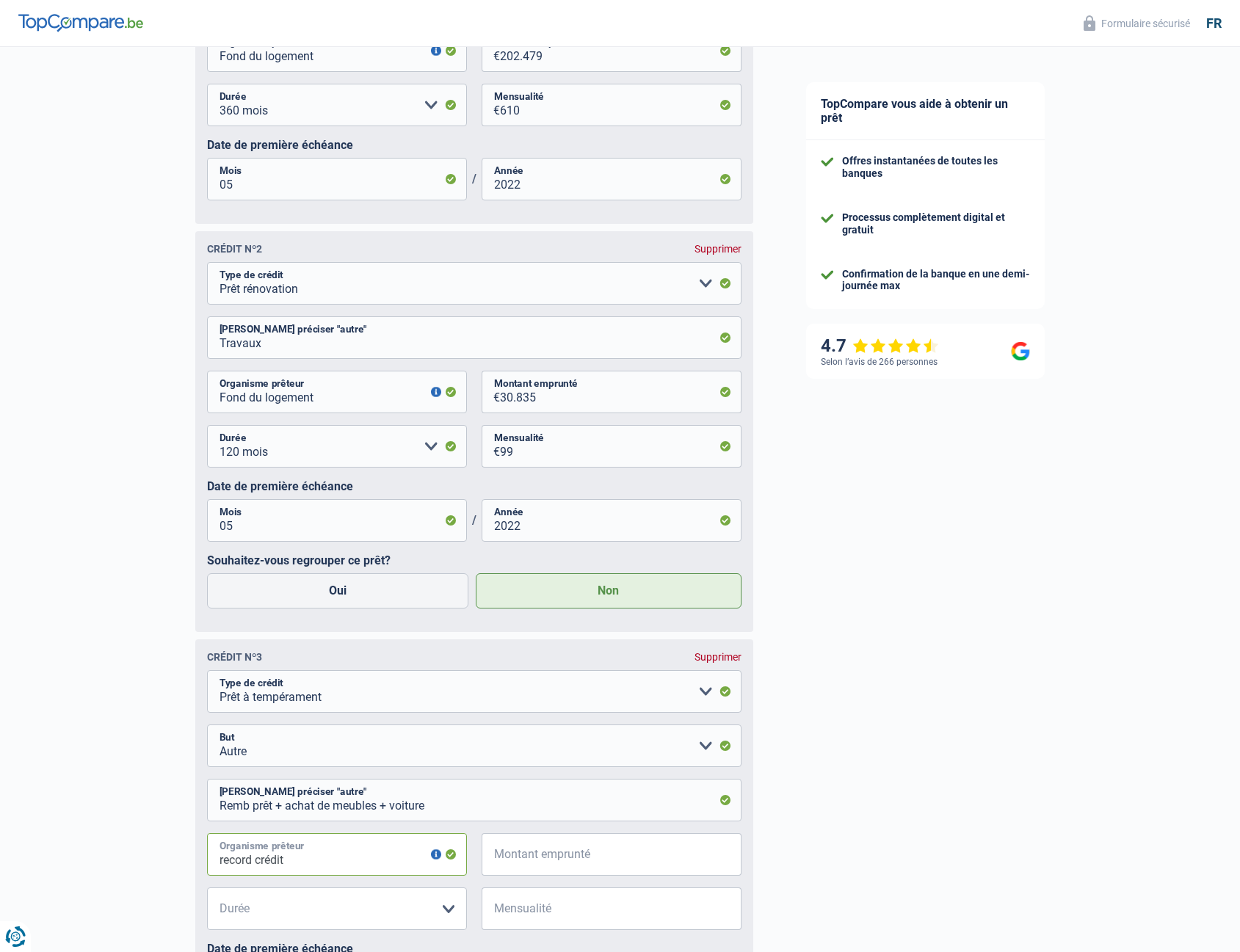
type input "record crédit"
click at [526, 860] on input "Montant emprunté" at bounding box center [620, 855] width 241 height 43
drag, startPoint x: 532, startPoint y: 865, endPoint x: 547, endPoint y: 888, distance: 27.5
click at [532, 864] on input "Montant emprunté" at bounding box center [620, 855] width 241 height 43
type input "54.000"
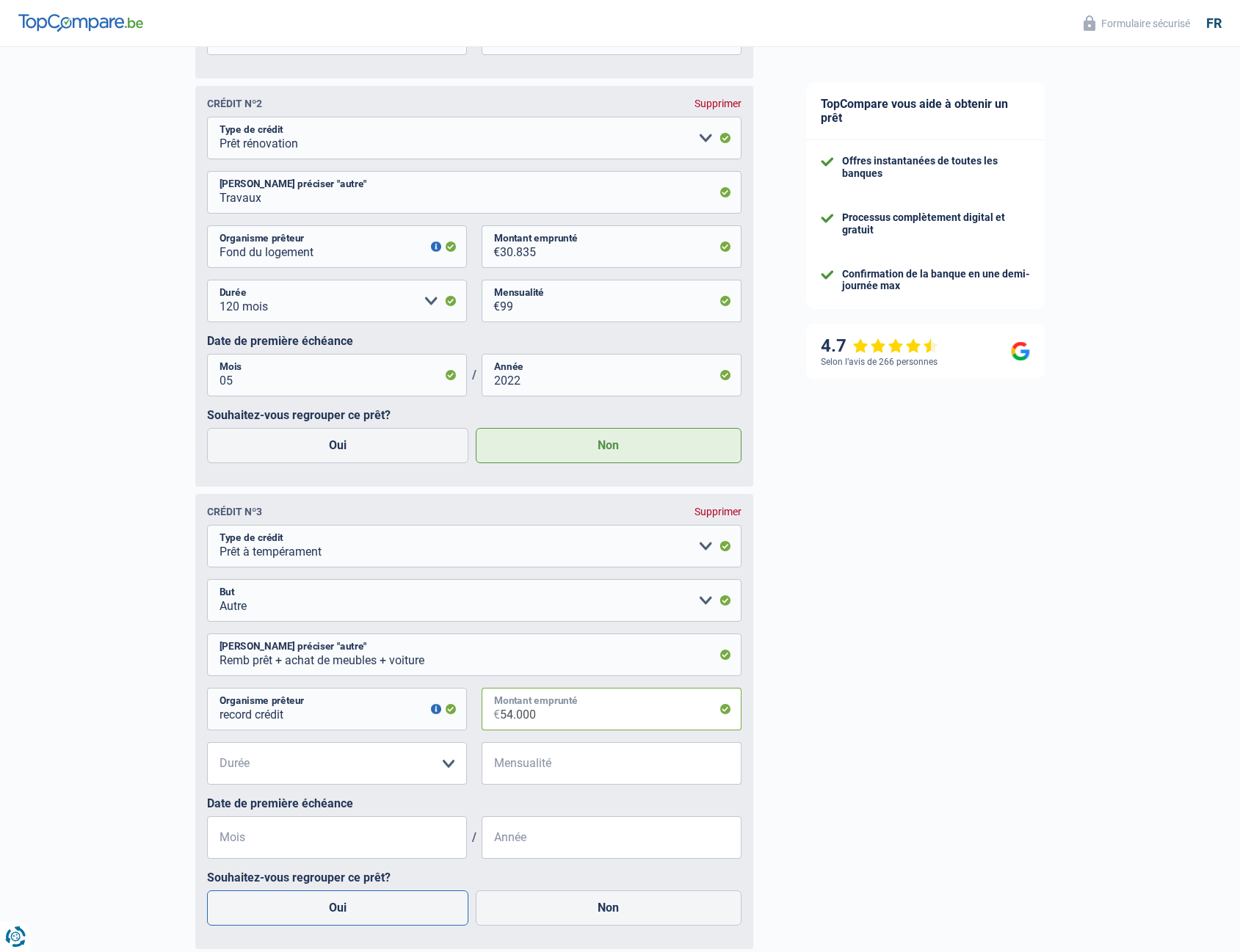
scroll to position [1204, 0]
click at [311, 771] on select "12 mois 18 mois 24 mois 30 mois 36 mois 42 mois 48 mois 60 mois 72 mois 84 mois…" at bounding box center [337, 763] width 260 height 43
select select "120"
click at [207, 748] on select "12 mois 18 mois 24 mois 30 mois 36 mois 42 mois 48 mois 60 mois 72 mois 84 mois…" at bounding box center [337, 763] width 260 height 43
click at [520, 771] on input "Mensualité" at bounding box center [620, 763] width 241 height 43
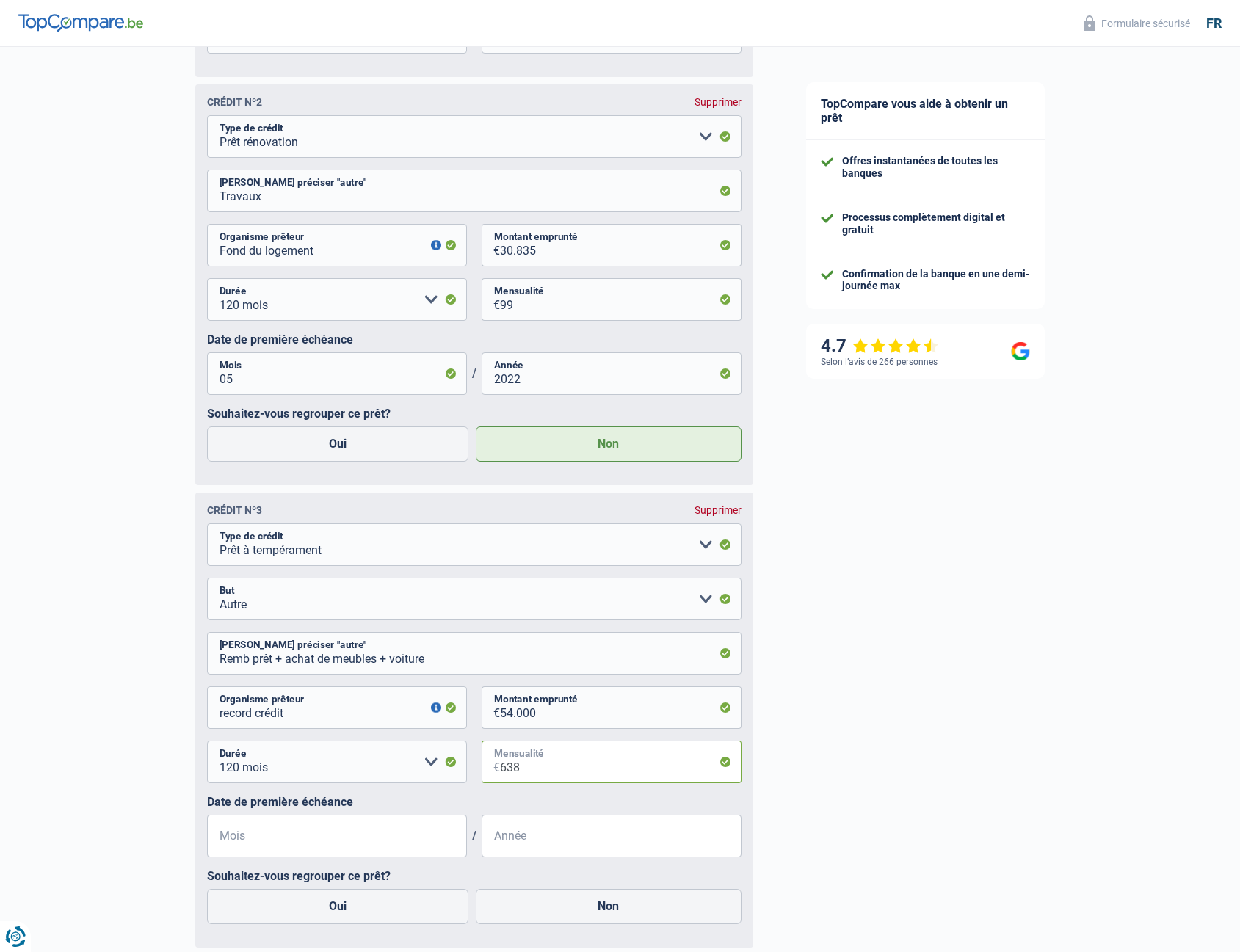
type input "638"
click at [285, 856] on input "Mois" at bounding box center [337, 837] width 260 height 43
type input "06"
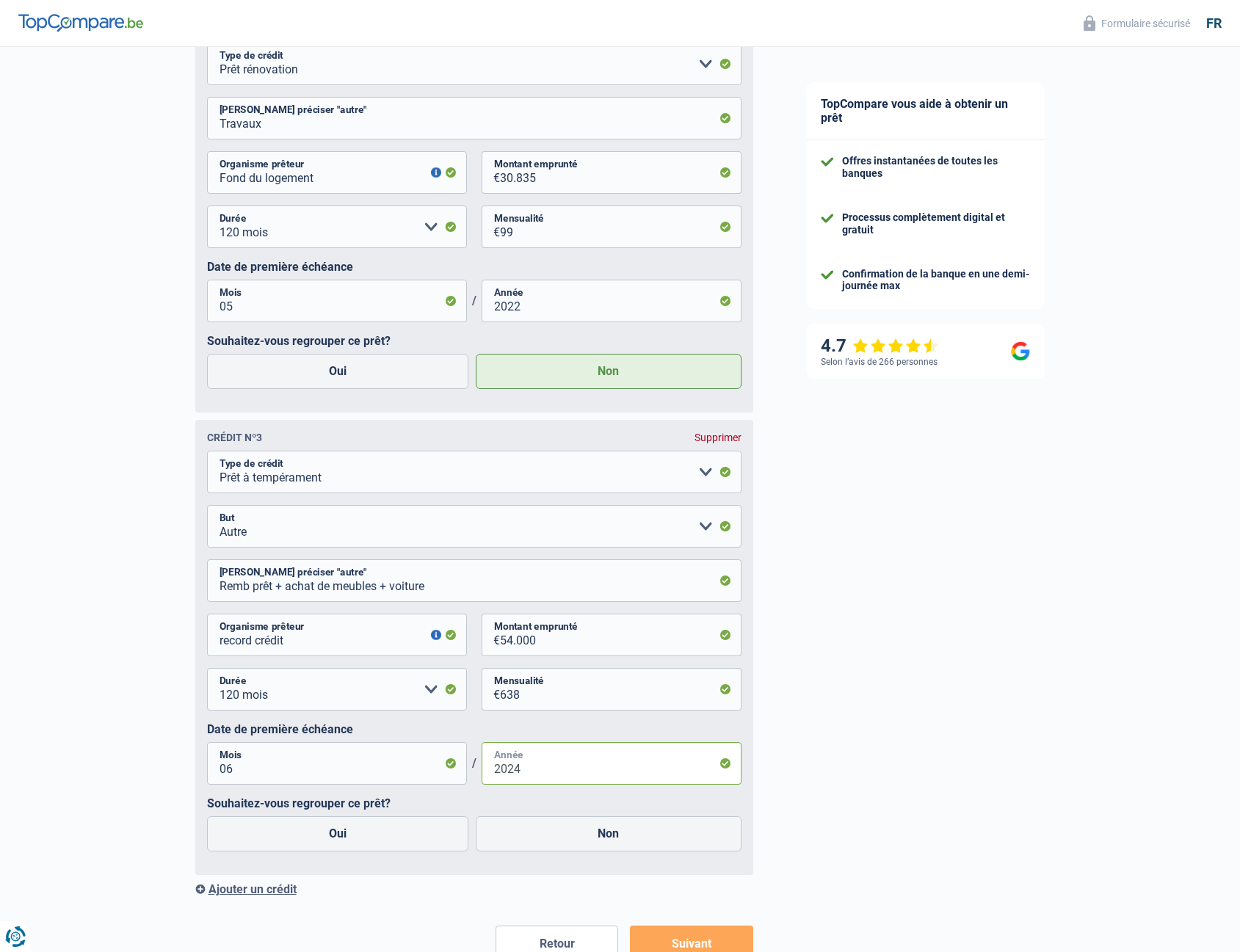
scroll to position [1350, 0]
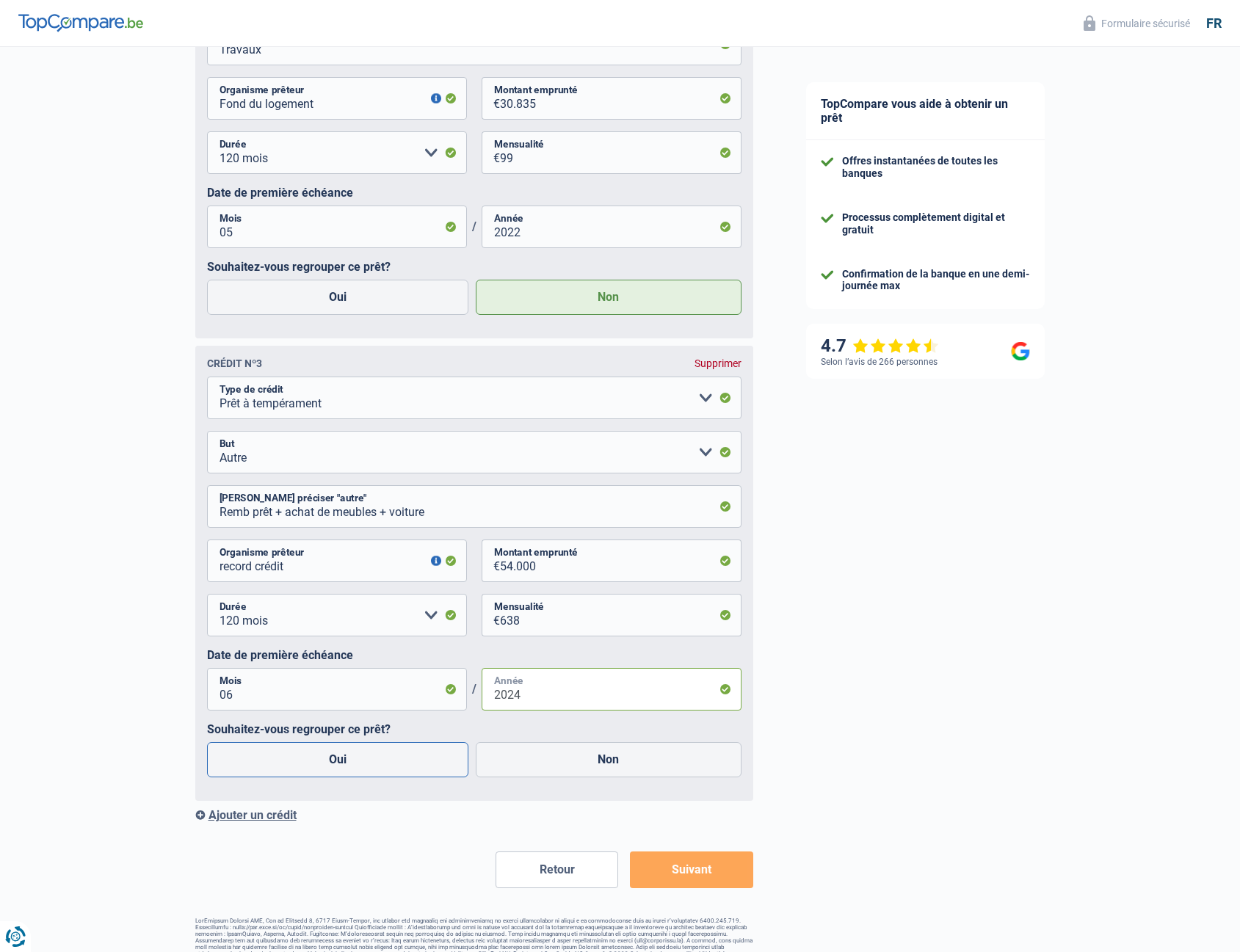
type input "2024"
click at [333, 760] on label "Oui" at bounding box center [338, 760] width 263 height 35
click at [369, 766] on label "Oui" at bounding box center [338, 760] width 263 height 35
click at [369, 766] on input "Oui" at bounding box center [338, 760] width 263 height 35
radio input "true"
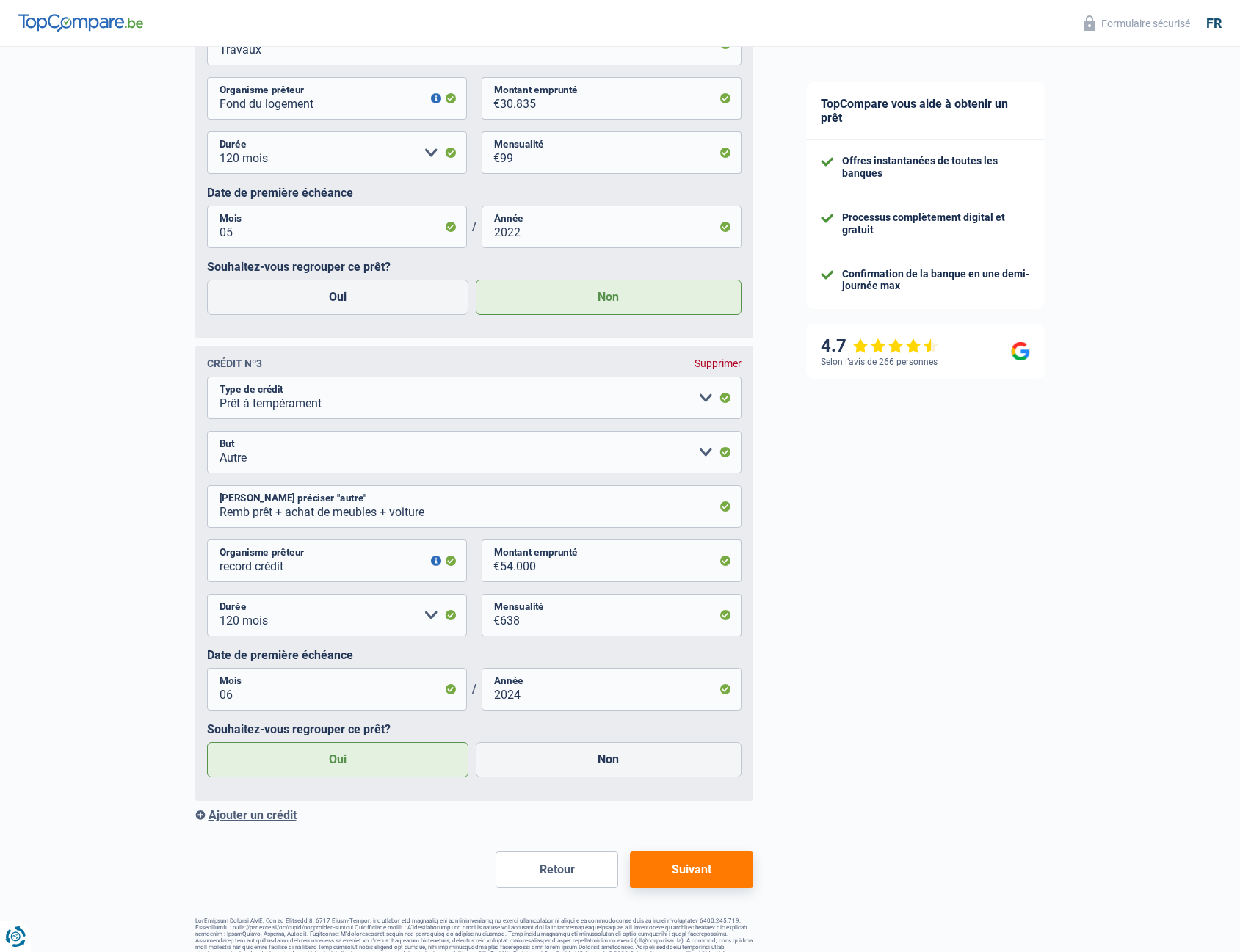
click at [265, 822] on div "Ajouter un crédit" at bounding box center [475, 815] width 558 height 14
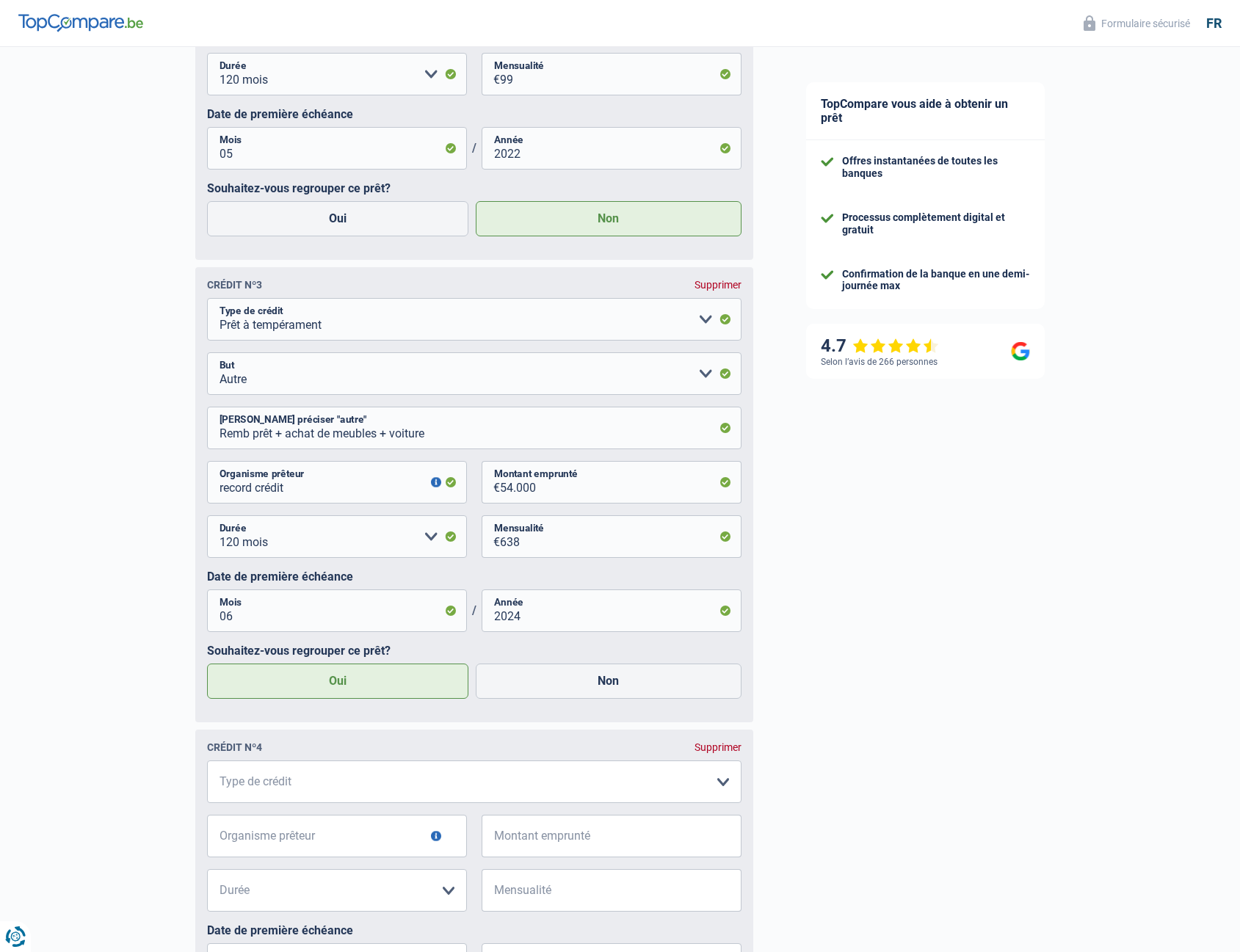
scroll to position [1571, 0]
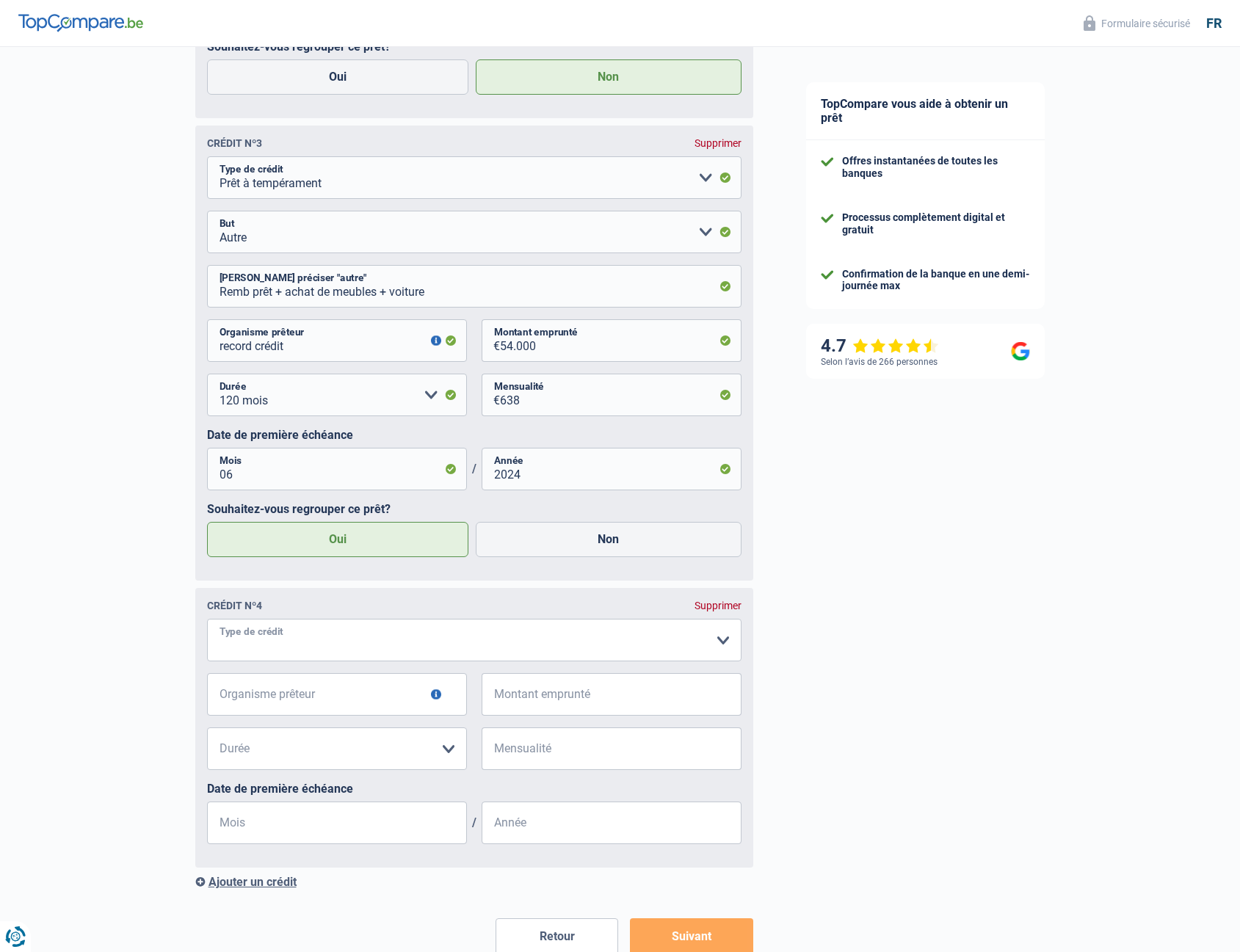
click at [320, 649] on select "Carte ou ouverture de crédit Prêt hypothécaire Vente à tempérament Prêt à tempé…" at bounding box center [475, 641] width 535 height 43
select select "personalLoan"
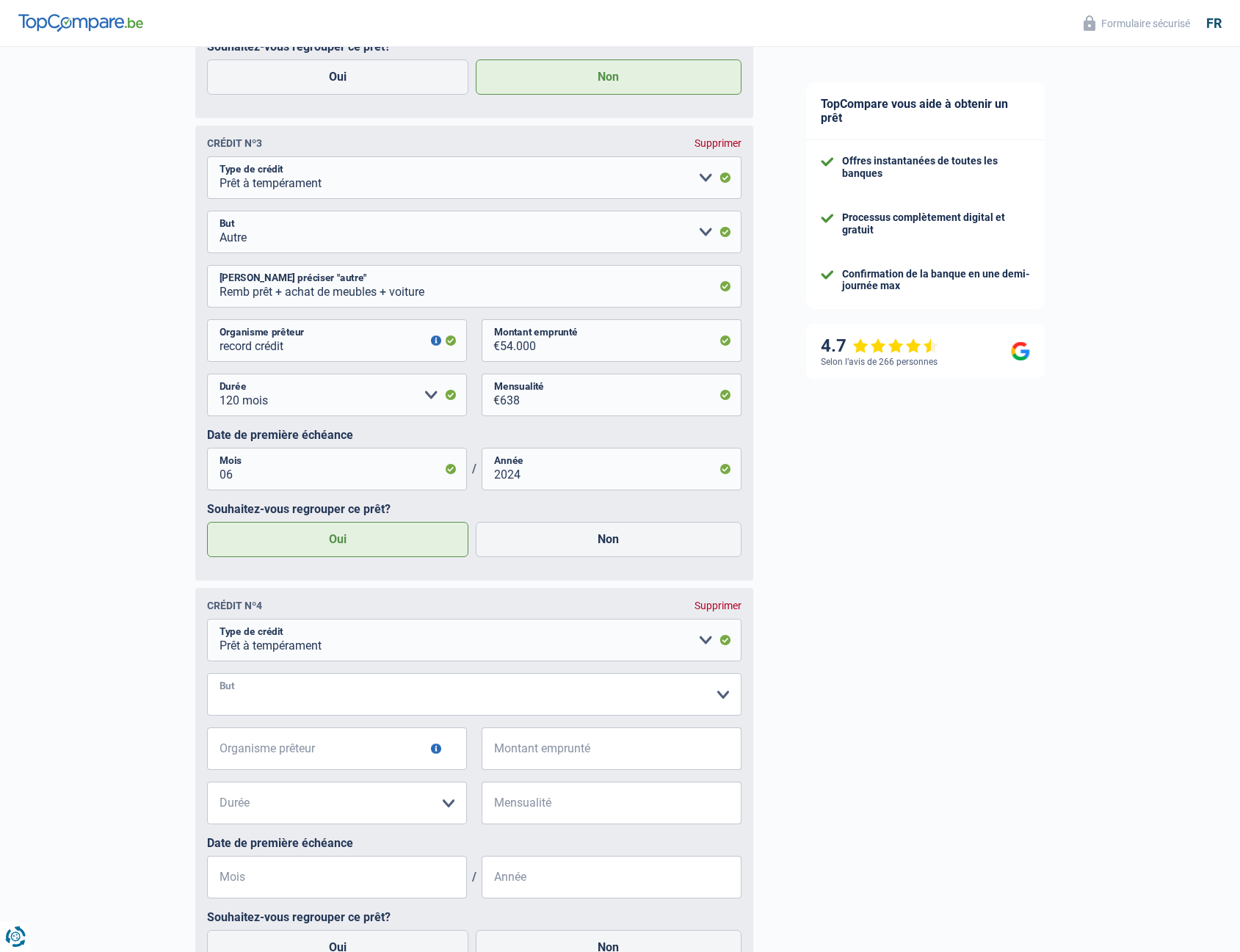
click at [304, 706] on select "Confort maison: meubles, textile, peinture, électroménager, outillage non-profe…" at bounding box center [475, 695] width 535 height 43
select select "medicalFees"
click at [207, 681] on select "Confort maison: meubles, textile, peinture, électroménager, outillage non-profe…" at bounding box center [475, 695] width 535 height 43
click at [345, 756] on input "Organisme prêteur" at bounding box center [337, 749] width 260 height 43
type input "Alphacrédit"
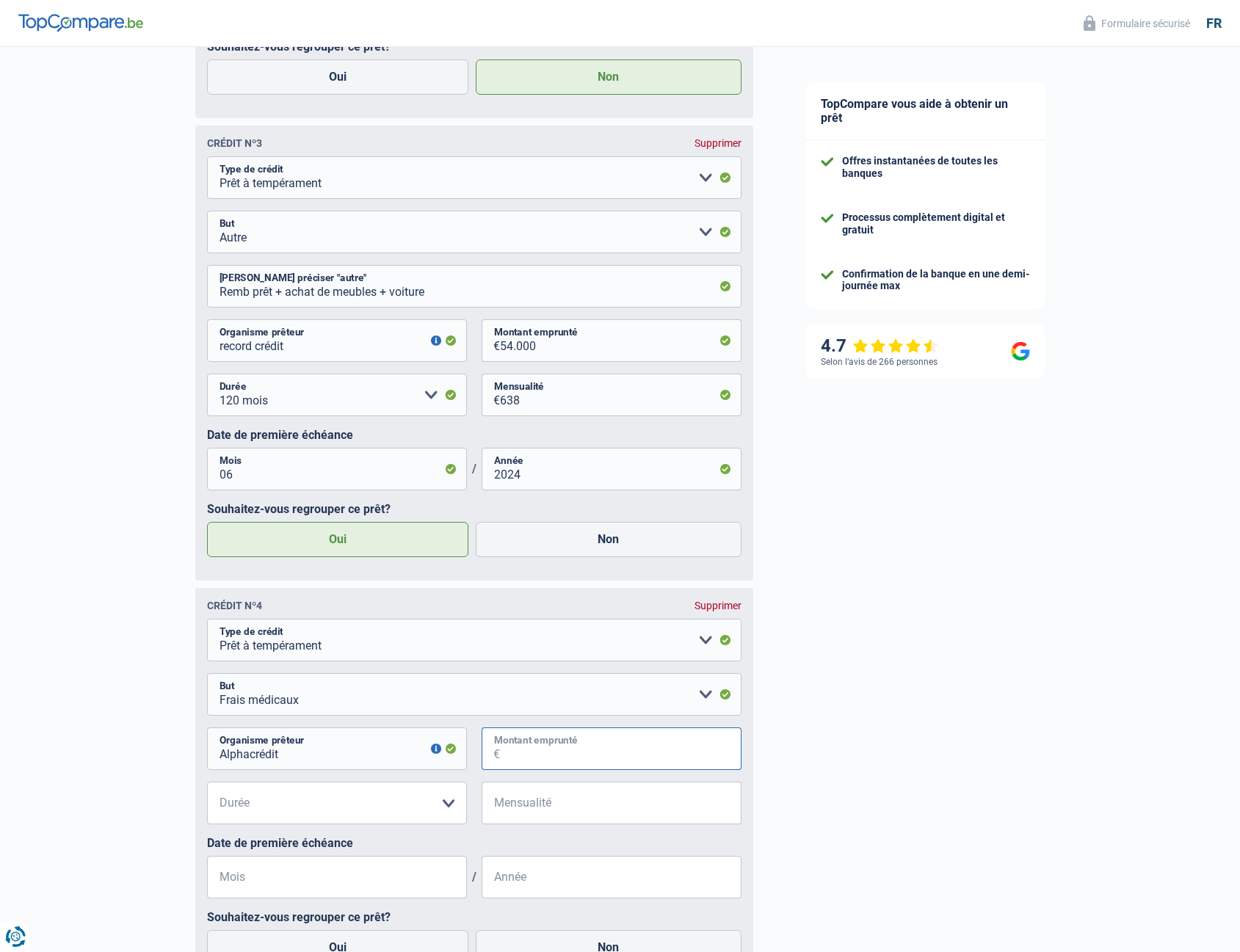
click at [530, 764] on input "Montant emprunté" at bounding box center [620, 749] width 241 height 43
type input "10.000"
click at [357, 823] on select "12 mois 18 mois 24 mois 30 mois 36 mois 42 mois 48 mois Veuillez sélectionner u…" at bounding box center [337, 804] width 260 height 43
click at [567, 802] on input "Mensualité" at bounding box center [620, 804] width 241 height 43
type input "205"
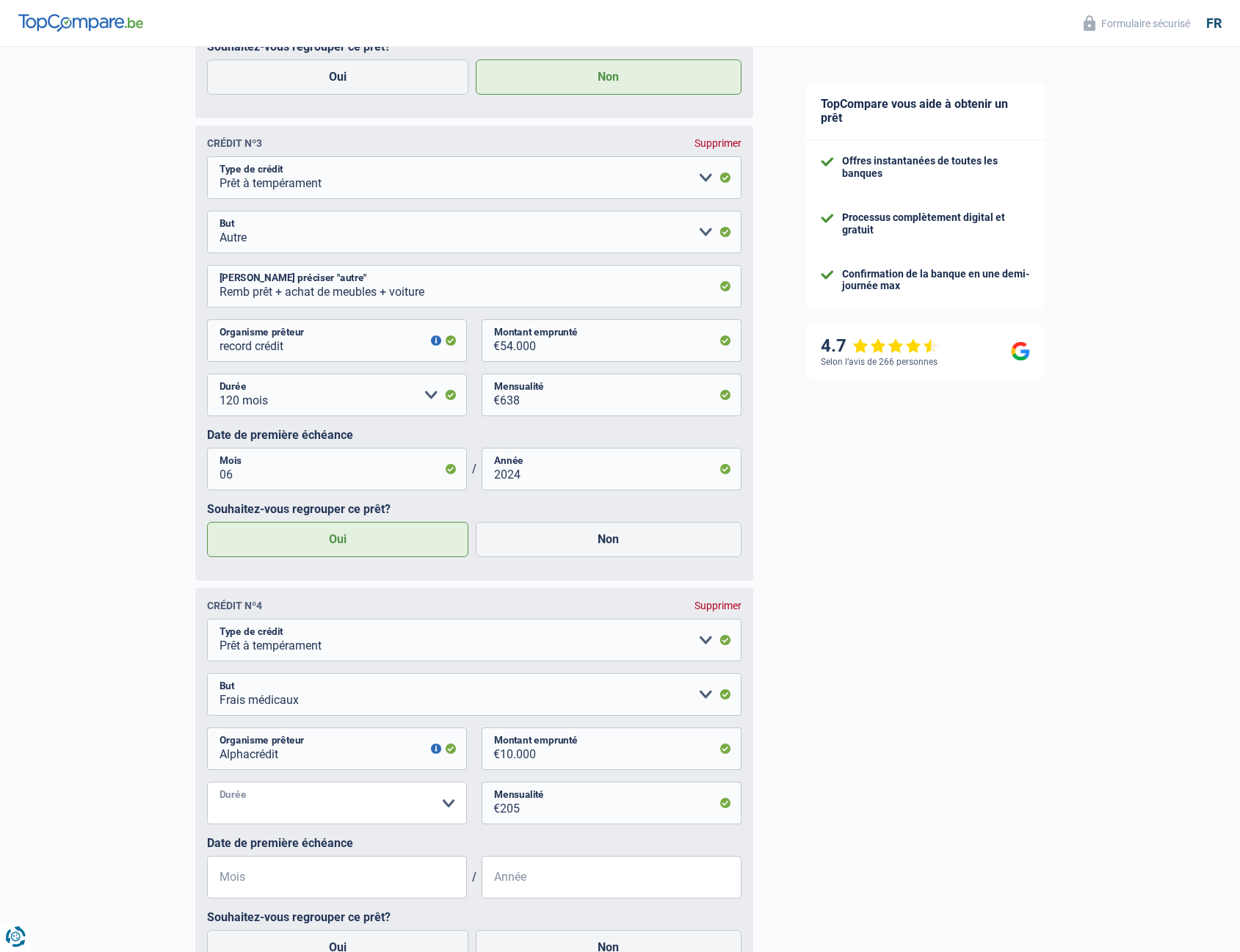
click at [280, 819] on select "12 mois 18 mois 24 mois 30 mois 36 mois 42 mois 48 mois Veuillez sélectionner u…" at bounding box center [337, 804] width 260 height 43
select select "48"
click at [207, 790] on select "12 mois 18 mois 24 mois 30 mois 36 mois 42 mois 48 mois Veuillez sélectionner u…" at bounding box center [337, 804] width 260 height 43
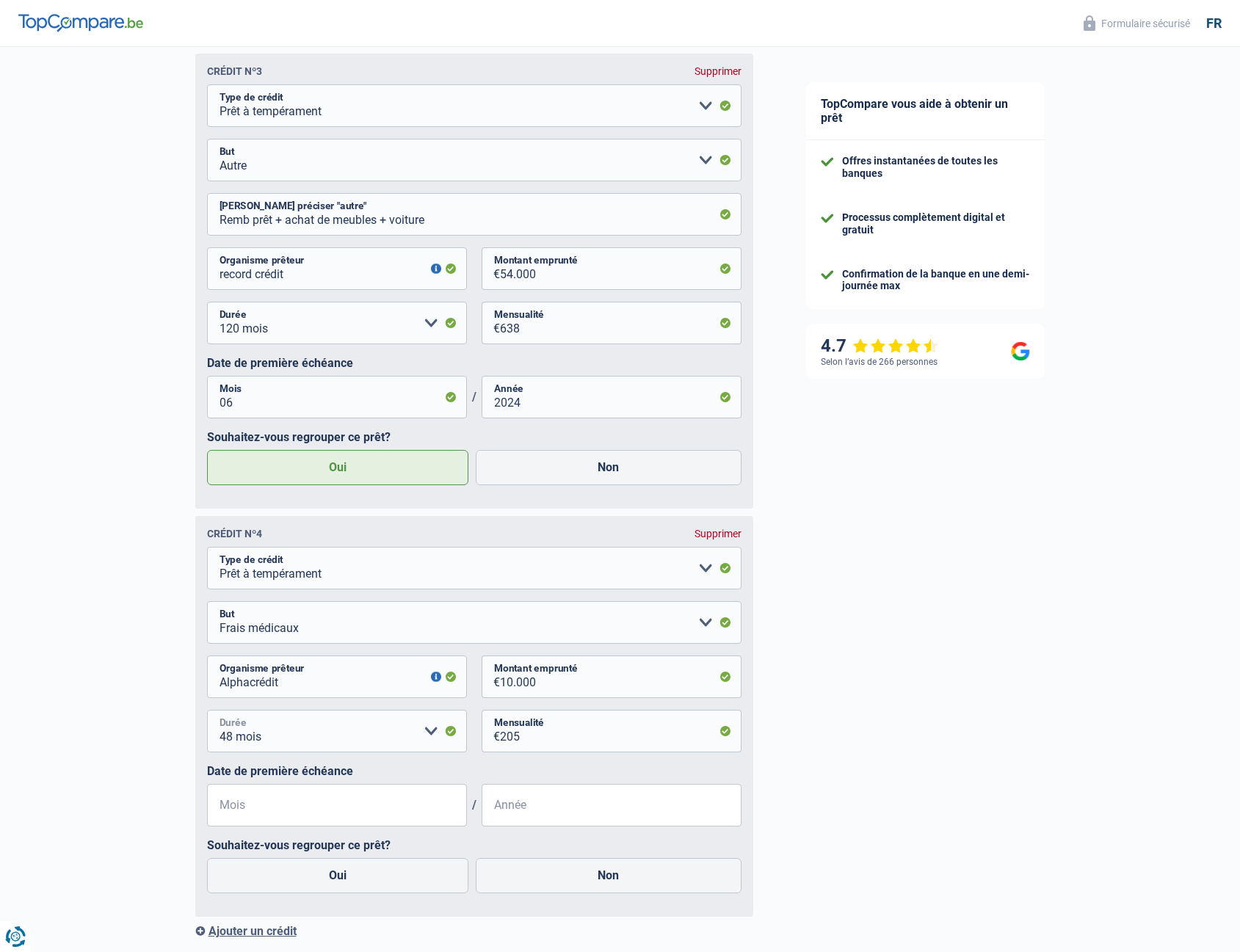
scroll to position [1788, 0]
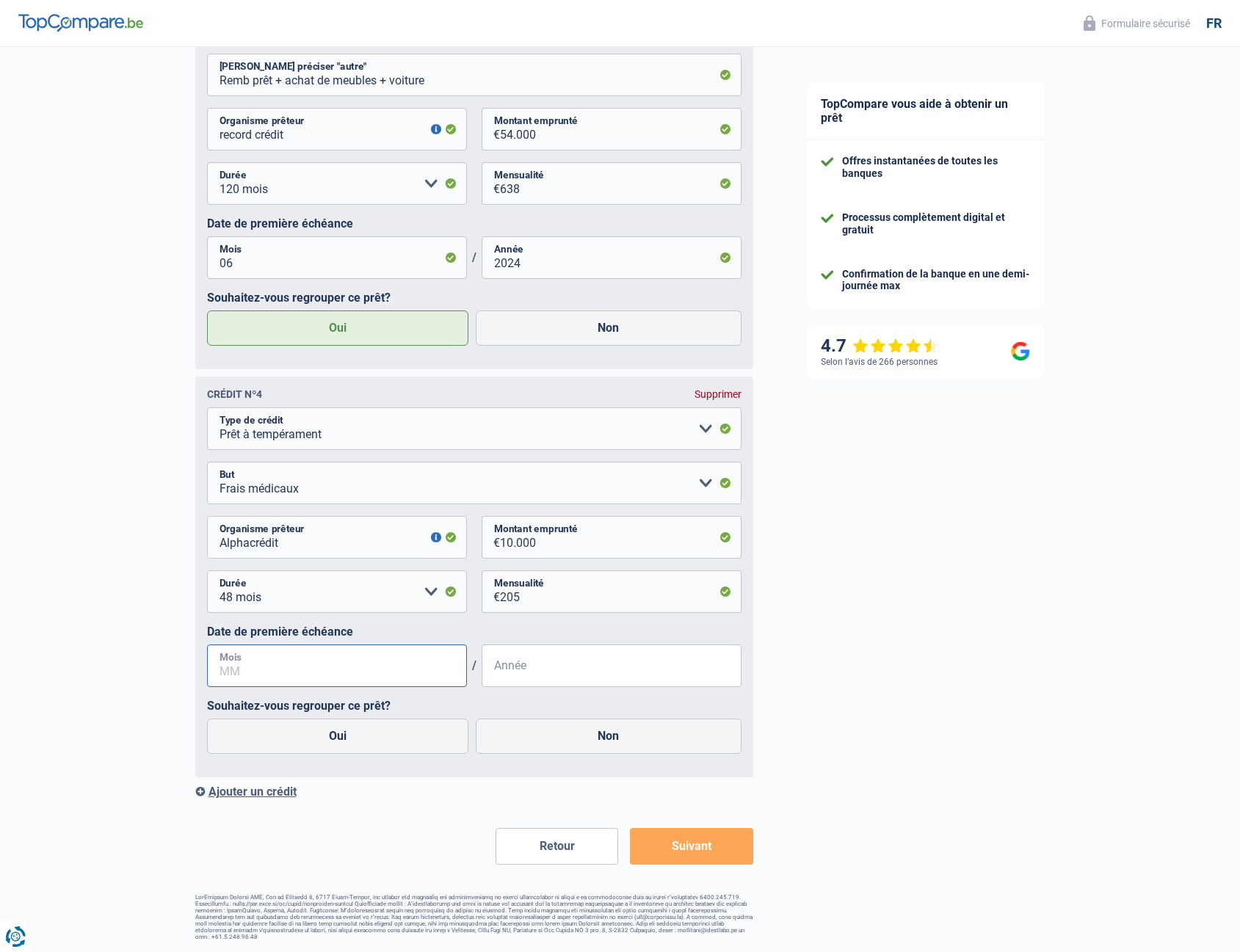
click at [316, 663] on input "Mois" at bounding box center [337, 666] width 260 height 43
type input "03"
type input "2025"
click at [315, 740] on label "Oui" at bounding box center [338, 736] width 263 height 35
click at [315, 740] on input "Oui" at bounding box center [338, 736] width 263 height 35
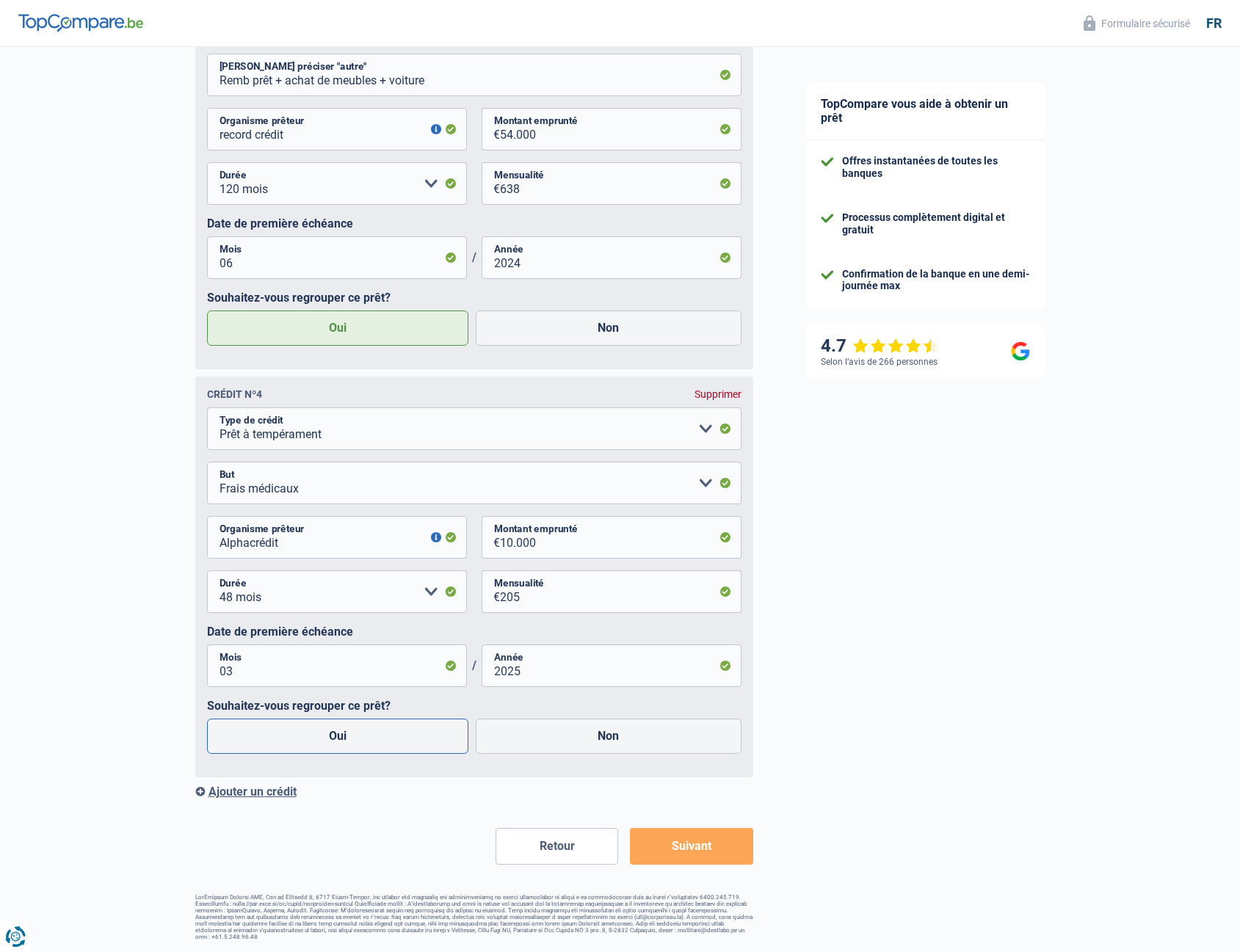
radio input "true"
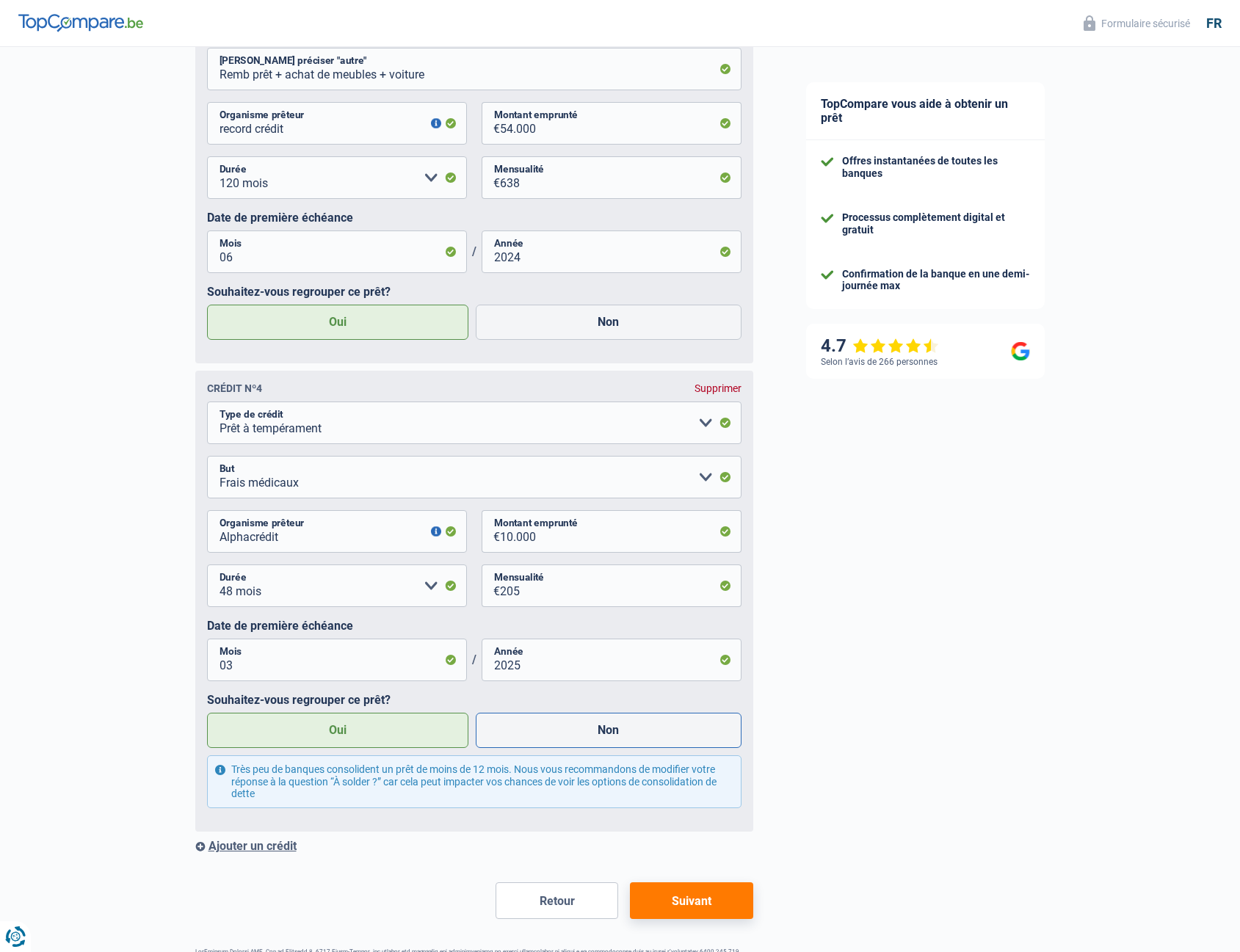
click at [532, 739] on label "Non" at bounding box center [608, 730] width 266 height 35
click at [532, 739] on input "Non" at bounding box center [608, 730] width 266 height 35
radio input "true"
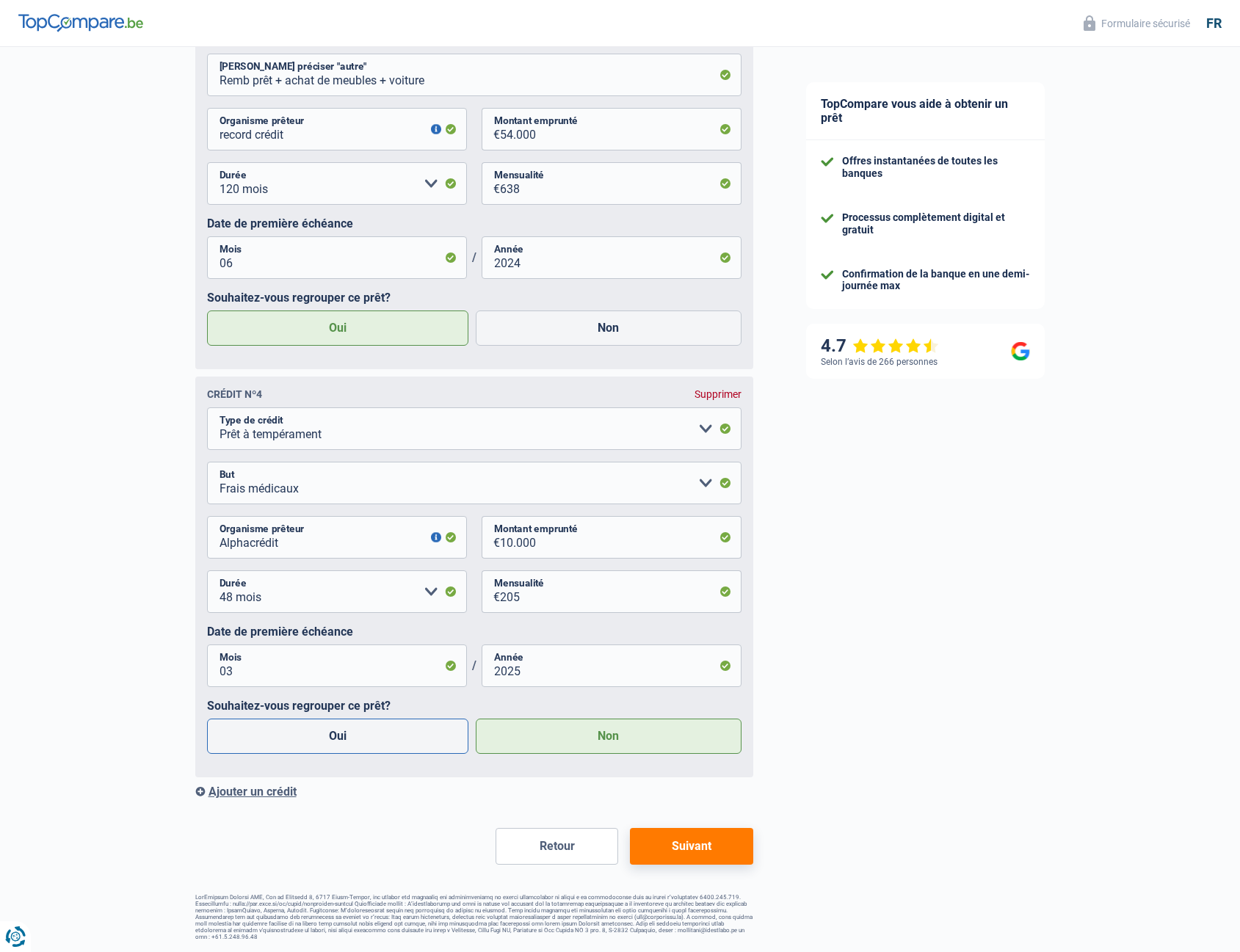
click at [356, 740] on label "Oui" at bounding box center [338, 736] width 263 height 35
click at [356, 740] on input "Oui" at bounding box center [338, 736] width 263 height 35
radio input "true"
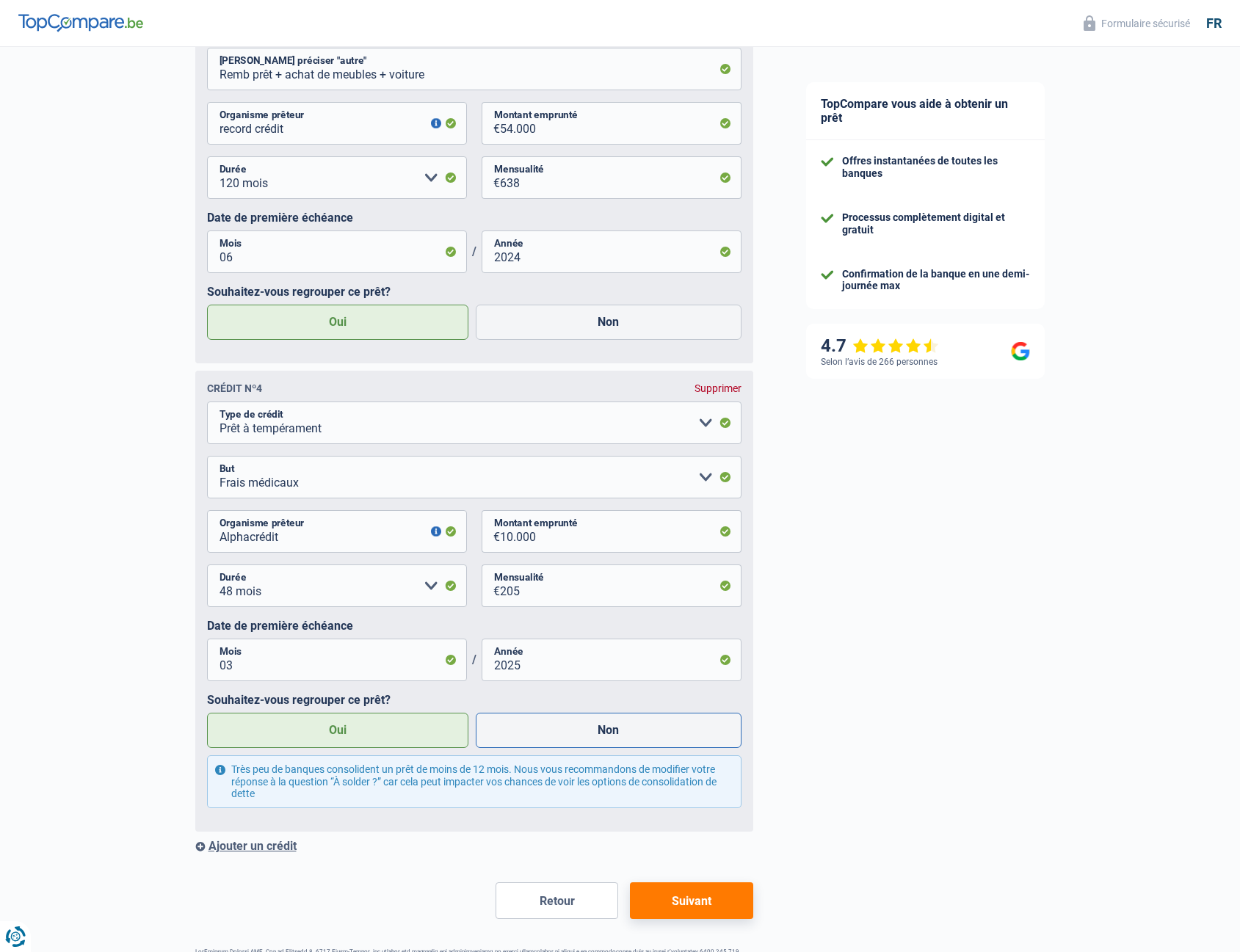
click at [533, 745] on label "Non" at bounding box center [608, 730] width 266 height 35
click at [533, 745] on input "Non" at bounding box center [608, 730] width 266 height 35
radio input "true"
radio input "false"
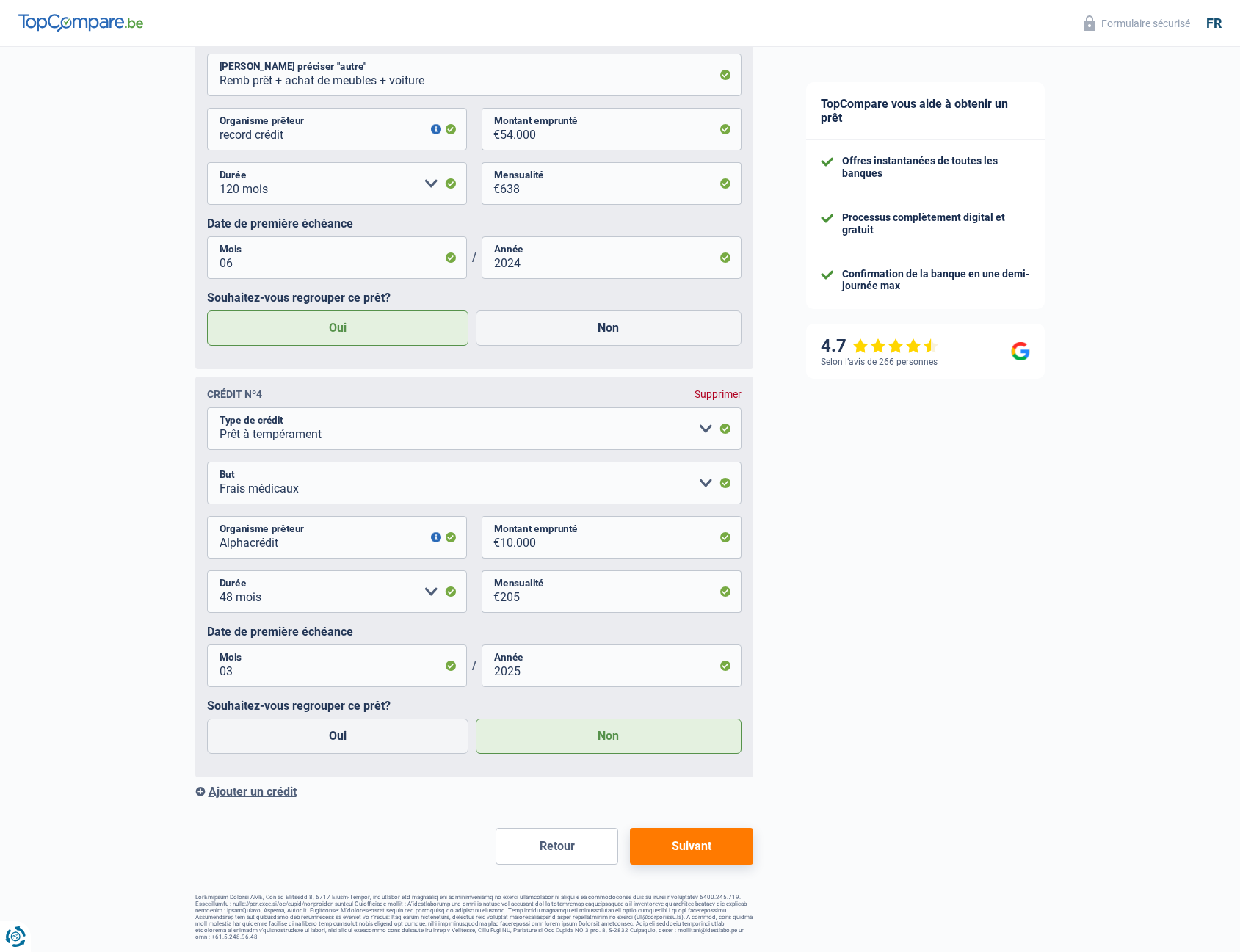
click at [276, 793] on div "Ajouter un crédit" at bounding box center [475, 792] width 558 height 14
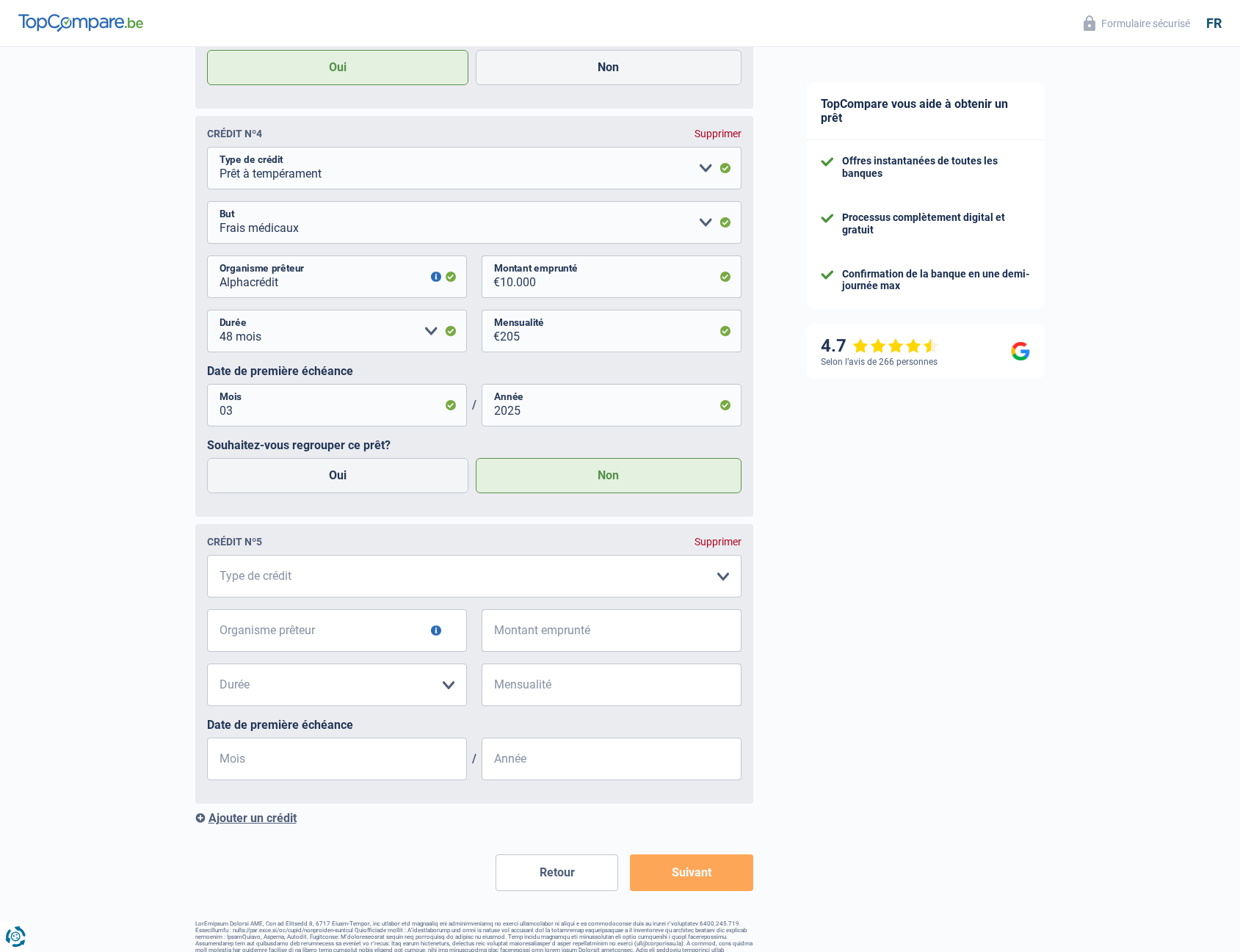
scroll to position [2076, 0]
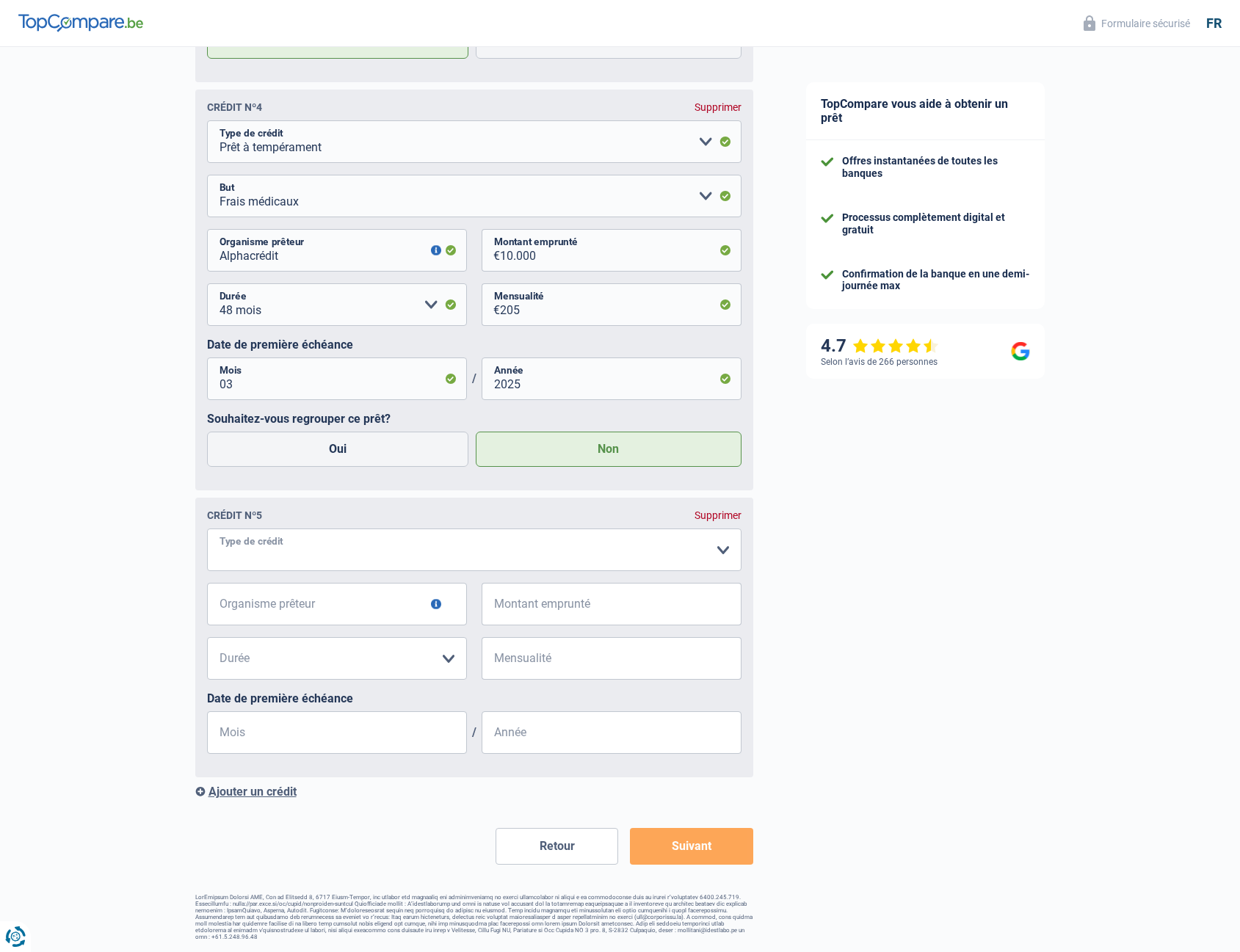
click at [328, 541] on select "Carte ou ouverture de crédit Prêt hypothécaire Vente à tempérament Prêt à tempé…" at bounding box center [475, 551] width 535 height 43
select select "carLoan"
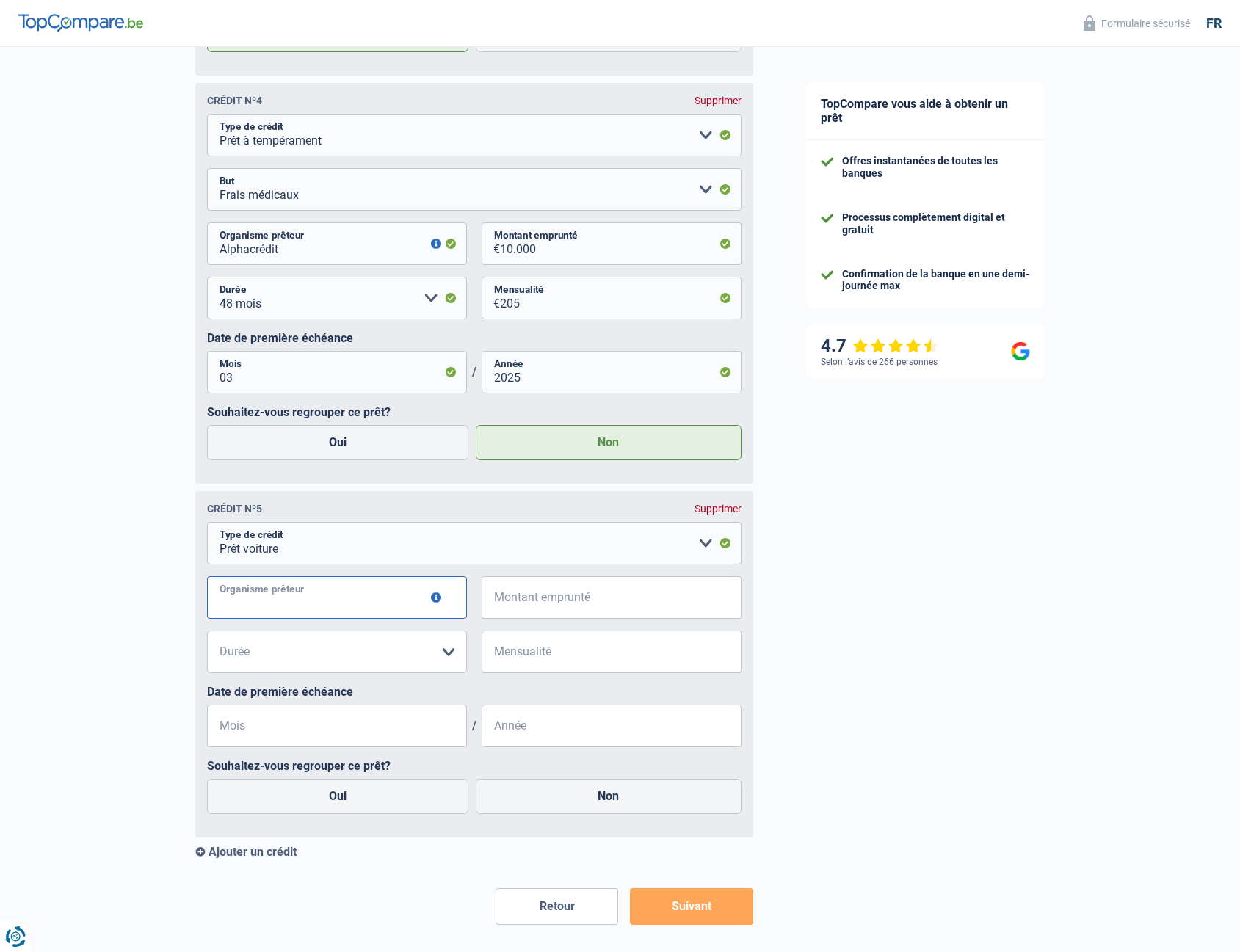
click at [318, 611] on input "Organisme prêteur" at bounding box center [337, 598] width 260 height 43
type input "Alpha crédit"
click at [495, 615] on span "€" at bounding box center [490, 598] width 19 height 43
click at [538, 607] on input "Montant emprunté" at bounding box center [620, 598] width 241 height 43
type input "22.065"
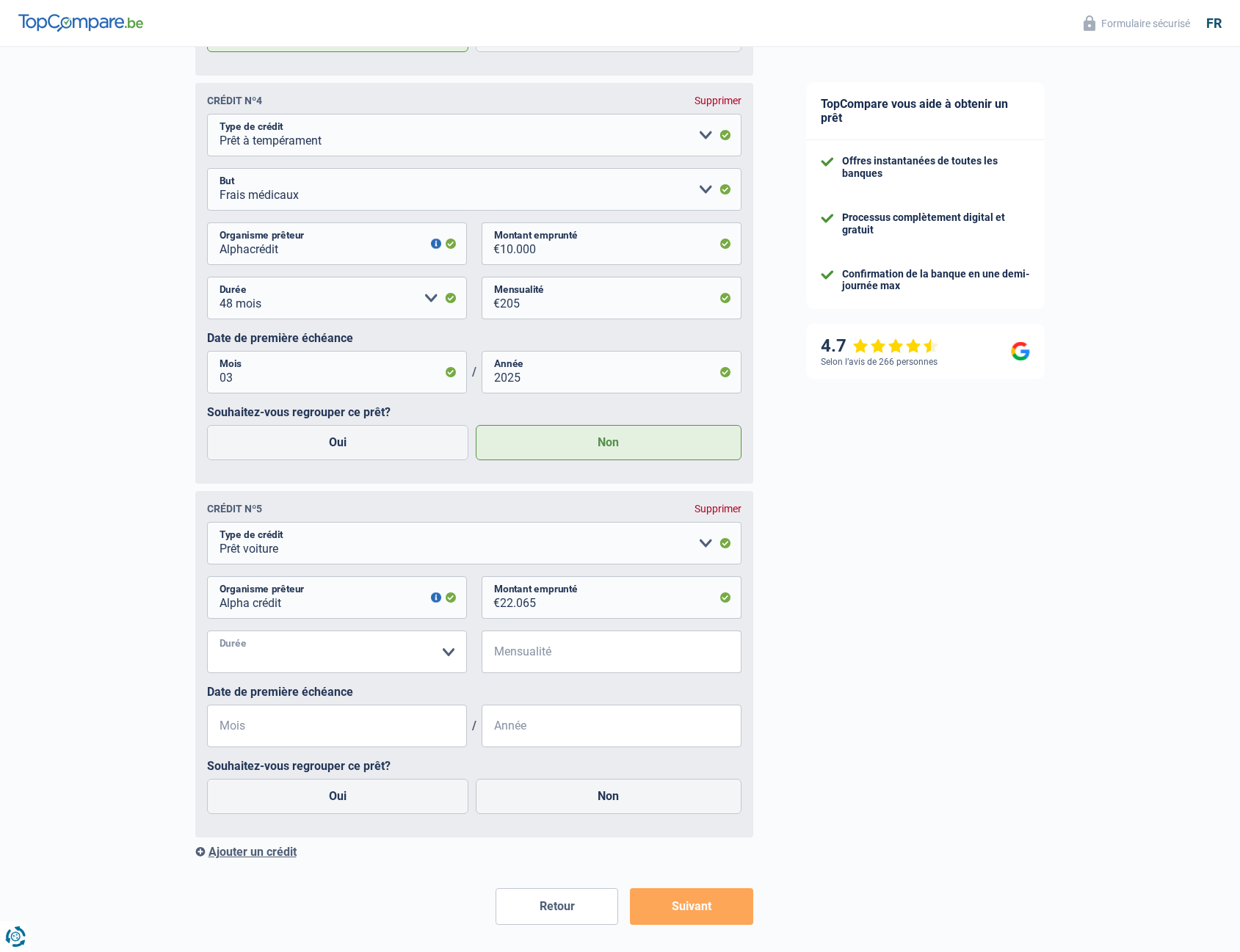
click at [303, 652] on select "12 mois 18 mois 24 mois 30 mois 36 mois 42 mois 48 mois 60 mois 72 mois 84 mois…" at bounding box center [337, 652] width 260 height 43
select select "60"
click at [207, 639] on select "12 mois 18 mois 24 mois 30 mois 36 mois 42 mois 48 mois 60 mois 72 mois 84 mois…" at bounding box center [337, 652] width 260 height 43
click at [560, 662] on input "Mensualité" at bounding box center [620, 652] width 241 height 43
type input "367"
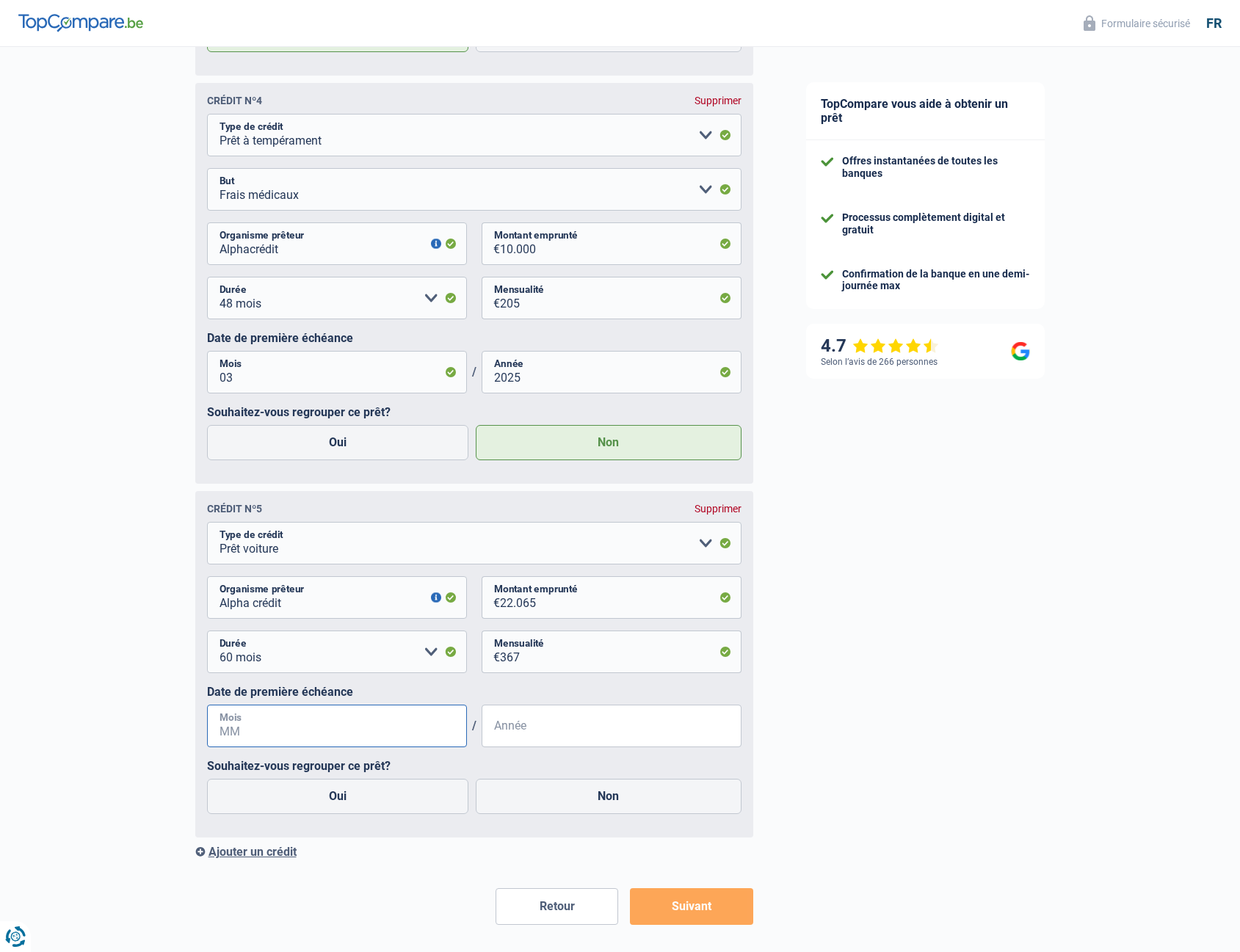
click at [314, 745] on input "Mois" at bounding box center [337, 726] width 260 height 43
type input "12"
type input "2024"
click at [401, 803] on label "Oui" at bounding box center [338, 797] width 263 height 35
click at [401, 803] on input "Oui" at bounding box center [338, 797] width 263 height 35
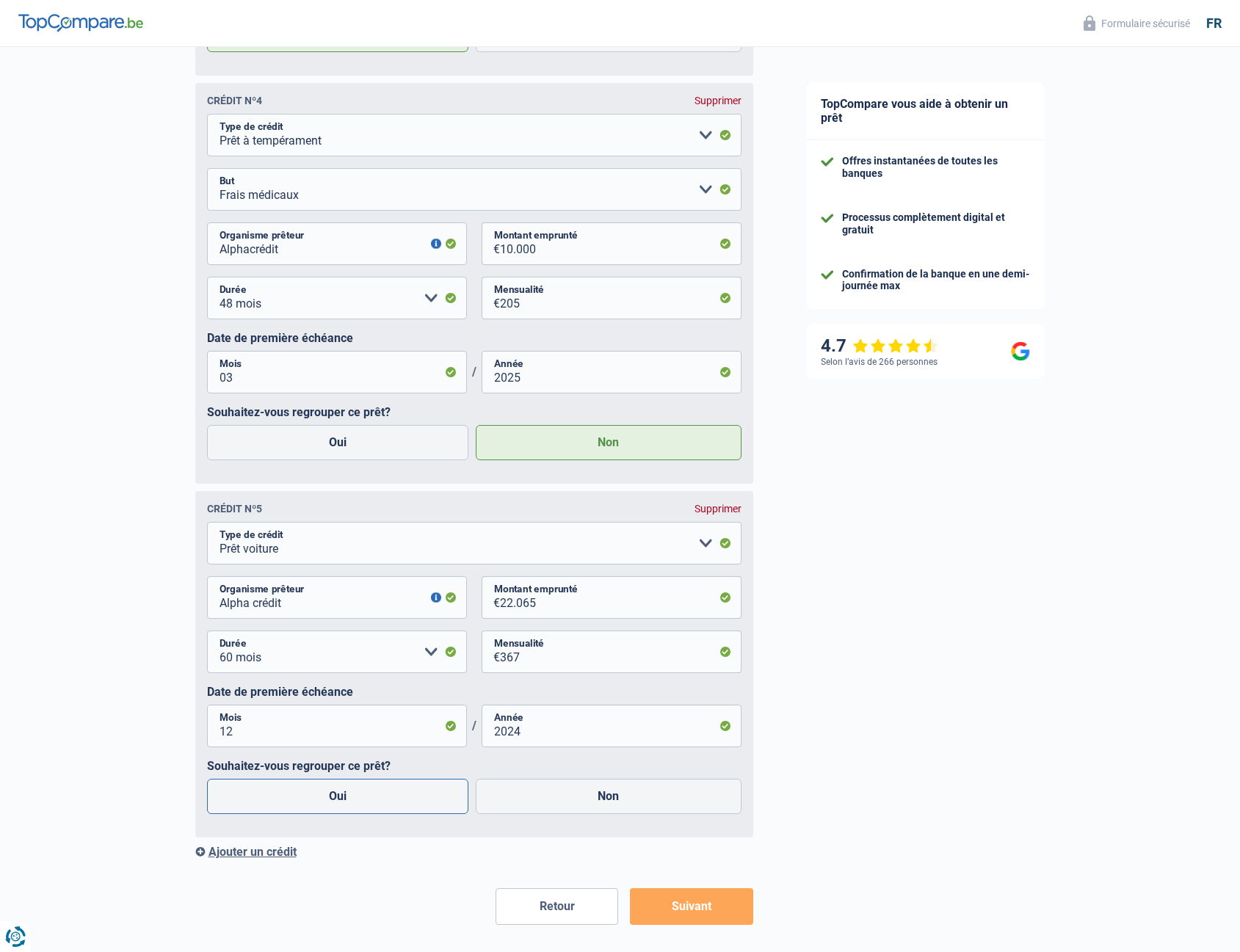
radio input "true"
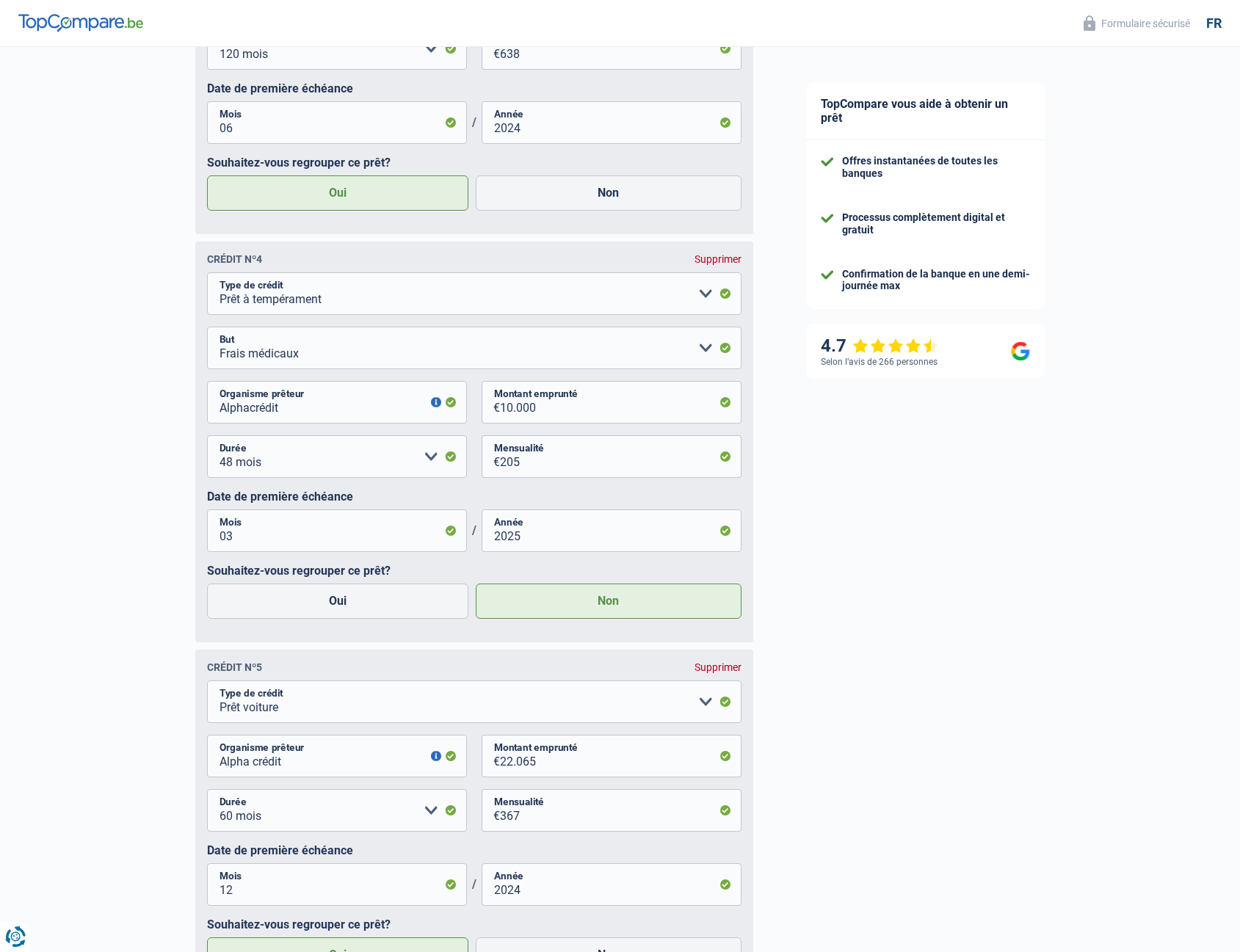
scroll to position [2203, 0]
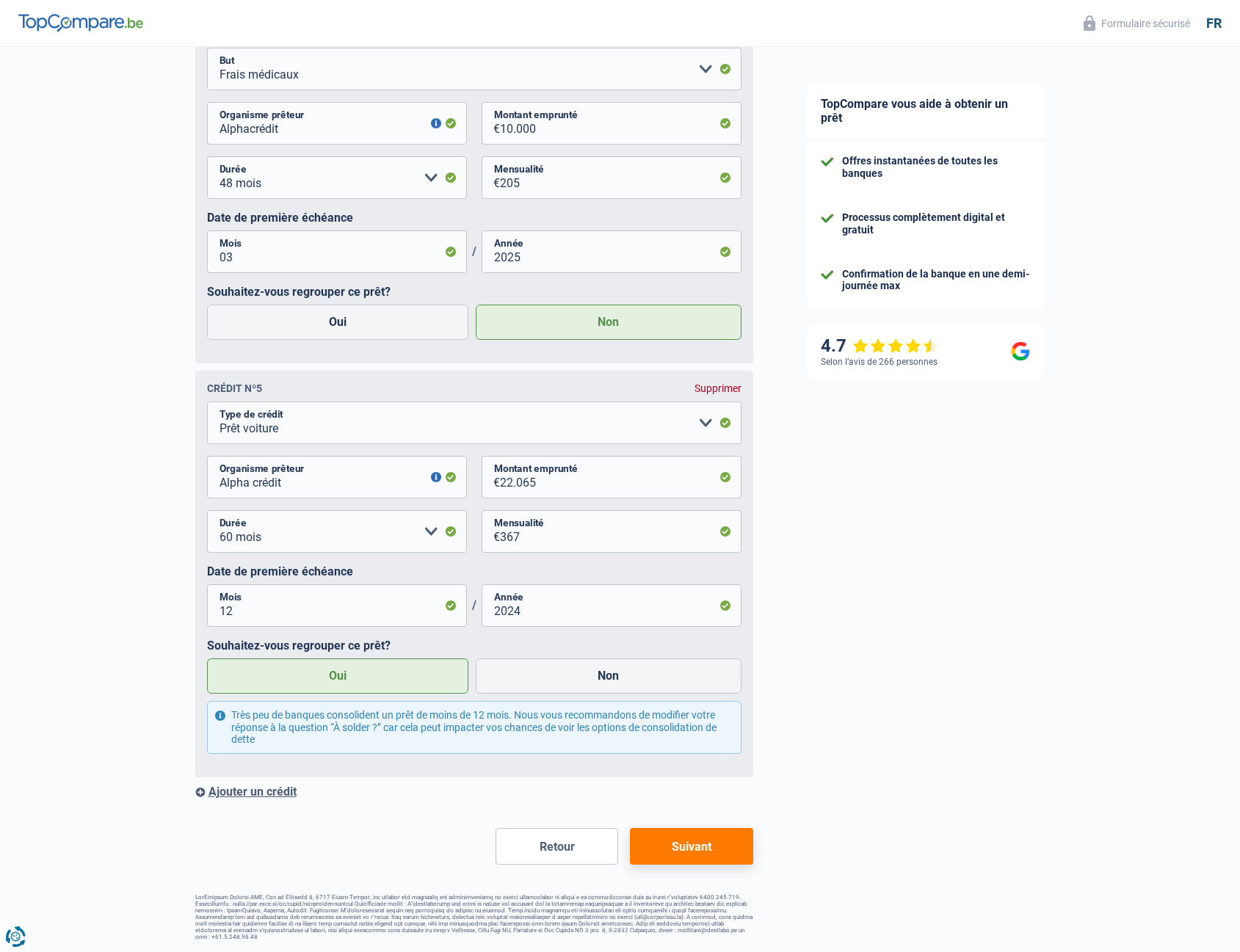
click at [260, 787] on div "Ajouter un crédit" at bounding box center [475, 792] width 558 height 14
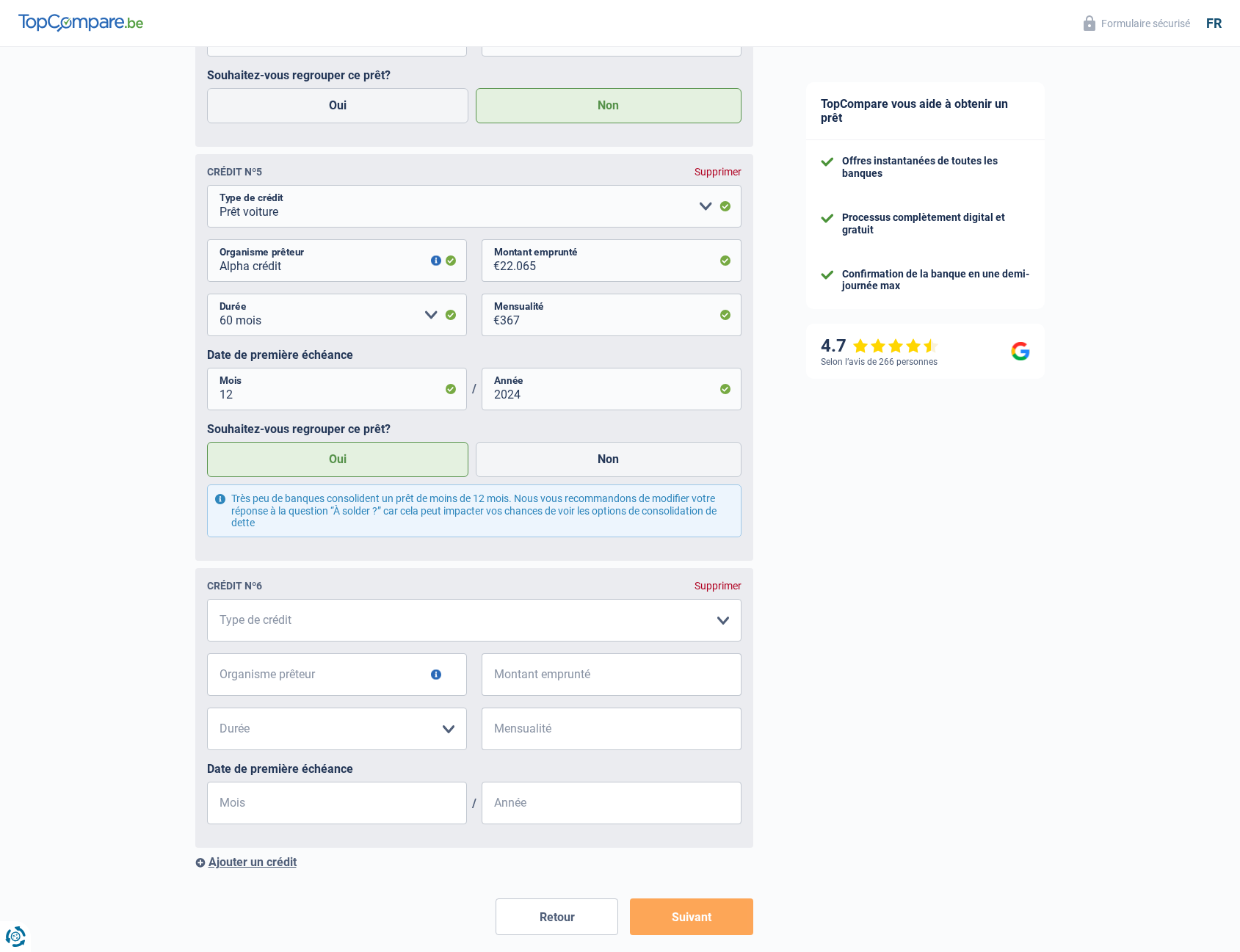
scroll to position [2423, 0]
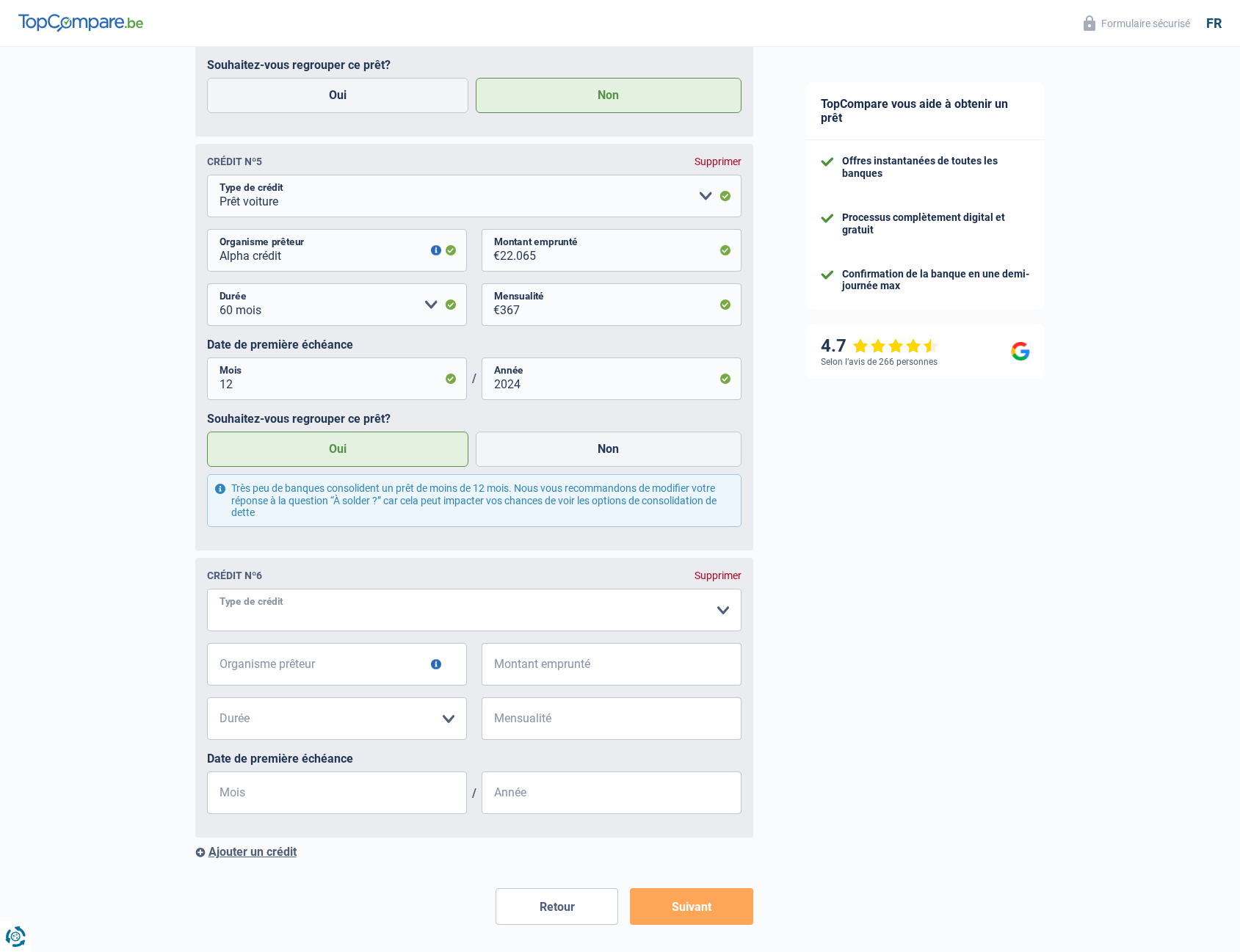
click at [324, 632] on select "Carte ou ouverture de crédit Prêt hypothécaire Vente à tempérament Prêt à tempé…" at bounding box center [475, 610] width 535 height 43
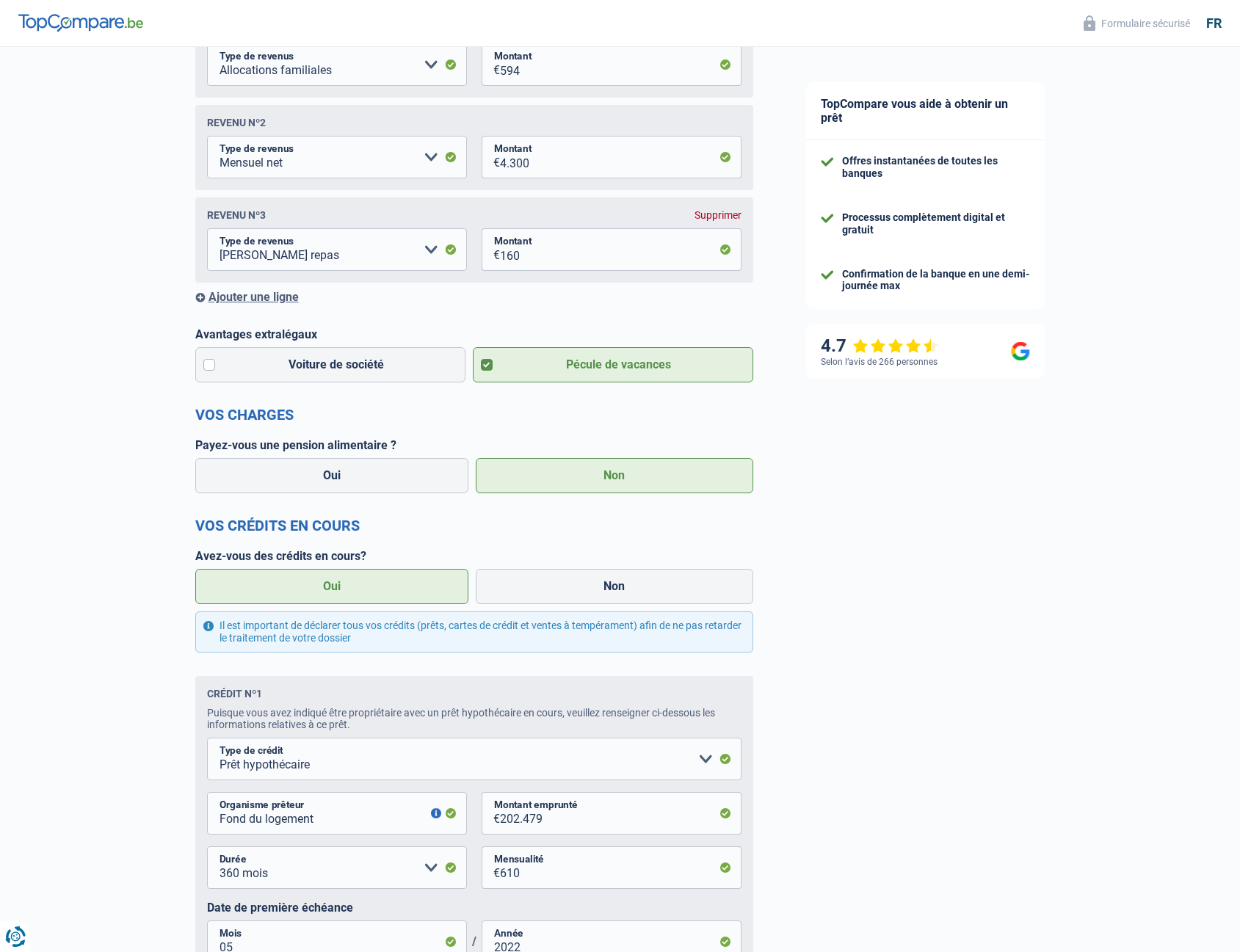
scroll to position [0, 0]
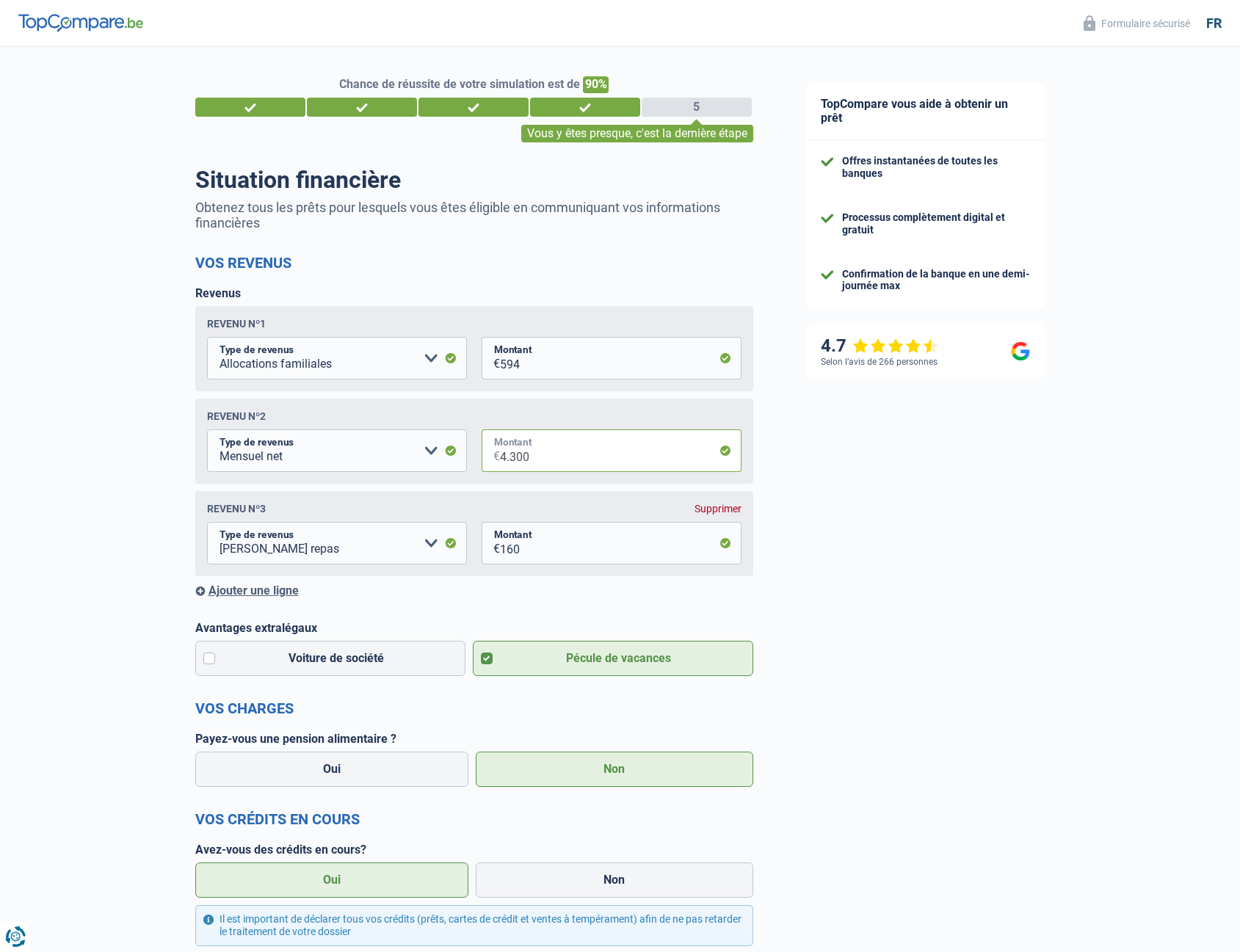
drag, startPoint x: 553, startPoint y: 458, endPoint x: 532, endPoint y: 458, distance: 21.0
click at [532, 458] on input "4.300" at bounding box center [620, 451] width 241 height 43
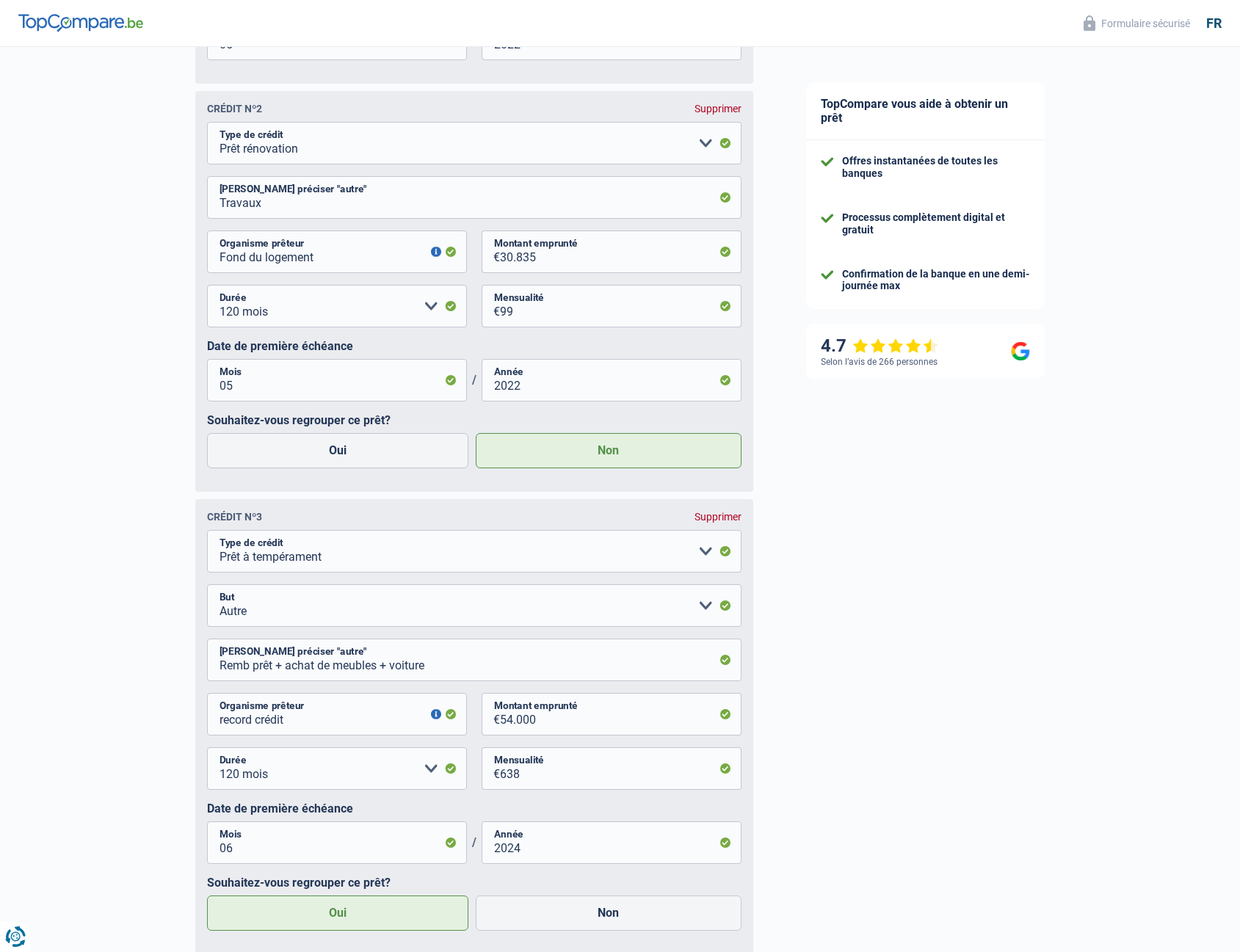
scroll to position [1249, 0]
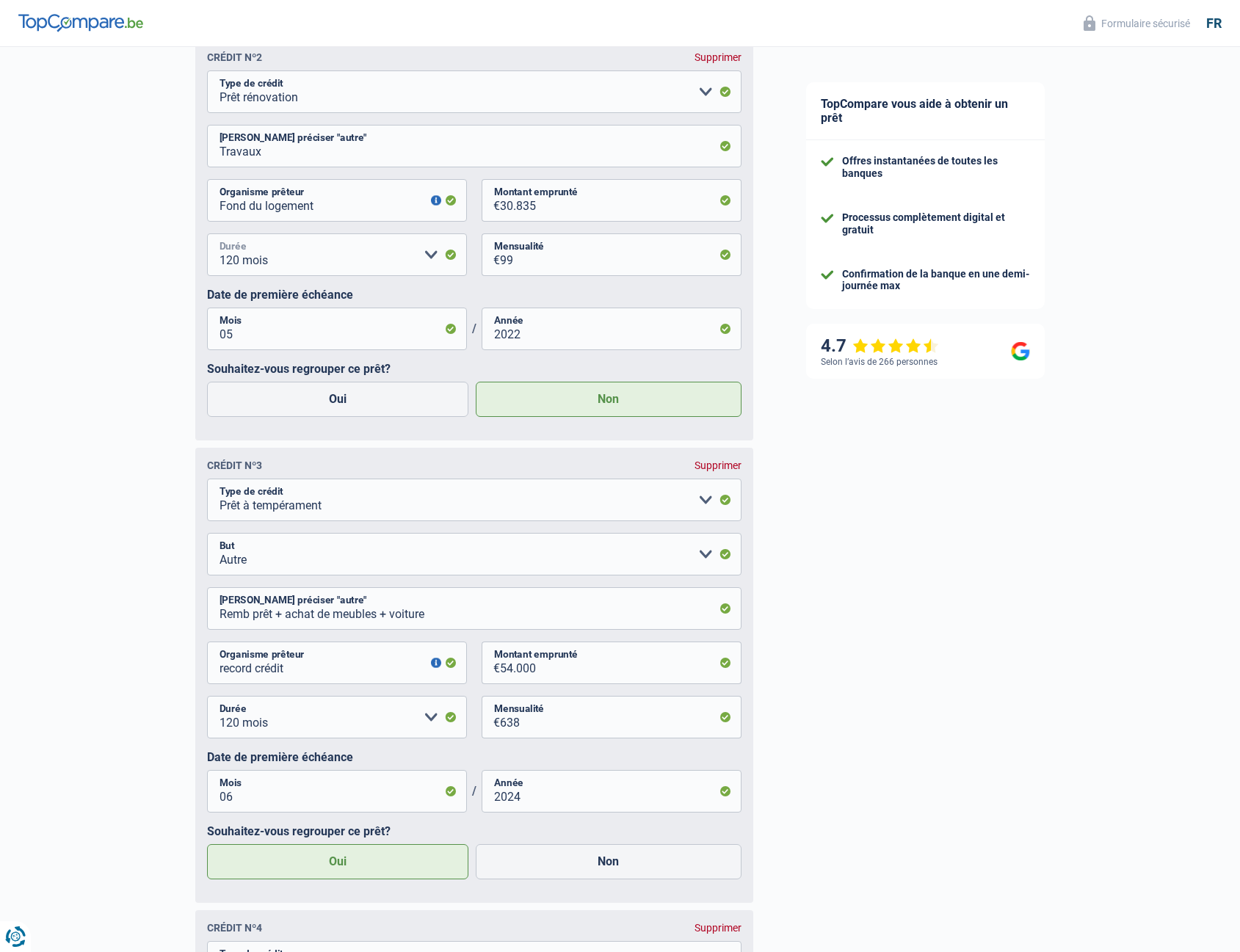
click at [403, 256] on select "12 mois 18 mois 24 mois 30 mois 36 mois 42 mois 48 mois 60 mois 72 mois 84 mois…" at bounding box center [337, 255] width 260 height 43
click at [134, 287] on div "Chance de réussite de votre simulation est de 90% 1 2 3 4 5 Vous y êtes presque…" at bounding box center [390, 487] width 780 height 3389
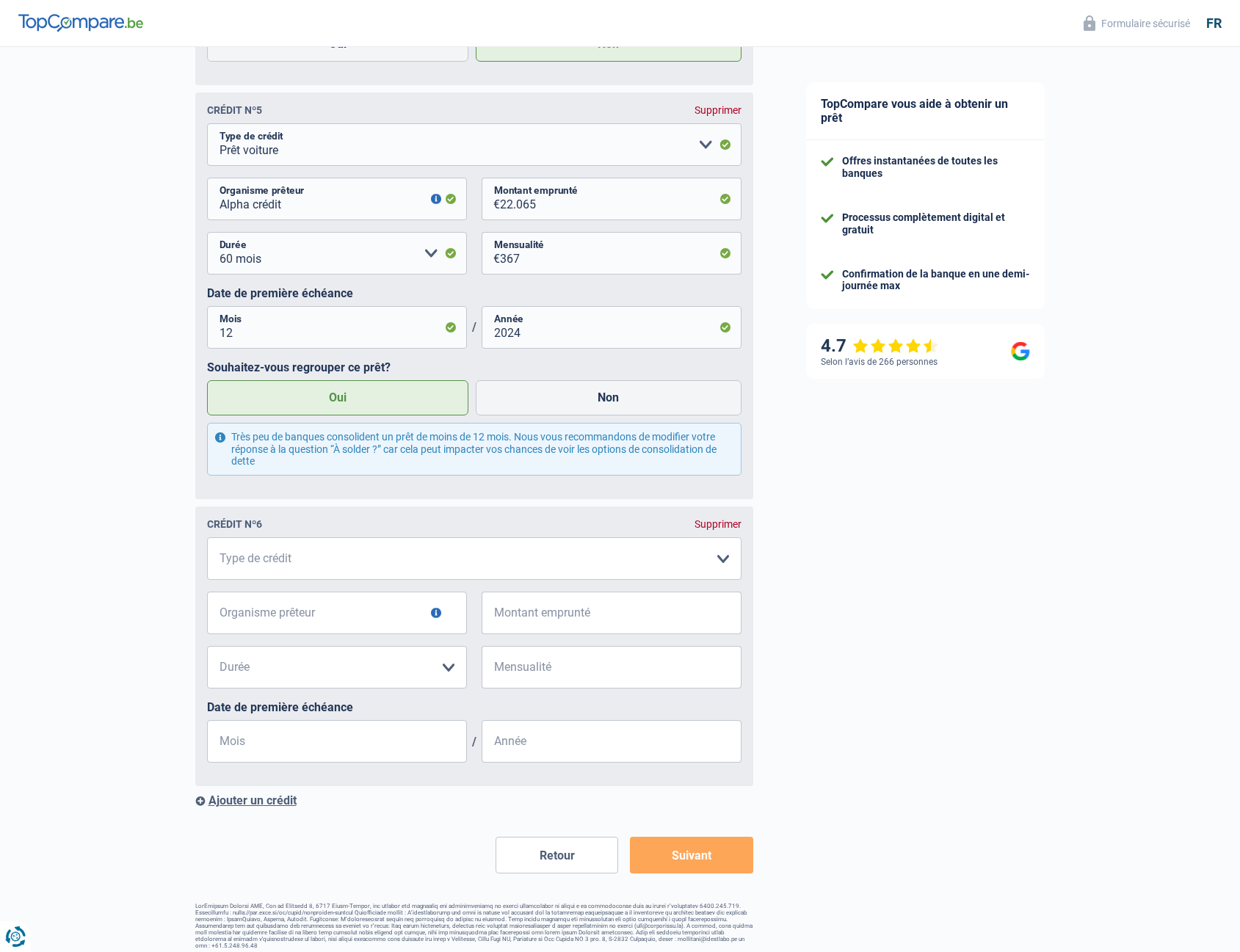
scroll to position [2491, 0]
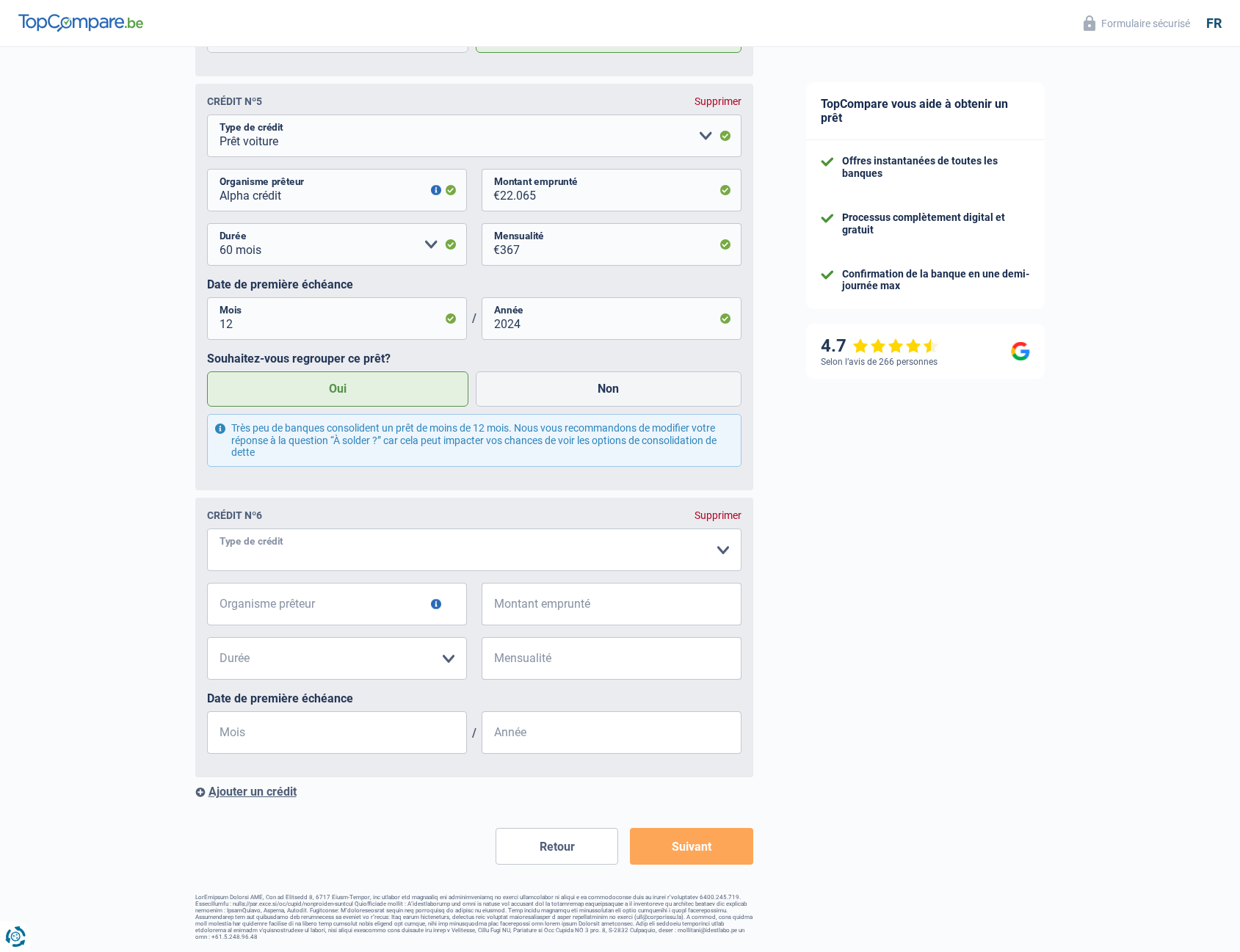
click at [310, 549] on select "Carte ou ouverture de crédit Prêt hypothécaire Vente à tempérament Prêt à tempé…" at bounding box center [475, 551] width 535 height 43
select select "renovationLoan"
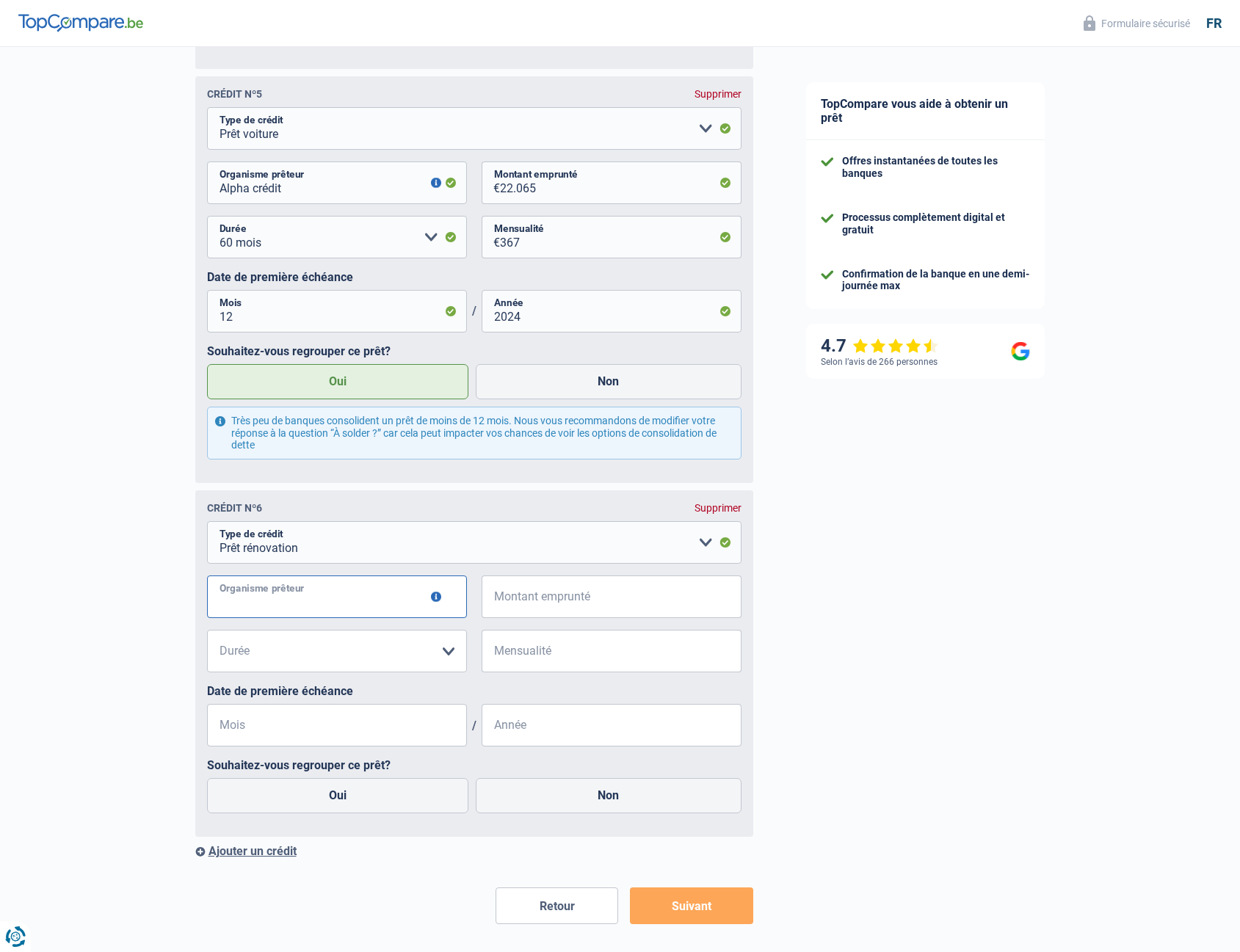
click at [287, 609] on input "Organisme prêteur" at bounding box center [337, 598] width 260 height 43
type input "Aalpha Crédit"
click at [516, 603] on input "Montant emprunté" at bounding box center [620, 598] width 241 height 43
type input "52.000"
click at [325, 684] on div "12 mois 18 mois 24 mois 30 mois 36 mois 42 mois 48 mois 60 mois 72 mois 84 mois…" at bounding box center [475, 657] width 535 height 55
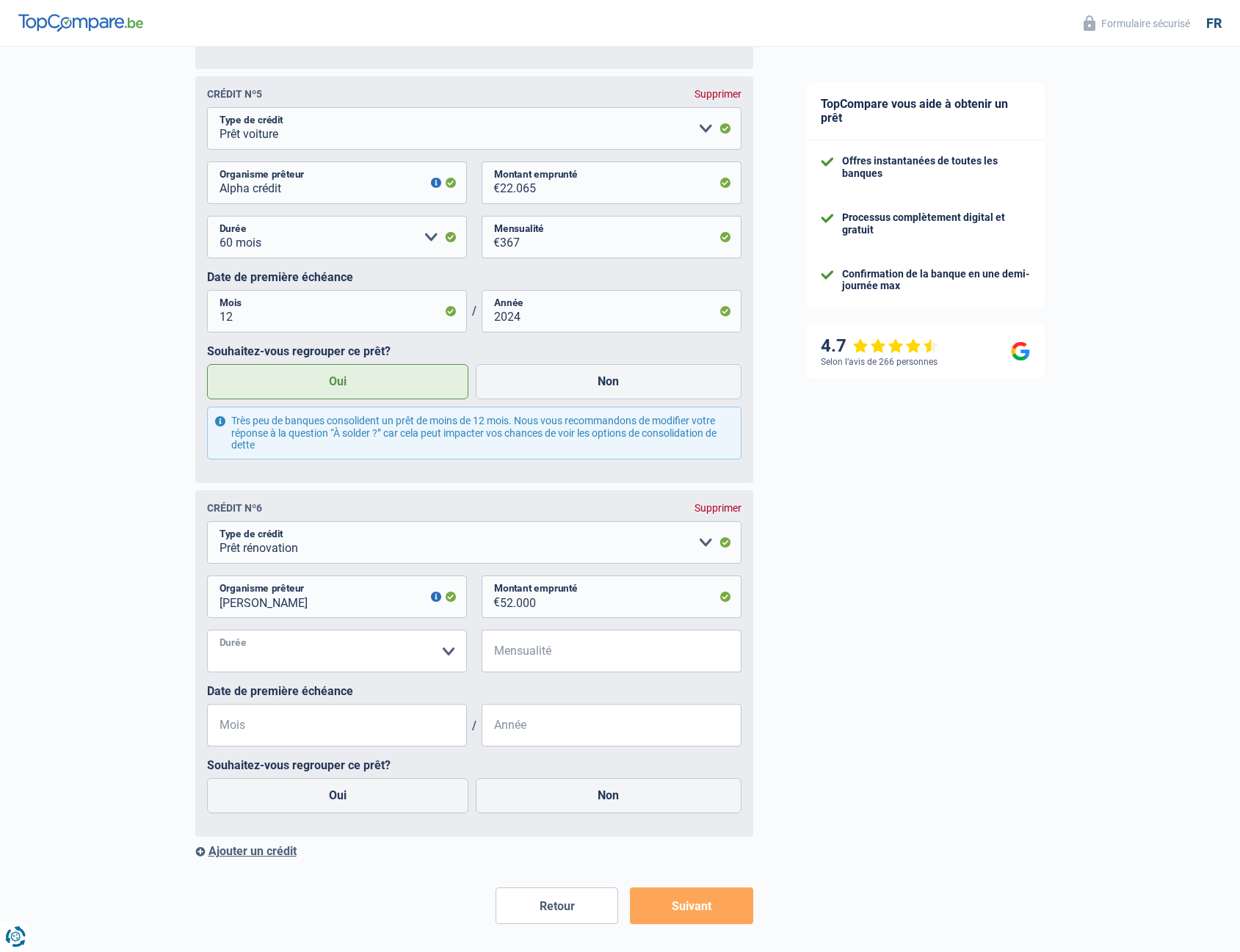
click at [330, 669] on select "12 mois 18 mois 24 mois 30 mois 36 mois 42 mois 48 mois 60 mois 72 mois 84 mois…" at bounding box center [337, 651] width 260 height 43
select select "120"
click at [207, 640] on select "12 mois 18 mois 24 mois 30 mois 36 mois 42 mois 48 mois 60 mois 72 mois 84 mois…" at bounding box center [337, 651] width 260 height 43
click at [541, 660] on input "Mensualité" at bounding box center [620, 651] width 241 height 43
type input "441"
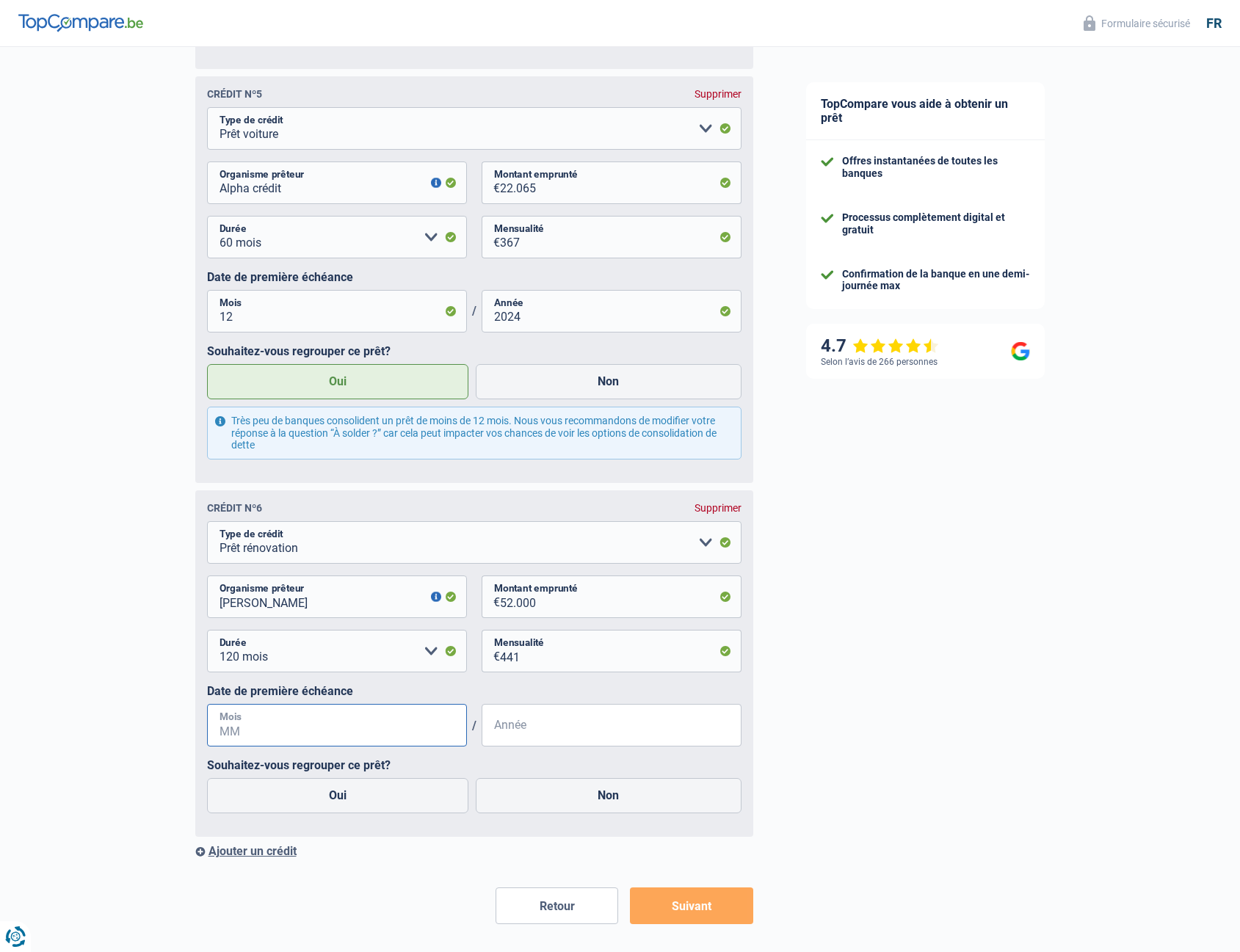
click at [316, 733] on input "Mois" at bounding box center [337, 725] width 260 height 43
type input "05"
type input "2022"
click at [338, 796] on label "Oui" at bounding box center [338, 796] width 263 height 35
click at [338, 796] on input "Oui" at bounding box center [338, 796] width 263 height 35
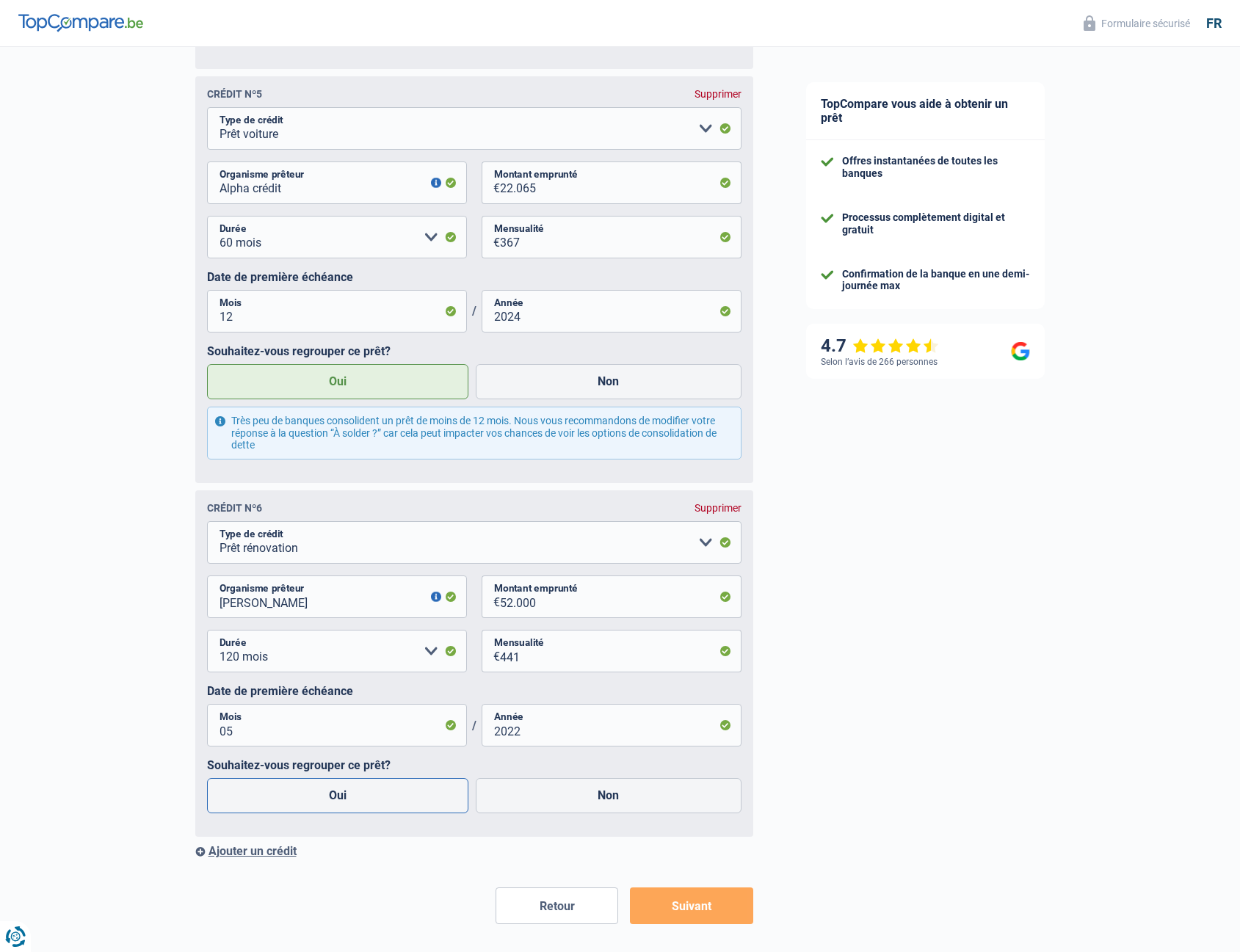
radio input "true"
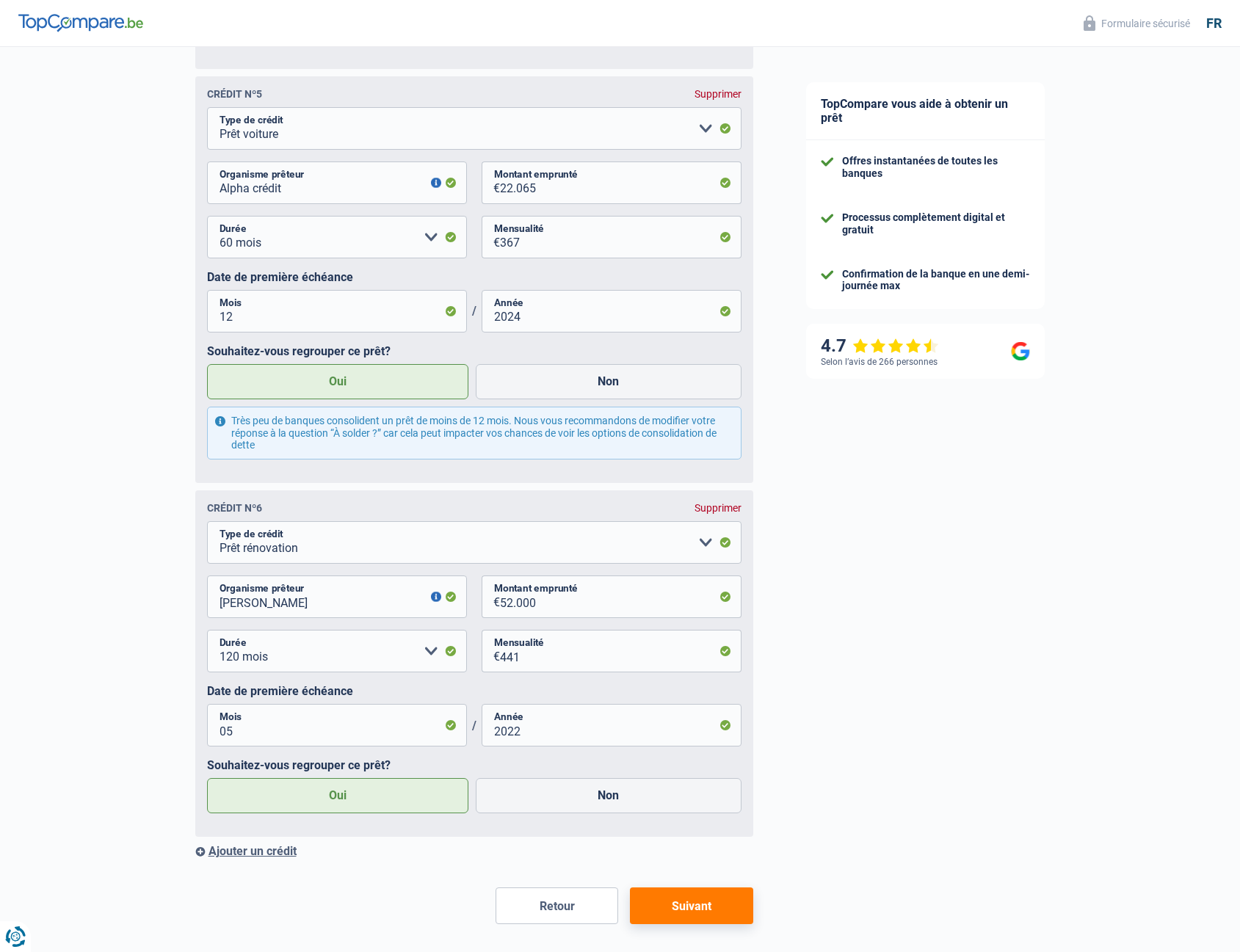
click at [691, 911] on button "Suivant" at bounding box center [691, 906] width 123 height 37
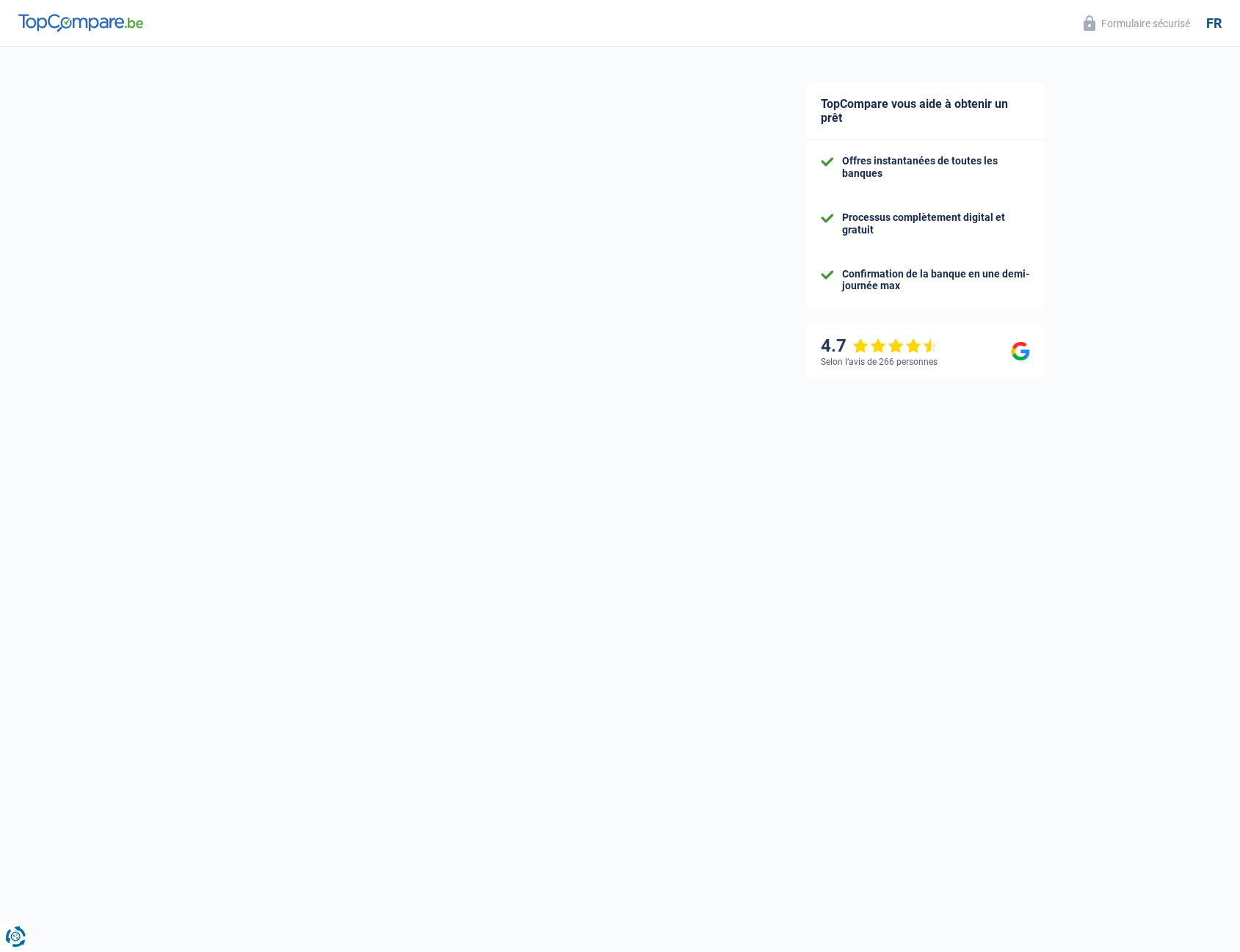
select select "noProfession"
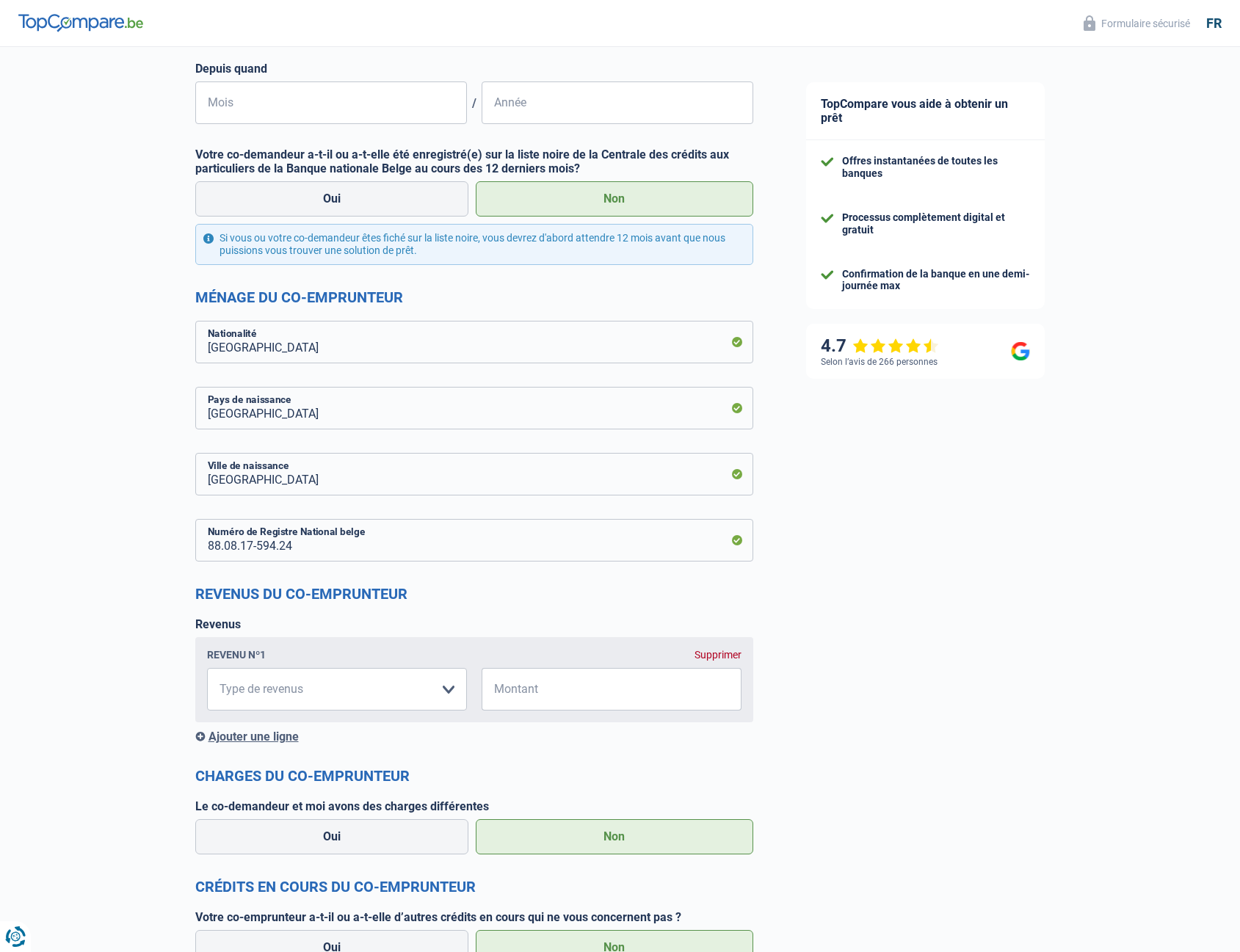
scroll to position [440, 0]
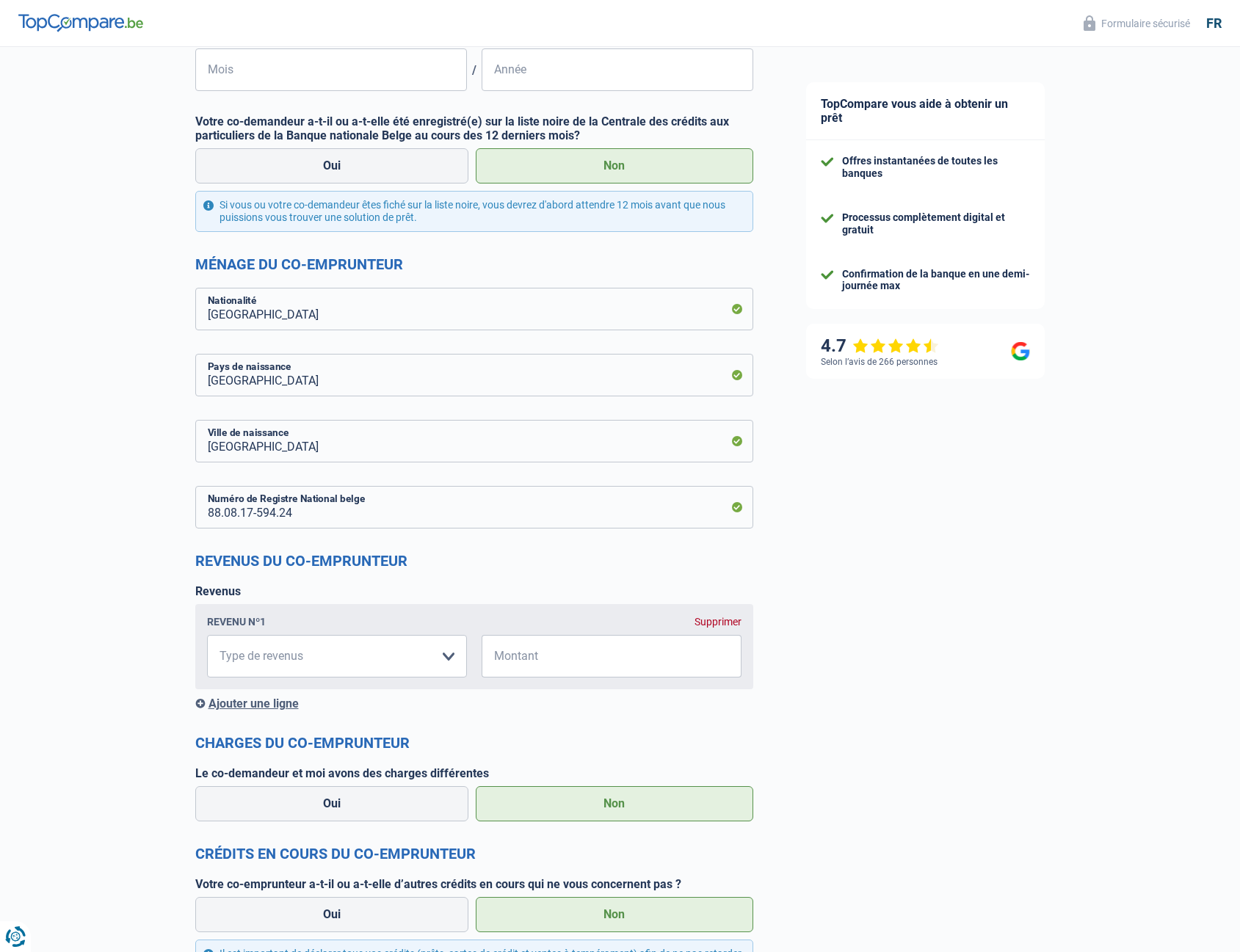
click at [729, 621] on div "Supprimer" at bounding box center [719, 622] width 47 height 12
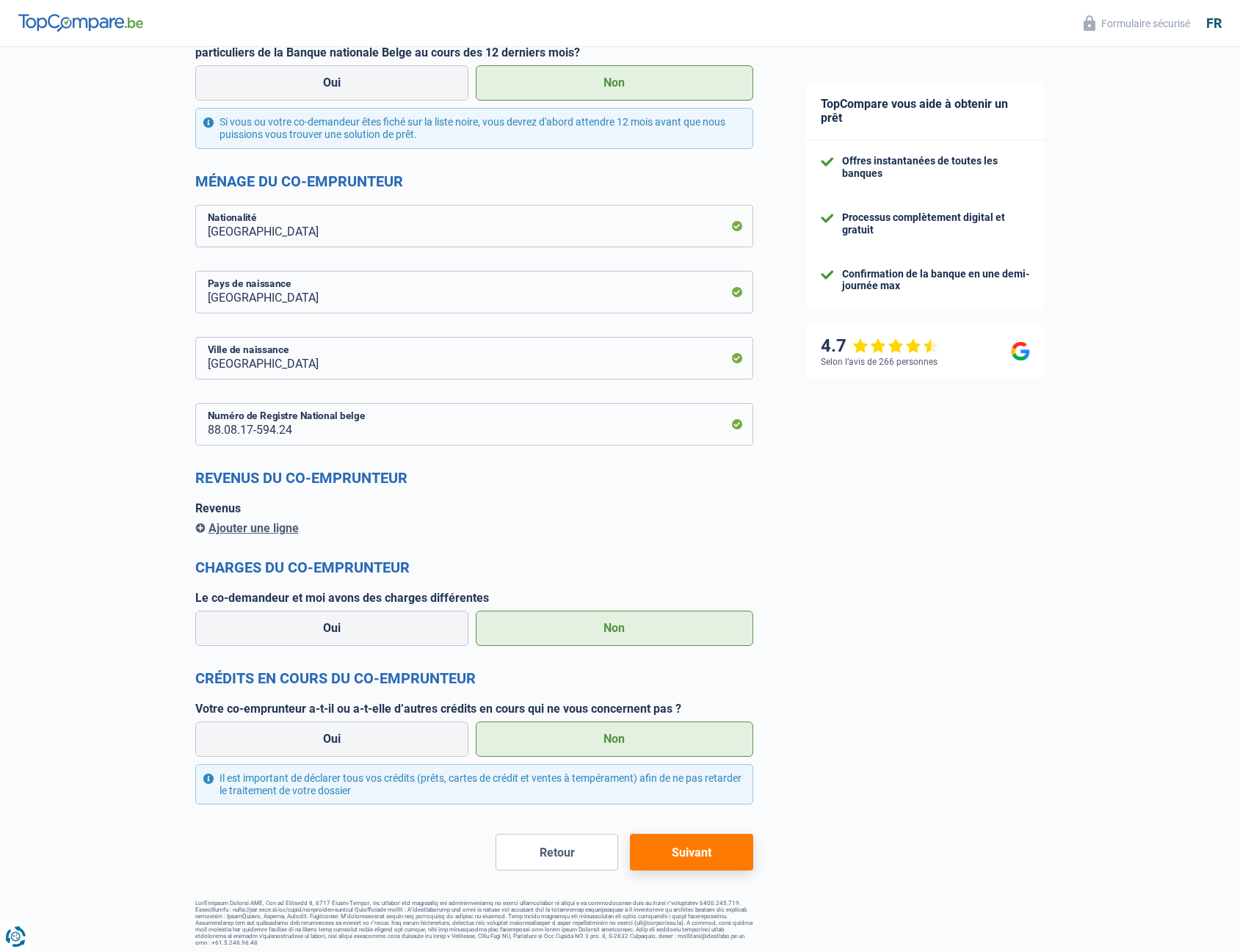
scroll to position [528, 0]
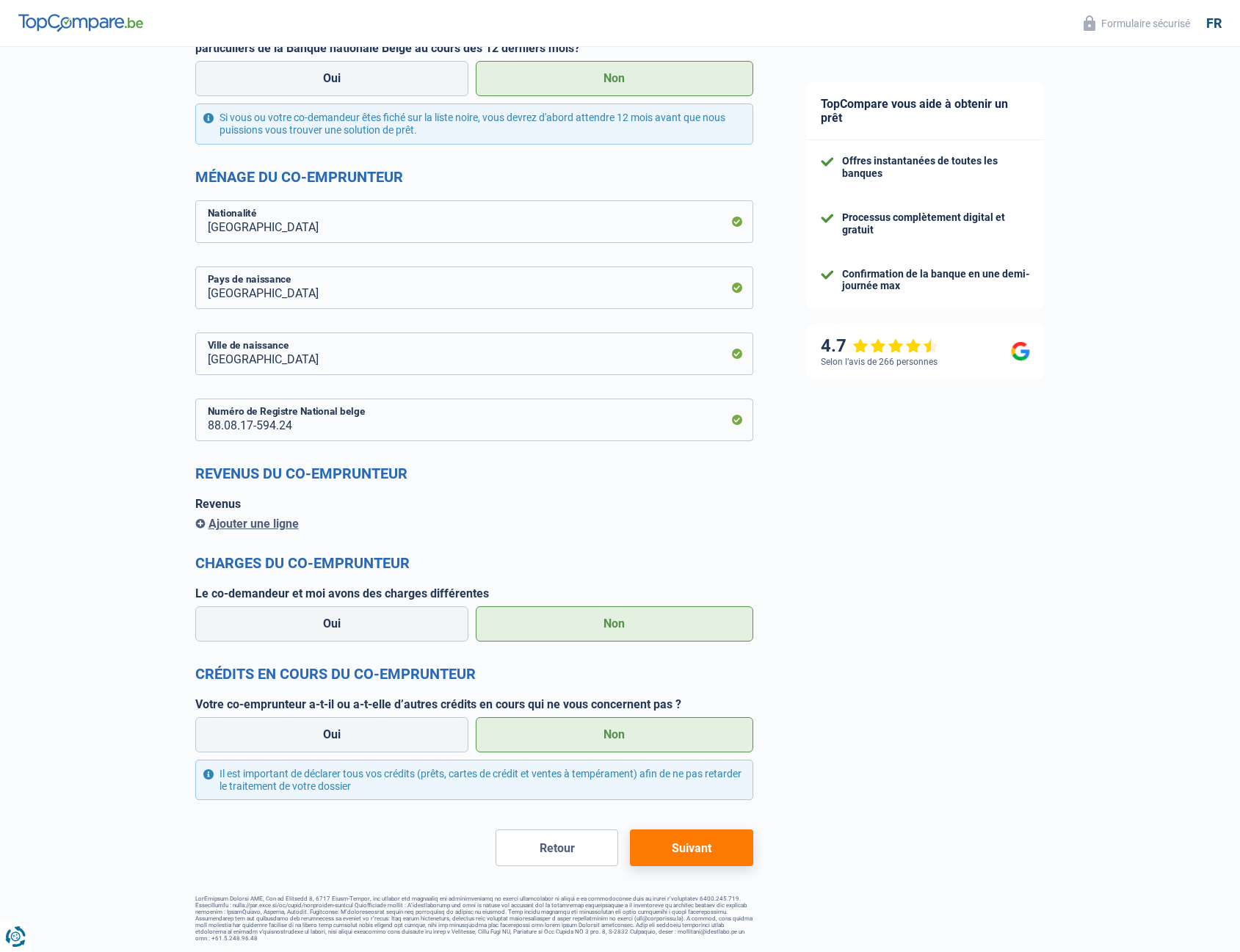
click at [683, 841] on button "Suivant" at bounding box center [691, 849] width 123 height 37
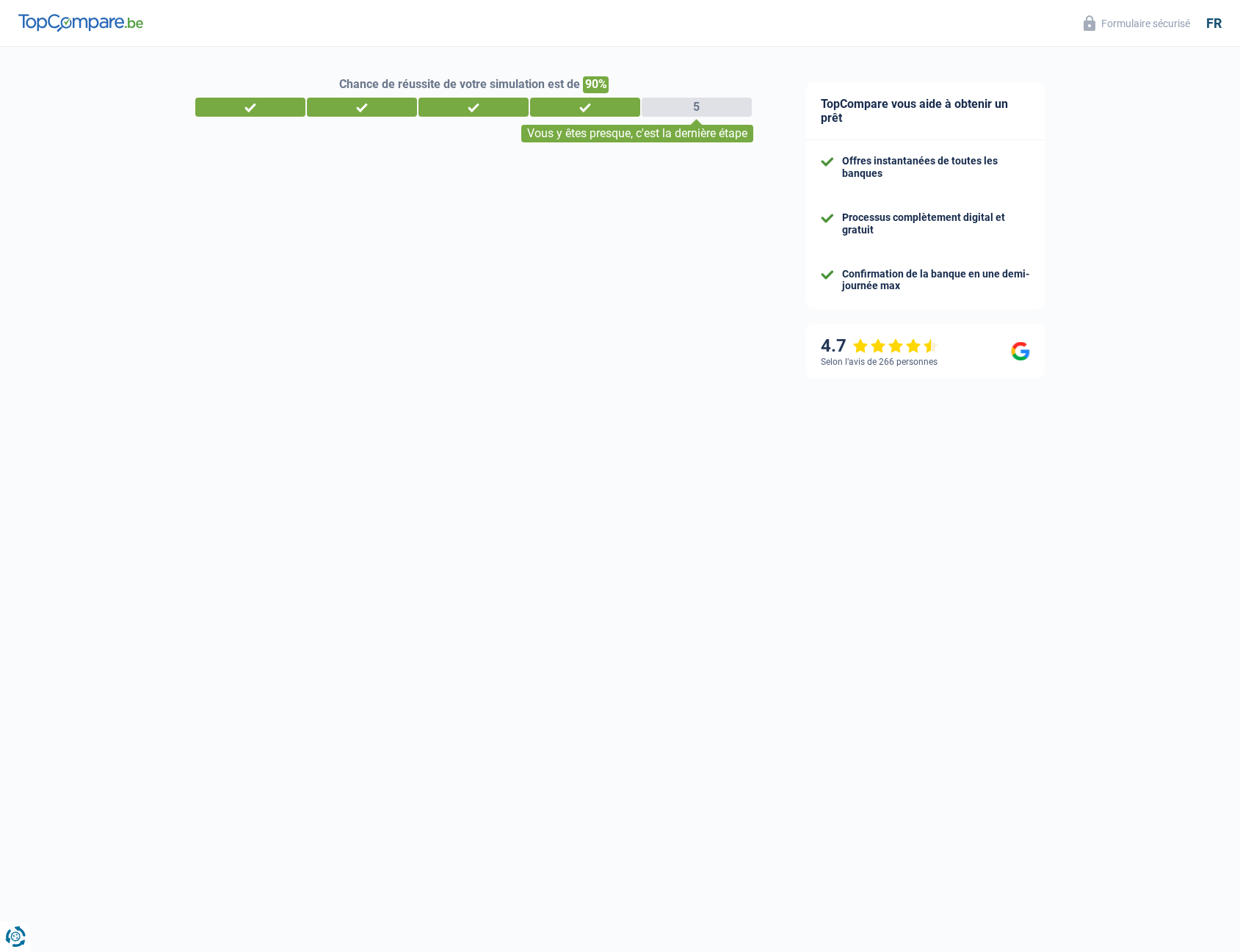
select select "refinancing"
select select "120"
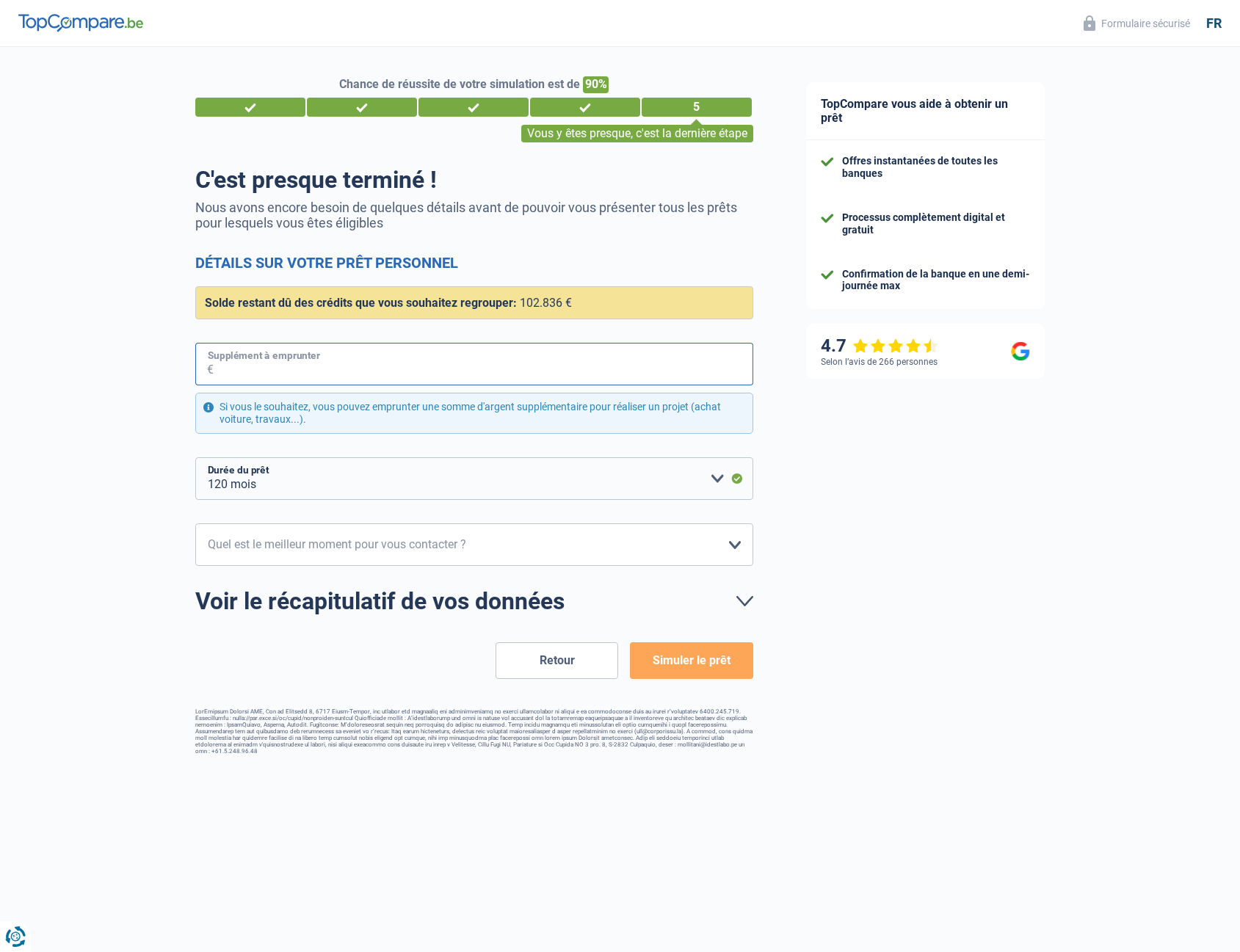
click at [400, 361] on input "Supplément à emprunter" at bounding box center [483, 364] width 540 height 43
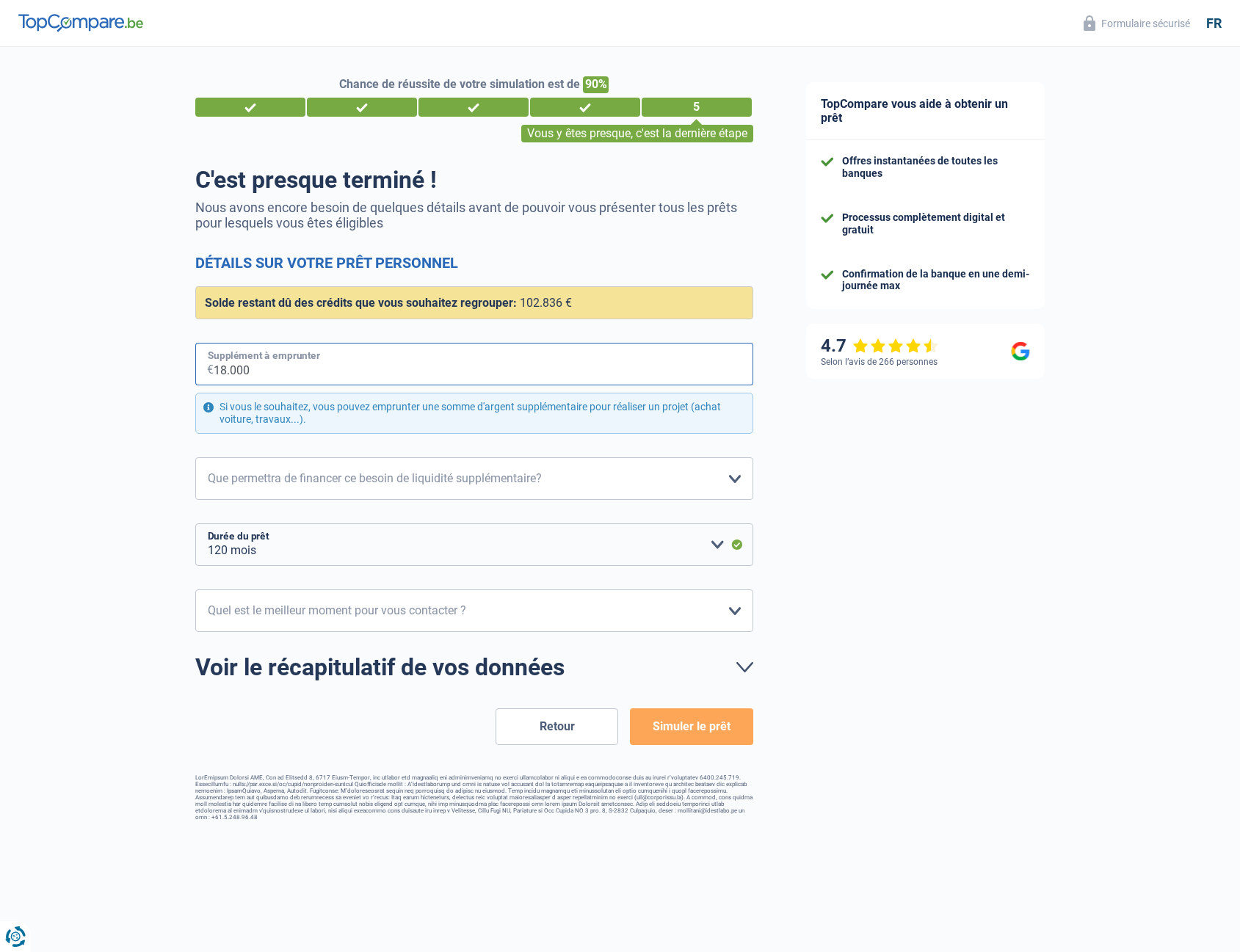
type input "18.000"
click at [369, 487] on select "Confort maison: meubles, textile, peinture, électroménager, outillage non-profe…" at bounding box center [475, 479] width 558 height 43
select select "houseOrGarden"
click at [195, 458] on select "Confort maison: meubles, textile, peinture, électroménager, outillage non-profe…" at bounding box center [475, 479] width 558 height 43
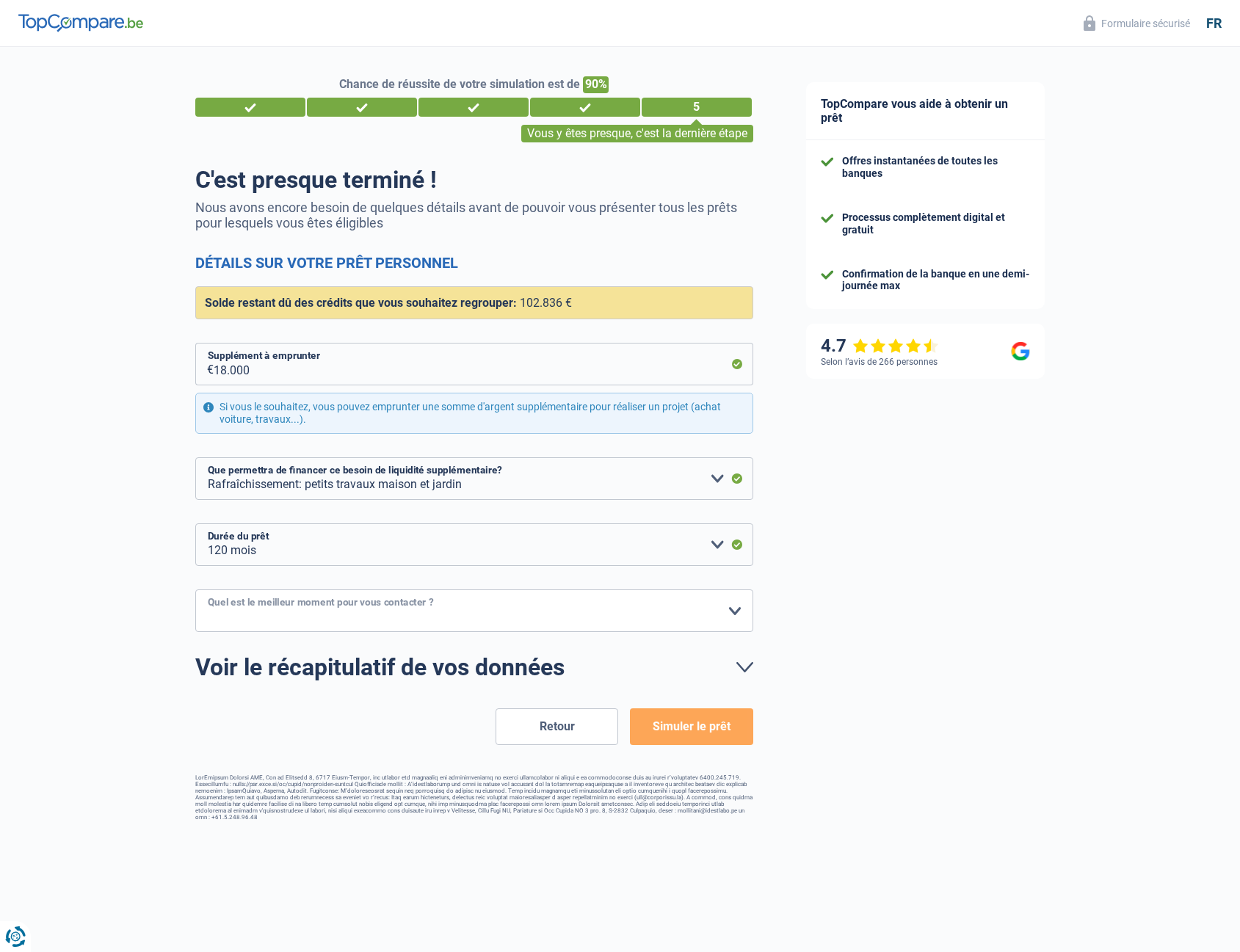
click at [416, 612] on select "10h-12h 12h-14h 14h-16h 16h-18h Veuillez sélectionner une option" at bounding box center [475, 611] width 558 height 43
select select "10-12"
click at [195, 591] on select "10h-12h 12h-14h 14h-16h 16h-18h Veuillez sélectionner une option" at bounding box center [475, 611] width 558 height 43
click at [679, 730] on button "Simuler le prêt" at bounding box center [691, 727] width 123 height 37
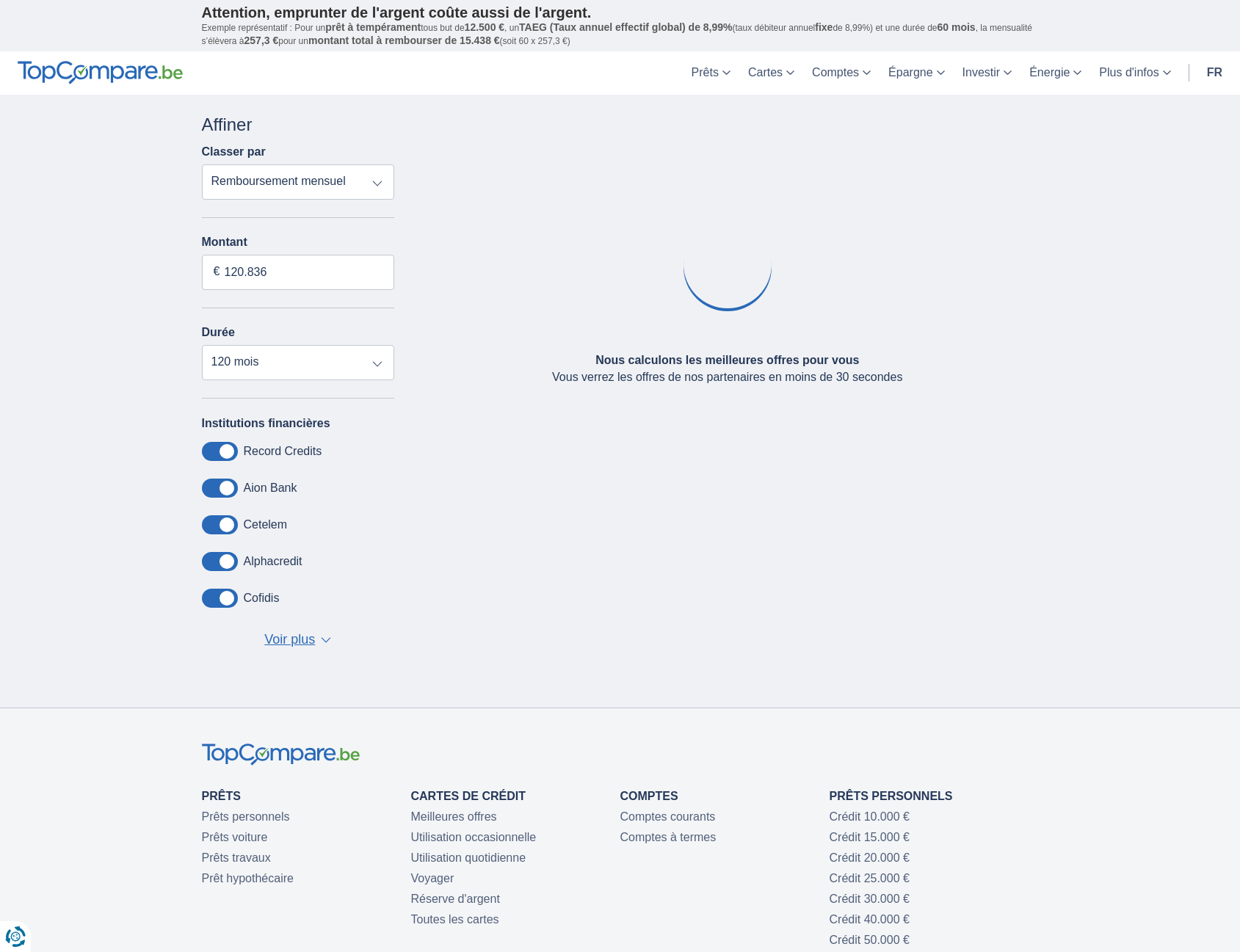
type input "100.000"
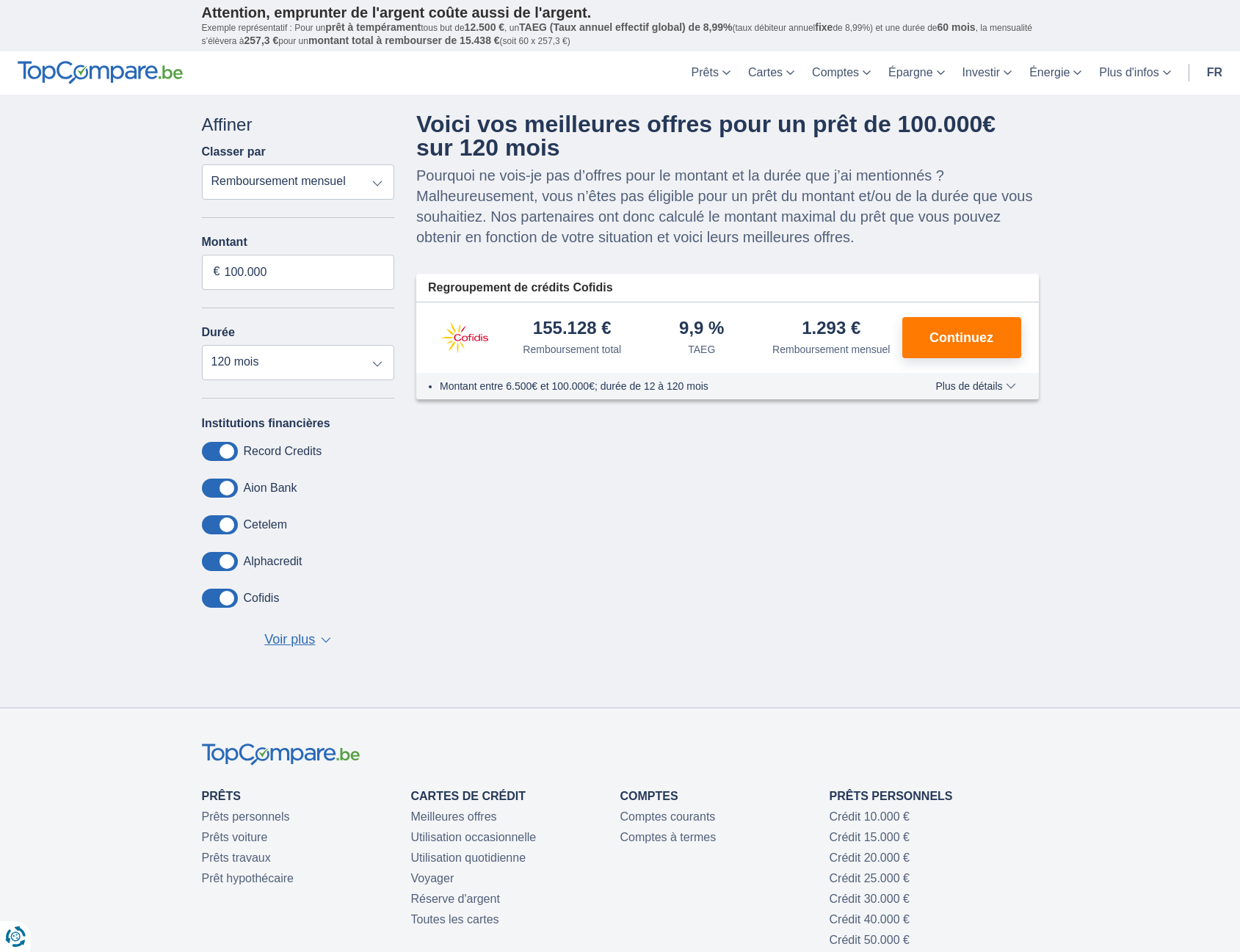
click at [231, 597] on span at bounding box center [220, 599] width 36 height 20
click at [0, 0] on input "checkbox" at bounding box center [0, 0] width 0 height 0
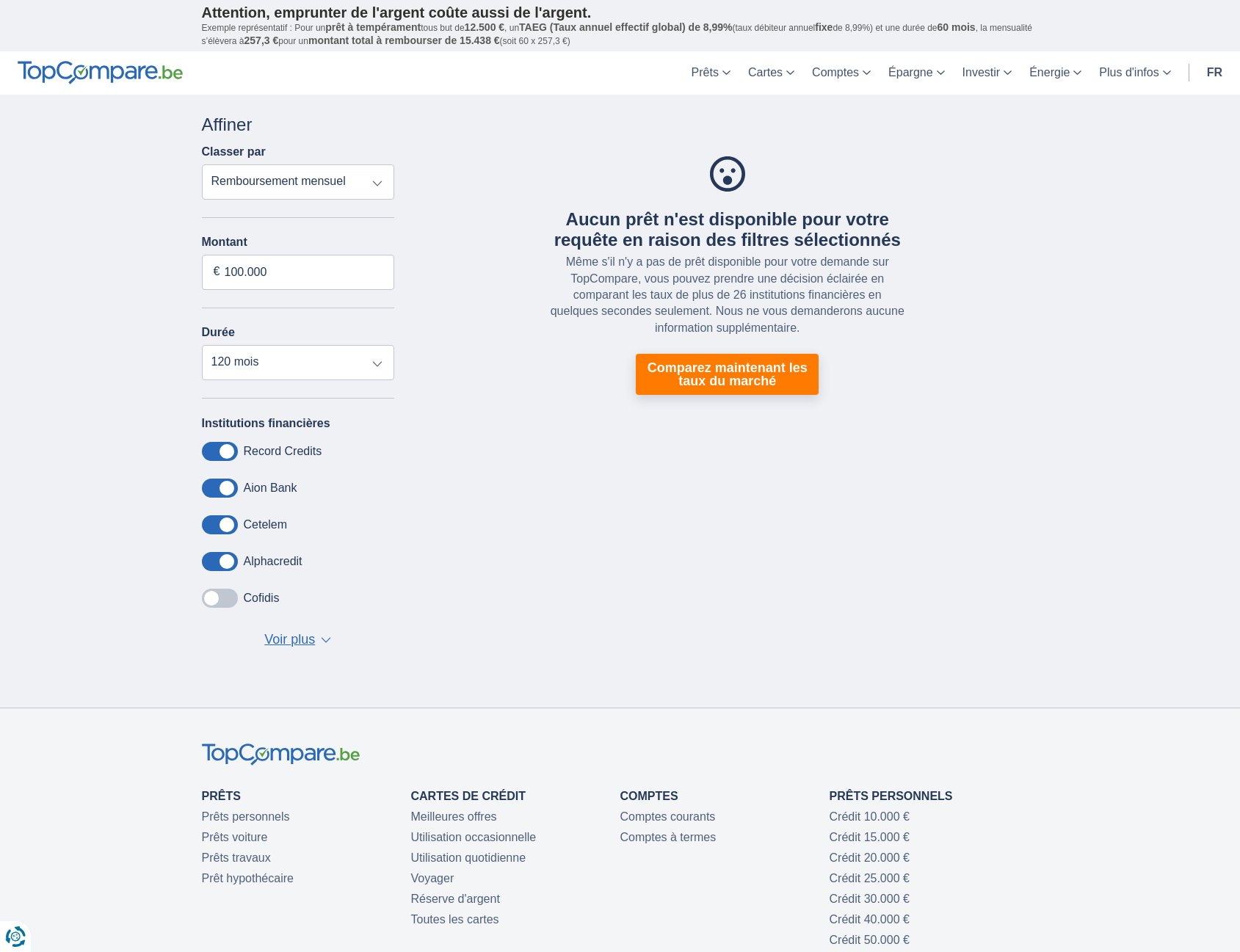
click at [227, 599] on span at bounding box center [220, 599] width 36 height 20
click at [0, 0] on input "checkbox" at bounding box center [0, 0] width 0 height 0
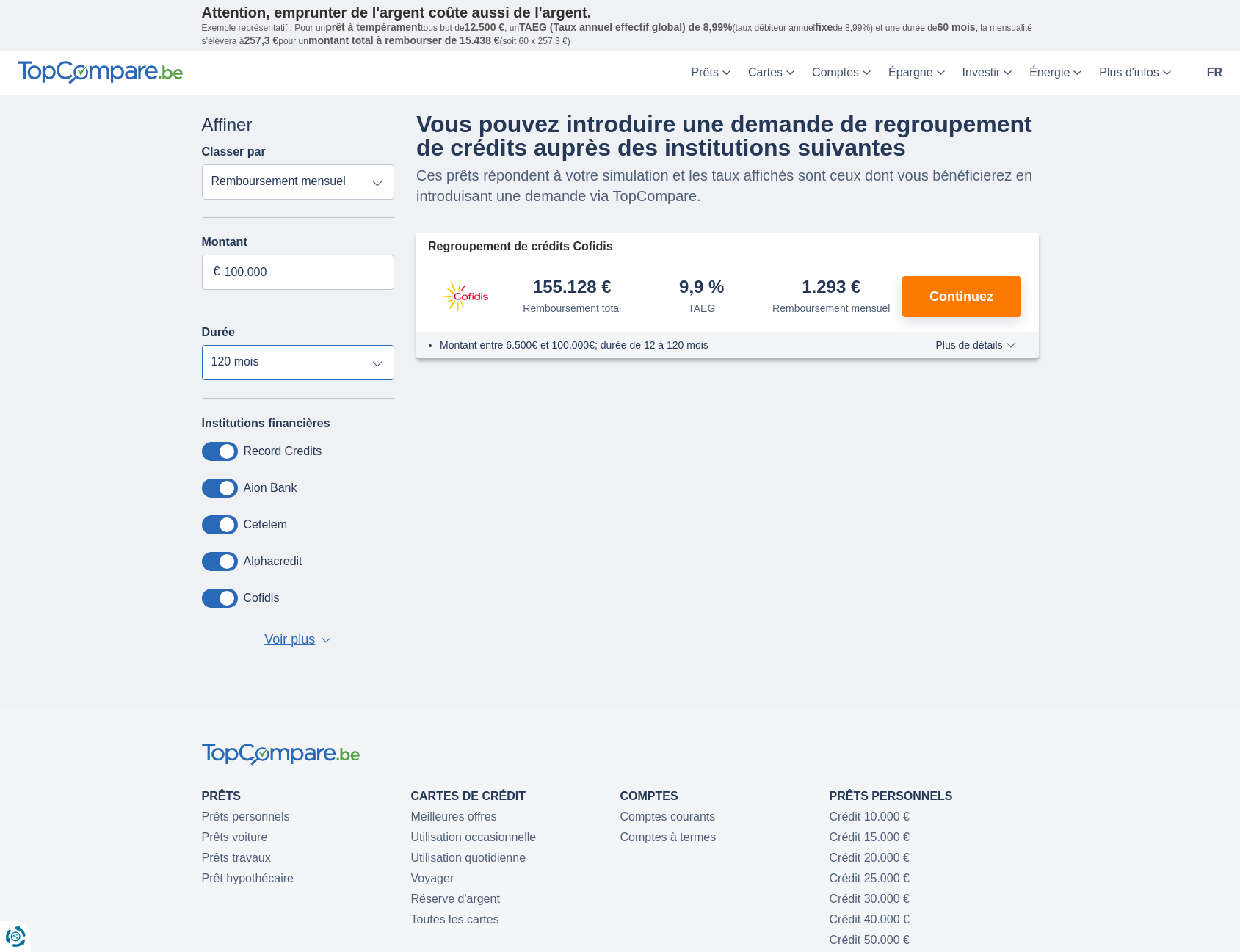
click at [291, 356] on select "12 mois 18 mois 24 mois 30 mois 36 mois 42 mois 48 mois 60 mois 72 mois 84 mois…" at bounding box center [299, 362] width 193 height 35
click at [202, 345] on select "12 mois 18 mois 24 mois 30 mois 36 mois 42 mois 48 mois 60 mois 72 mois 84 mois…" at bounding box center [299, 362] width 193 height 35
drag, startPoint x: 224, startPoint y: 355, endPoint x: 232, endPoint y: 363, distance: 11.3
click at [224, 355] on select "12 mois 18 mois 24 mois 30 mois 36 mois 42 mois 48 mois 60 mois 72 mois 84 mois…" at bounding box center [299, 362] width 193 height 35
select select "120"
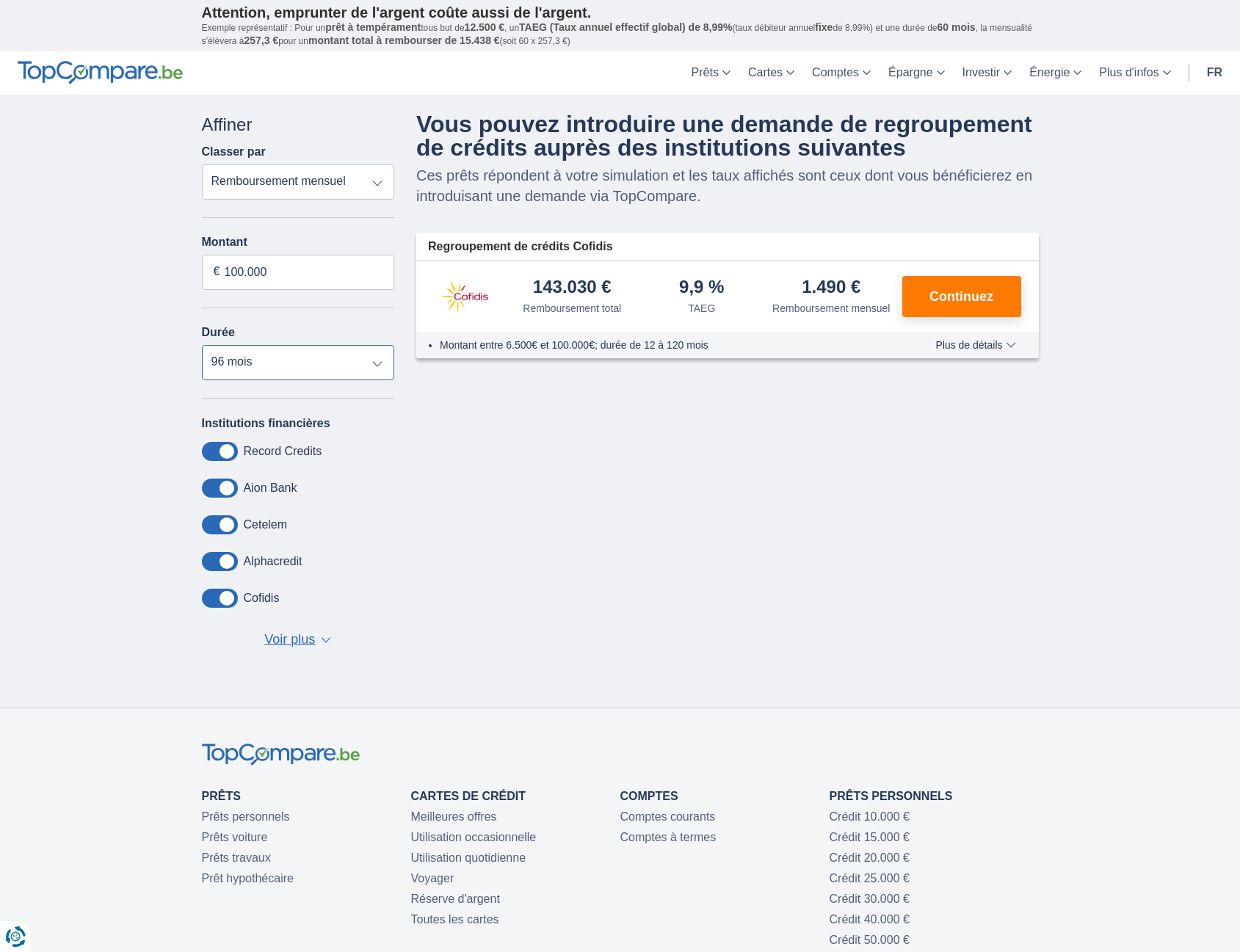
click at [202, 345] on select "12 mois 18 mois 24 mois 30 mois 36 mois 42 mois 48 mois 60 mois 72 mois 84 mois…" at bounding box center [299, 362] width 193 height 35
click at [298, 183] on select "Remboursement total TAEG Remboursement mensuel" at bounding box center [299, 182] width 193 height 35
select select "trp+"
click at [202, 164] on select "Remboursement total TAEG Remboursement mensuel" at bounding box center [299, 182] width 193 height 35
